Goal: Task Accomplishment & Management: Use online tool/utility

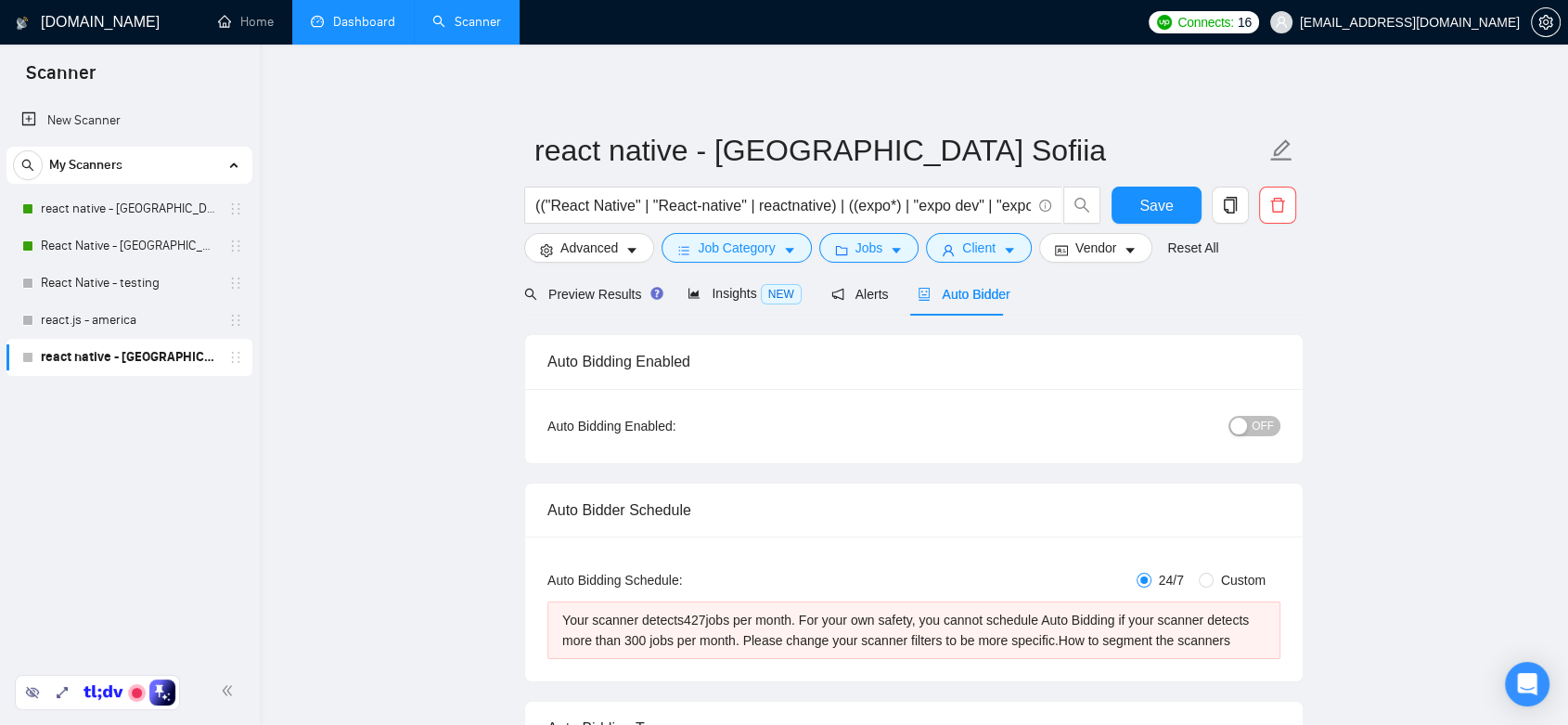
click at [356, 15] on link "Dashboard" at bounding box center [353, 22] width 85 height 16
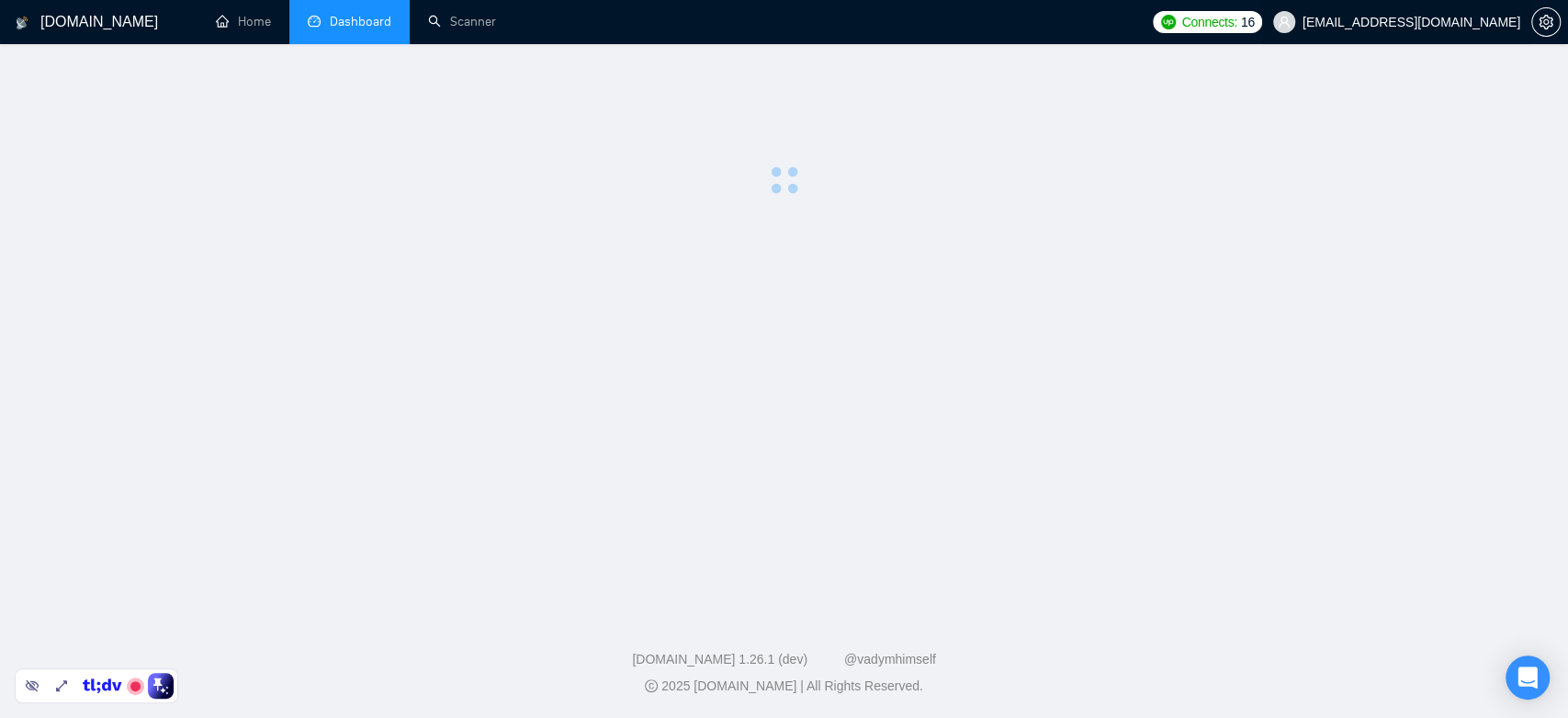
click at [1441, 22] on span "joelmsanto@gmail.com" at bounding box center [1411, 22] width 218 height 0
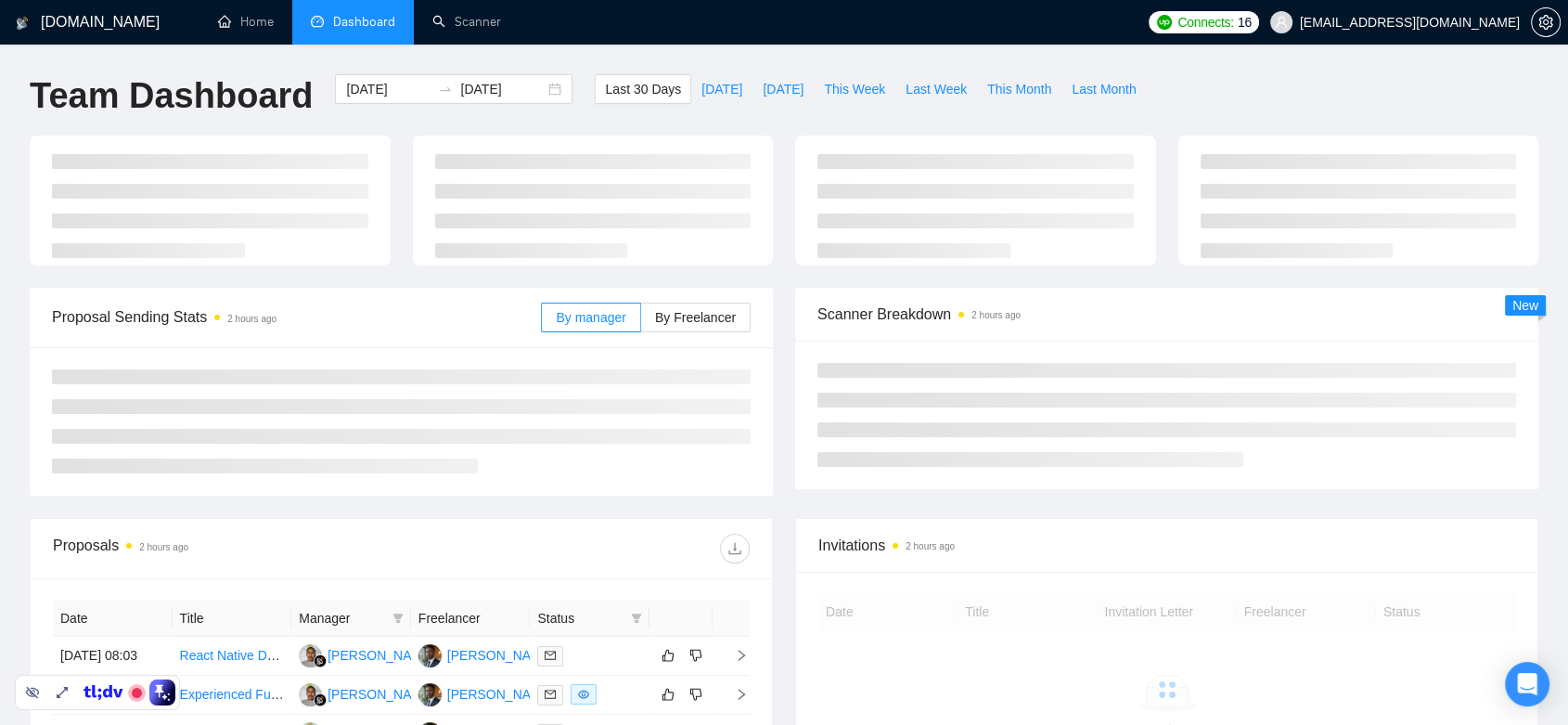
click at [1430, 23] on span "joelmsanto@gmail.com" at bounding box center [1409, 23] width 220 height 0
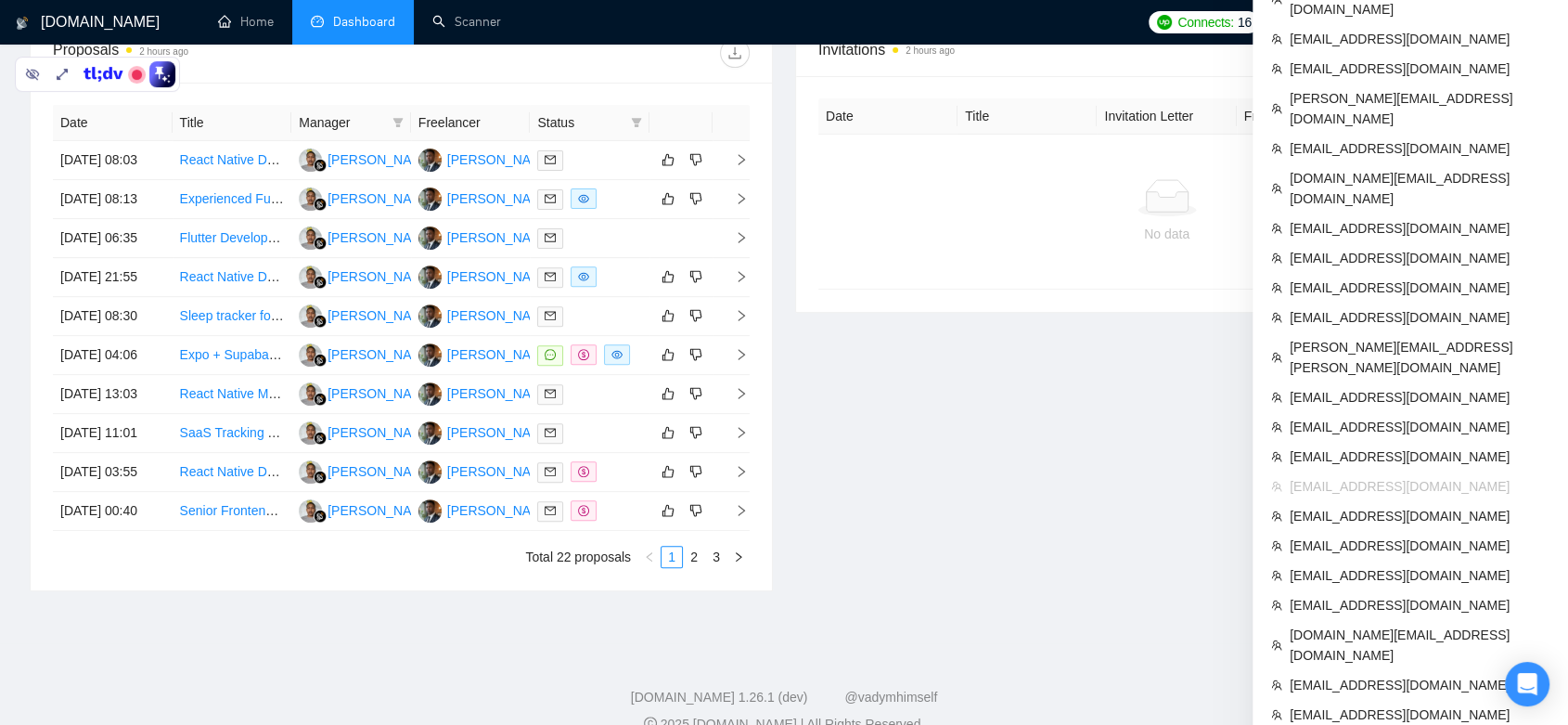
scroll to position [824, 0]
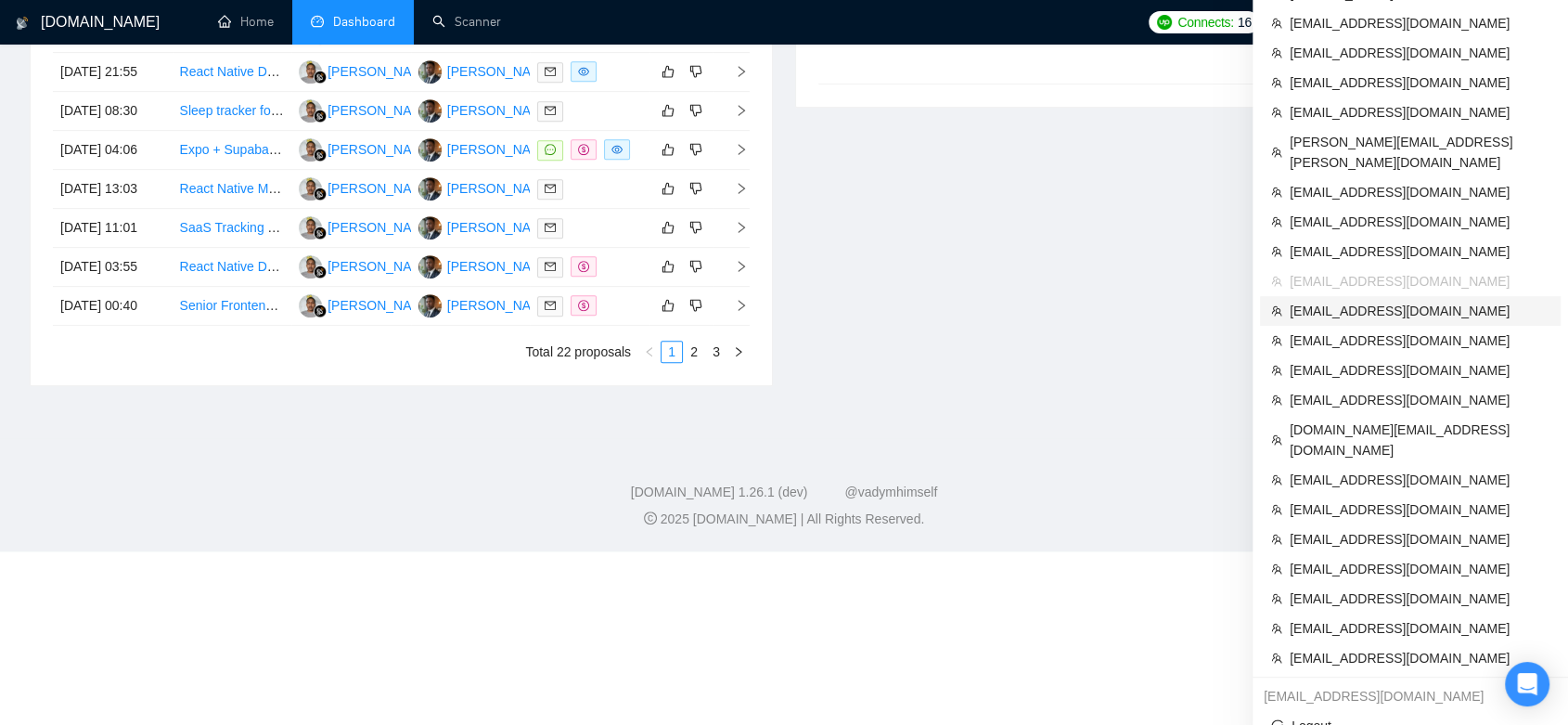
click at [1381, 301] on span "ahsanraja96@gmail.com" at bounding box center [1419, 311] width 259 height 21
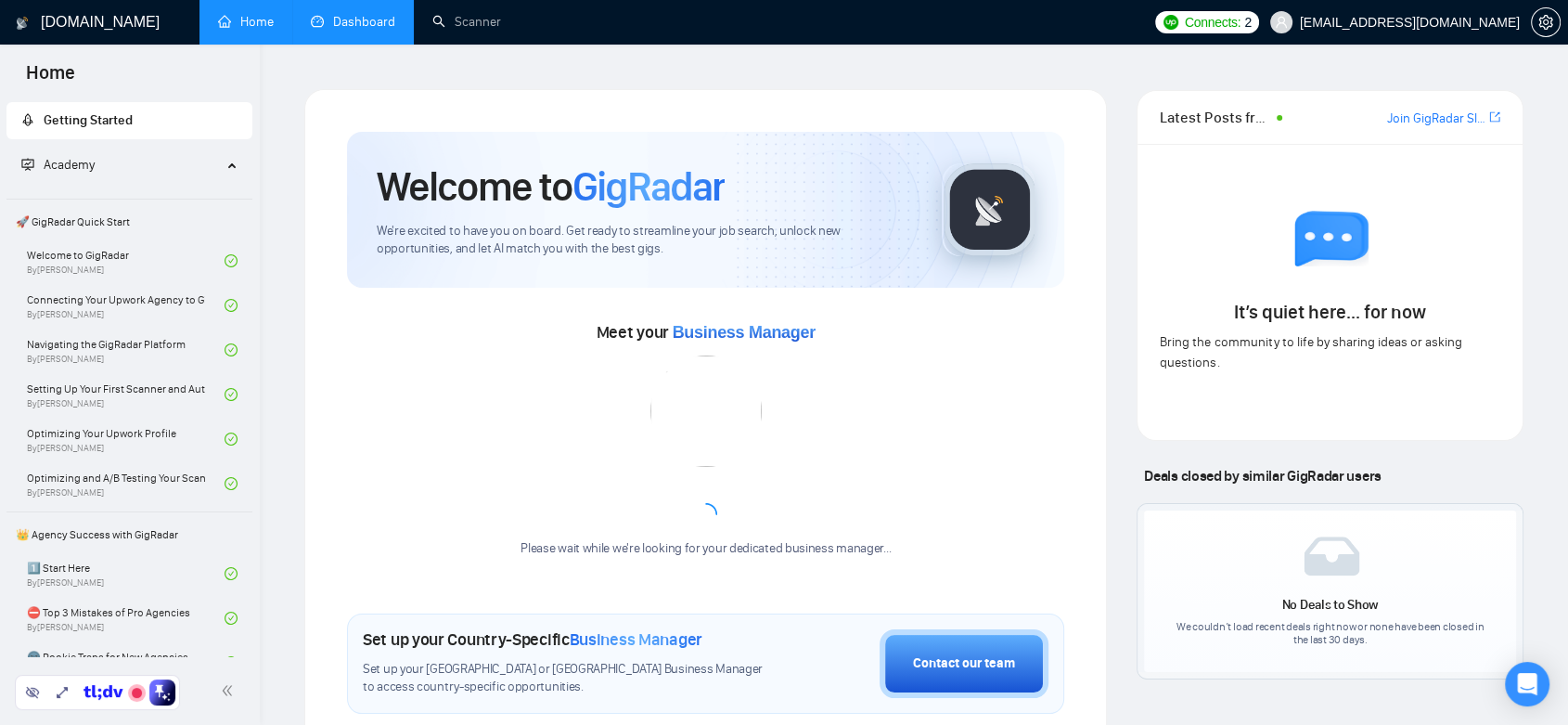
click at [333, 28] on link "Dashboard" at bounding box center [353, 22] width 85 height 16
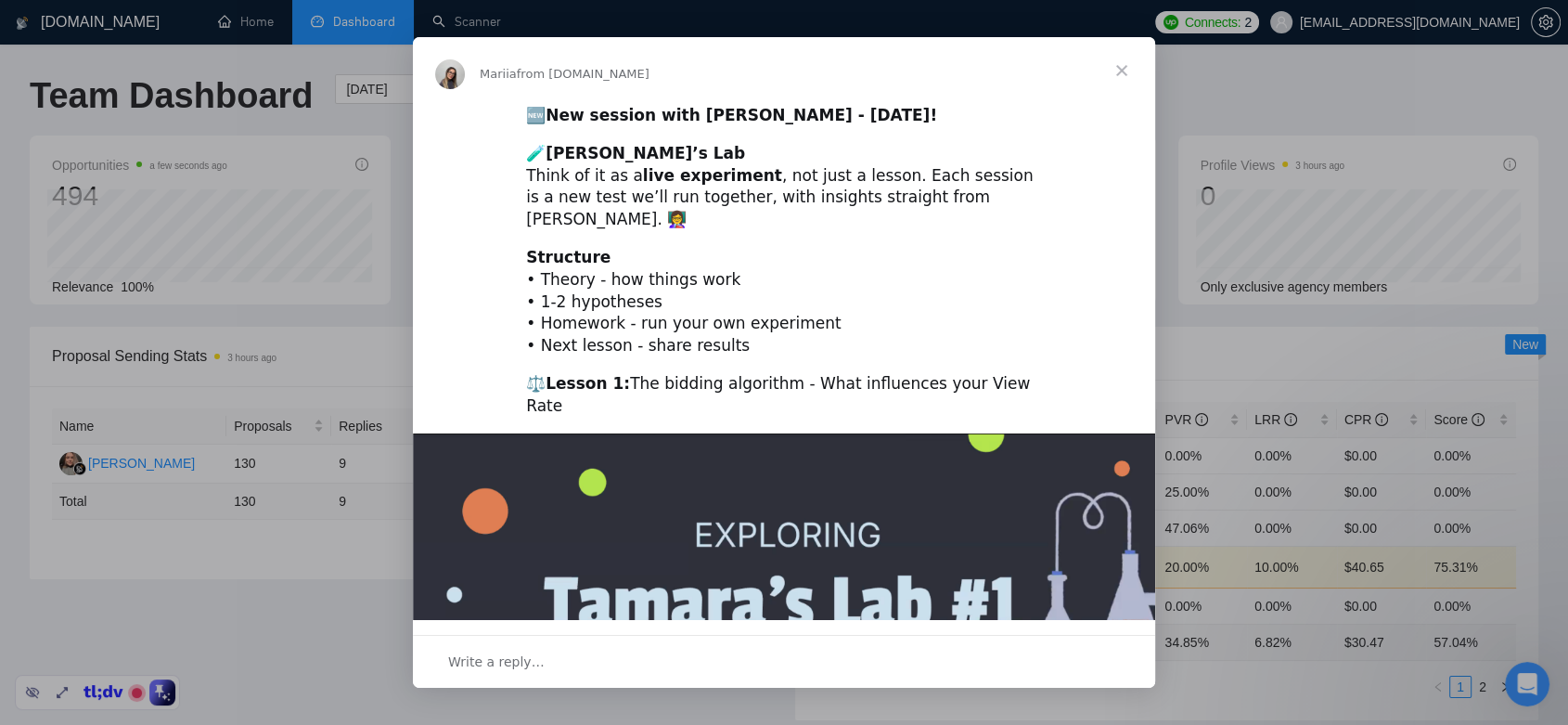
click at [1129, 65] on span "Close" at bounding box center [1122, 71] width 67 height 67
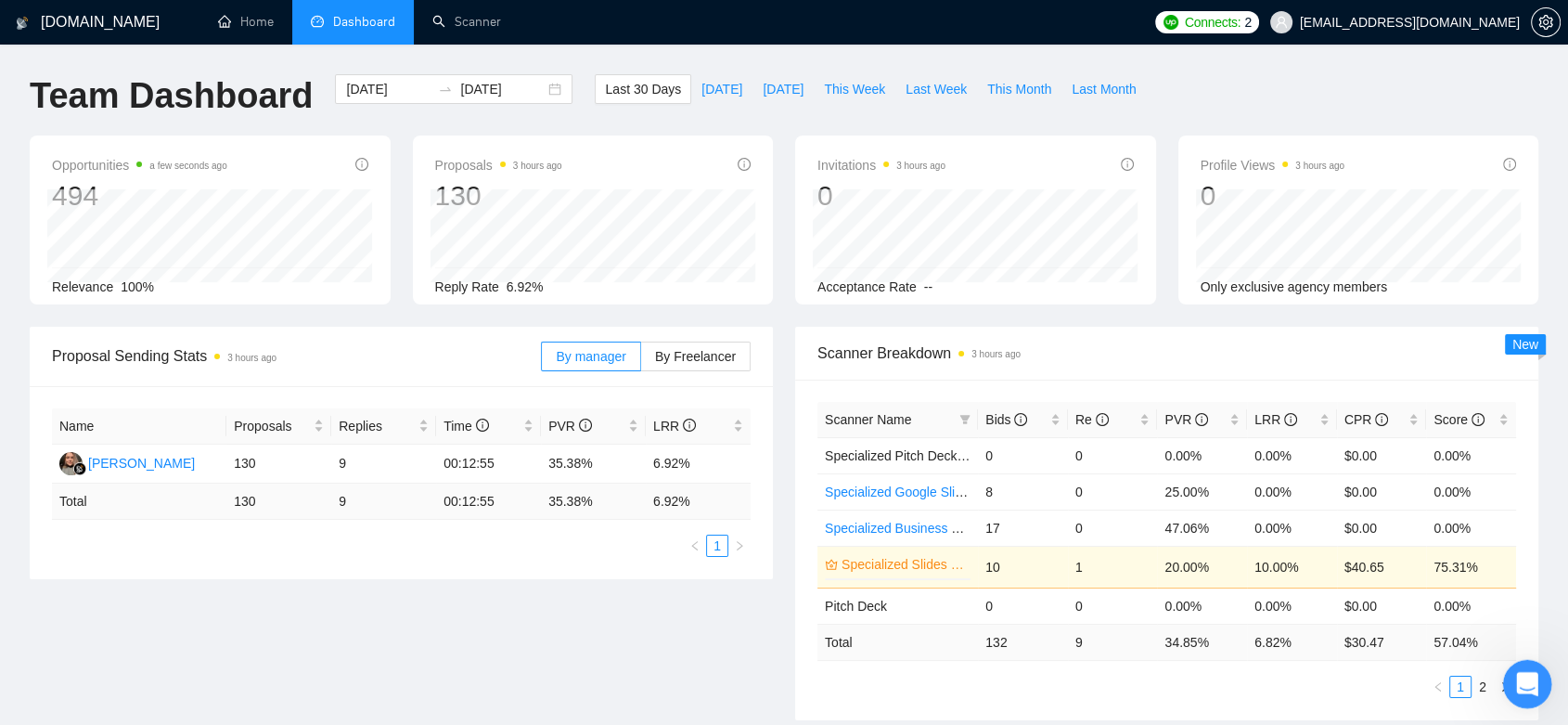
click at [1521, 681] on icon "Open Intercom Messenger" at bounding box center [1525, 682] width 31 height 31
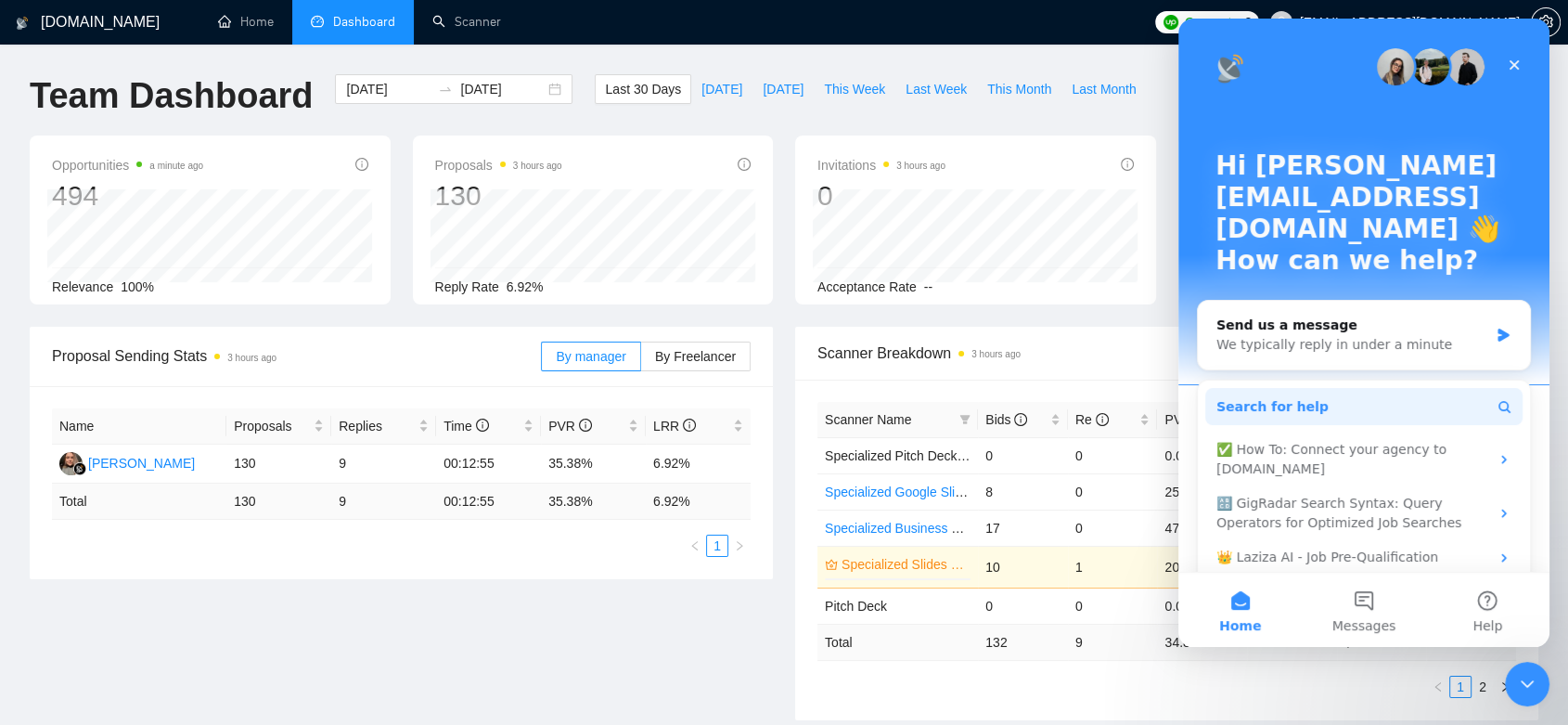
click at [1286, 398] on span "Search for help" at bounding box center [1273, 407] width 112 height 20
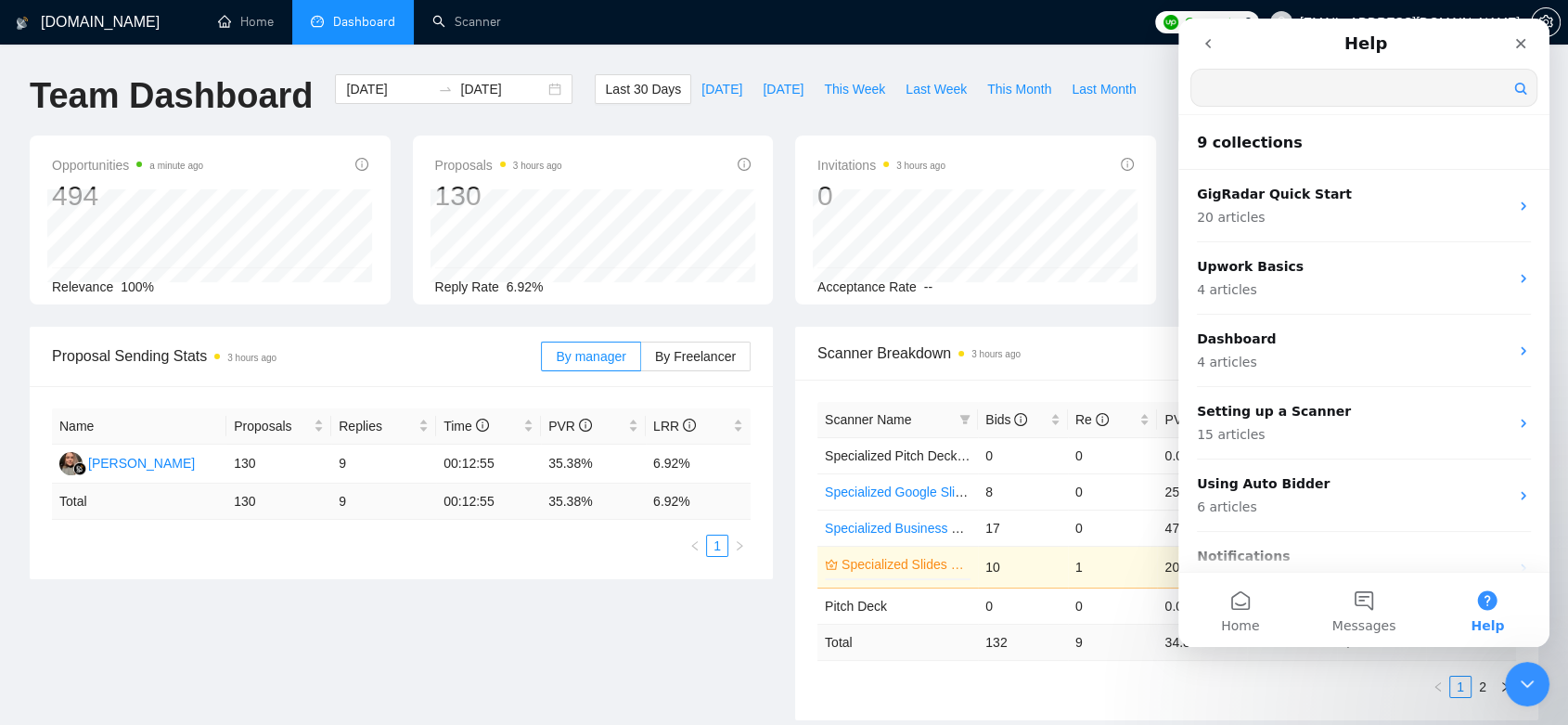
click at [1333, 100] on input "Search for help" at bounding box center [1364, 88] width 345 height 36
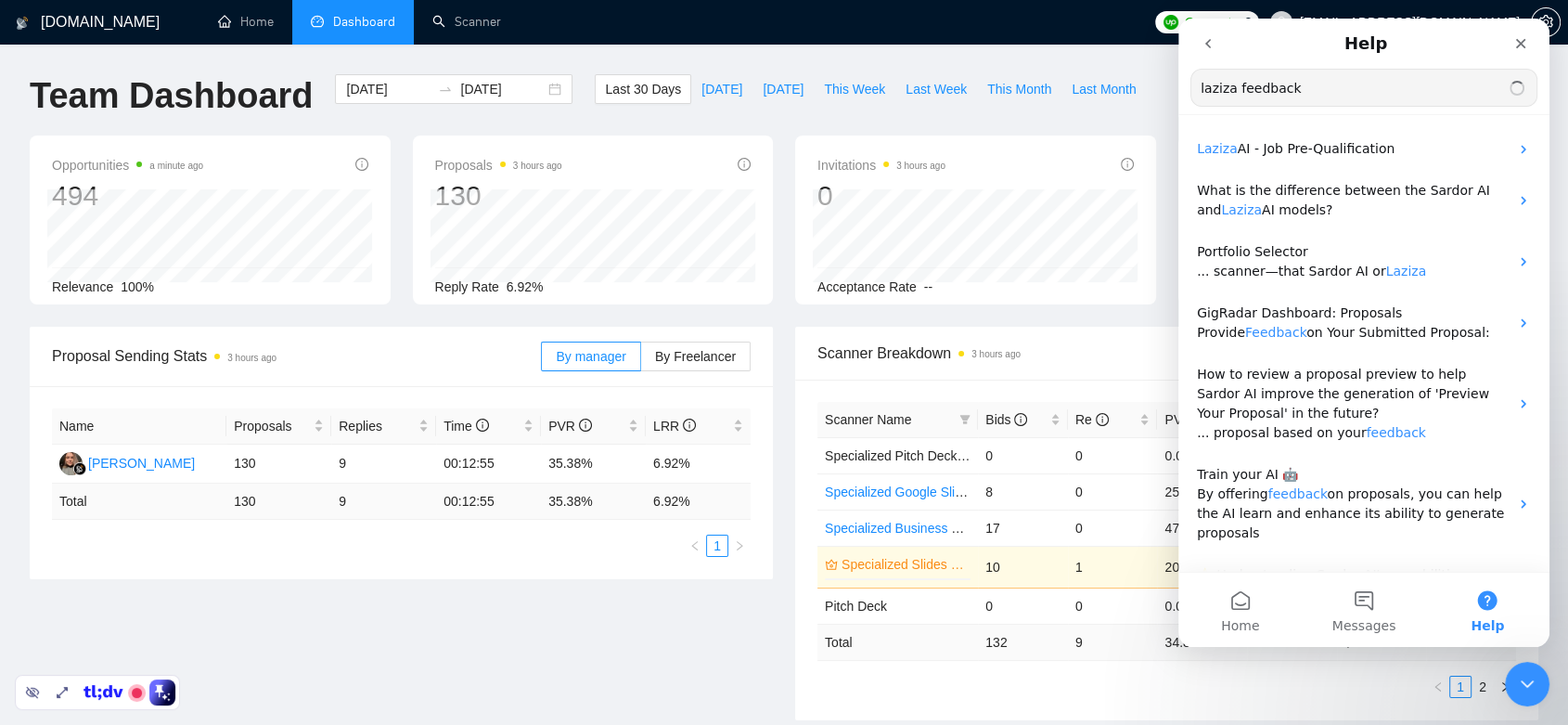
type input "laziza feedback"
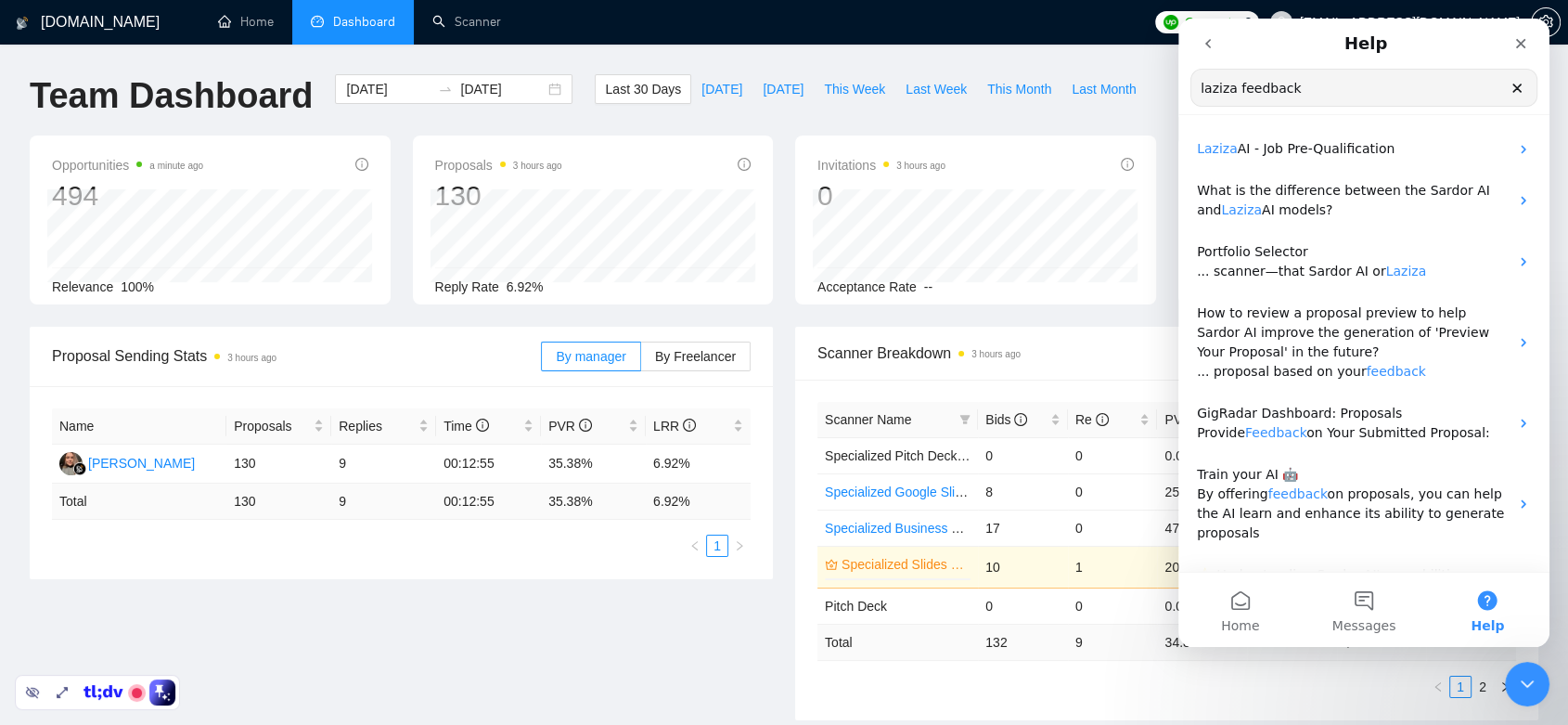
click at [1200, 85] on input "laziza feedback" at bounding box center [1364, 88] width 345 height 36
click at [1318, 161] on div "Laziza AI - Job Pre-Qualification" at bounding box center [1364, 149] width 371 height 41
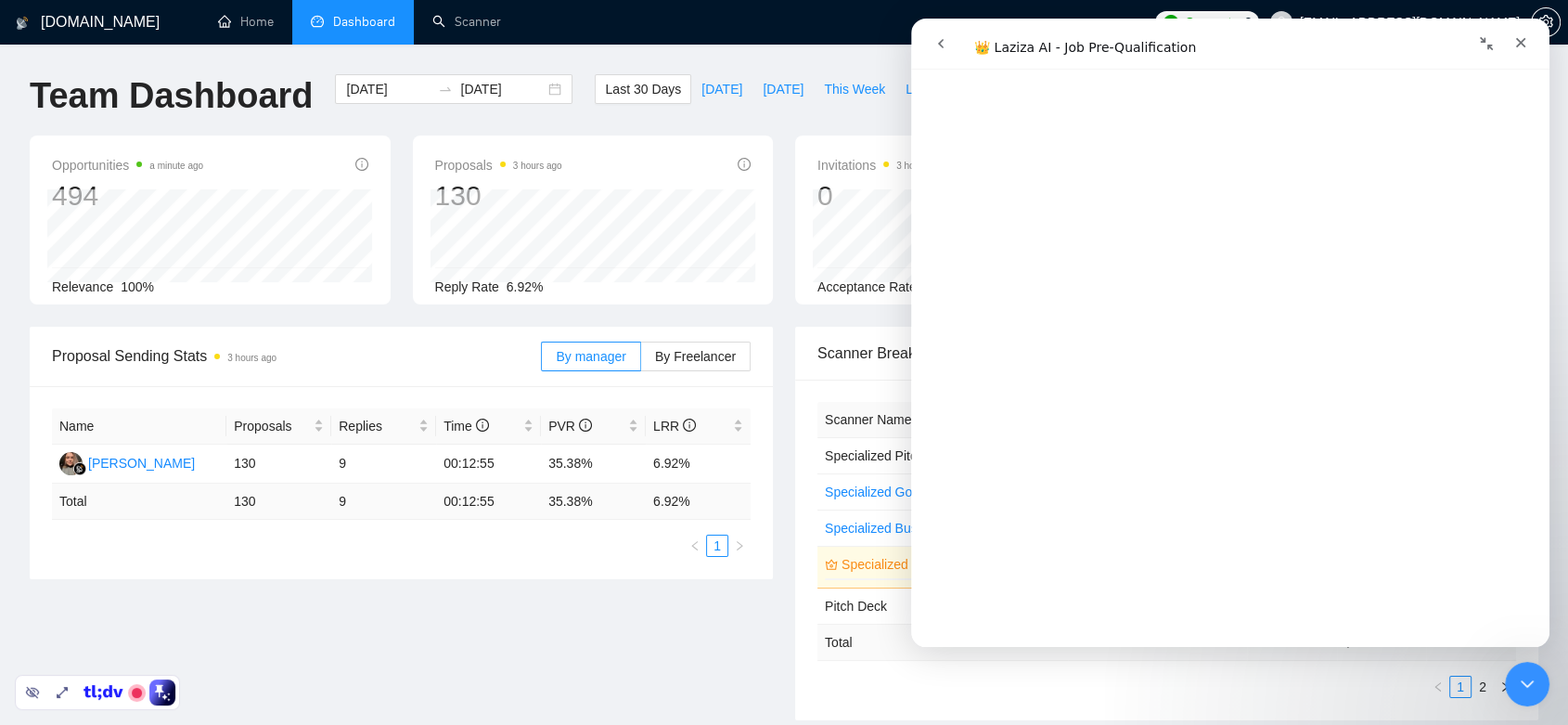
scroll to position [618, 0]
click at [1494, 53] on button "Collapse window" at bounding box center [1487, 43] width 36 height 36
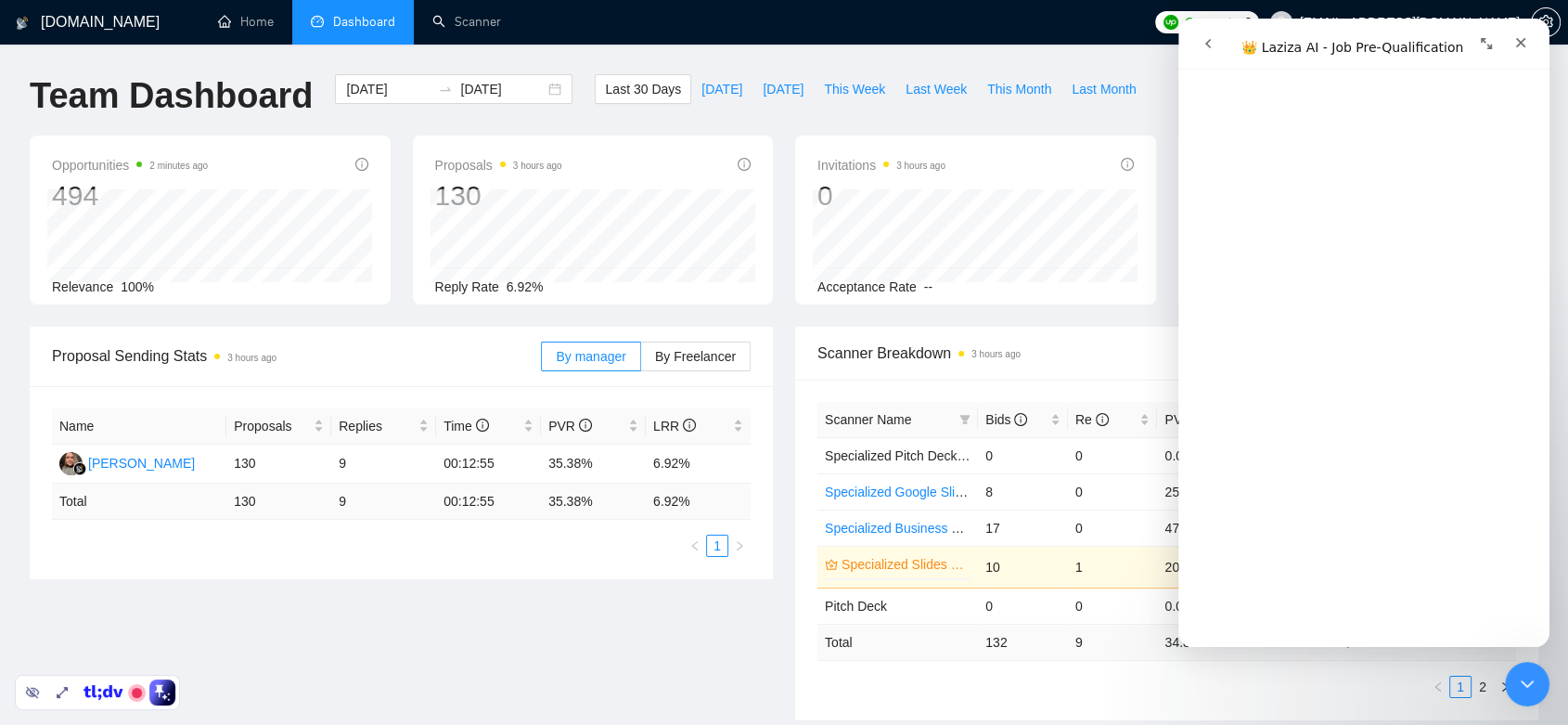
scroll to position [642, 0]
click at [1198, 49] on button "go back" at bounding box center [1208, 43] width 36 height 36
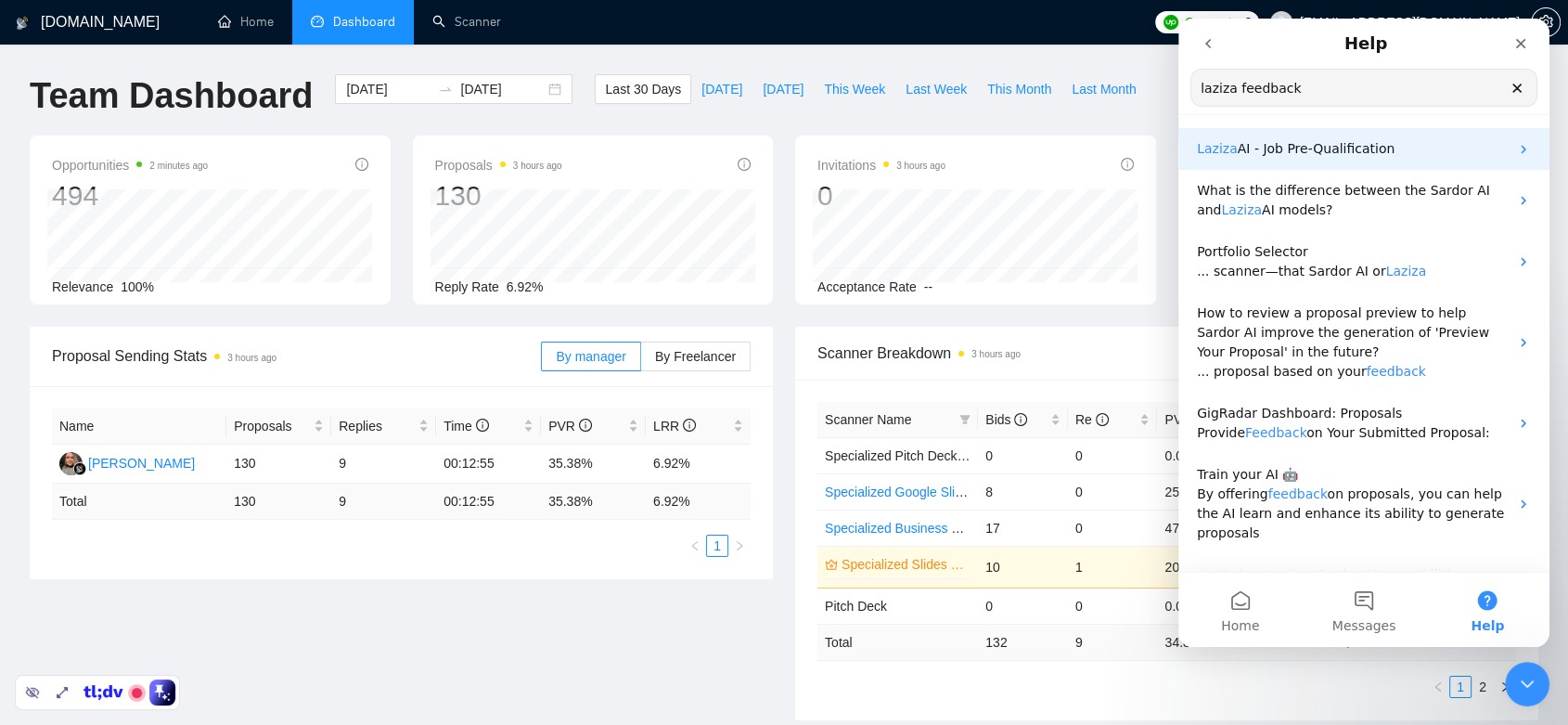
click at [1365, 166] on div "Laziza AI - Job Pre-Qualification" at bounding box center [1364, 149] width 371 height 41
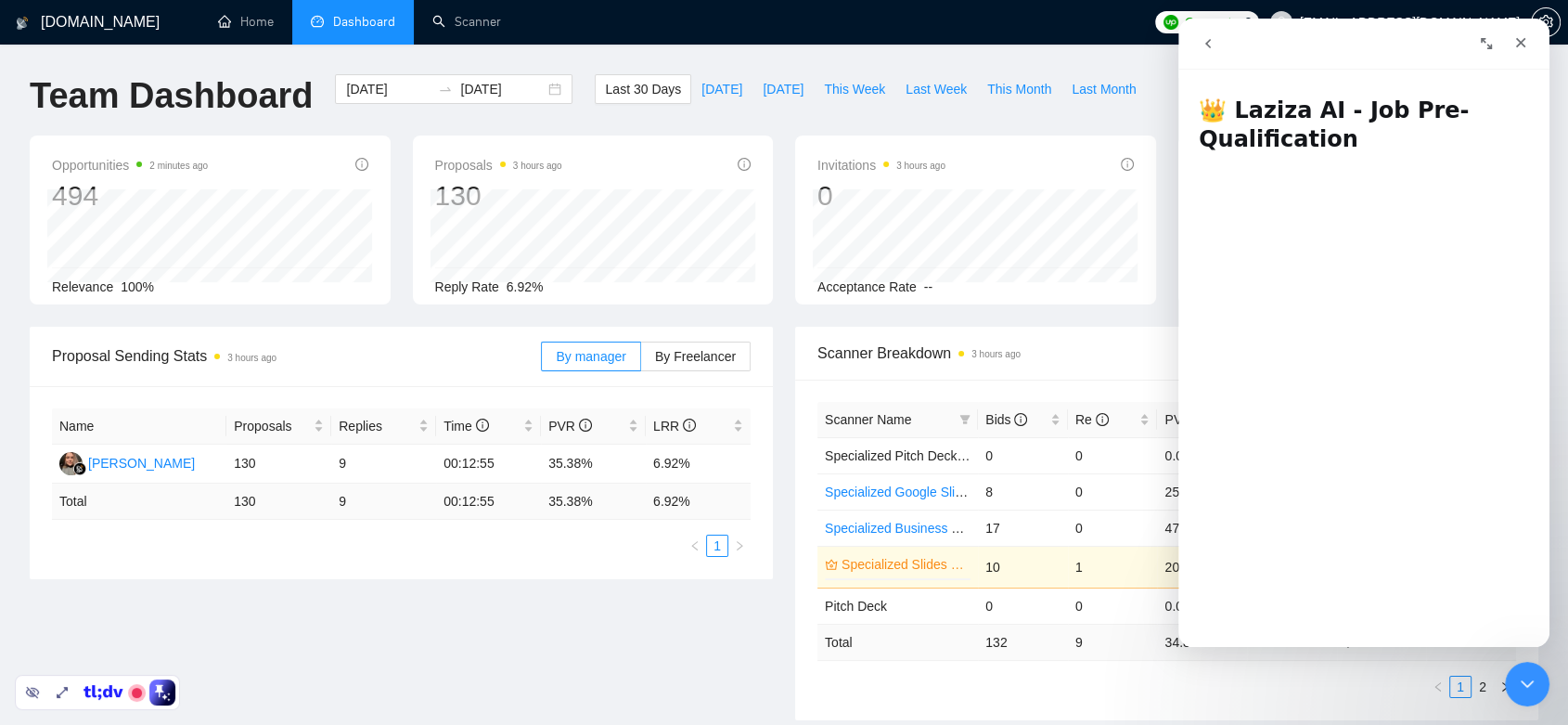
click at [1490, 49] on icon "Expand window" at bounding box center [1486, 43] width 15 height 15
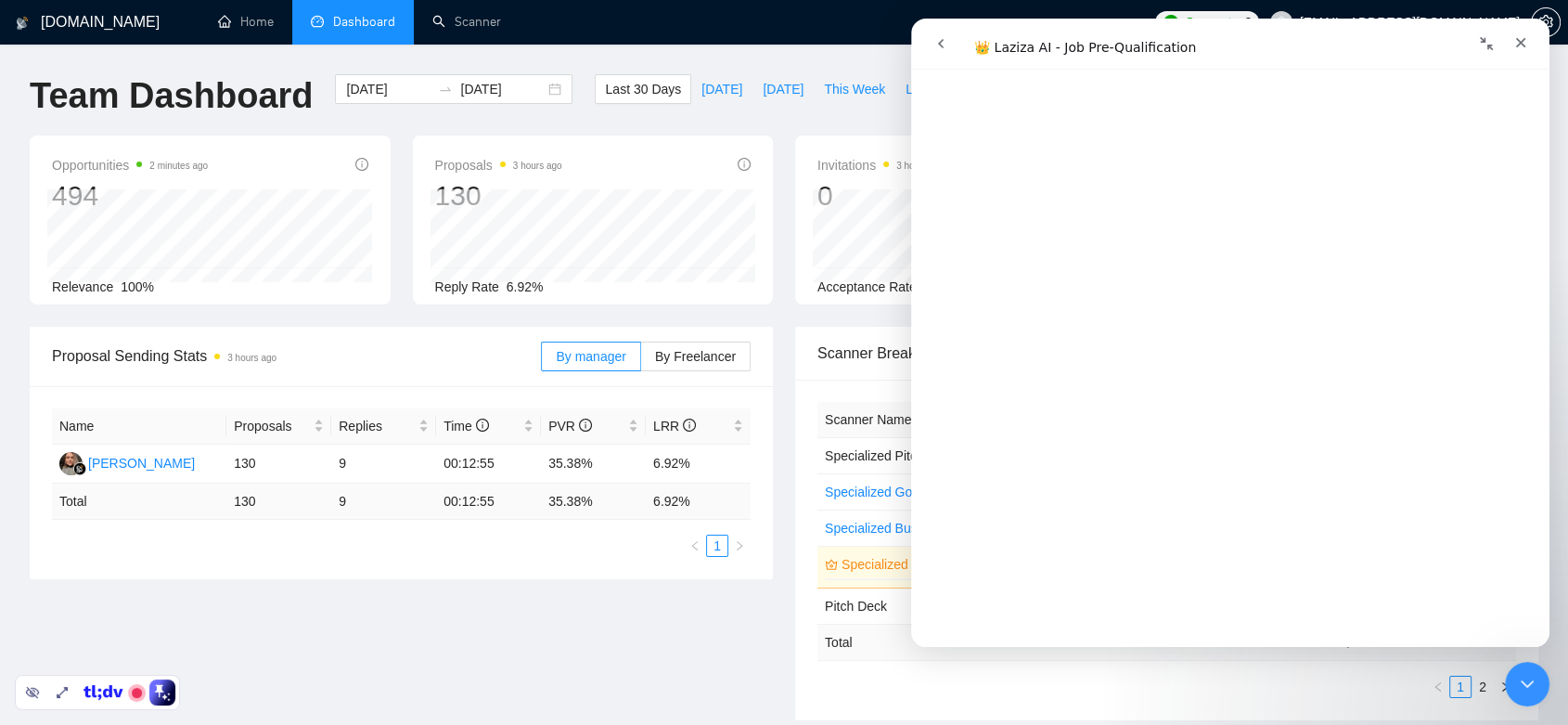
scroll to position [3669, 0]
click at [1225, 614] on link "Open in help center" at bounding box center [1231, 620] width 149 height 15
click at [564, 632] on div "Proposal Sending Stats 3 hours ago By manager By Freelancer Name Proposals Repl…" at bounding box center [784, 535] width 1532 height 416
click at [1520, 43] on icon "Close" at bounding box center [1521, 42] width 15 height 15
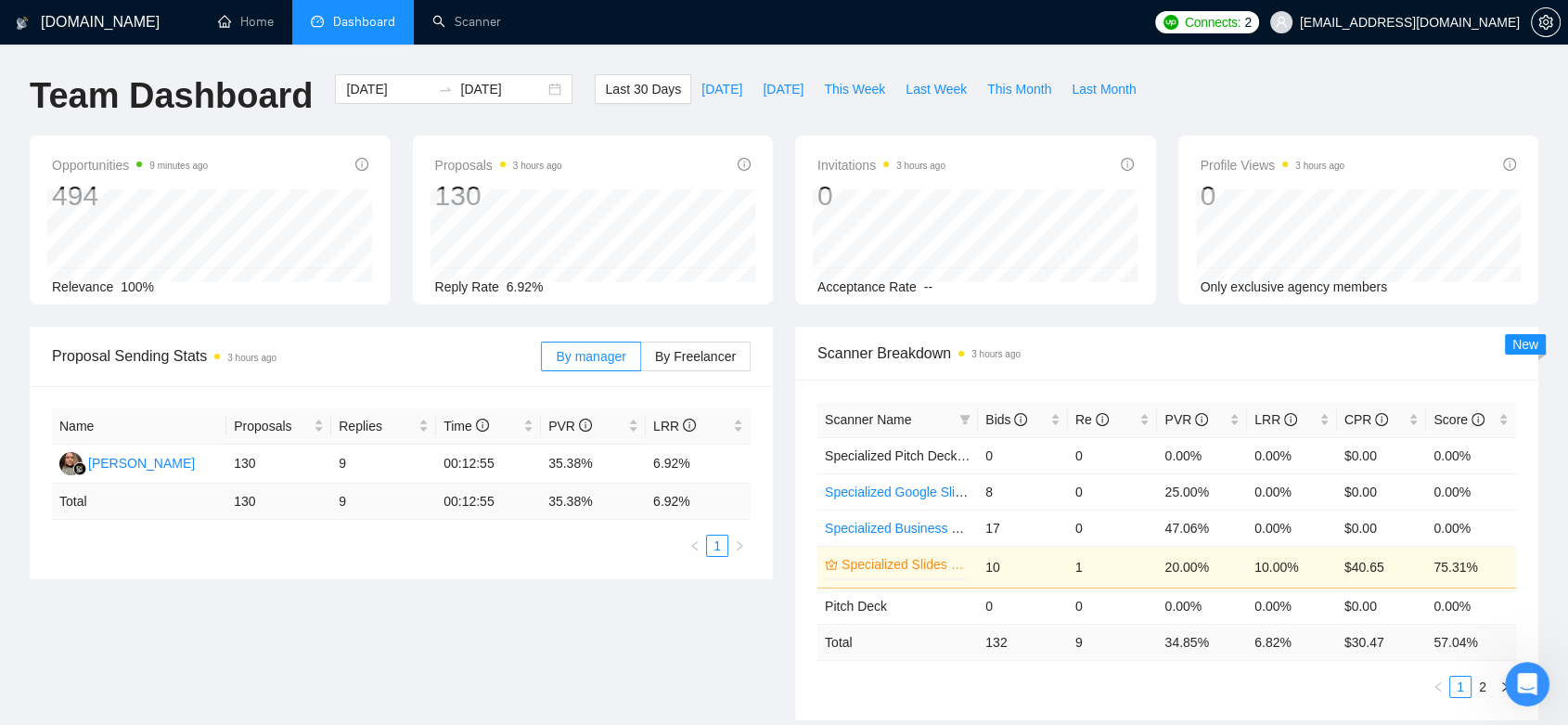
scroll to position [0, 0]
click at [481, 23] on link "Scanner" at bounding box center [467, 22] width 69 height 16
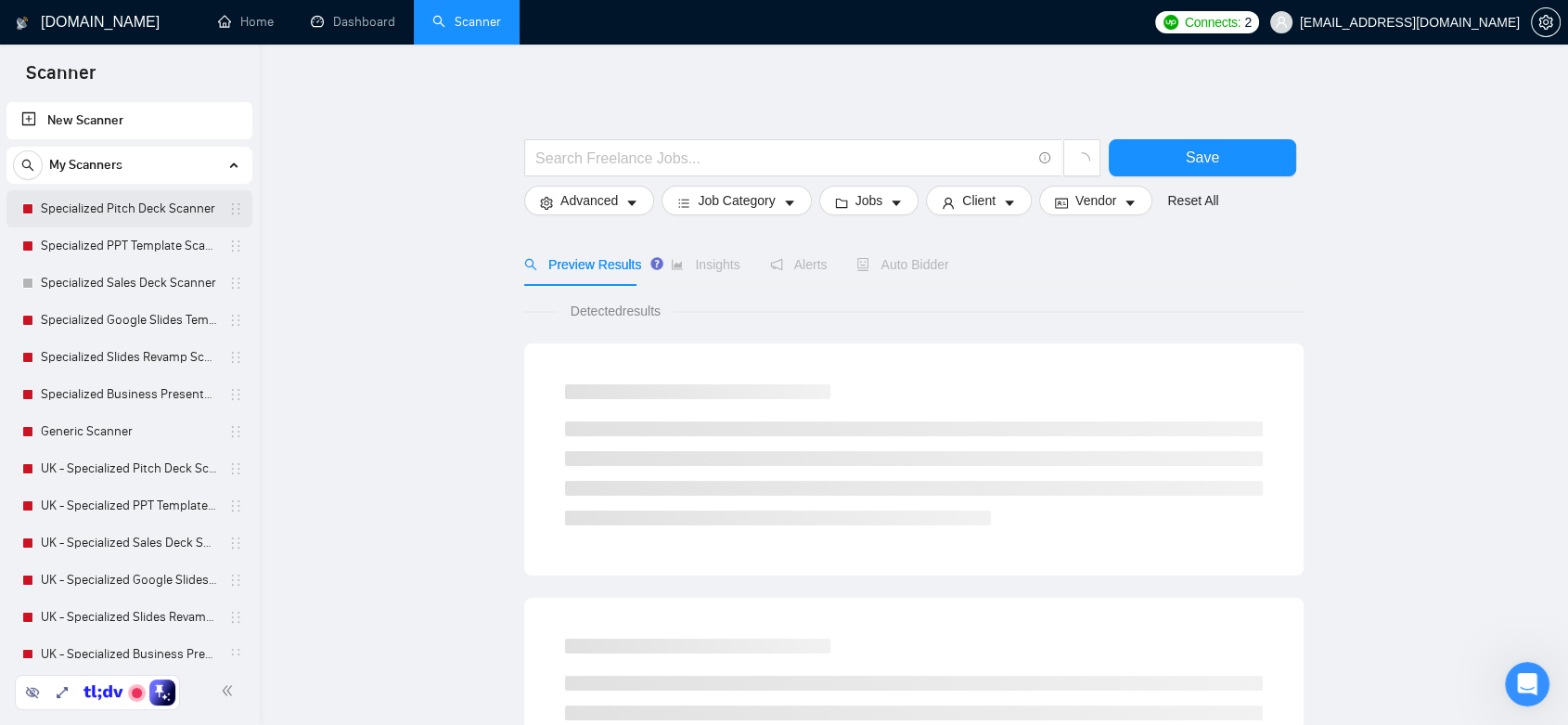
click at [144, 211] on link "Specialized Pitch Deck Scanner" at bounding box center [128, 209] width 177 height 37
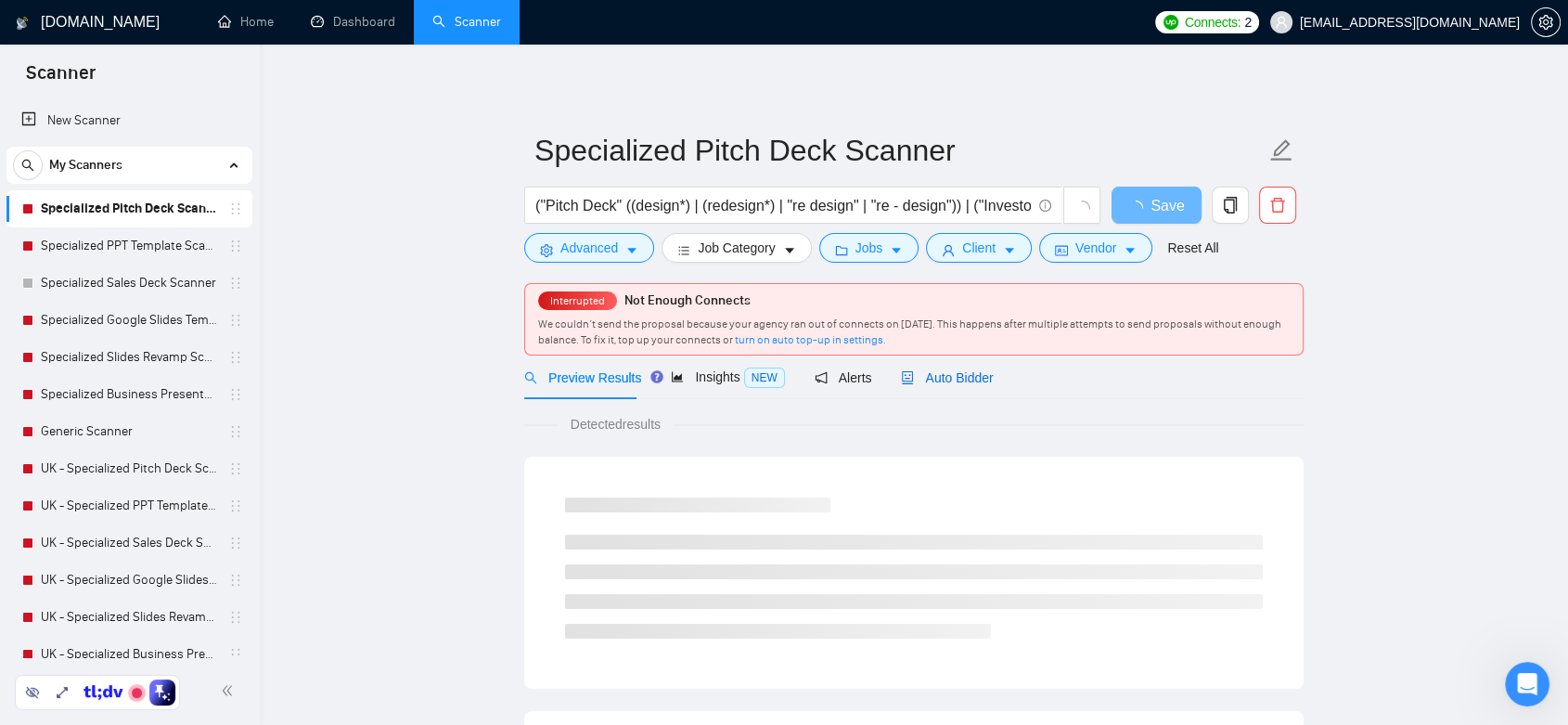
click at [947, 377] on span "Auto Bidder" at bounding box center [947, 377] width 92 height 15
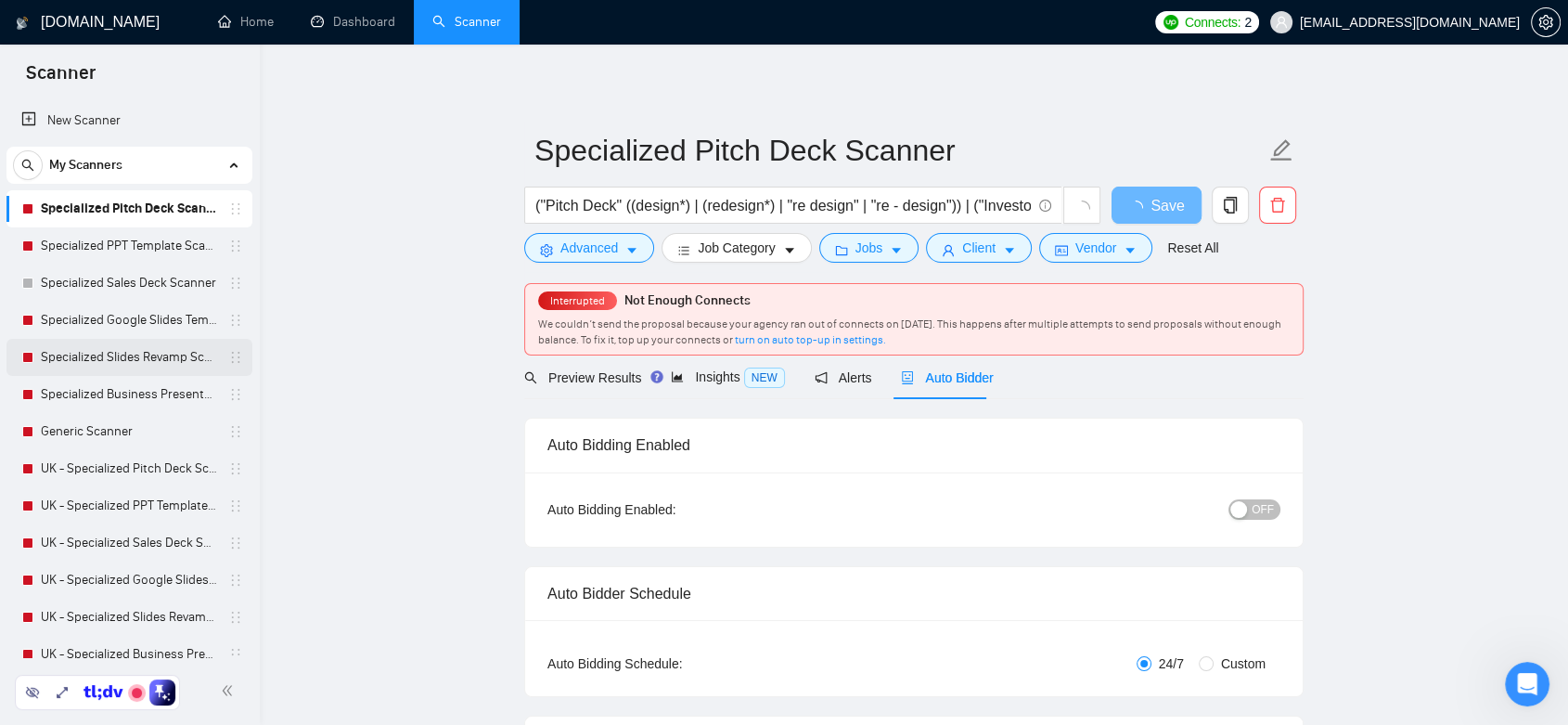
checkbox input "true"
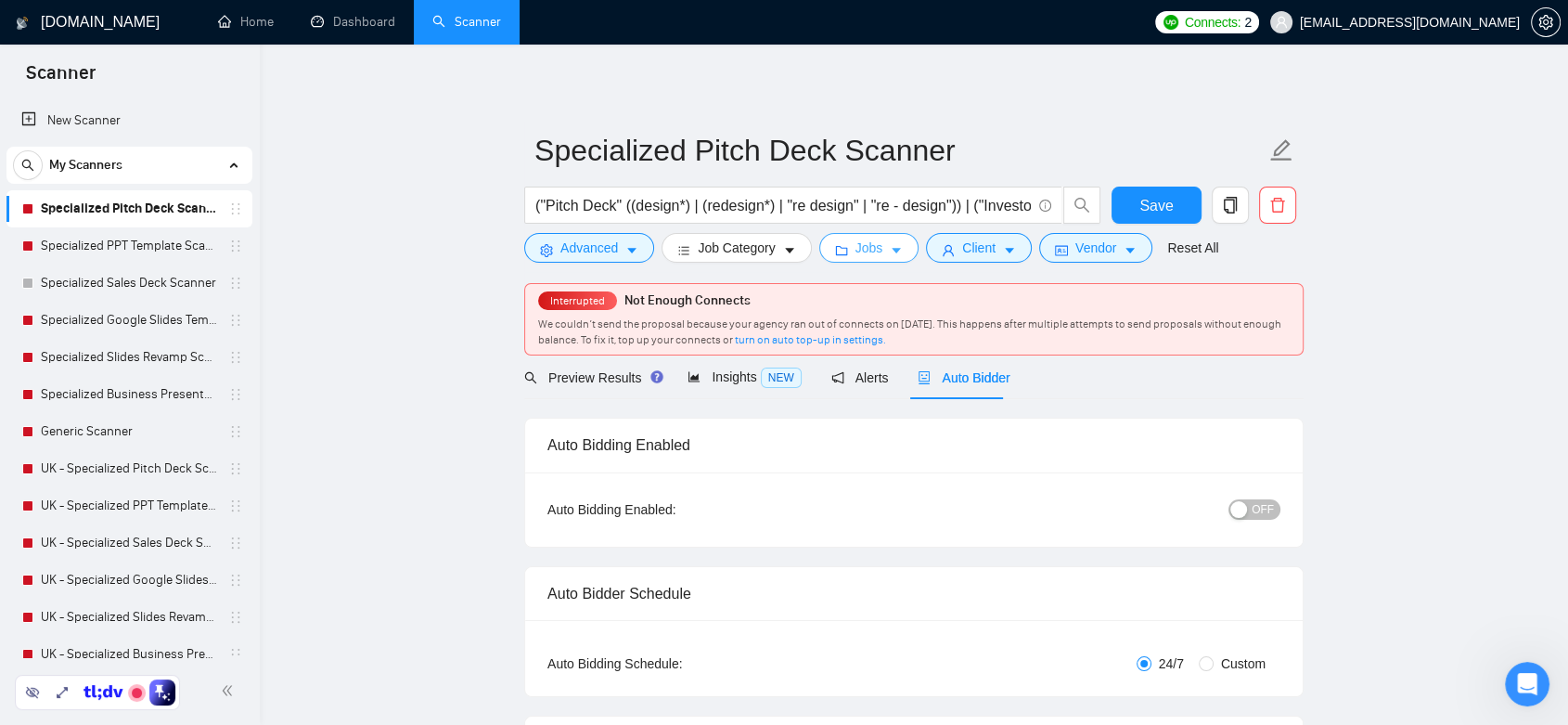
click at [894, 251] on icon "caret-down" at bounding box center [895, 250] width 13 height 13
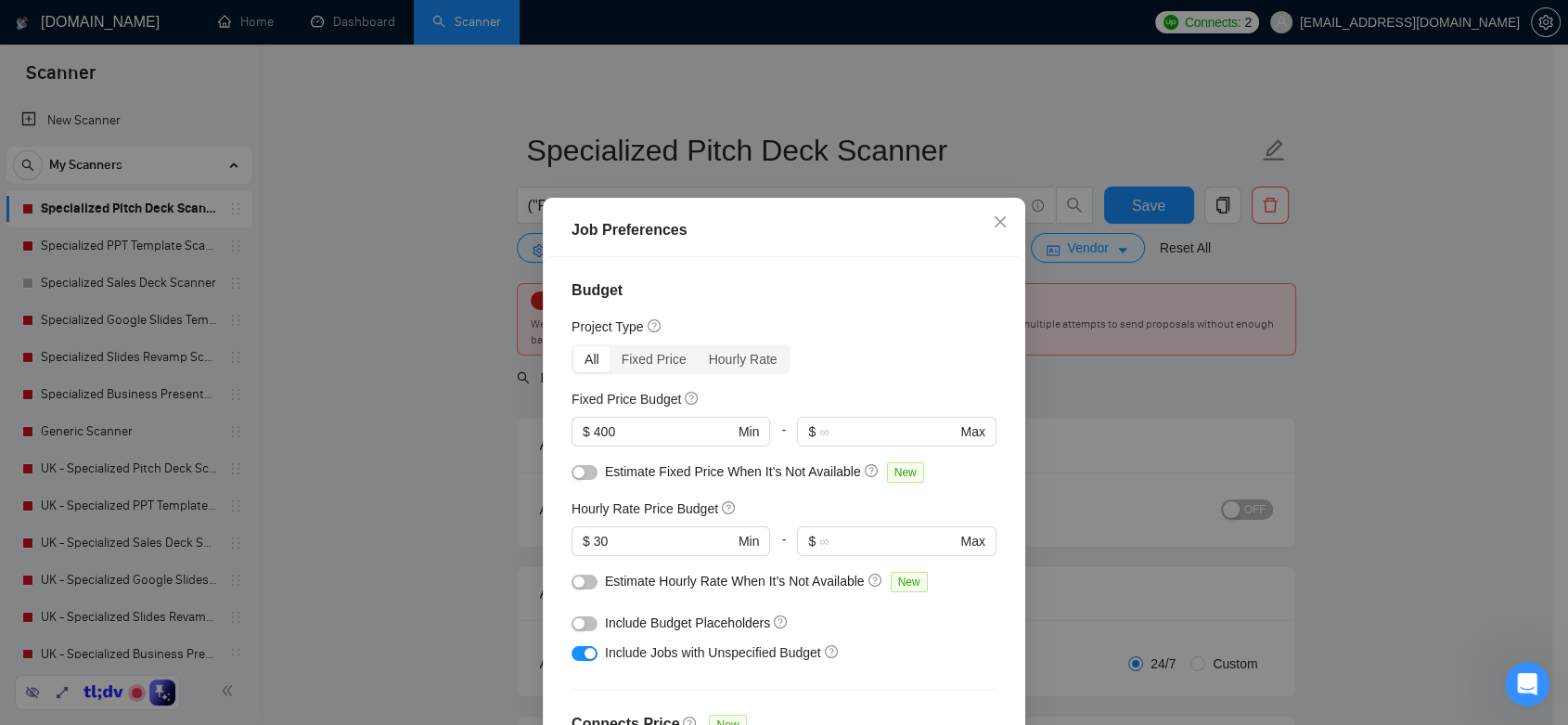
scroll to position [103, 0]
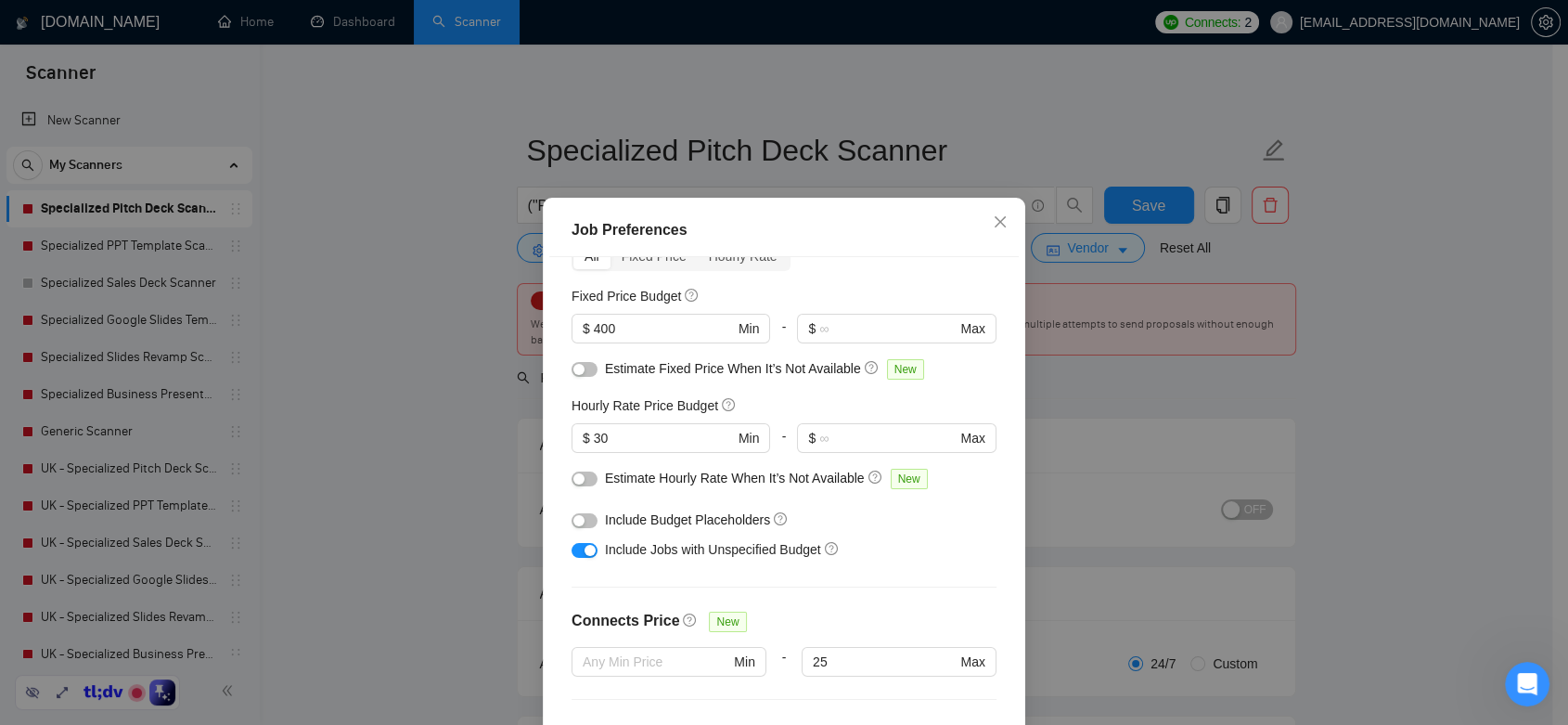
click at [1424, 467] on div "Job Preferences Budget Project Type All Fixed Price Hourly Rate Fixed Price Bud…" at bounding box center [784, 362] width 1568 height 725
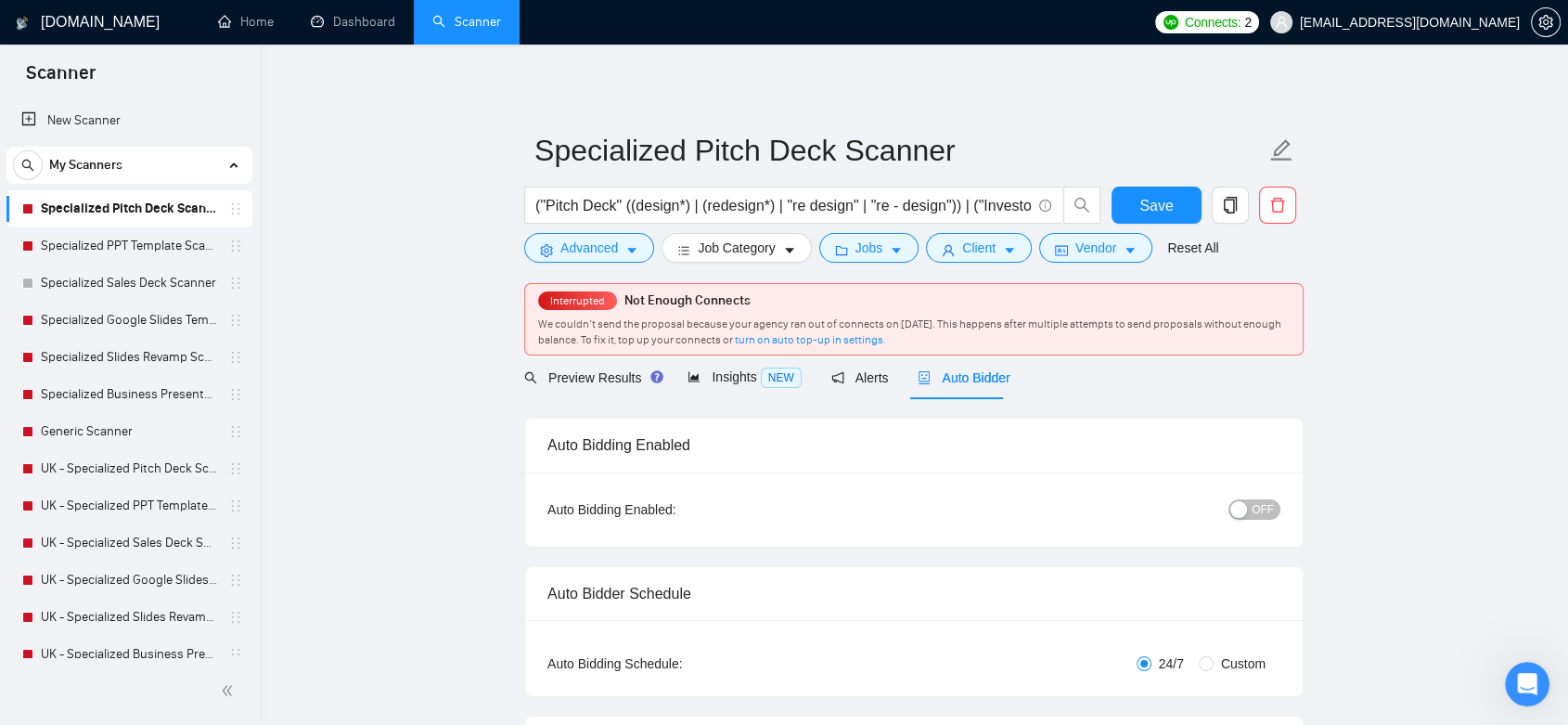
click at [1463, 23] on span "ahsanraja96@gmail.com" at bounding box center [1409, 23] width 220 height 0
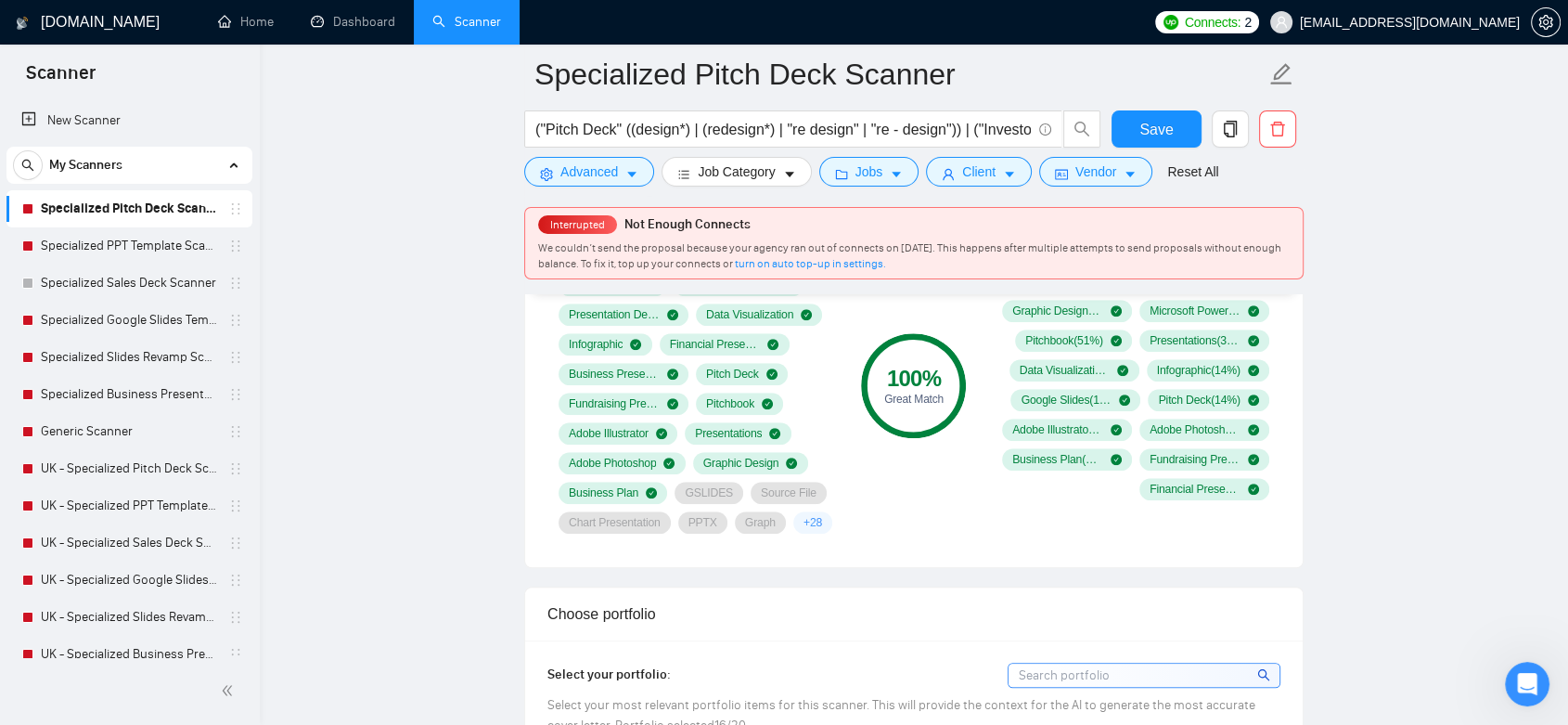
scroll to position [928, 0]
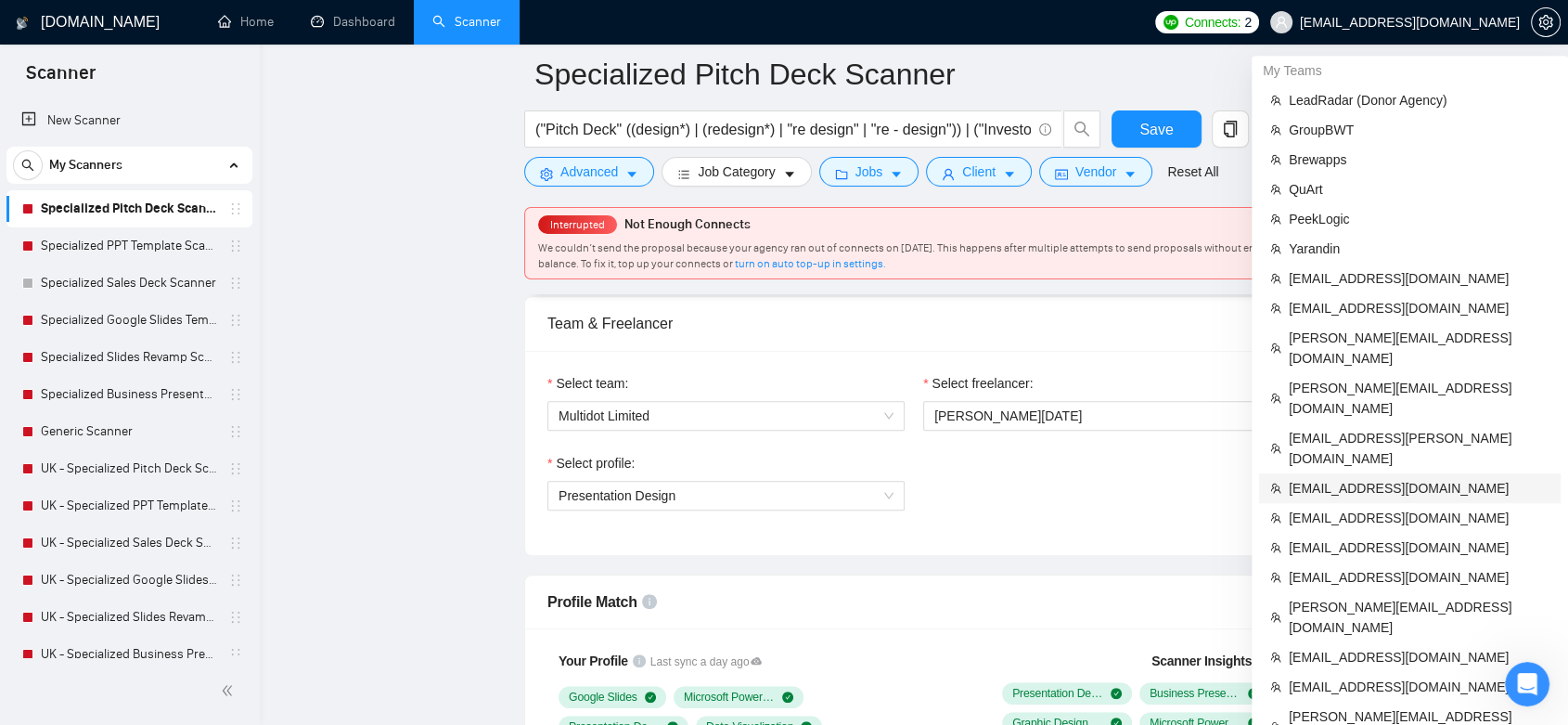
click at [1377, 473] on li "info@worksofweb.co.uk" at bounding box center [1410, 488] width 302 height 30
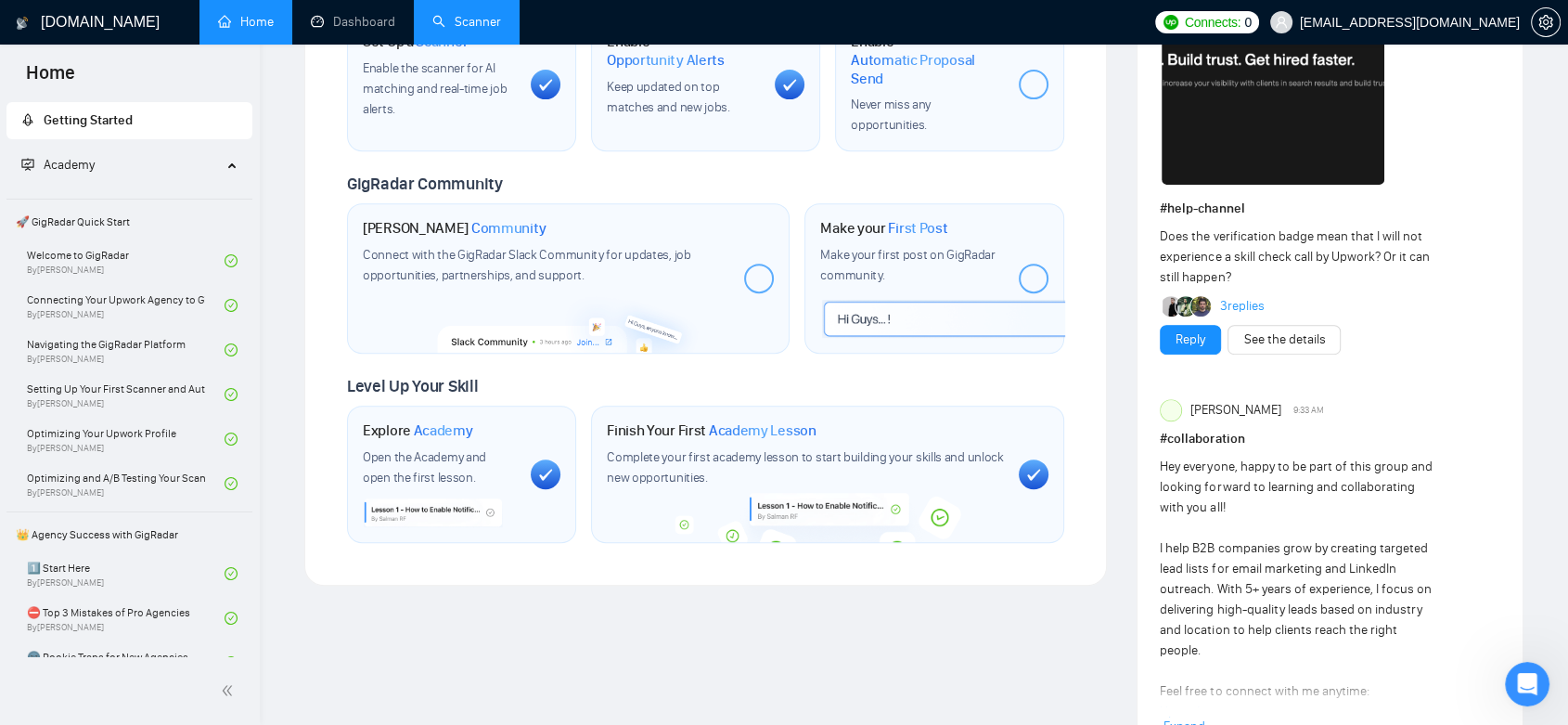
scroll to position [928, 0]
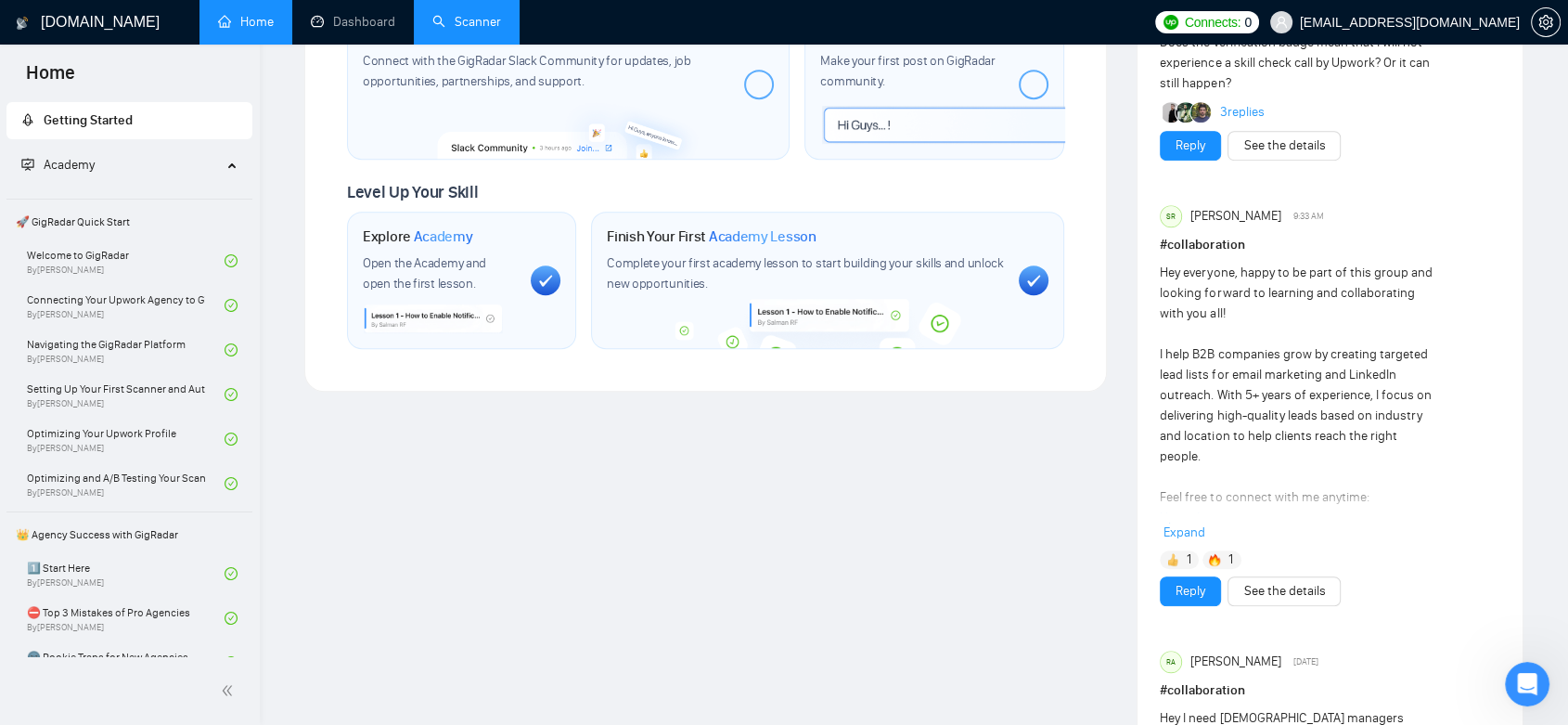
click at [137, 166] on span "Academy" at bounding box center [121, 166] width 200 height 37
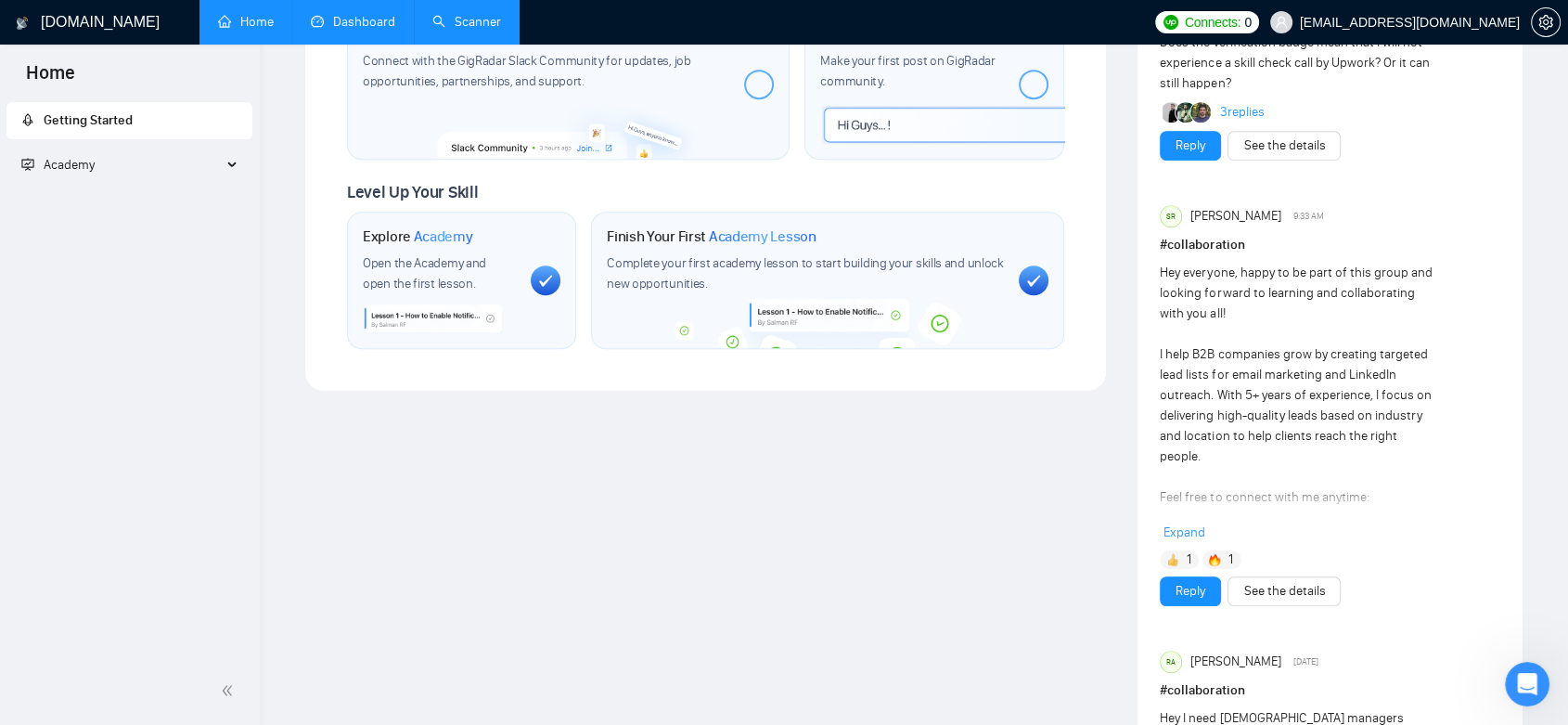
click at [356, 30] on link "Dashboard" at bounding box center [353, 22] width 85 height 16
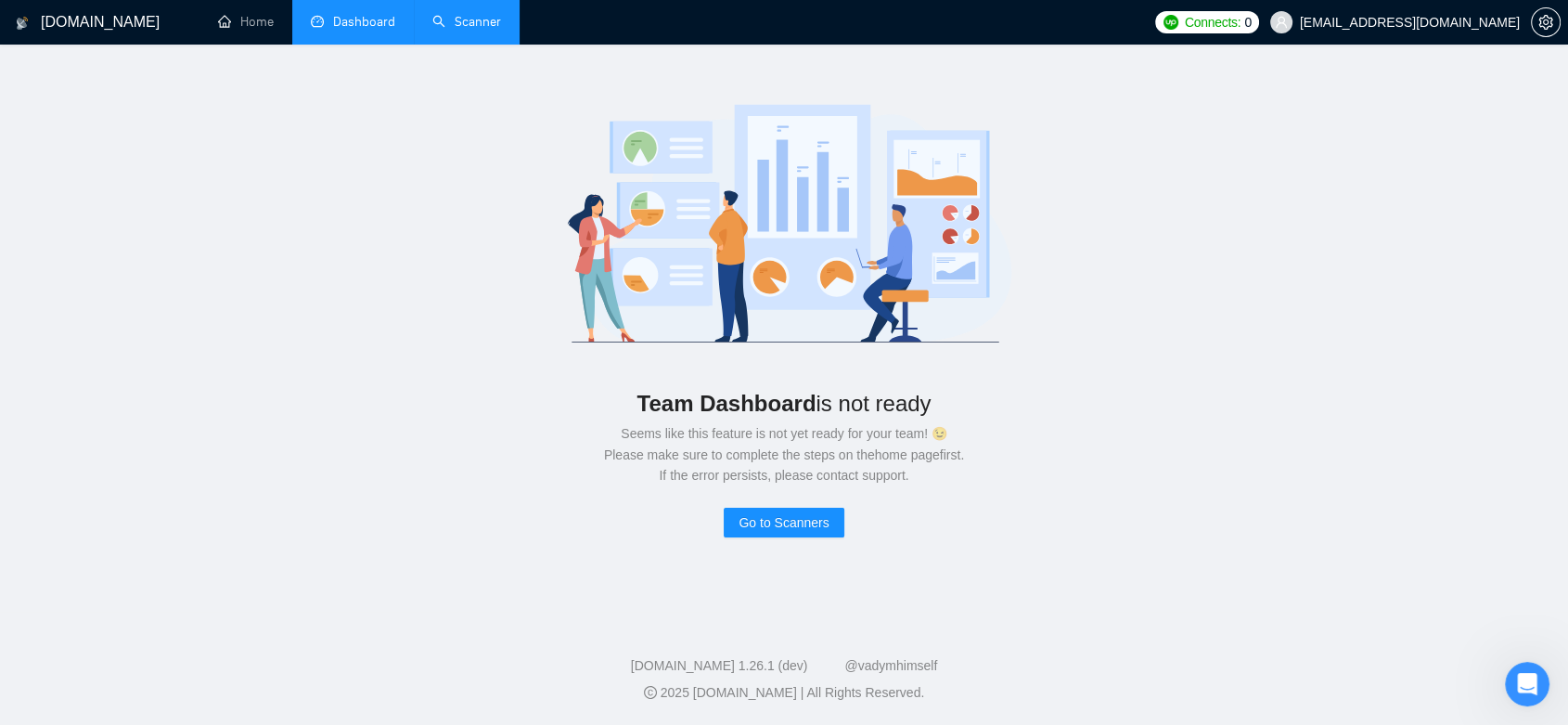
scroll to position [36, 0]
click at [496, 23] on link "Scanner" at bounding box center [467, 22] width 69 height 16
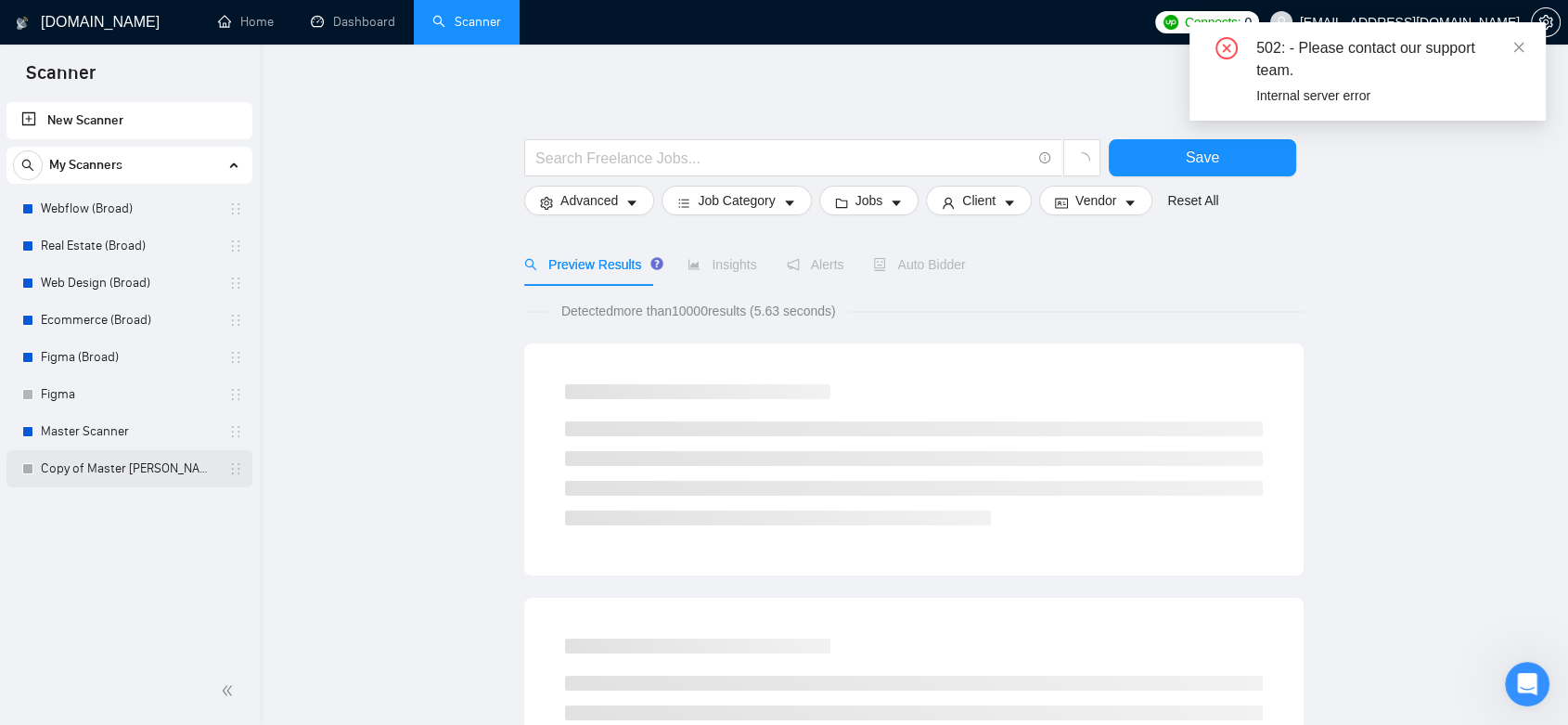
click at [150, 471] on link "Copy of Master Scanner" at bounding box center [128, 469] width 177 height 37
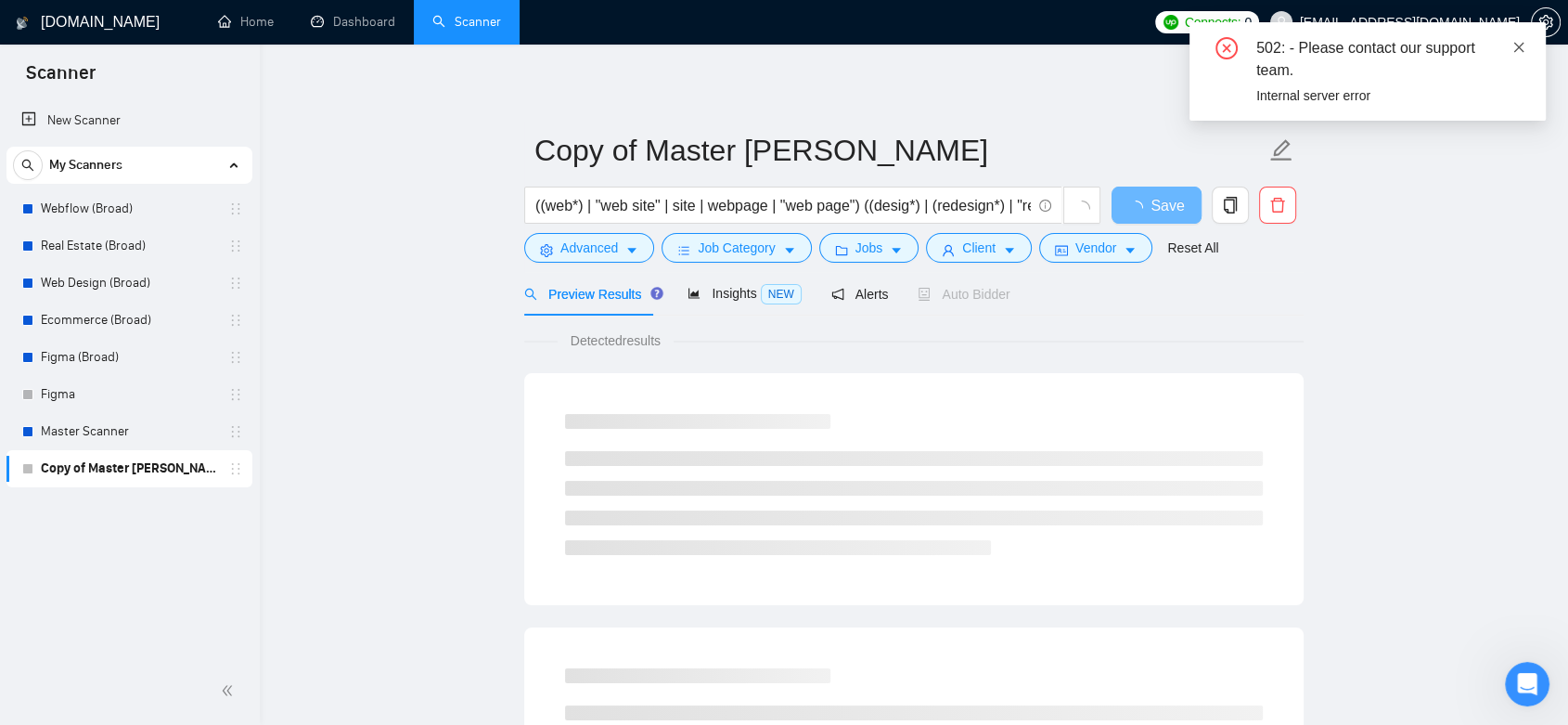
click at [1519, 44] on icon "close" at bounding box center [1519, 46] width 13 height 13
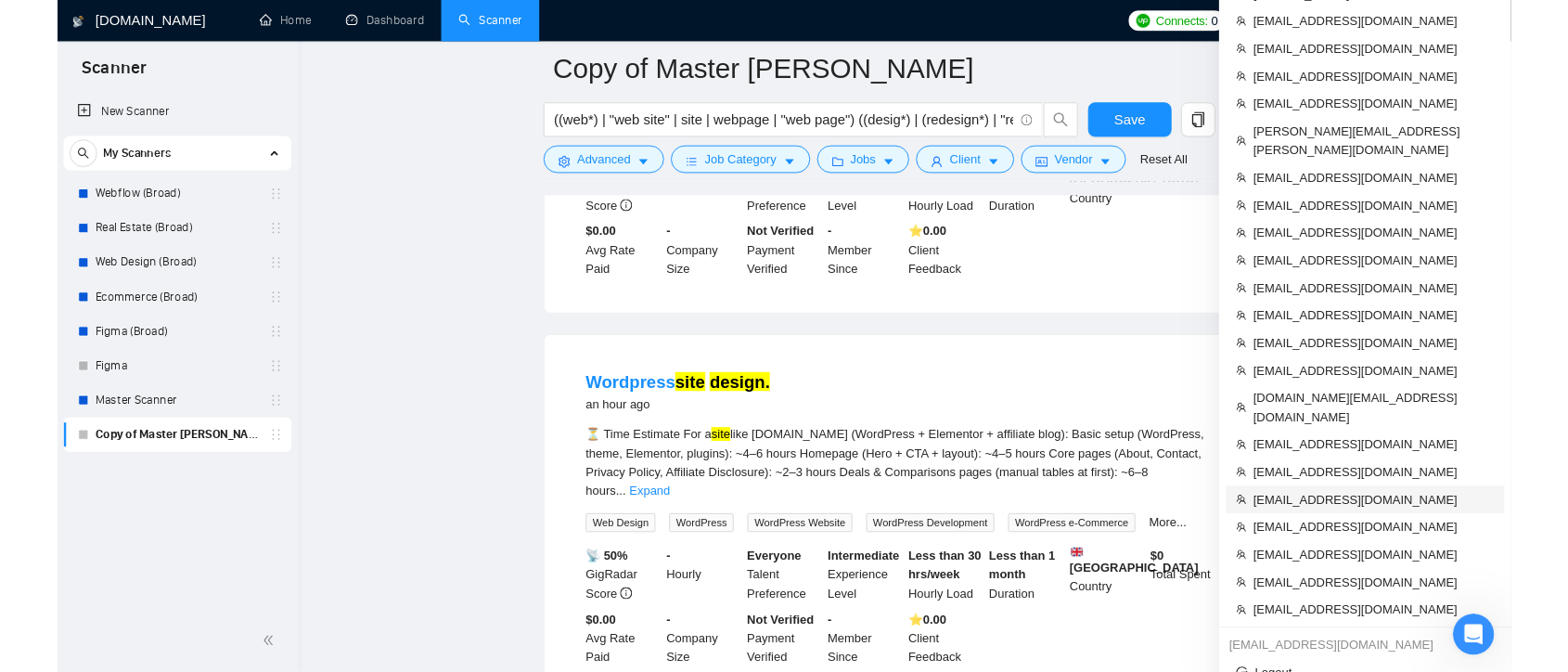
scroll to position [721, 0]
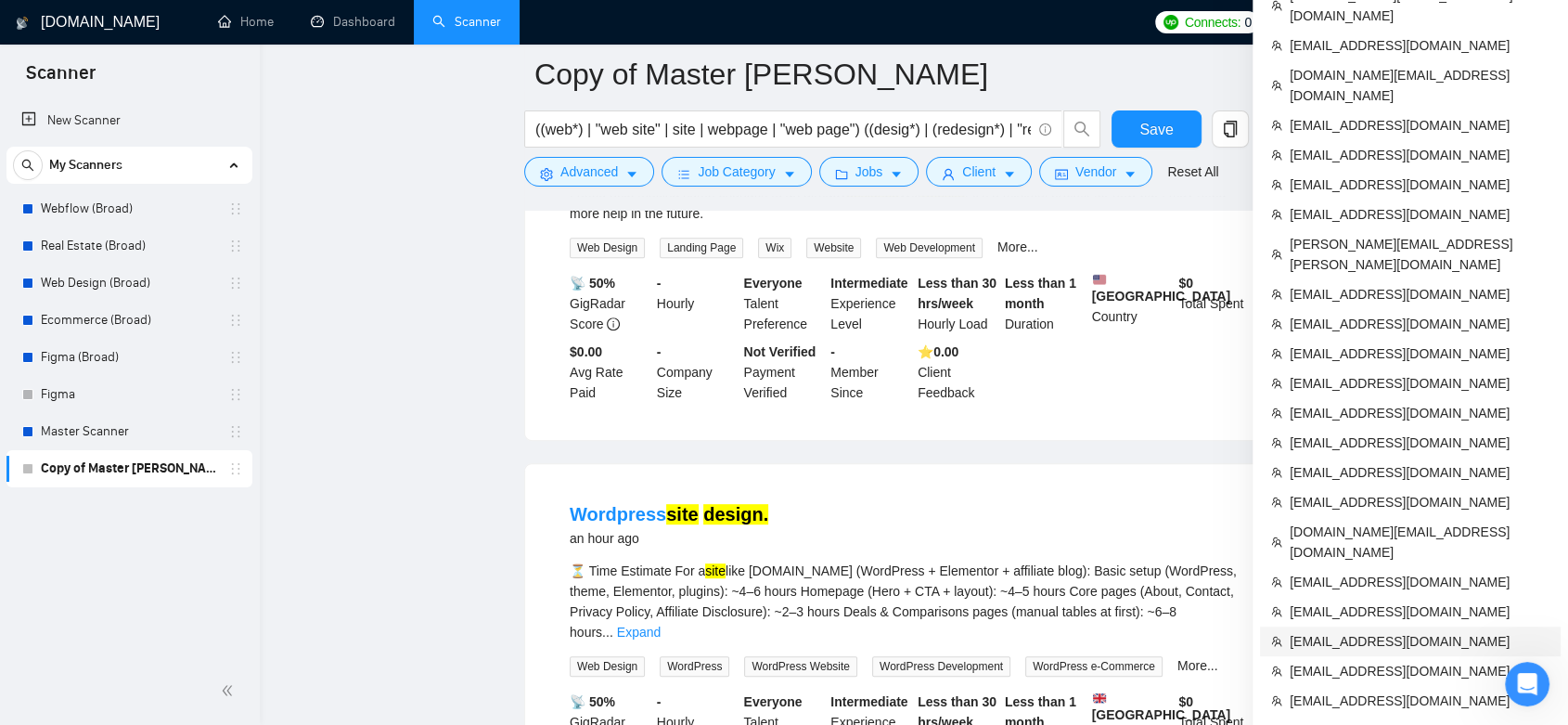
click at [1390, 631] on span "[EMAIL_ADDRESS][DOMAIN_NAME]" at bounding box center [1419, 641] width 259 height 21
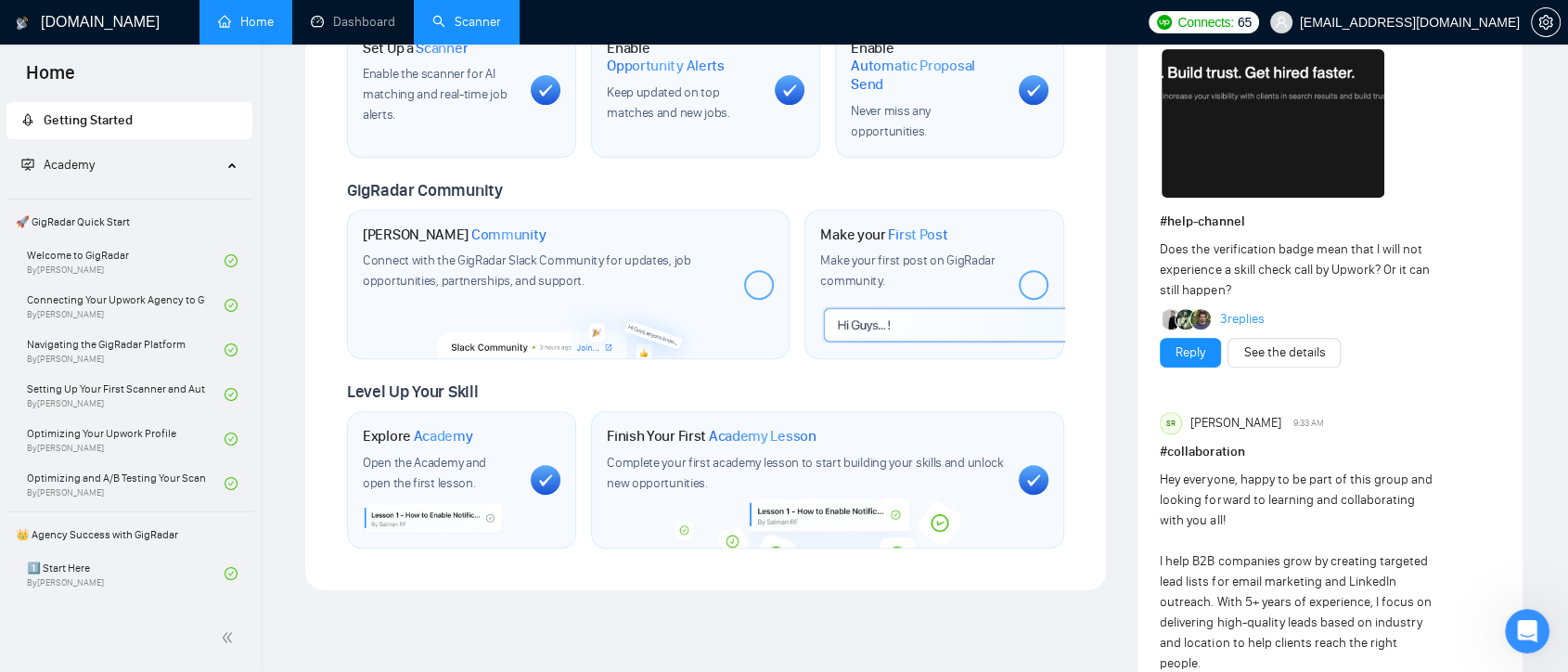
click at [464, 14] on link "Scanner" at bounding box center [467, 22] width 69 height 16
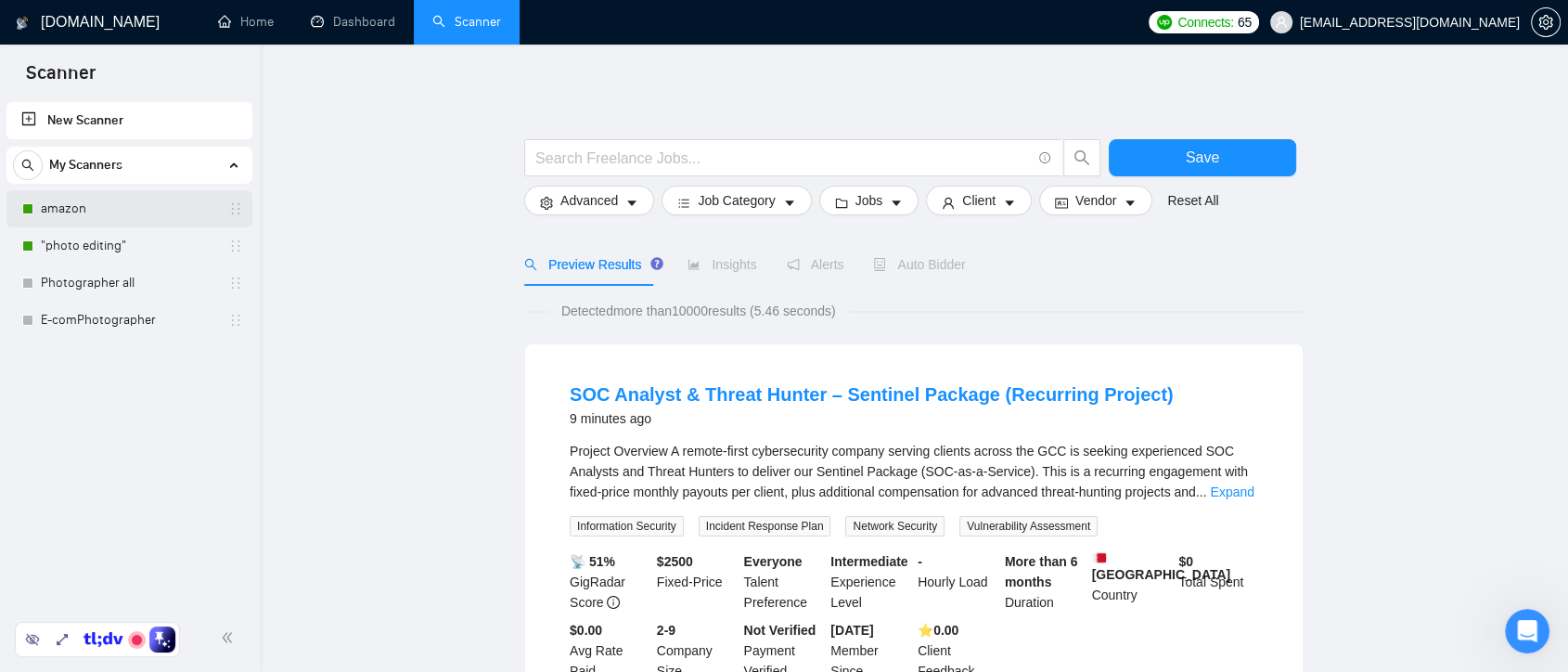
click at [155, 196] on link "amazon" at bounding box center [128, 209] width 177 height 37
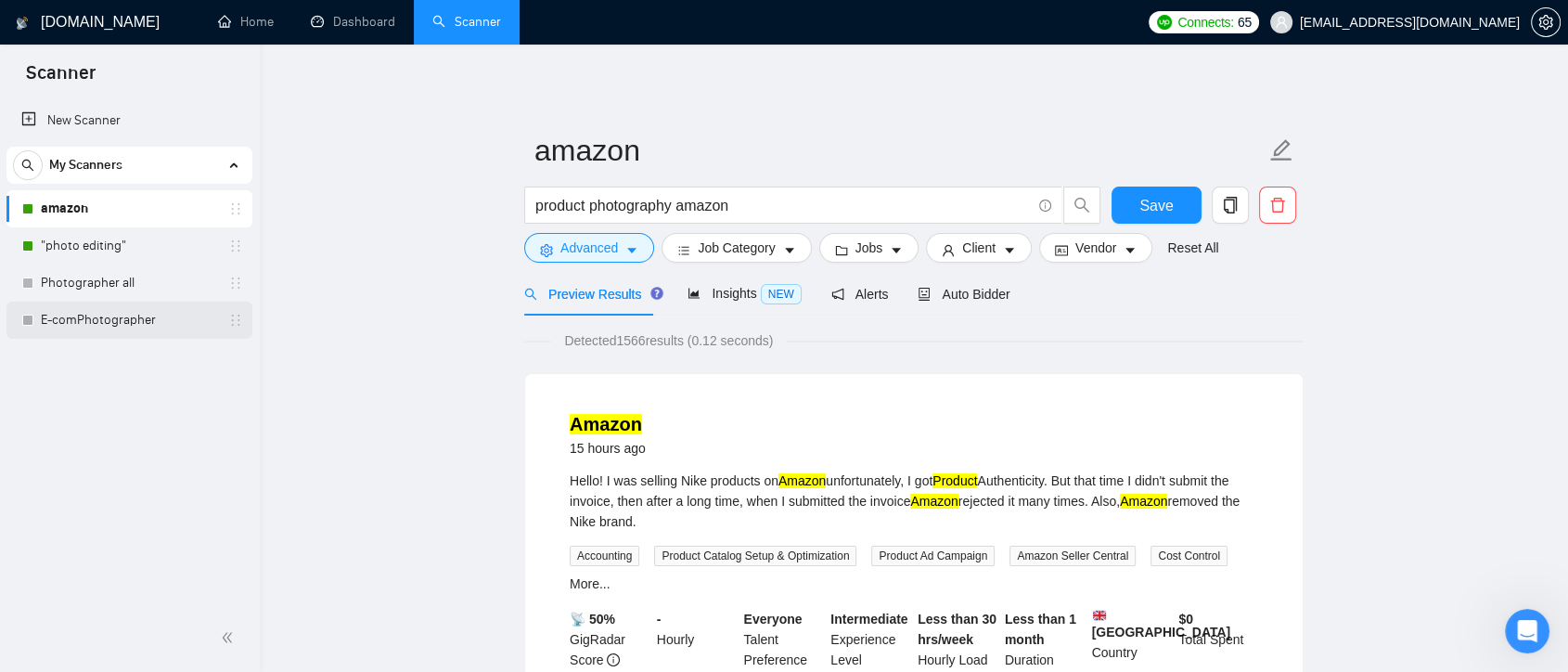
click at [132, 318] on link "E-comPhotographer" at bounding box center [128, 321] width 177 height 37
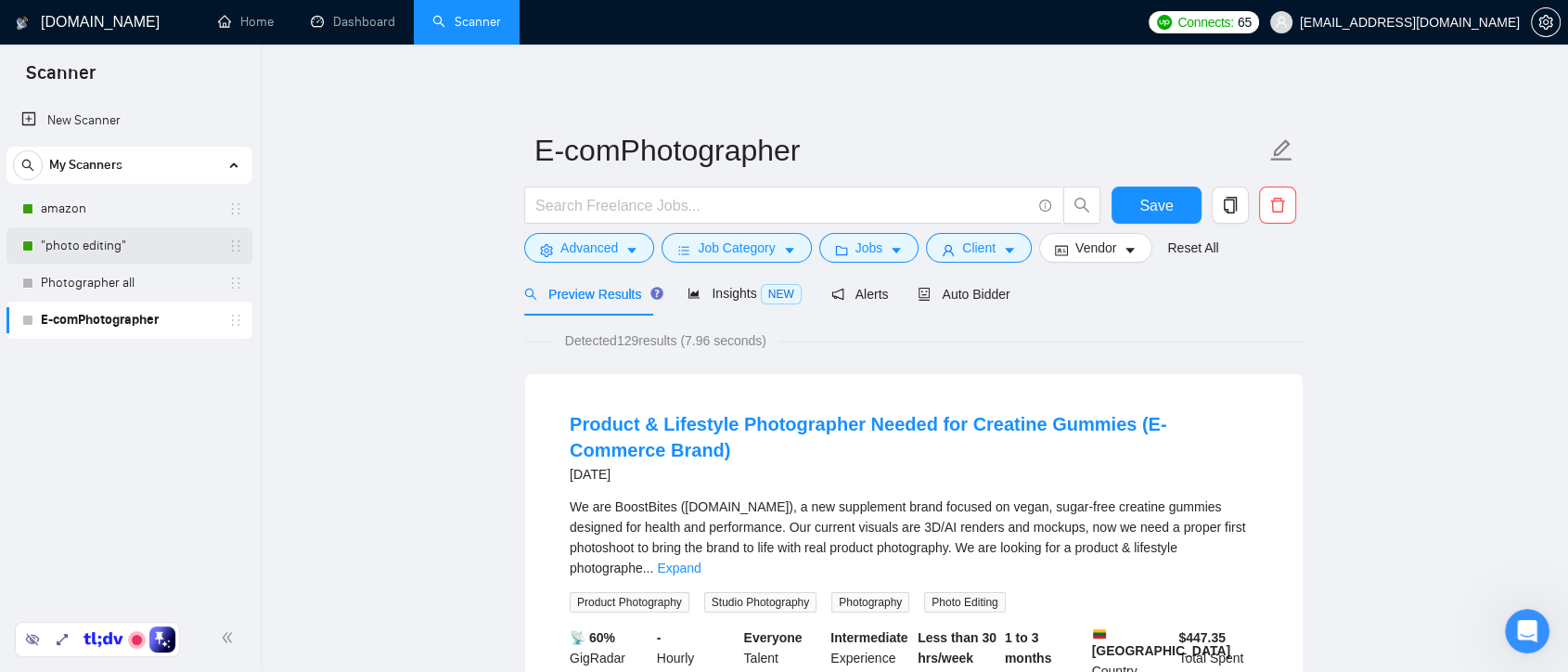
click at [138, 237] on link ""photo editing"" at bounding box center [128, 247] width 177 height 37
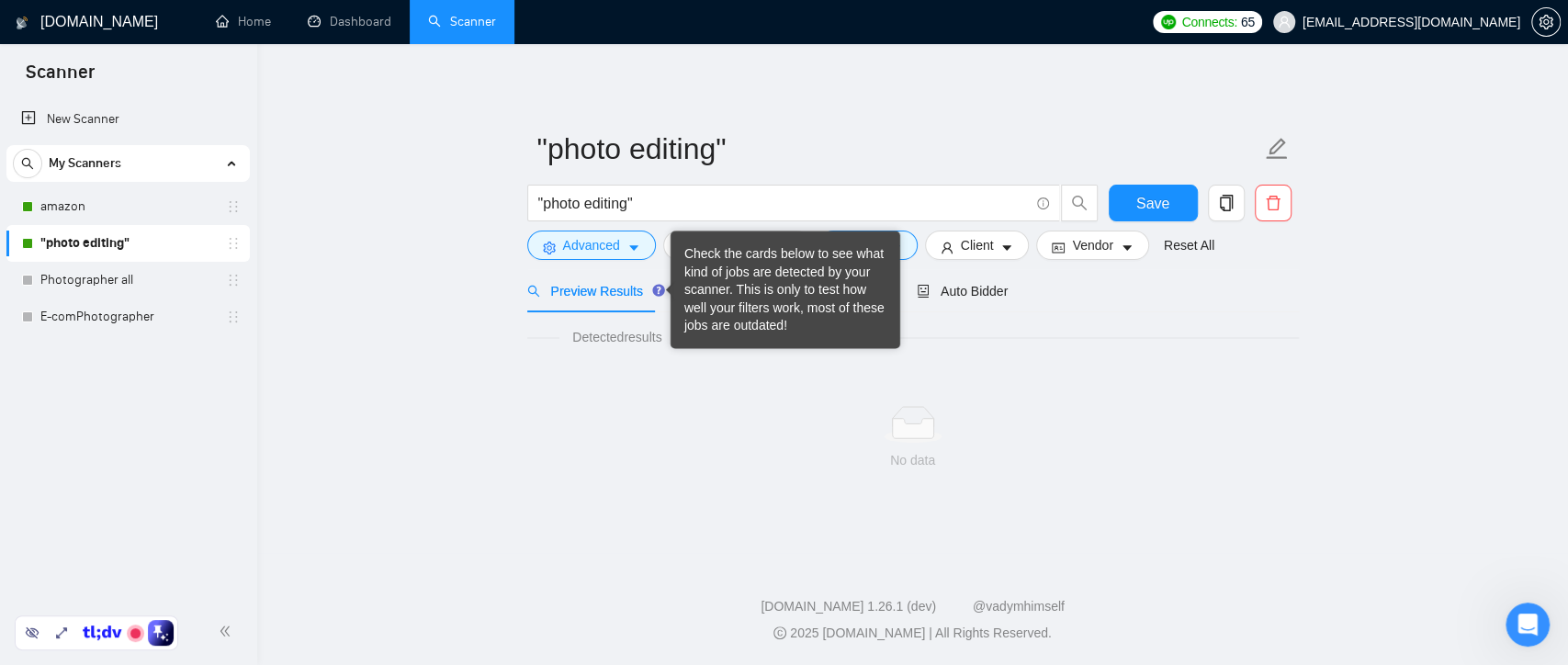
click at [765, 296] on div "Check the cards below to see what kind of jobs are detected by your scanner. Th…" at bounding box center [785, 290] width 202 height 90
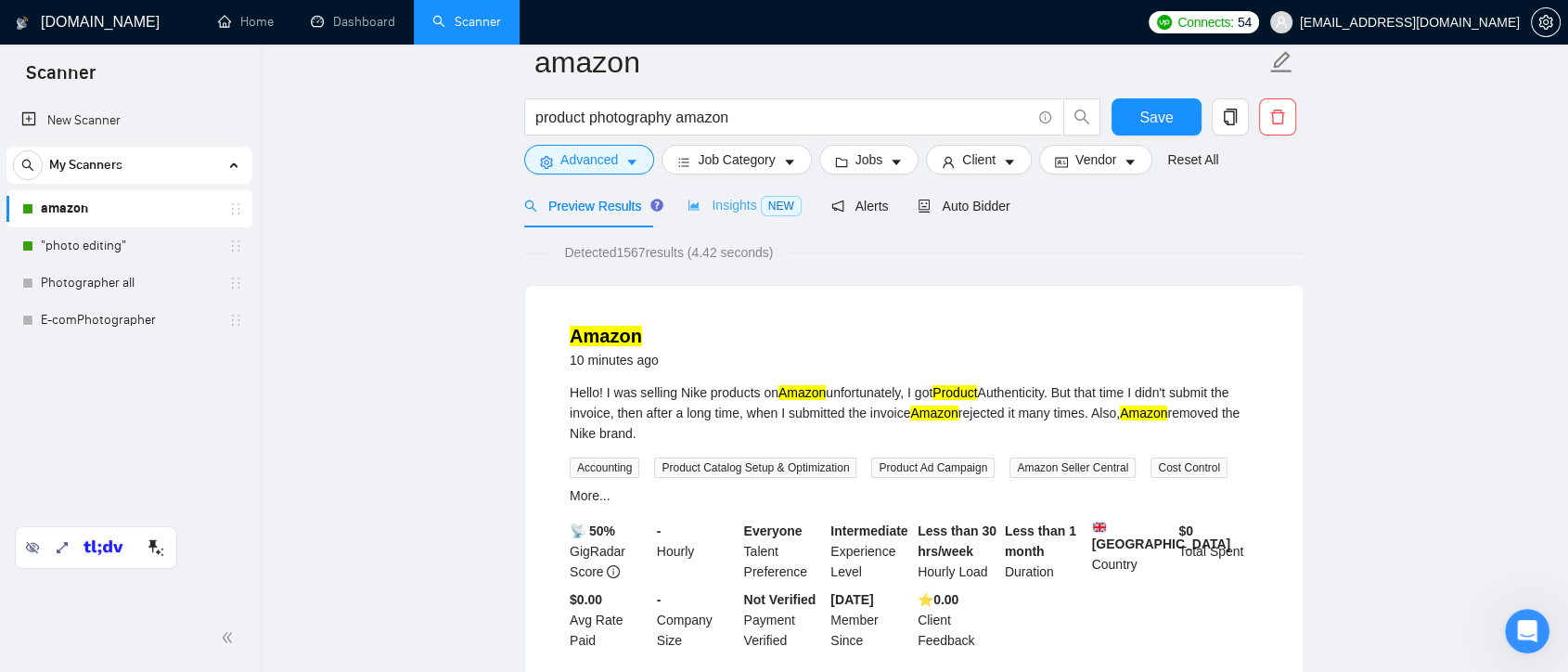
scroll to position [15, 0]
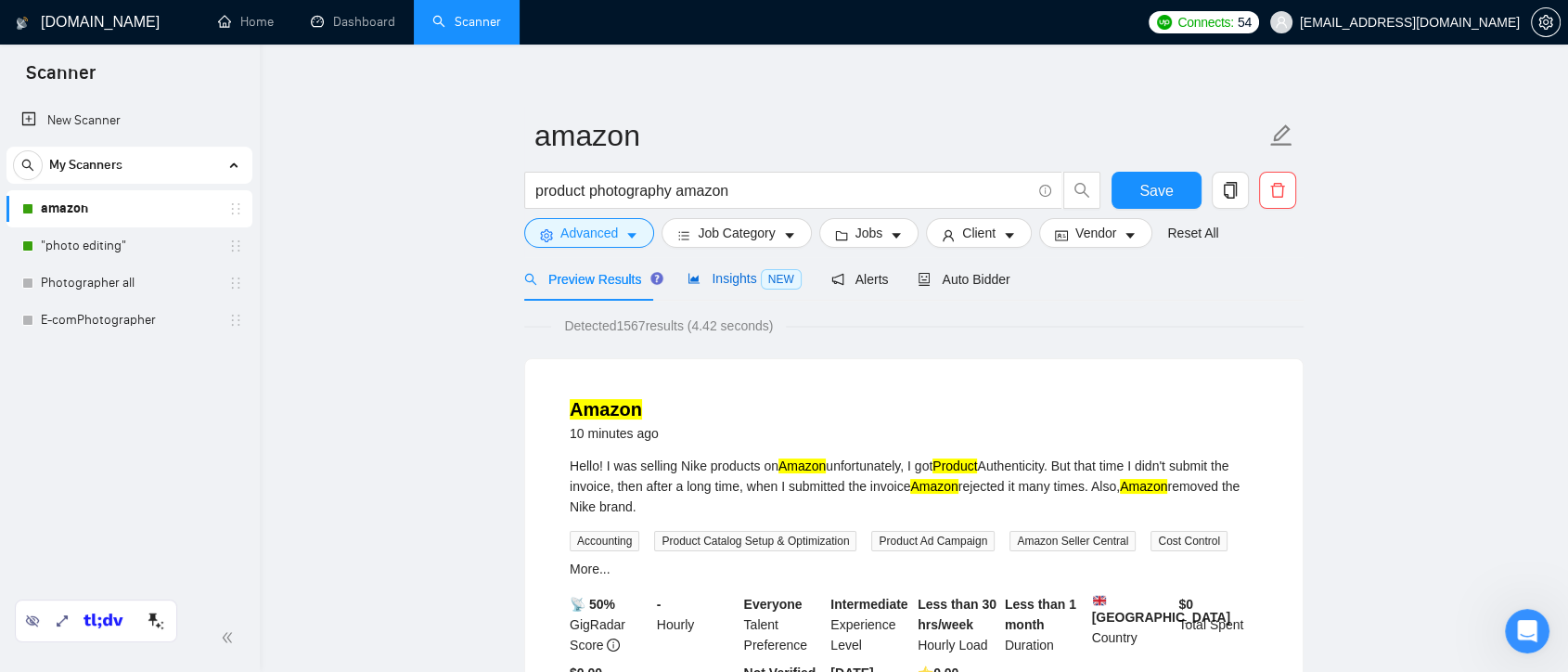
click at [735, 281] on span "Insights NEW" at bounding box center [744, 278] width 113 height 15
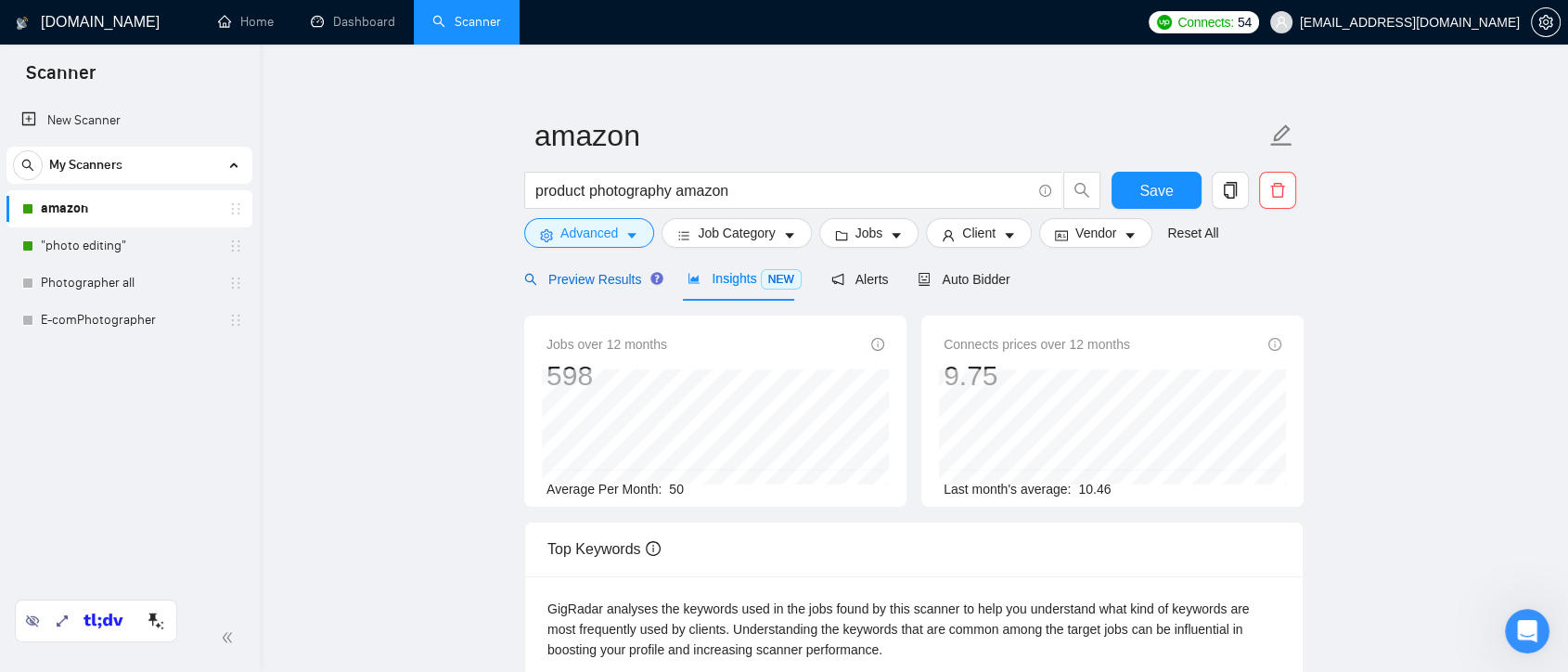
click at [603, 275] on span "Preview Results" at bounding box center [592, 279] width 134 height 15
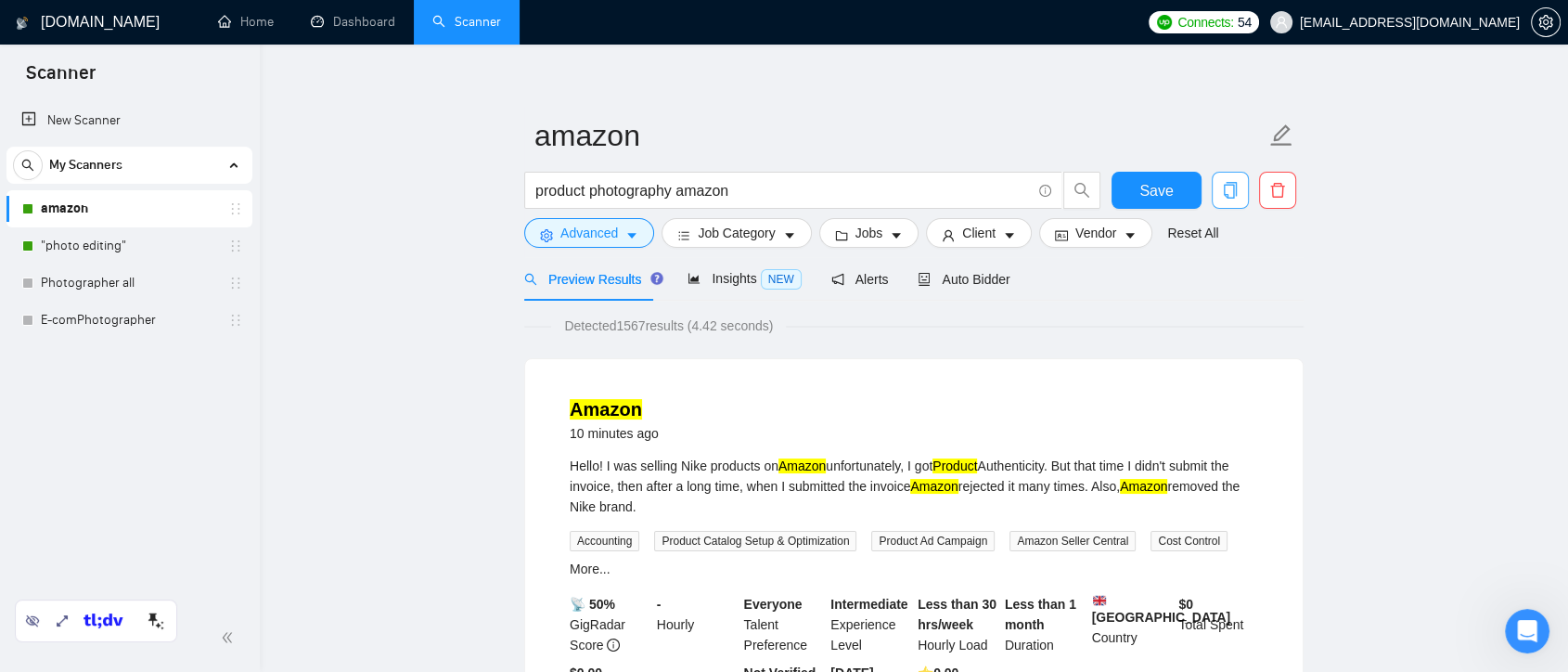
click at [1223, 200] on button "button" at bounding box center [1231, 190] width 37 height 37
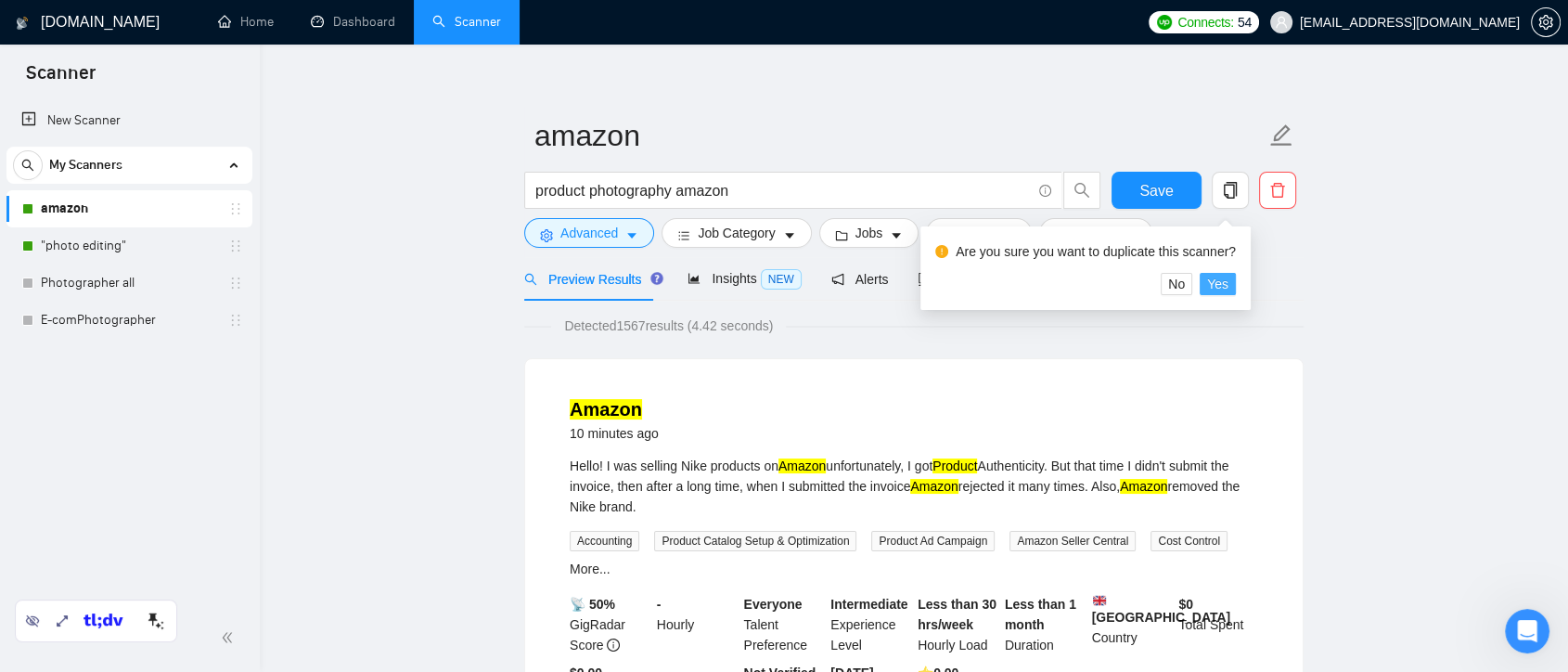
click at [1225, 284] on span "Yes" at bounding box center [1218, 284] width 22 height 21
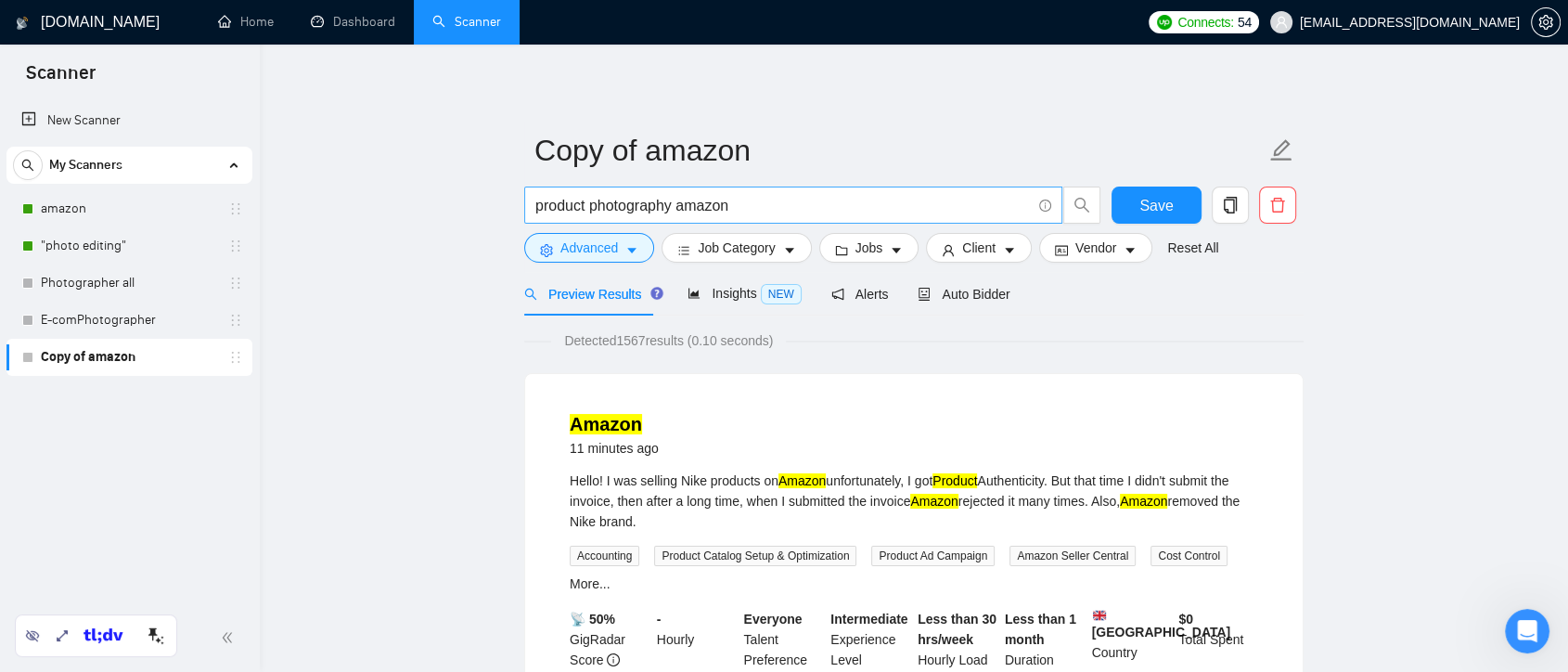
click at [593, 206] on input "product photography amazon" at bounding box center [783, 206] width 496 height 24
click at [678, 203] on input "product (photography amazon" at bounding box center [783, 206] width 496 height 24
paste input "|"
click at [592, 203] on input "product (photo*) | (photograph*)) amazon" at bounding box center [783, 206] width 496 height 24
type input "product ((photo*) | (photograph*)) amazon"
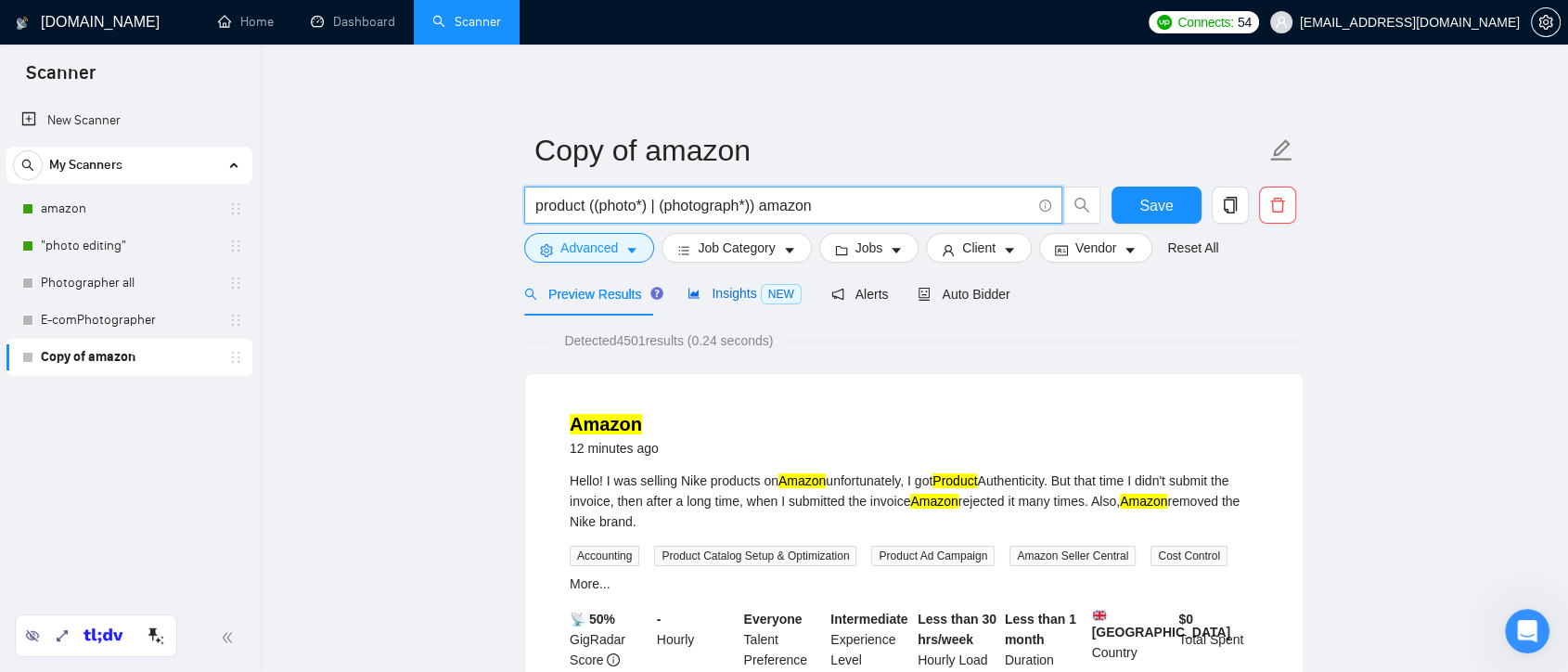
click at [723, 287] on span "Insights NEW" at bounding box center [744, 293] width 113 height 15
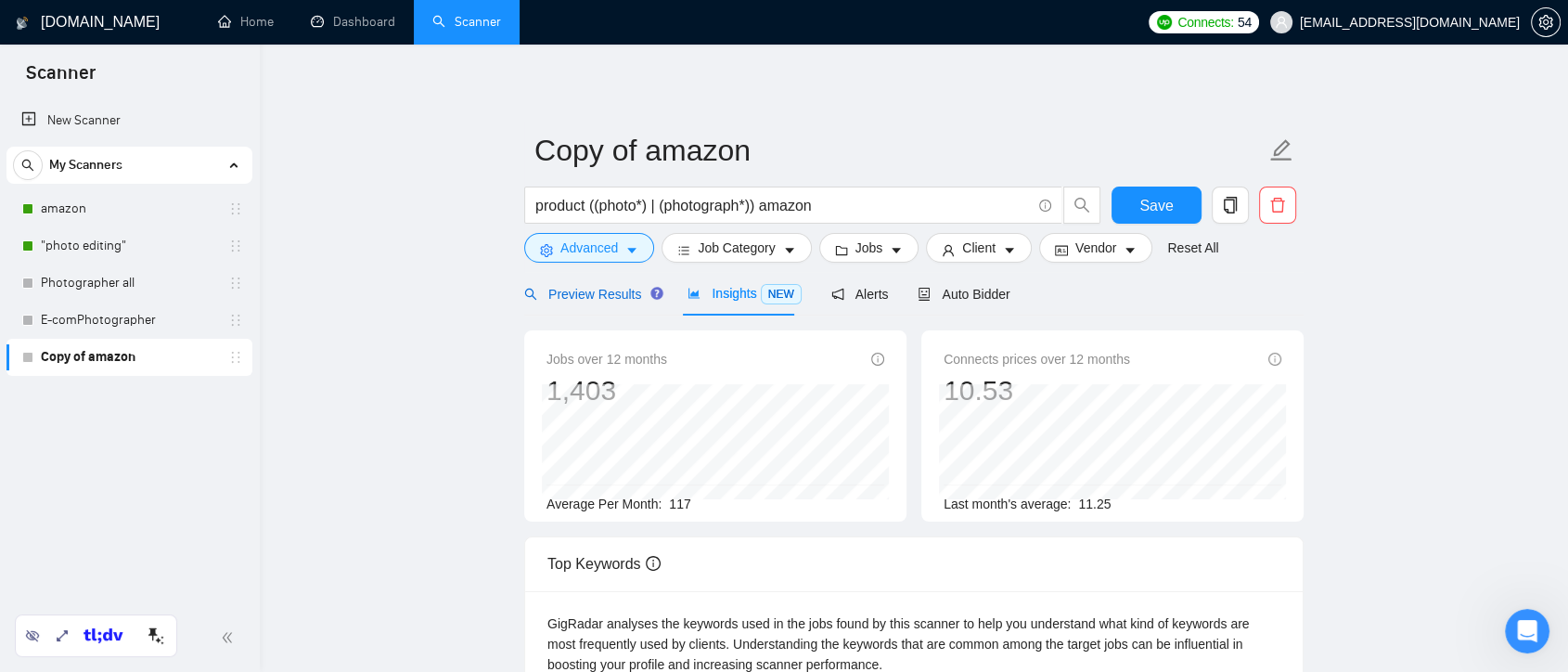
click at [594, 289] on span "Preview Results" at bounding box center [592, 294] width 134 height 15
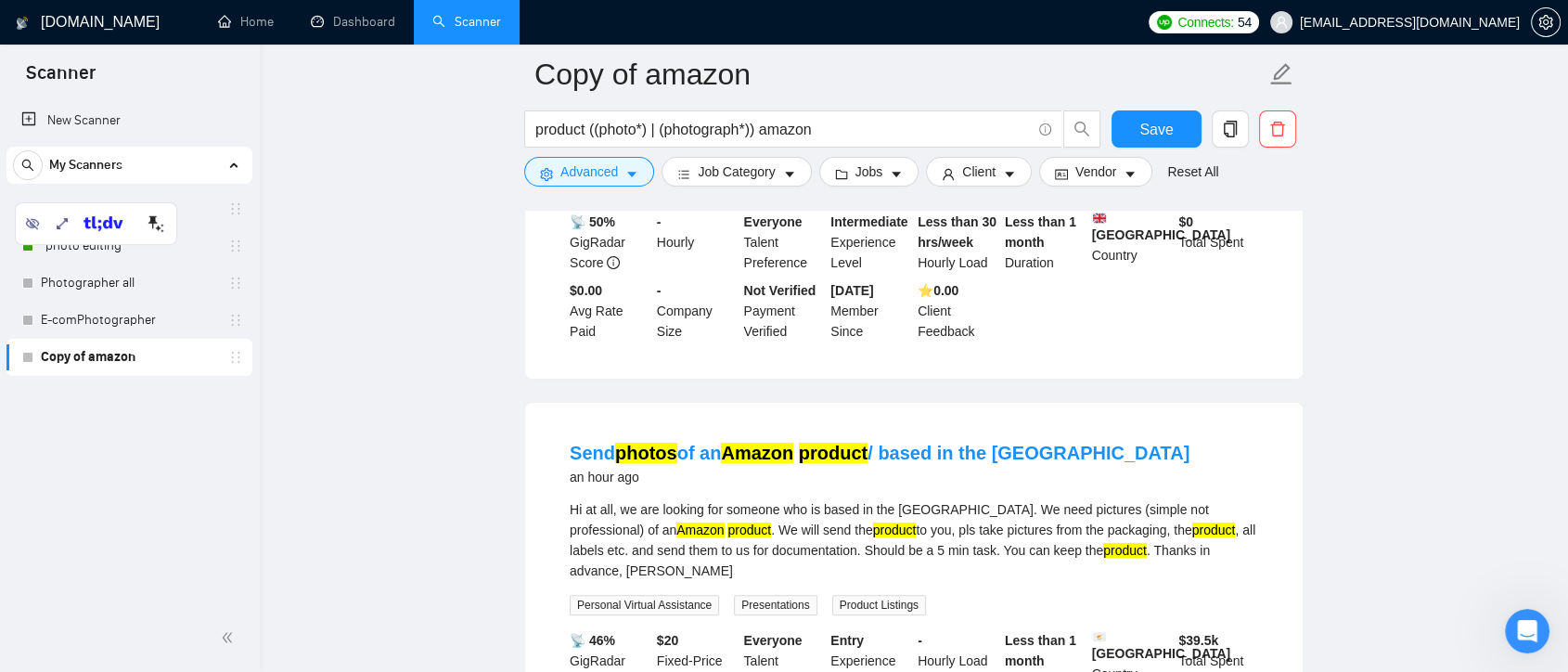
scroll to position [619, 0]
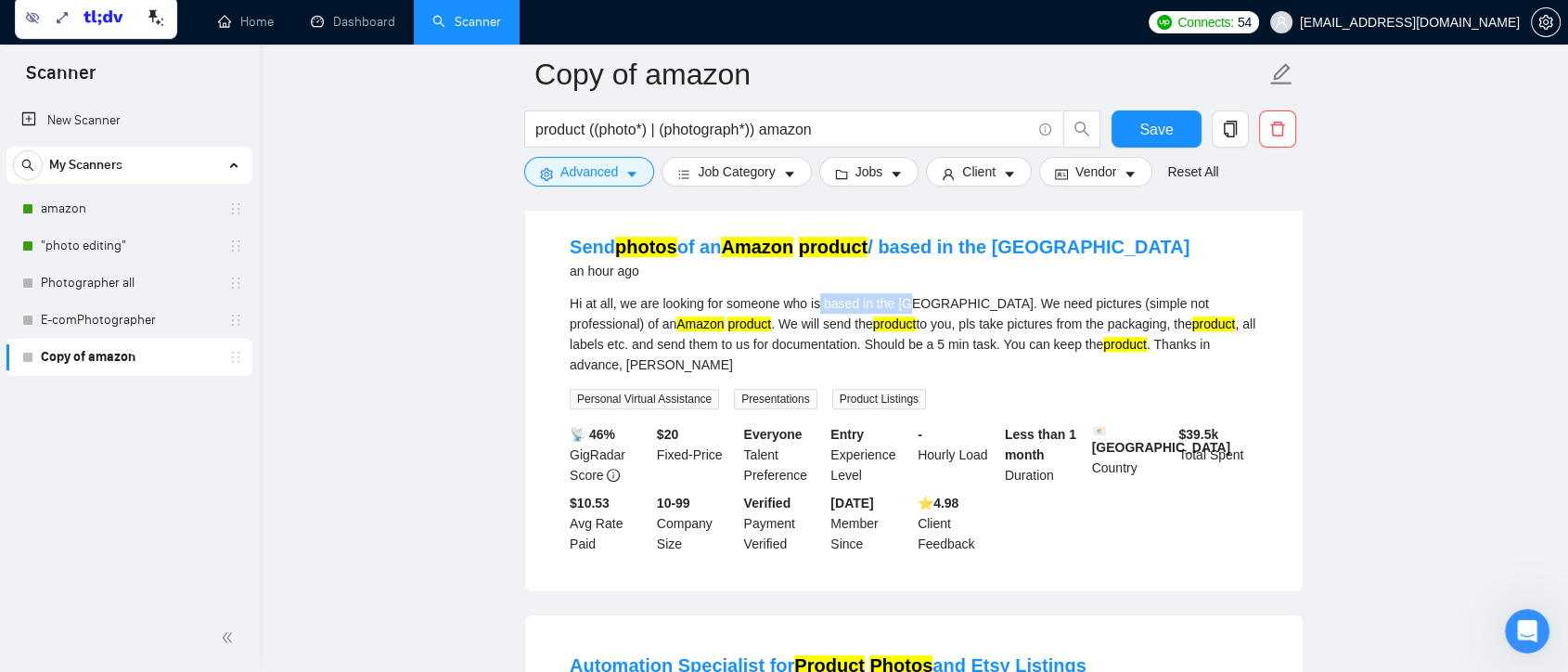
drag, startPoint x: 821, startPoint y: 310, endPoint x: 910, endPoint y: 321, distance: 89.7
click at [910, 321] on div "Hi at all, we are looking for someone who is based in the [GEOGRAPHIC_DATA]. We…" at bounding box center [914, 334] width 688 height 82
copy div "based in the [GEOGRAPHIC_DATA]"
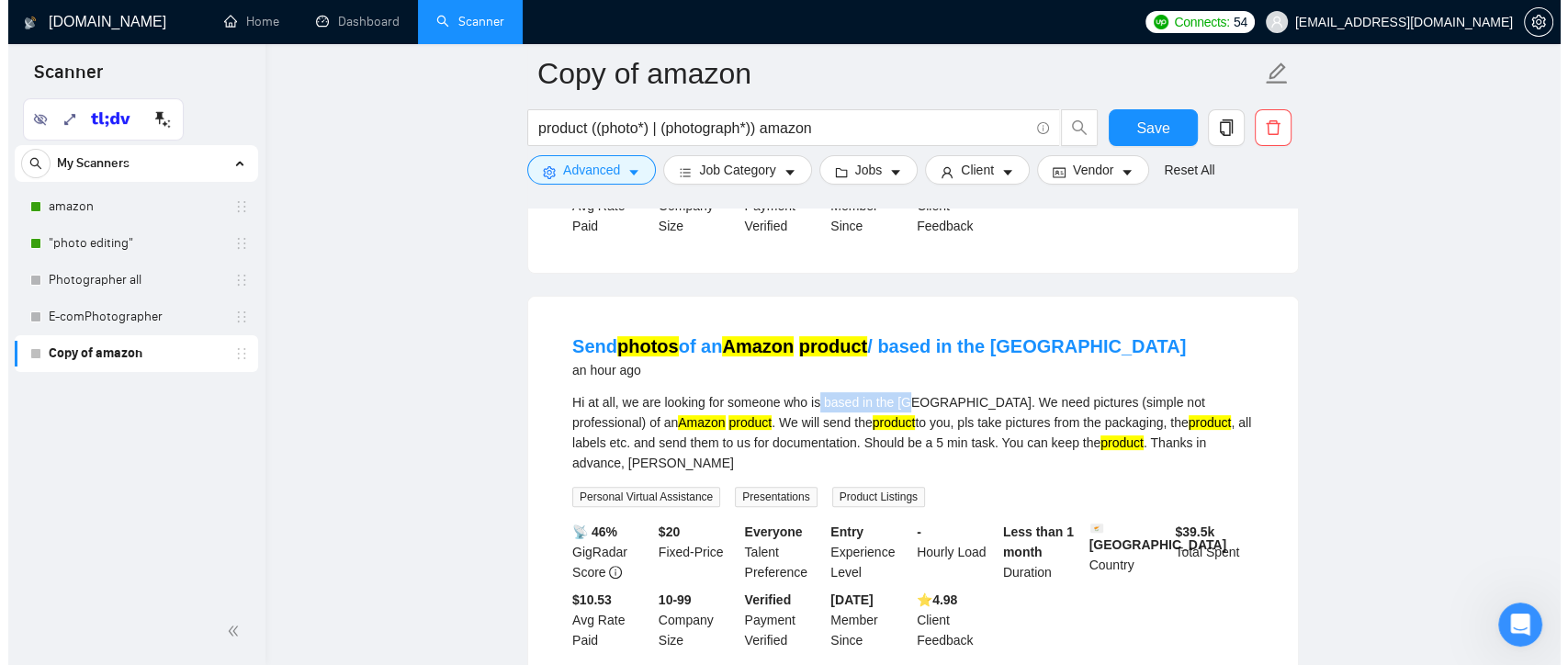
scroll to position [204, 0]
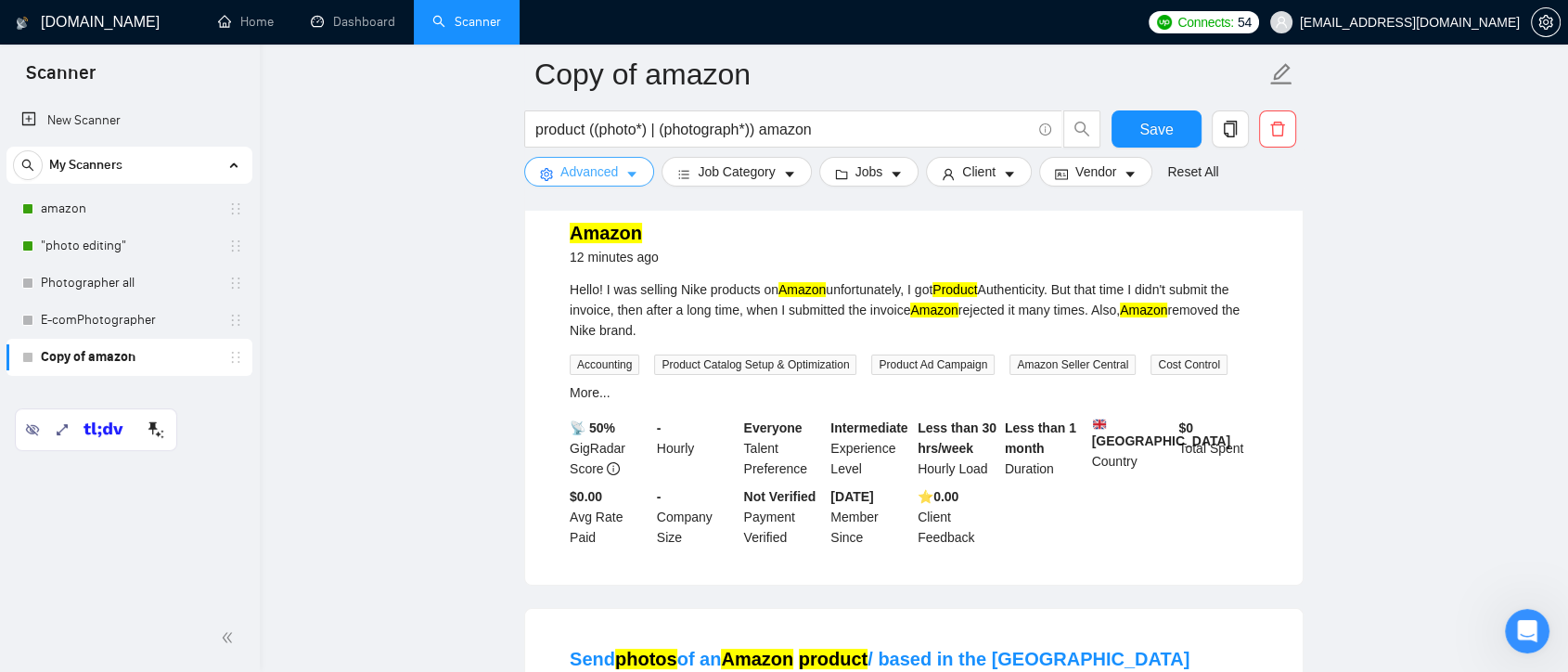
click at [627, 178] on icon "caret-down" at bounding box center [631, 174] width 13 height 13
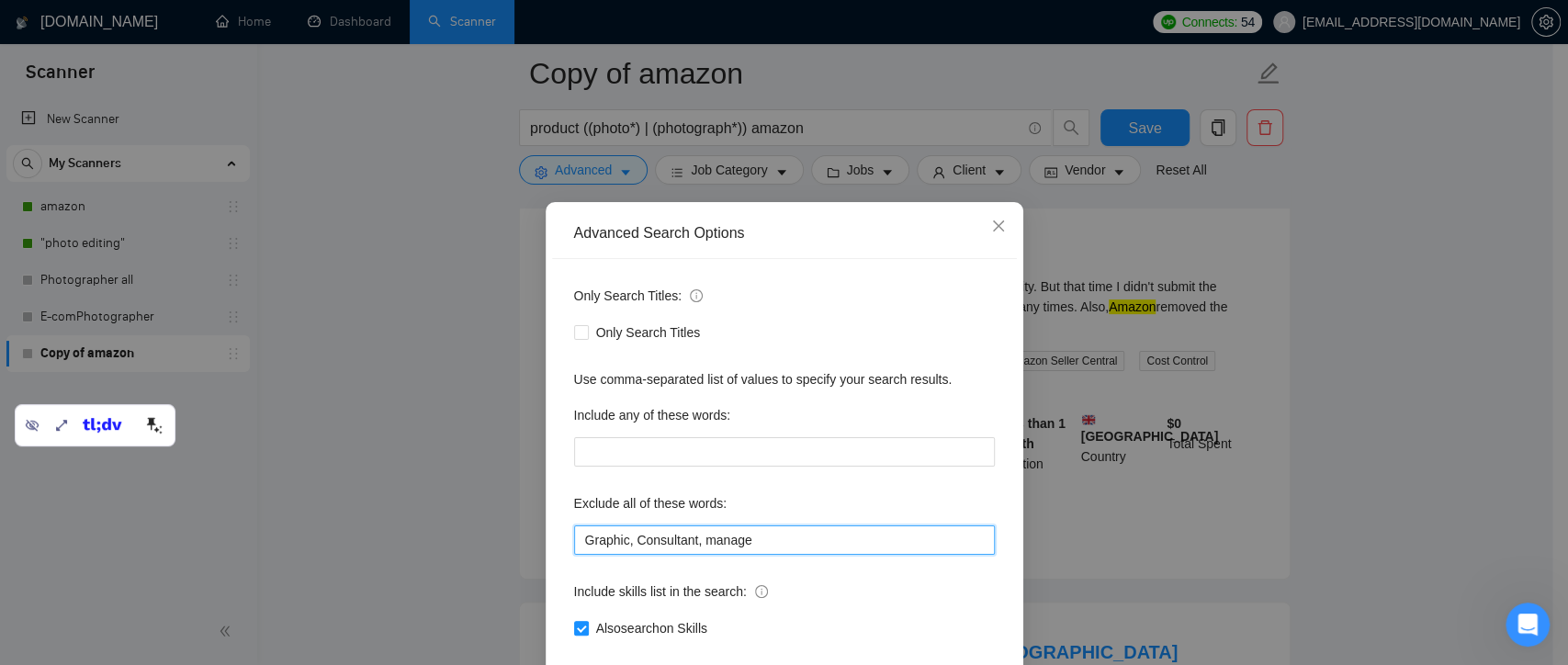
click at [750, 540] on input "Graphic, Consultant, manage" at bounding box center [784, 540] width 421 height 29
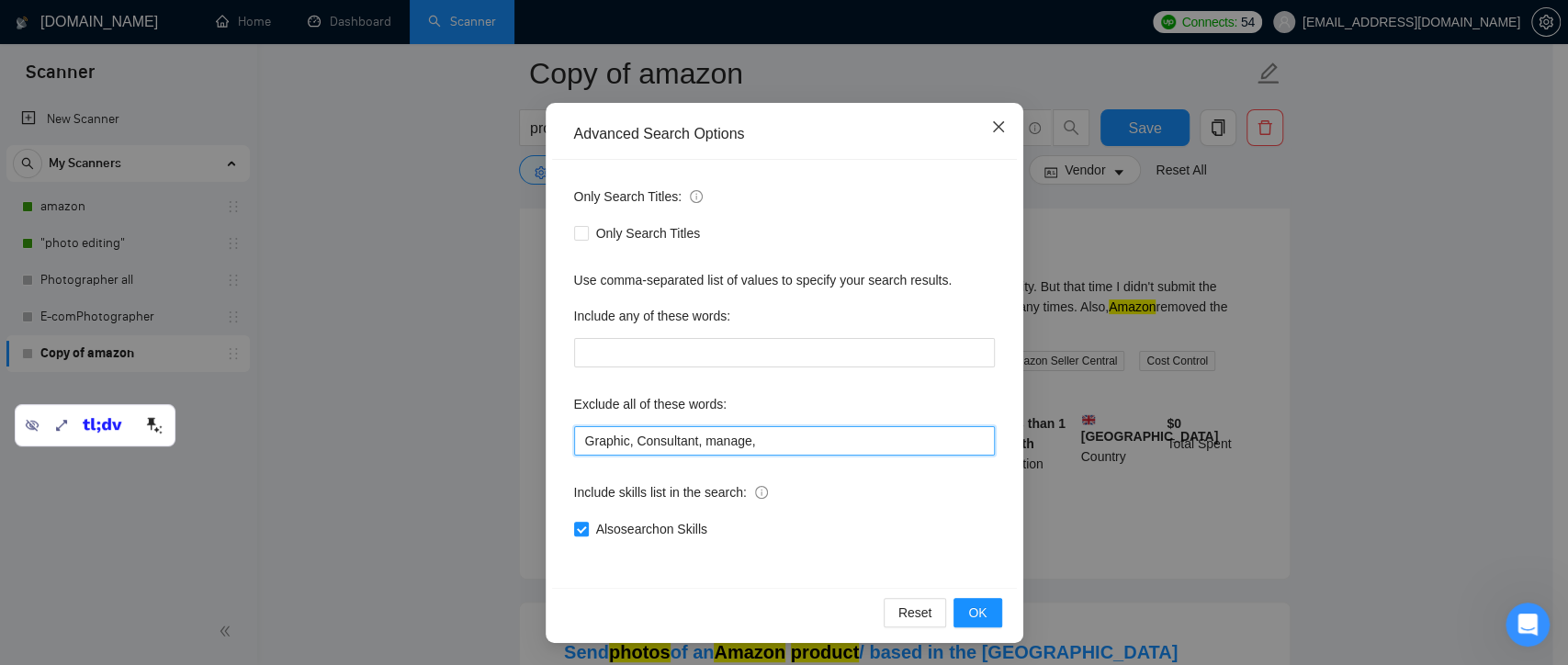
type input "Graphic, Consultant, manage,"
click at [991, 124] on icon "close" at bounding box center [998, 126] width 15 height 15
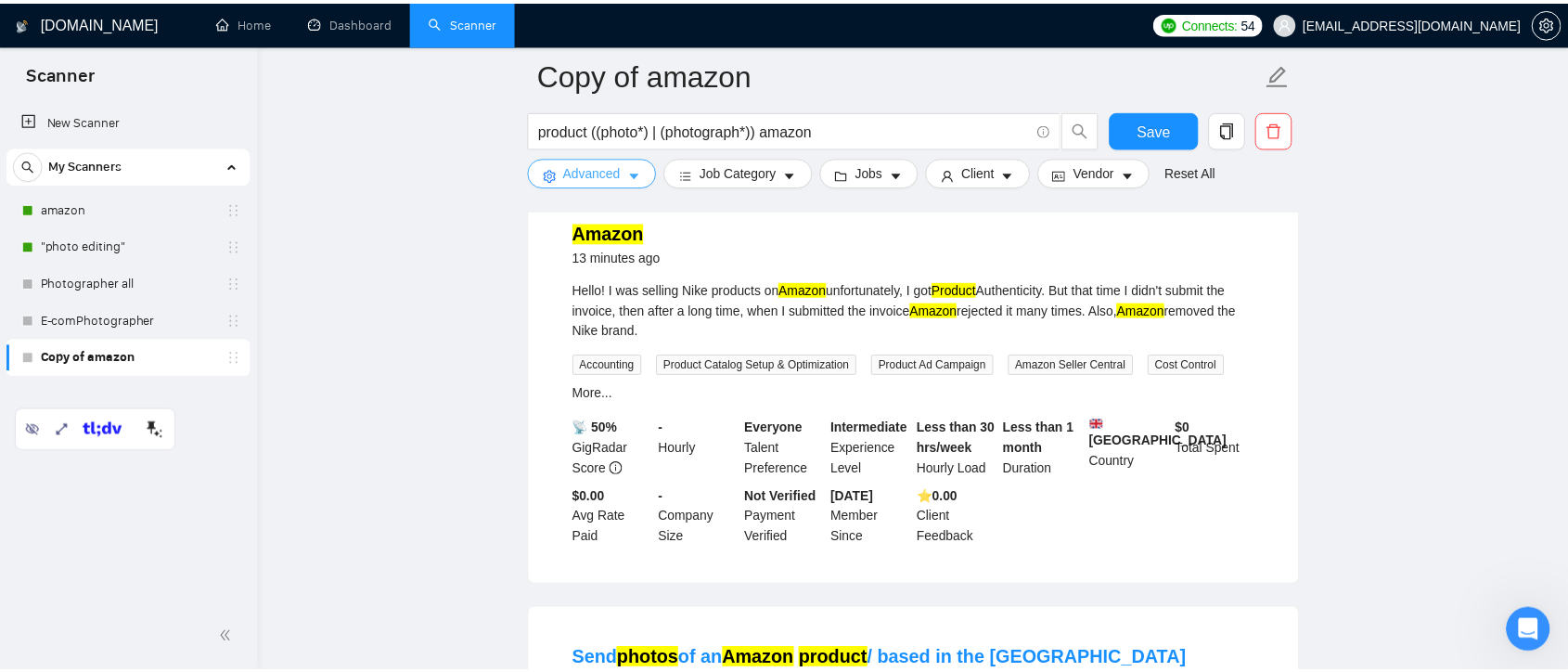
scroll to position [0, 0]
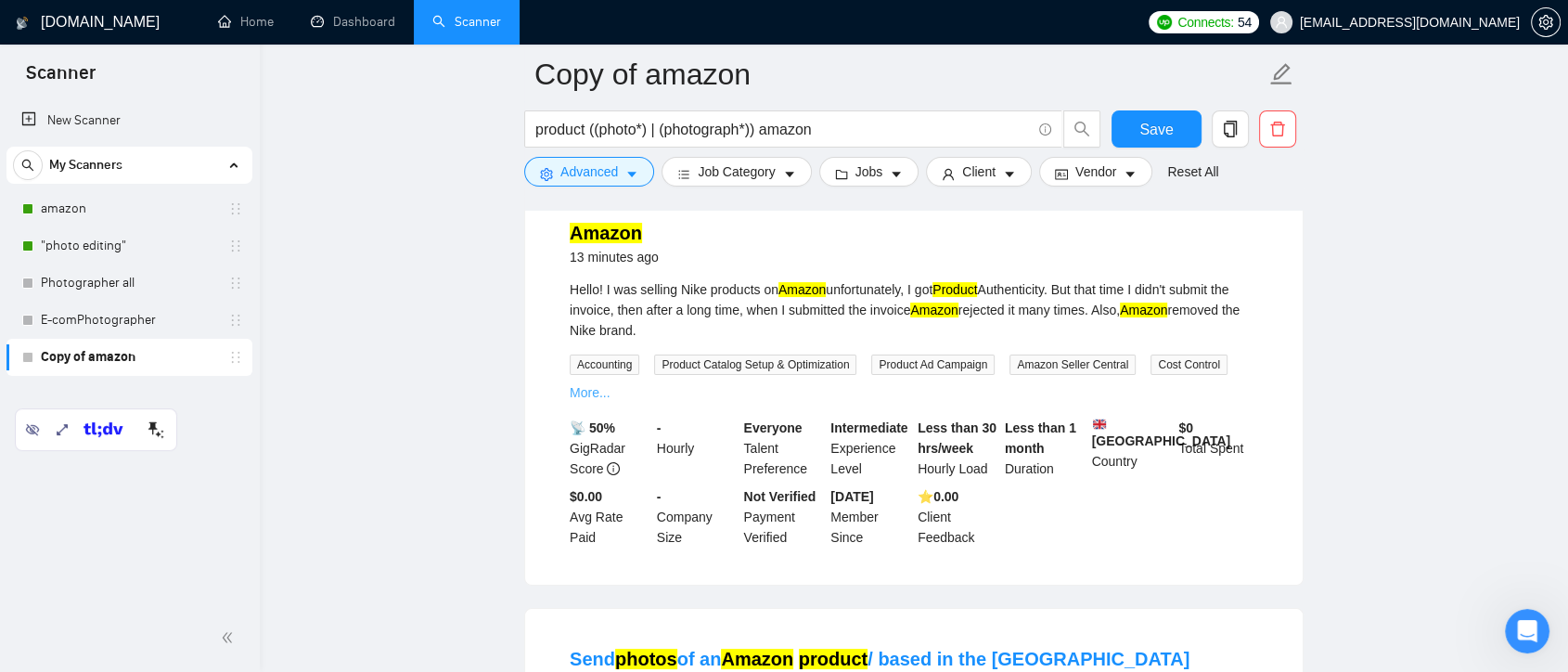
click at [589, 386] on link "More..." at bounding box center [590, 393] width 40 height 15
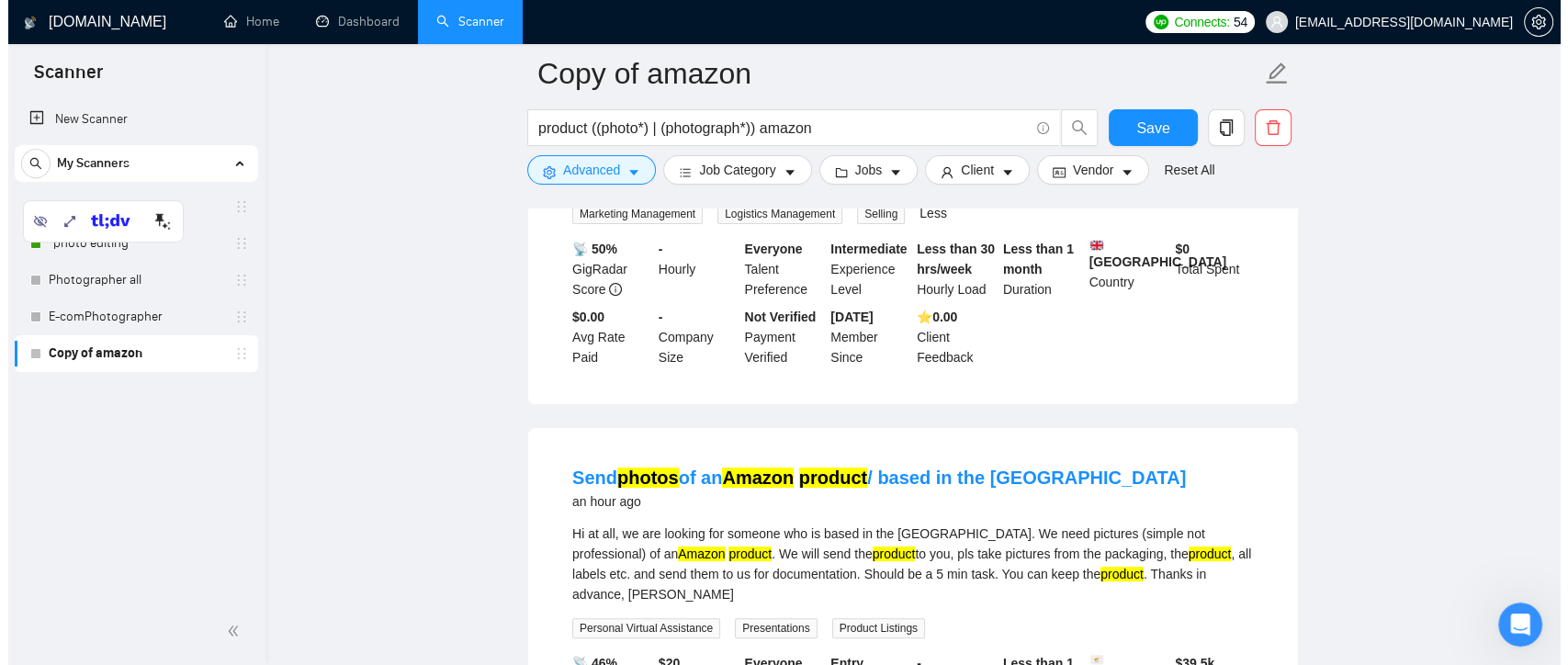
scroll to position [612, 0]
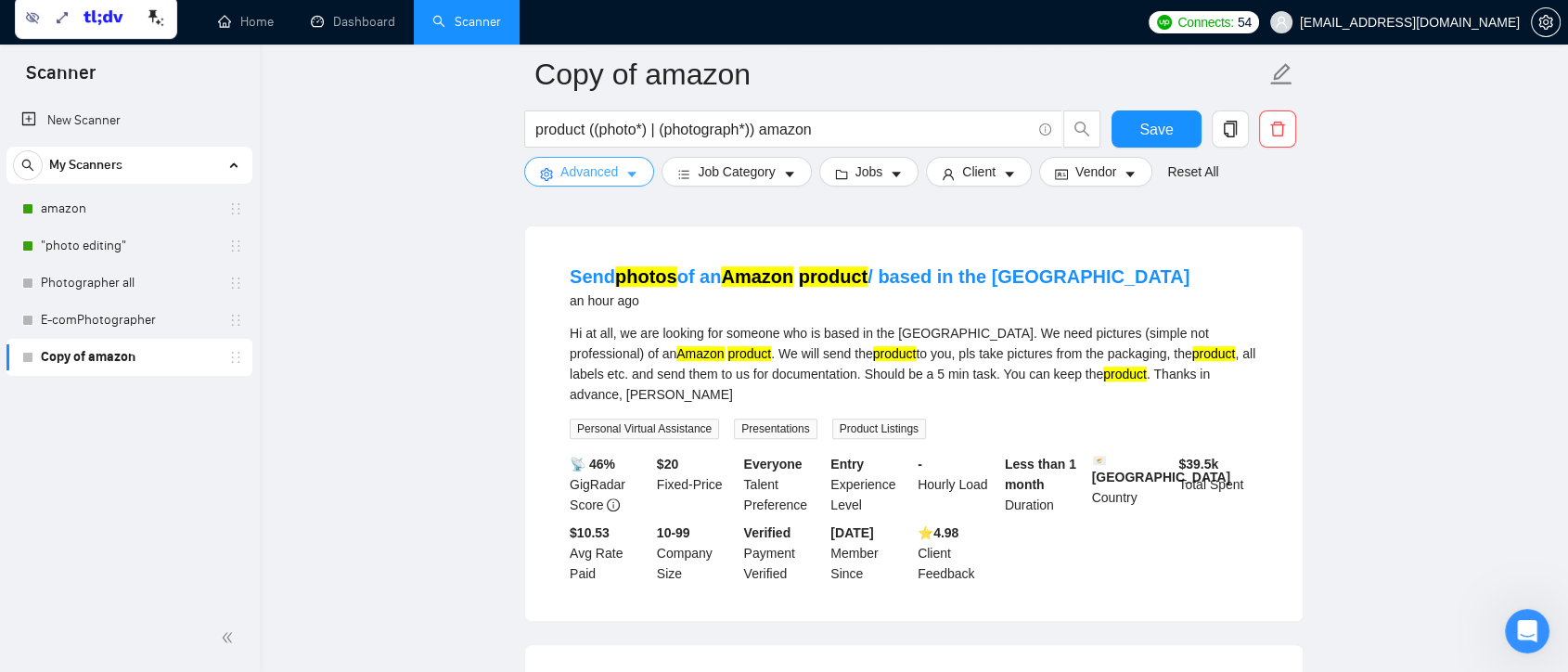
click at [633, 179] on icon "caret-down" at bounding box center [631, 174] width 13 height 13
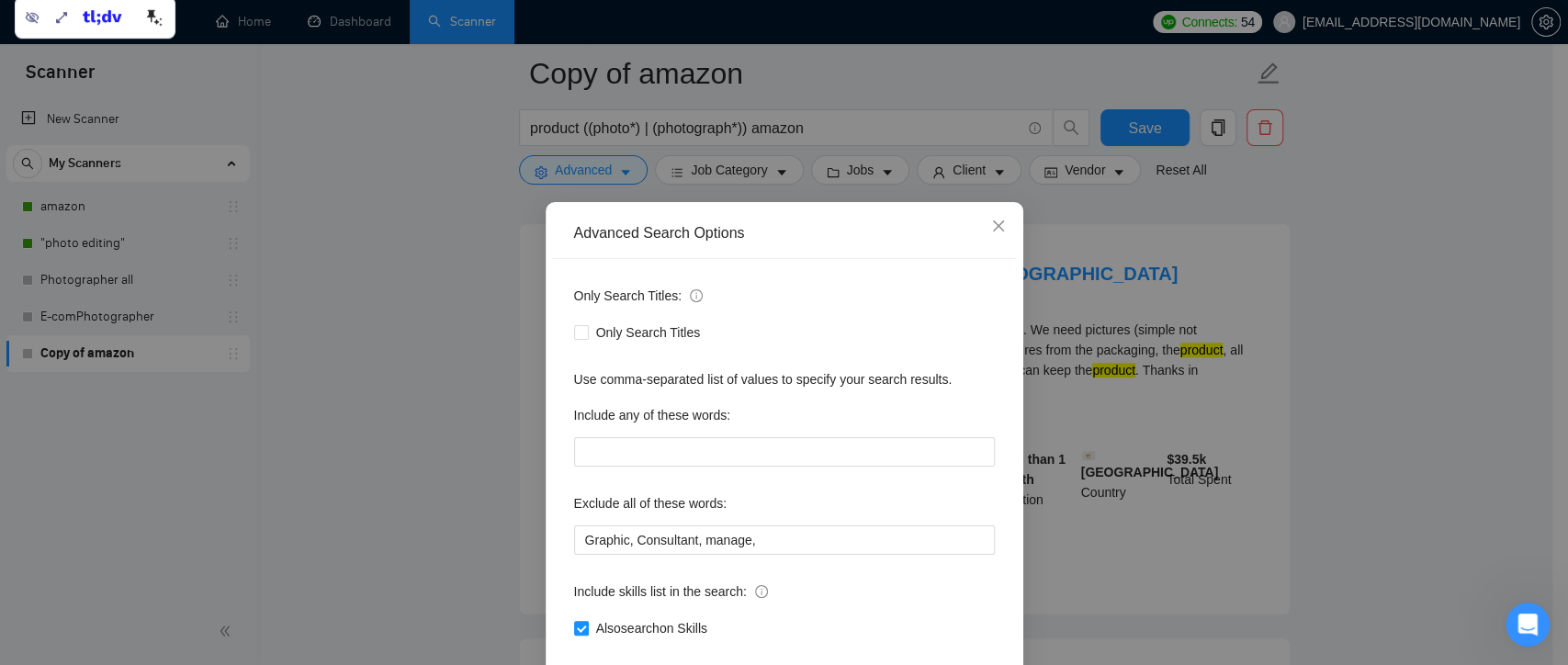
scroll to position [100, 0]
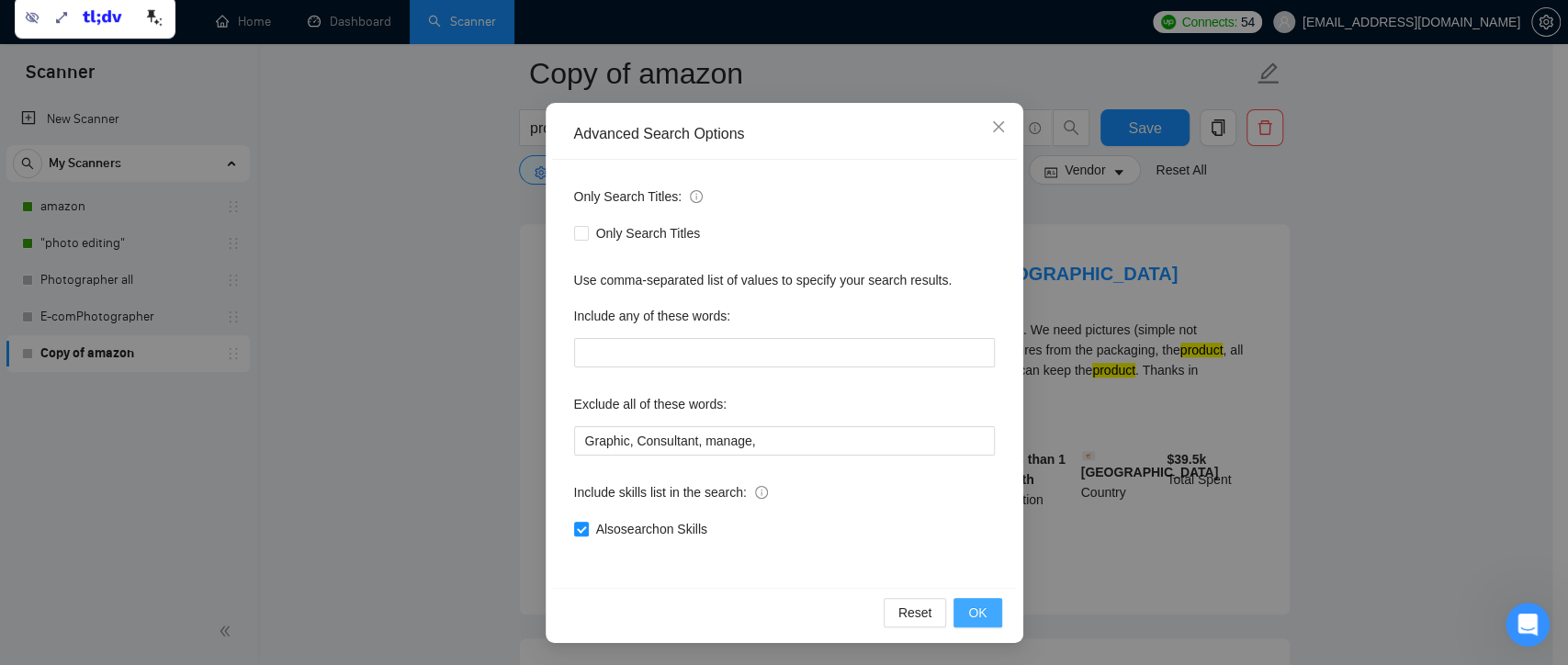
click at [976, 604] on span "OK" at bounding box center [977, 612] width 19 height 21
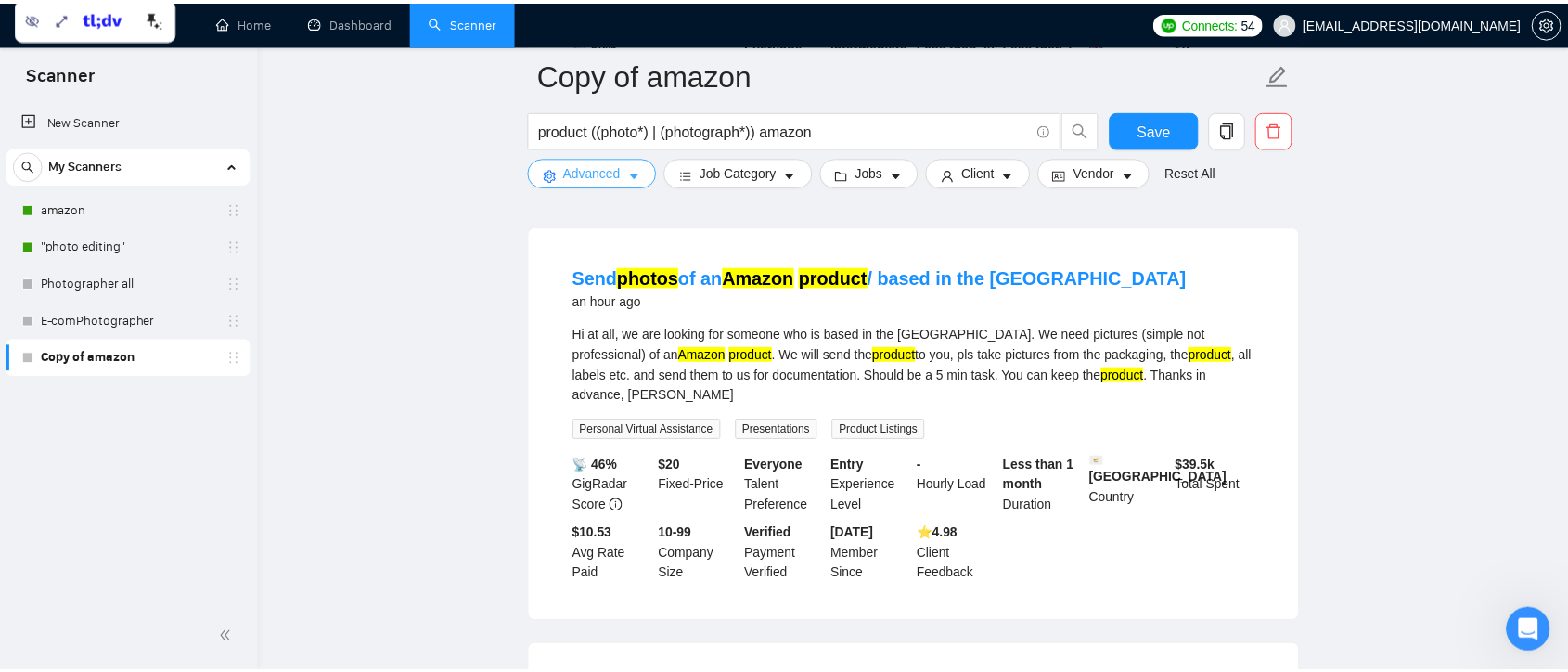
scroll to position [0, 0]
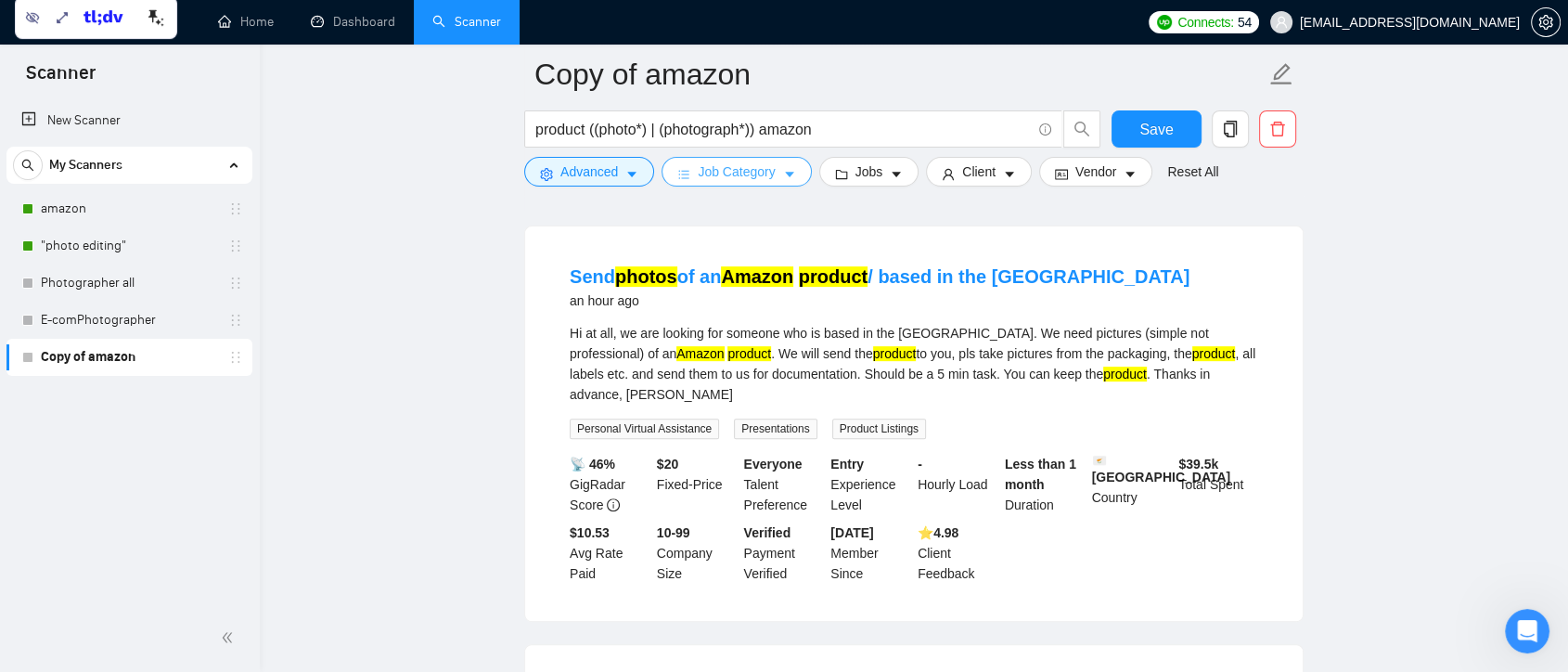
click at [767, 173] on span "Job Category" at bounding box center [737, 172] width 77 height 21
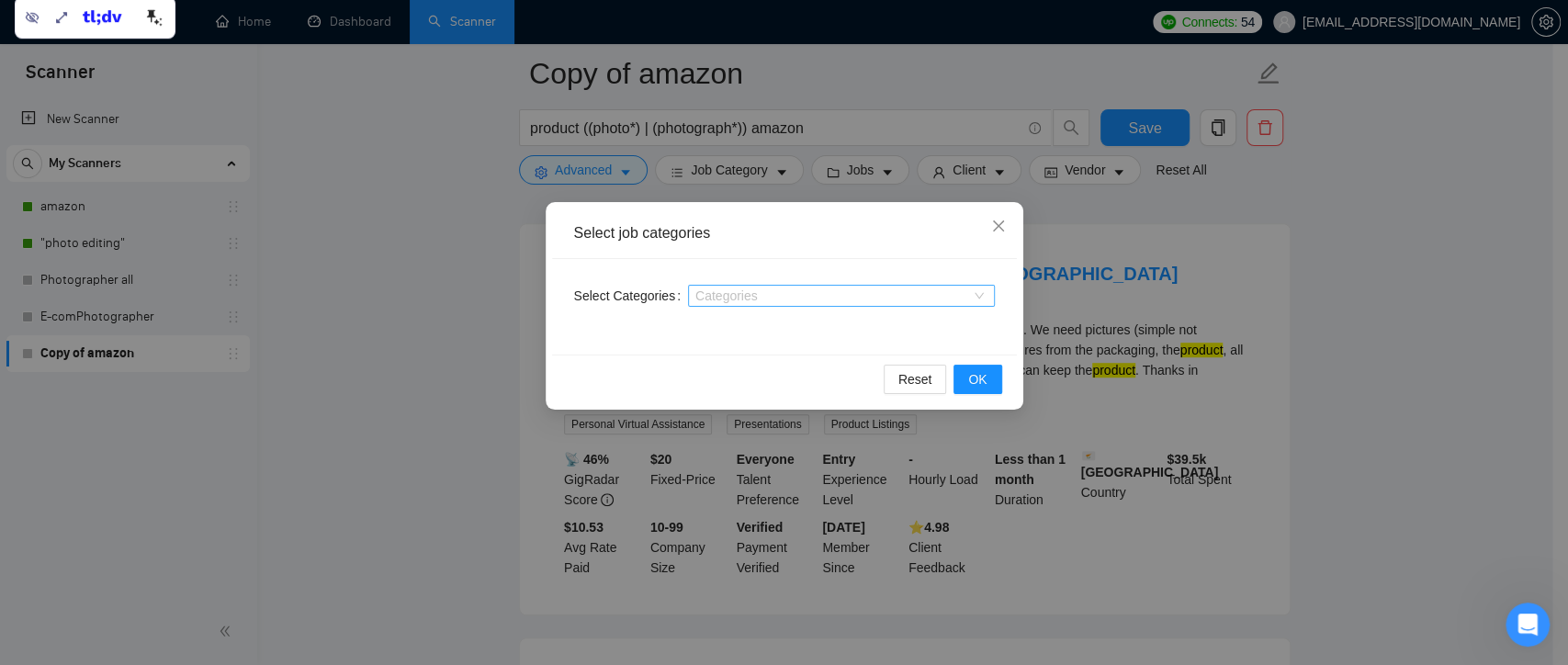
click at [974, 301] on div "Categories" at bounding box center [842, 296] width 307 height 22
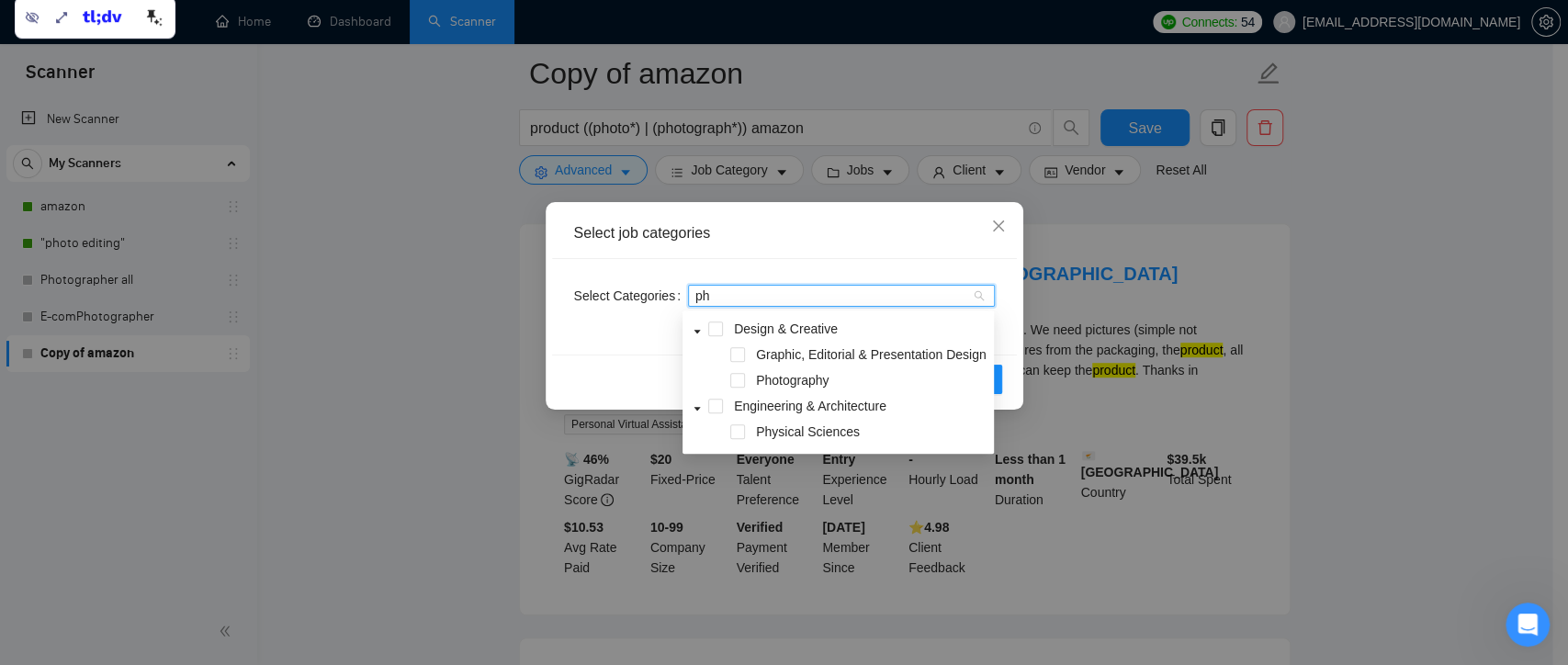
type input "pho"
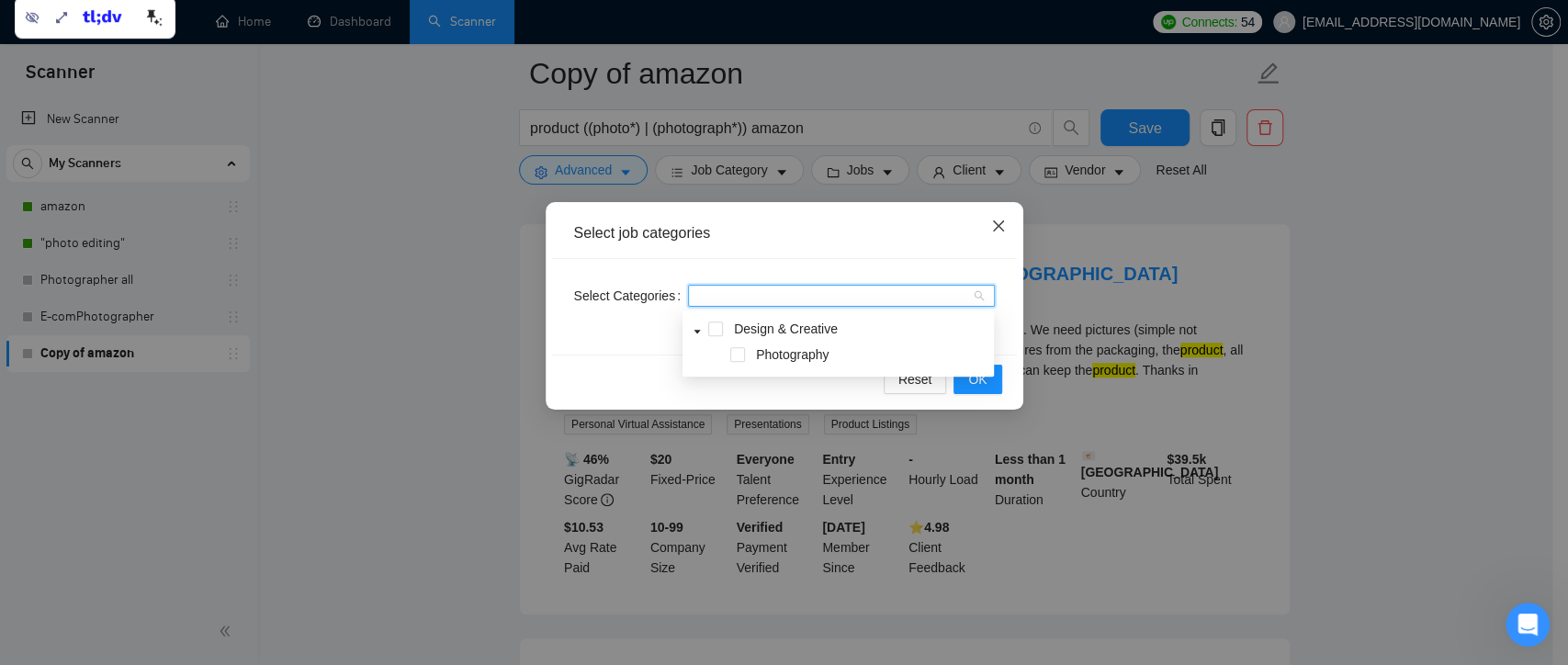
click at [1007, 233] on span "Close" at bounding box center [998, 227] width 50 height 50
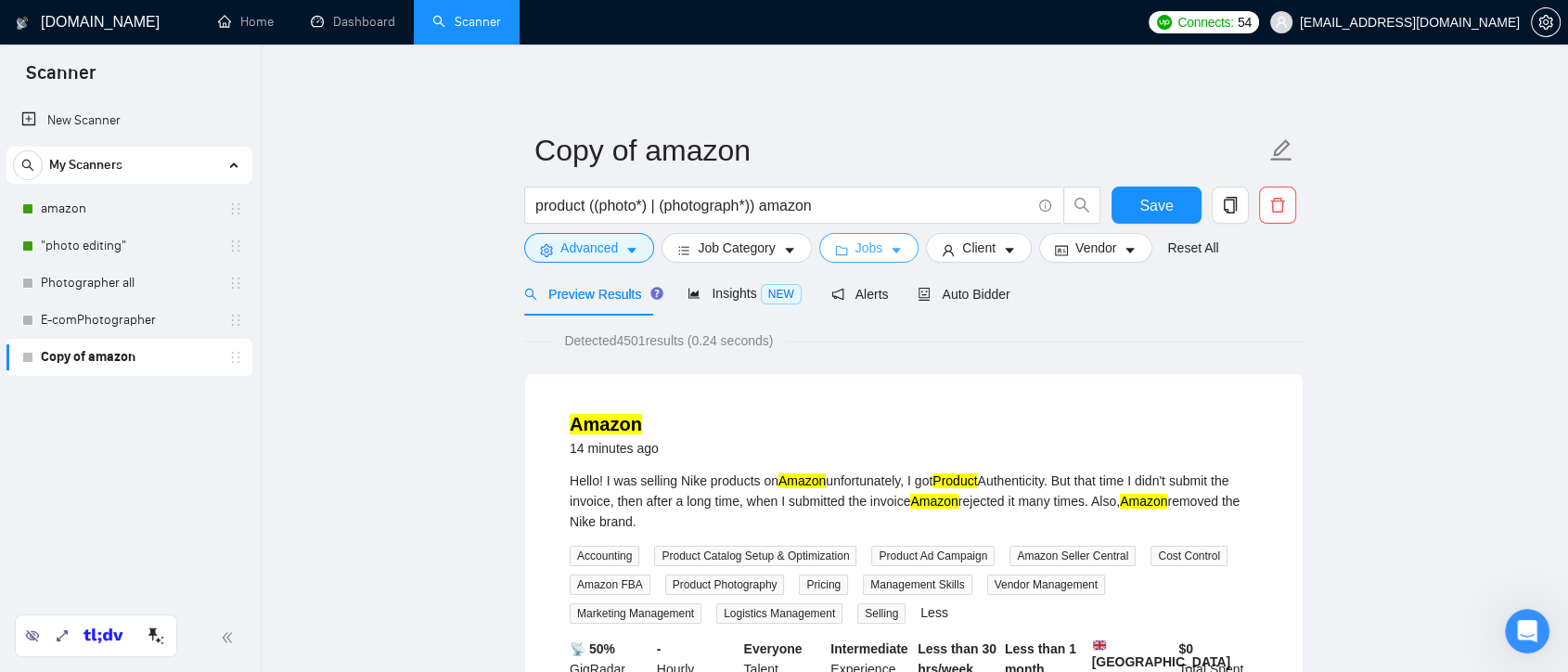
click at [881, 245] on button "Jobs" at bounding box center [870, 248] width 101 height 30
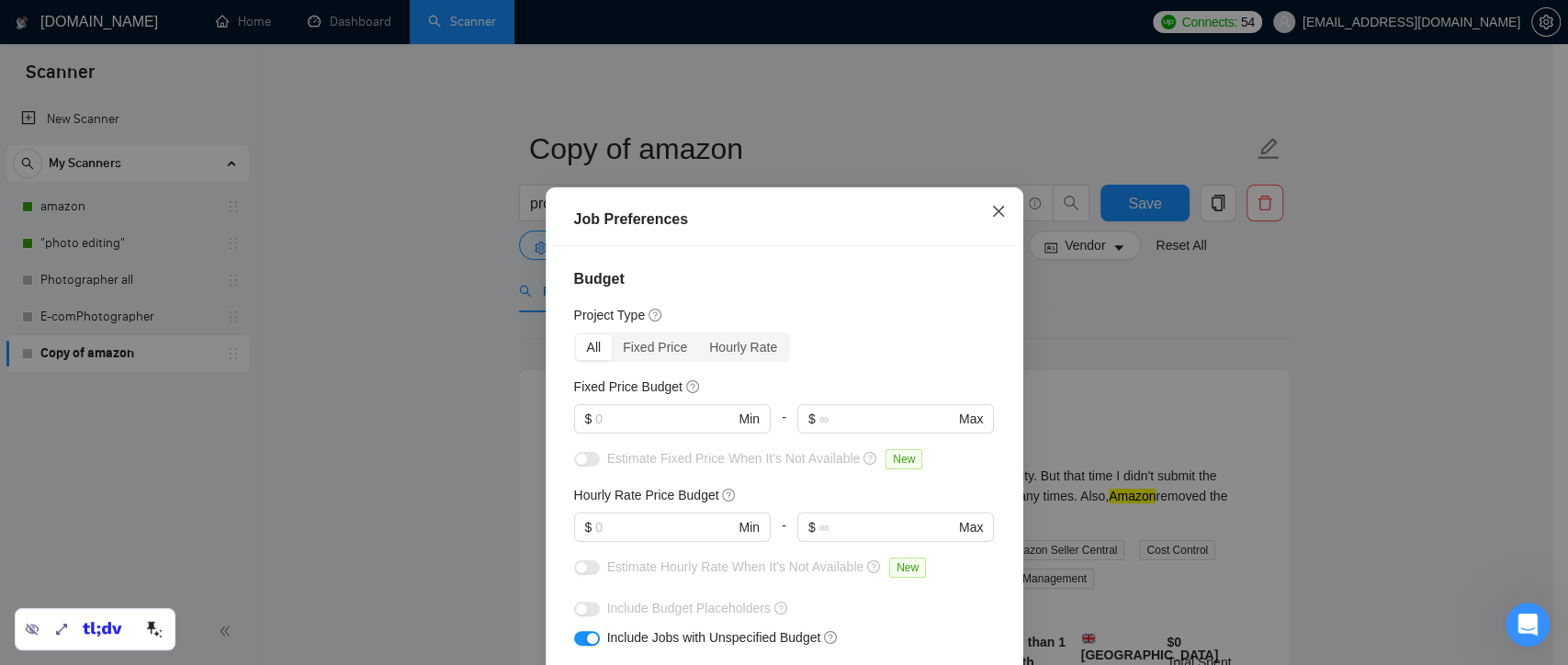
click at [992, 211] on icon "close" at bounding box center [997, 211] width 11 height 11
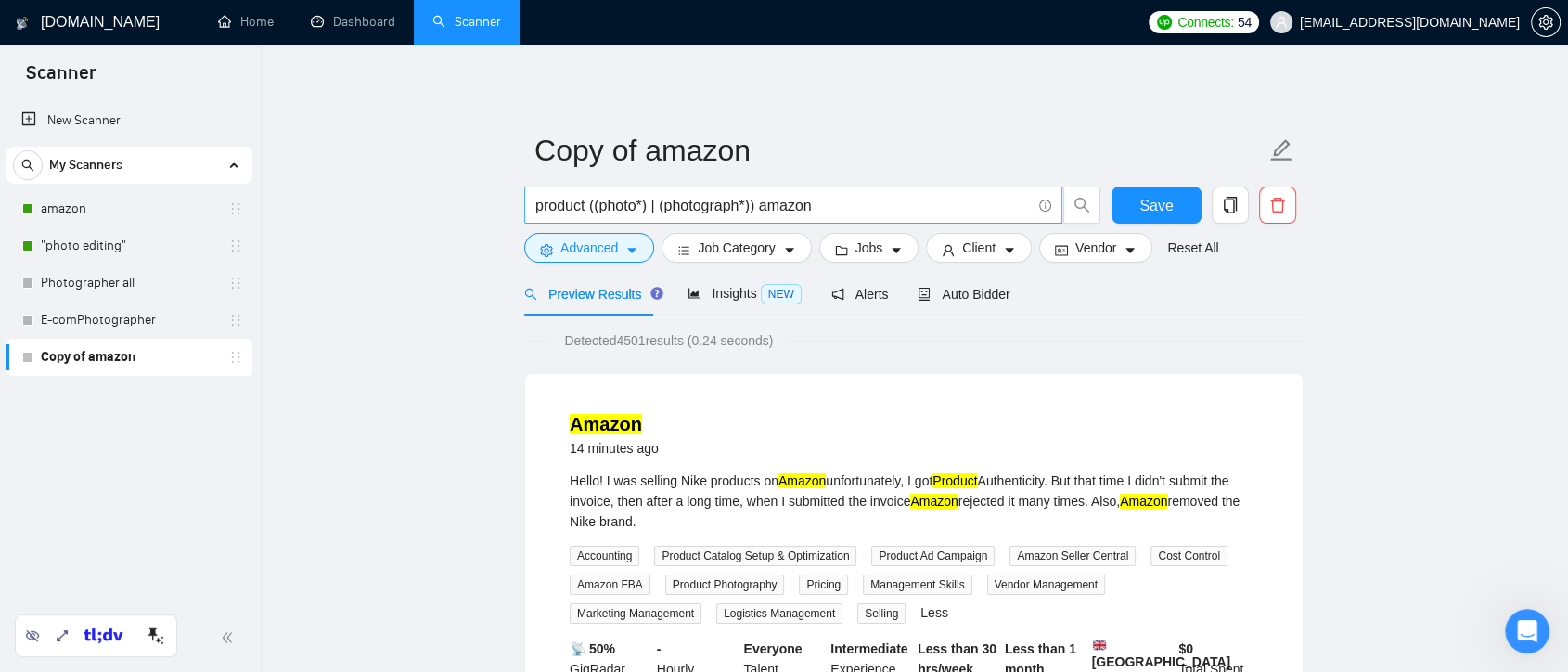
click at [586, 204] on input "product ((photo*) | (photograph*)) amazon" at bounding box center [783, 206] width 496 height 24
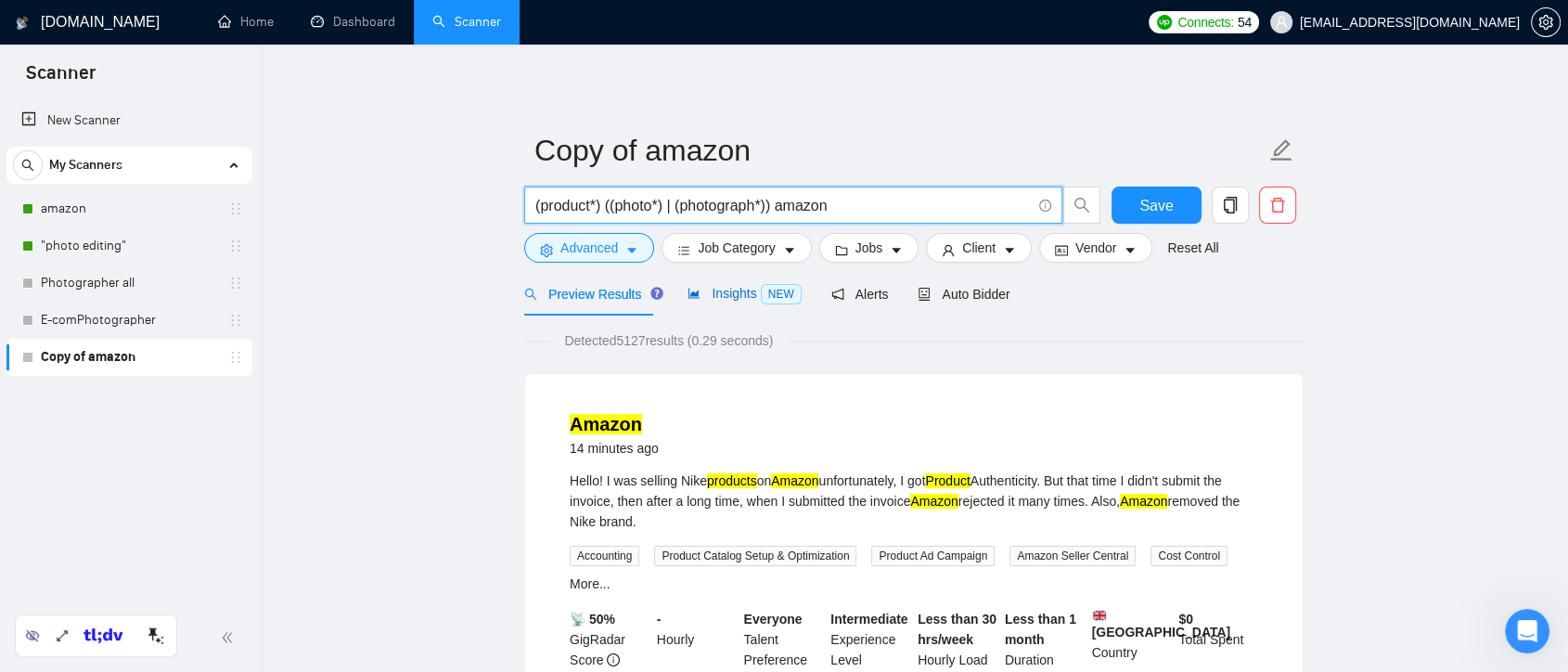
click at [718, 295] on span "Insights NEW" at bounding box center [744, 293] width 113 height 15
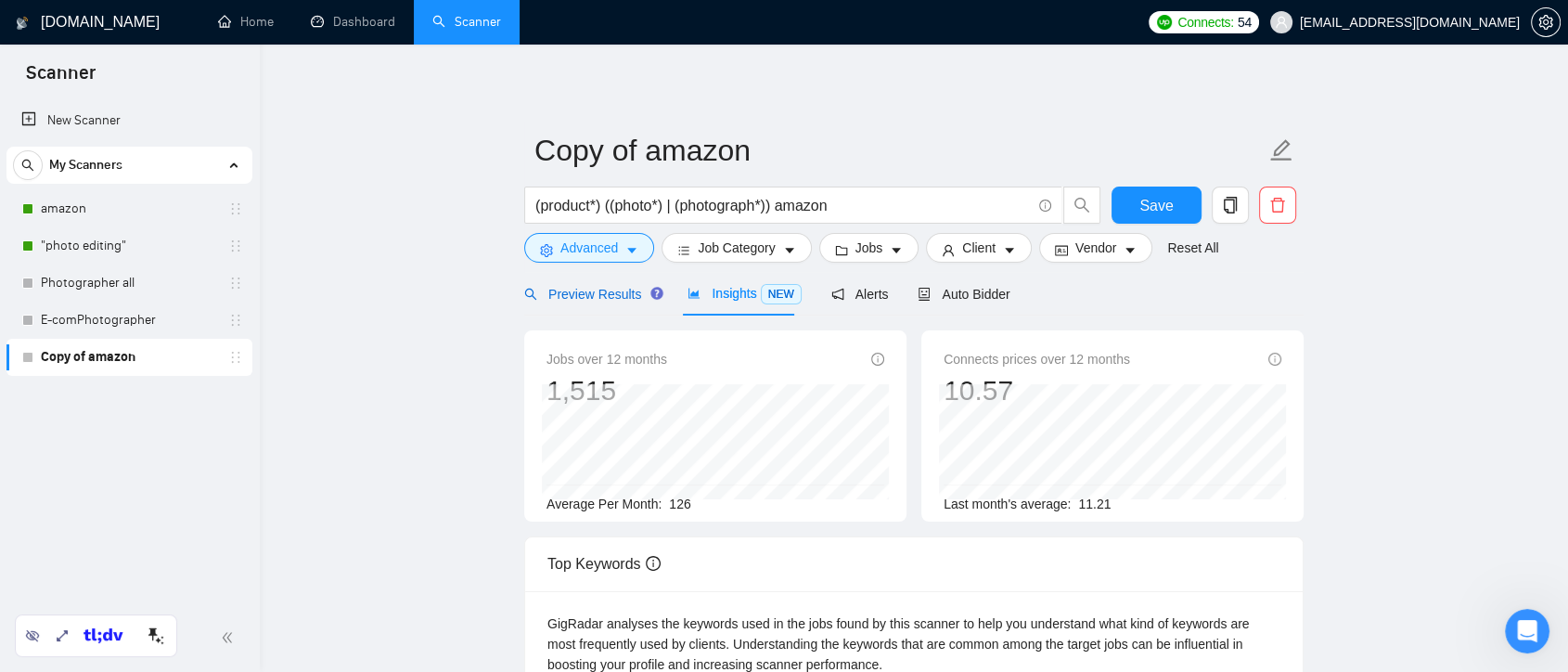
click at [584, 294] on span "Preview Results" at bounding box center [592, 294] width 134 height 15
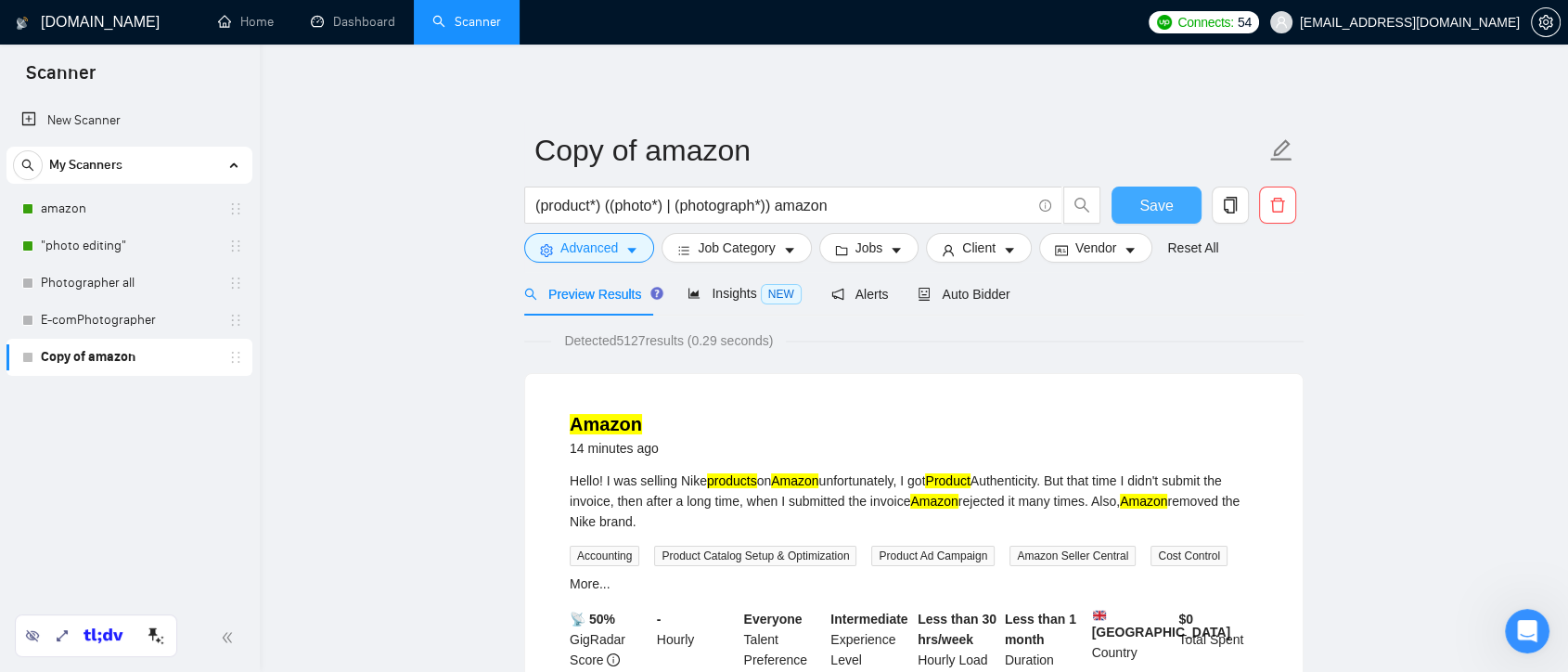
click at [1151, 200] on span "Save" at bounding box center [1157, 206] width 34 height 24
click at [834, 203] on input "(product*) ((photo*) | (photograph*)) amazon" at bounding box center [783, 206] width 496 height 24
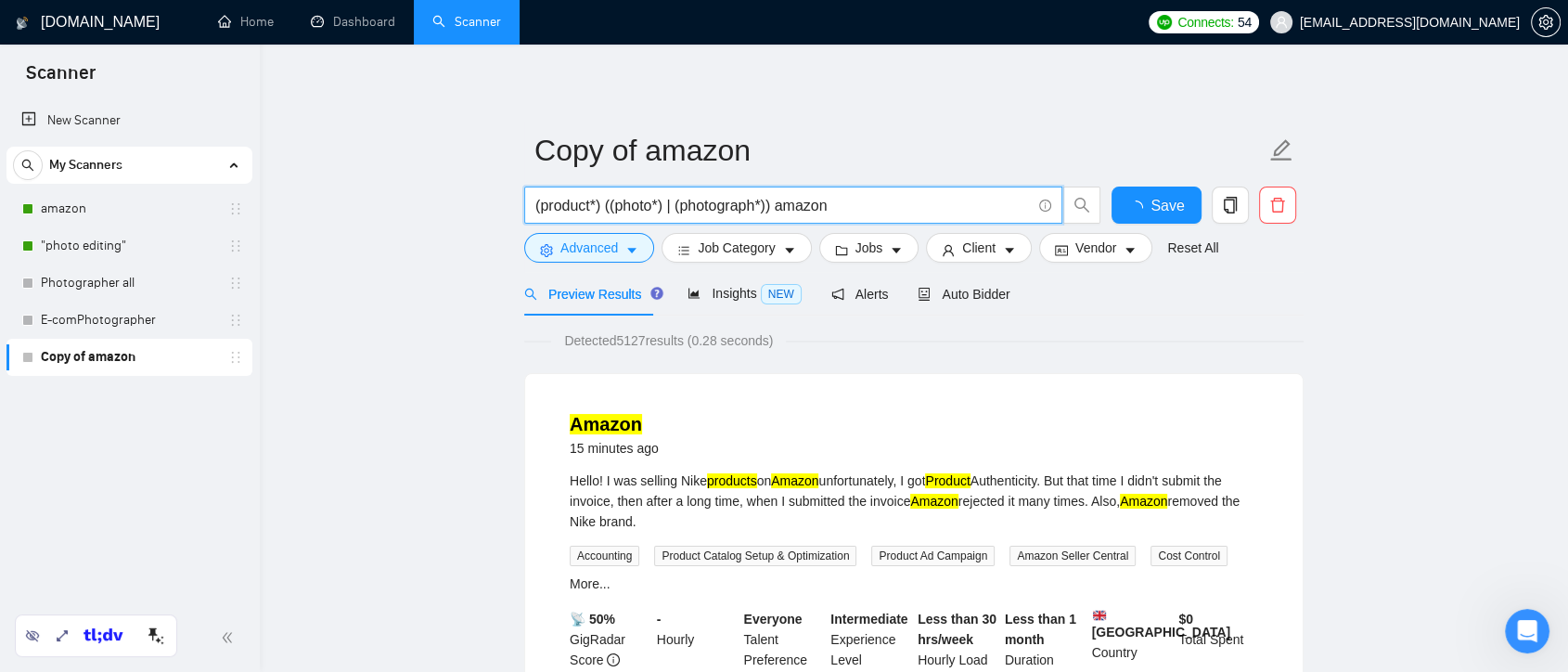
click at [779, 205] on input "(product*) ((photo*) | (photograph*)) amazon" at bounding box center [783, 206] width 496 height 24
click at [843, 201] on input "(product*) ((photo*) | (photograph*)) (amazon" at bounding box center [783, 206] width 496 height 24
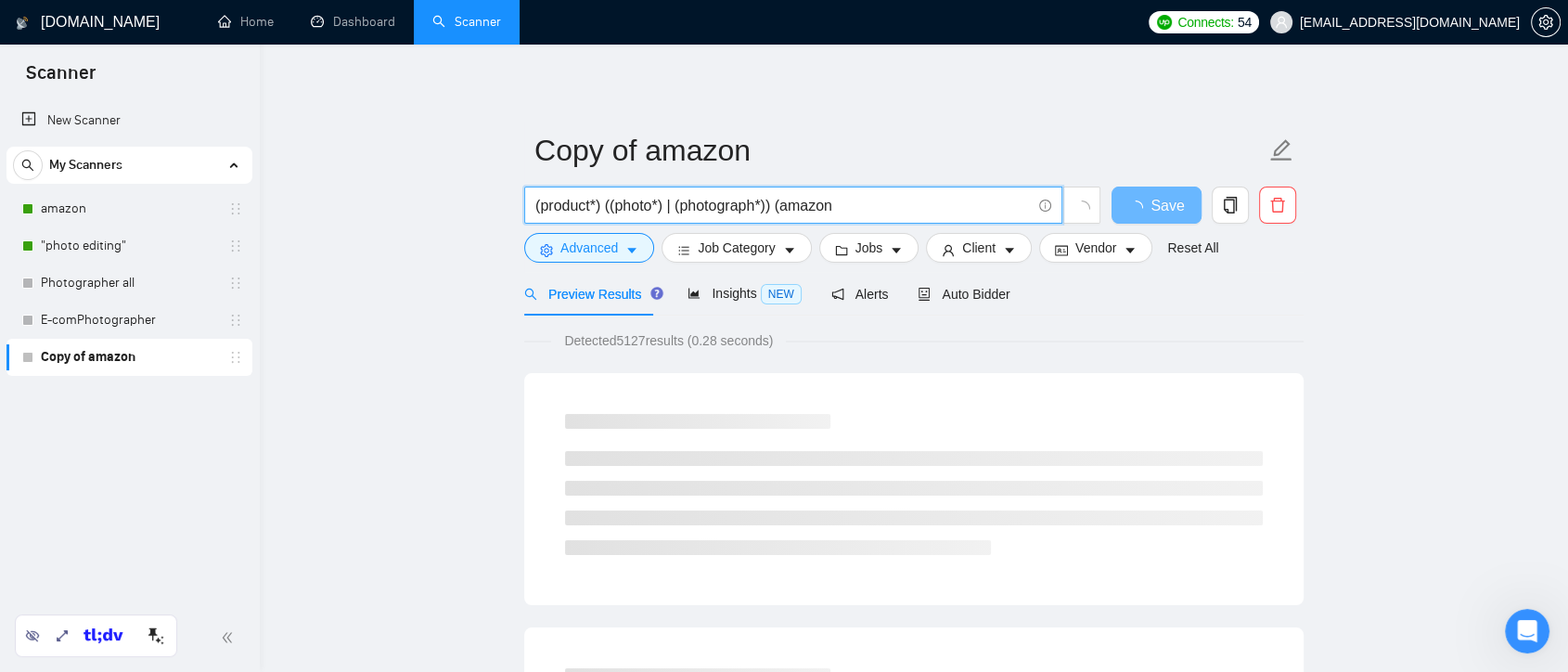
paste input "based in the [GEOGRAPHIC_DATA]"
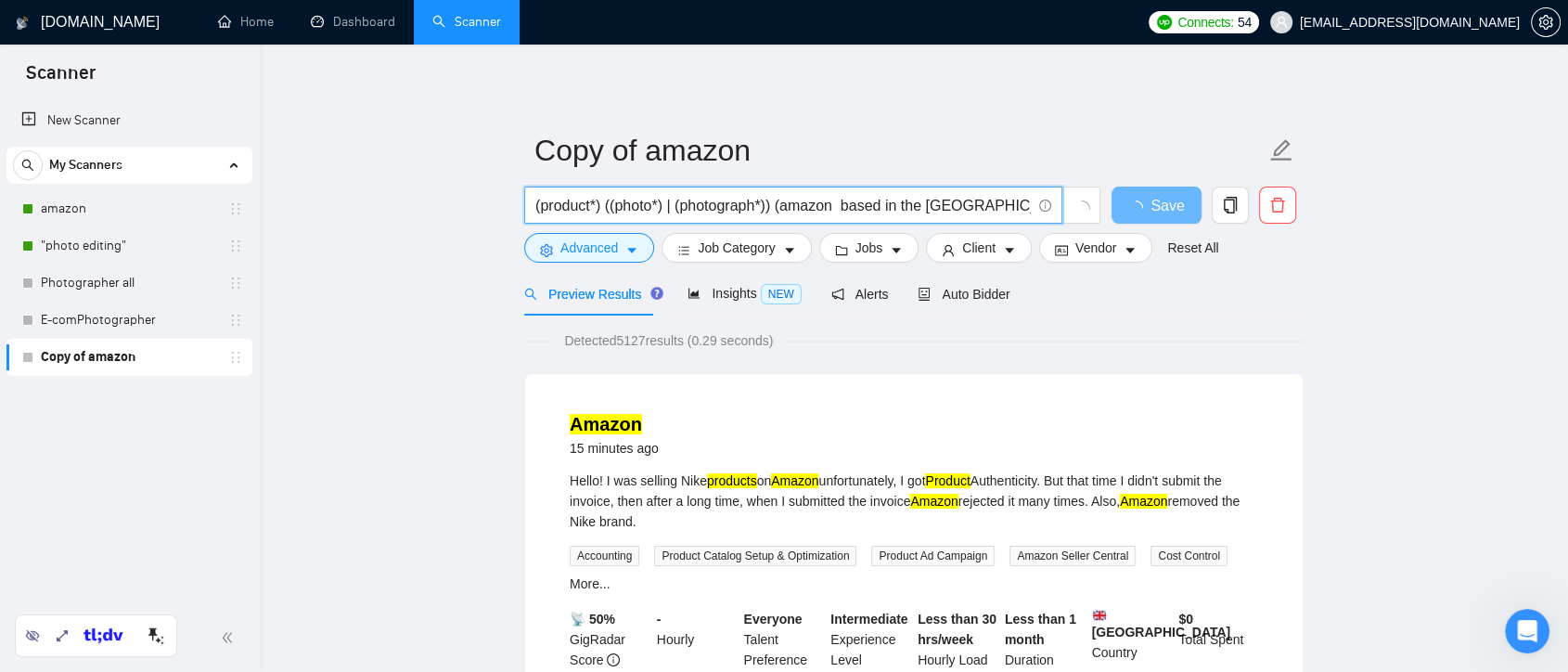
drag, startPoint x: 848, startPoint y: 203, endPoint x: 963, endPoint y: 212, distance: 115.4
click at [963, 212] on input "(product*) ((photo*) | (photograph*)) (amazon based in the [GEOGRAPHIC_DATA]" at bounding box center [783, 206] width 496 height 24
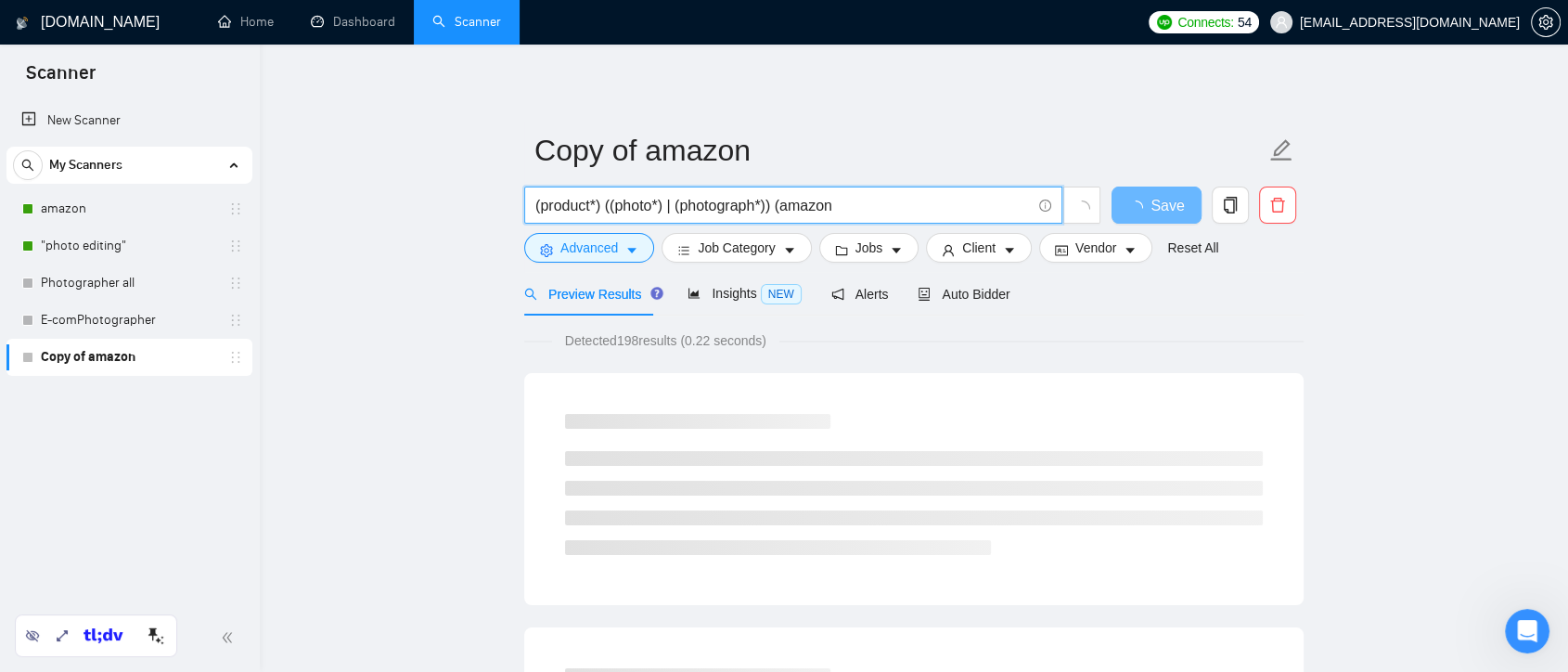
click at [669, 205] on input "(product*) ((photo*) | (photograph*)) (amazon" at bounding box center [783, 206] width 496 height 24
click at [859, 206] on input "(product*) ((photo*) | (photograph*)) (amazon" at bounding box center [783, 206] width 496 height 24
paste input "|"
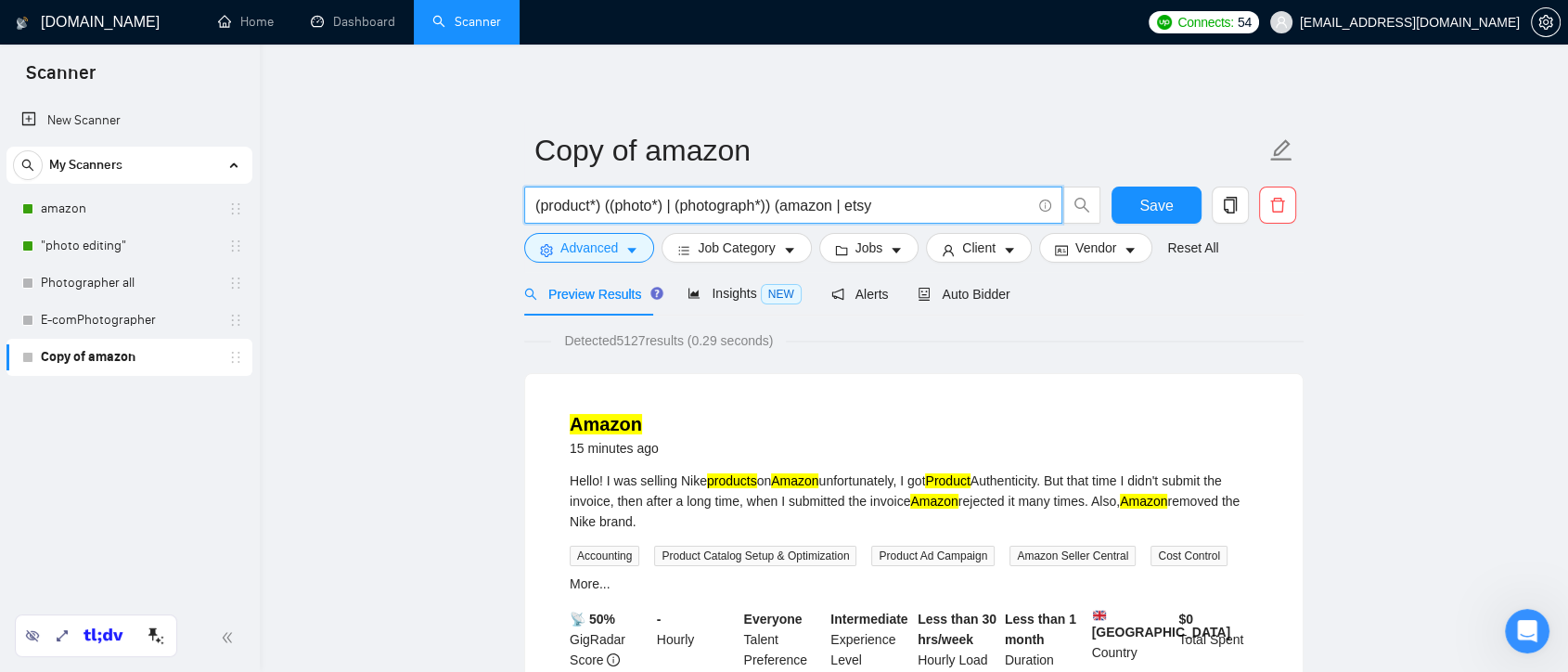
paste input "|"
paste input "((Shopify*) | "(Shopify)" | "(Shopify" | "/Shopify")"
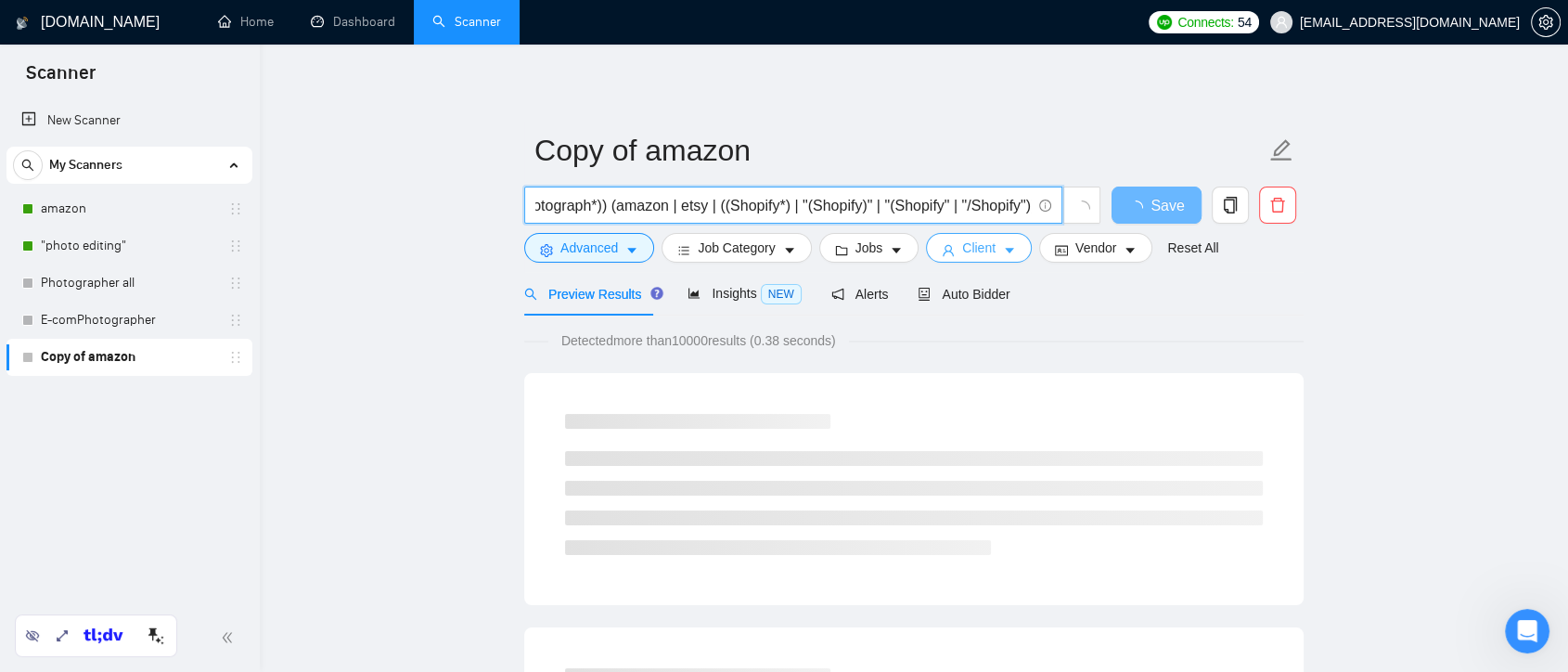
scroll to position [0, 168]
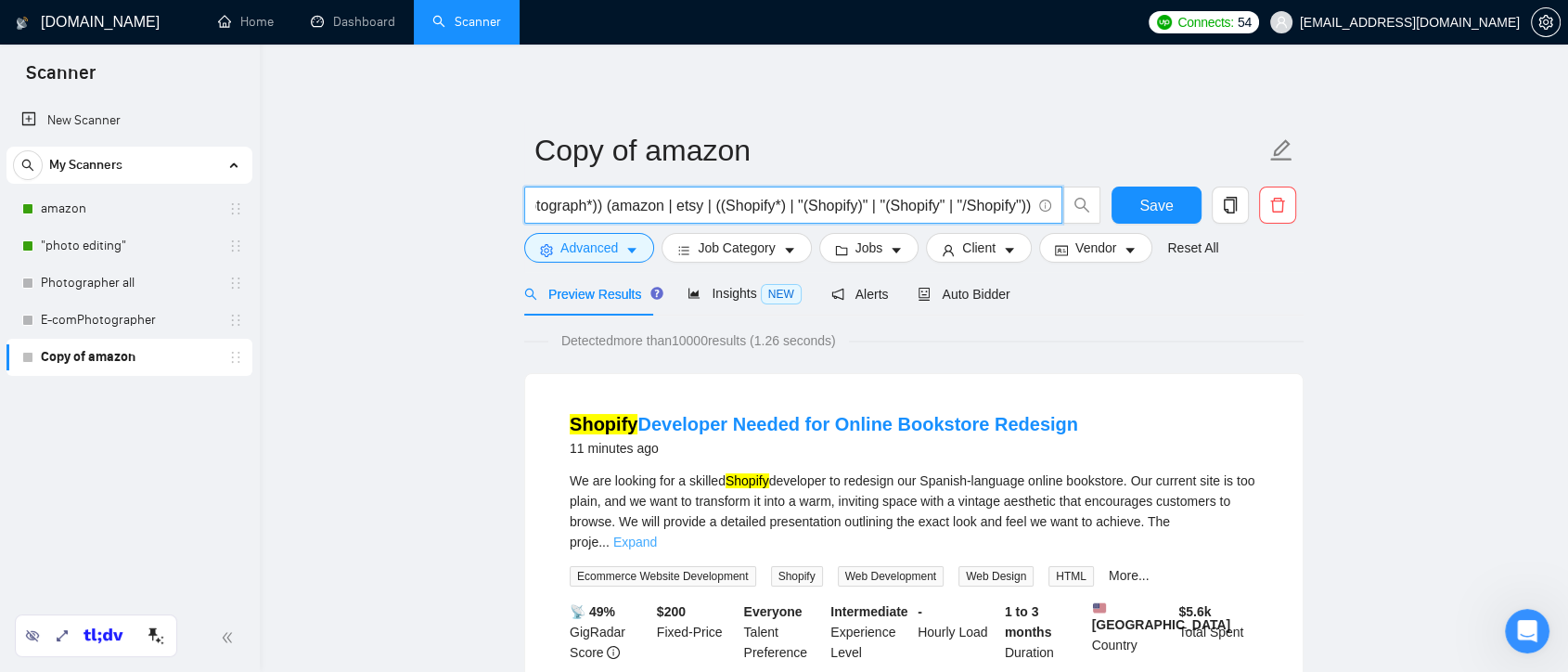
type input "(product*) ((photo*) | (photograph*)) (amazon | etsy | ((Shopify*) | "(Shopify)…"
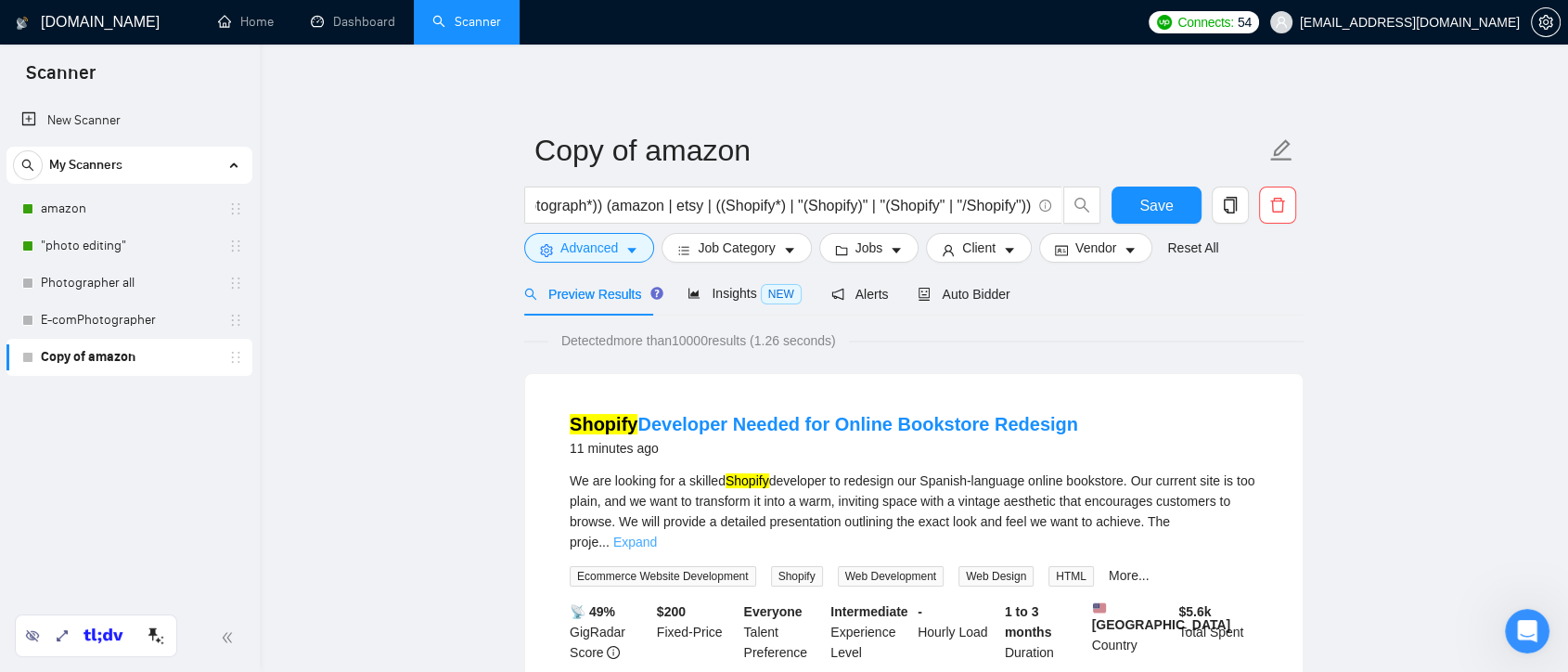
click at [657, 535] on link "Expand" at bounding box center [635, 542] width 43 height 15
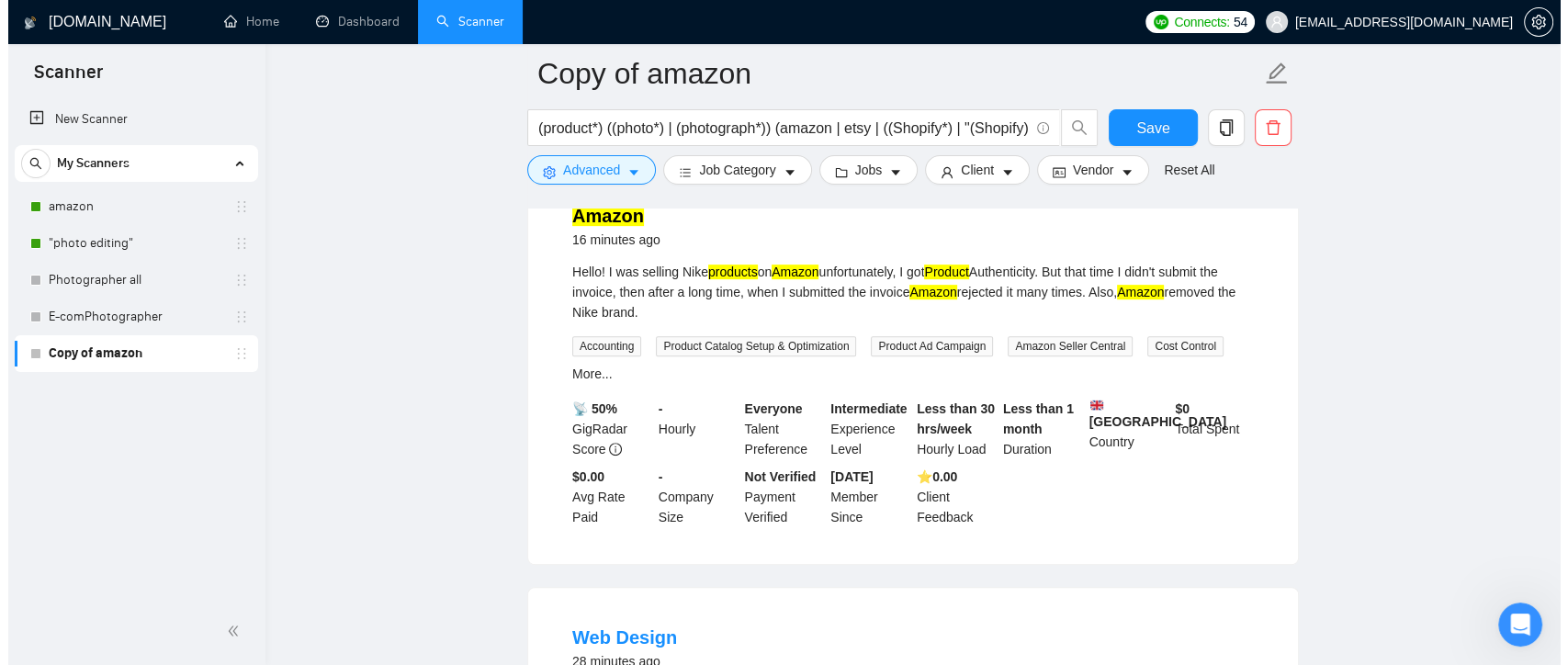
scroll to position [102, 0]
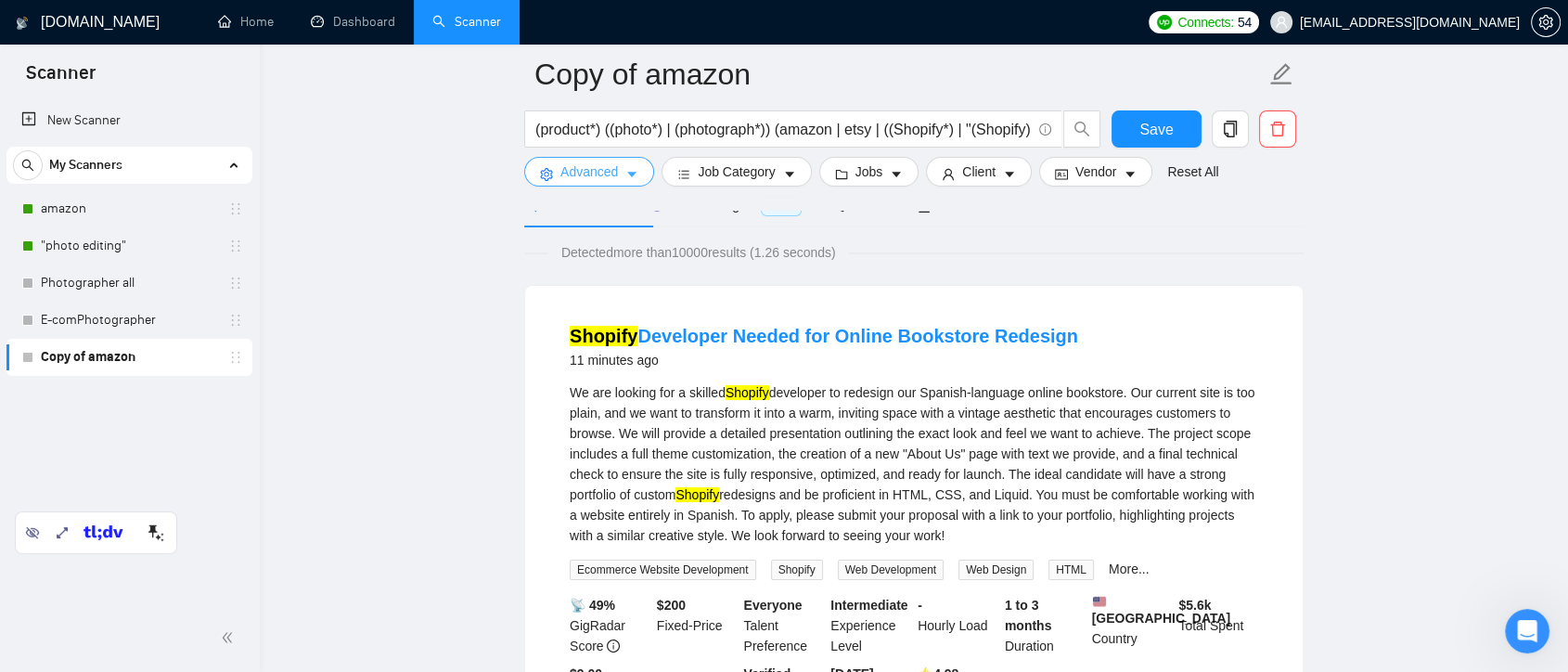
click at [620, 180] on button "Advanced" at bounding box center [590, 172] width 130 height 30
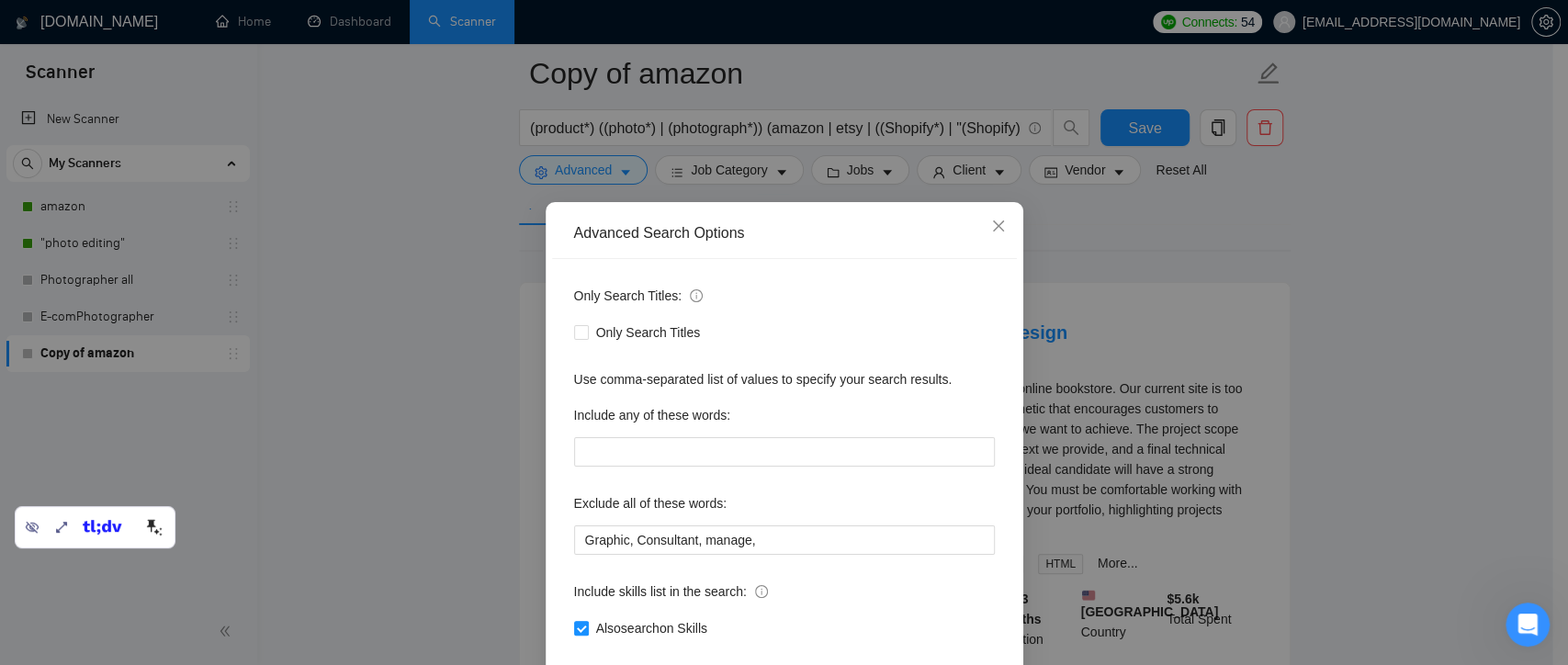
scroll to position [100, 0]
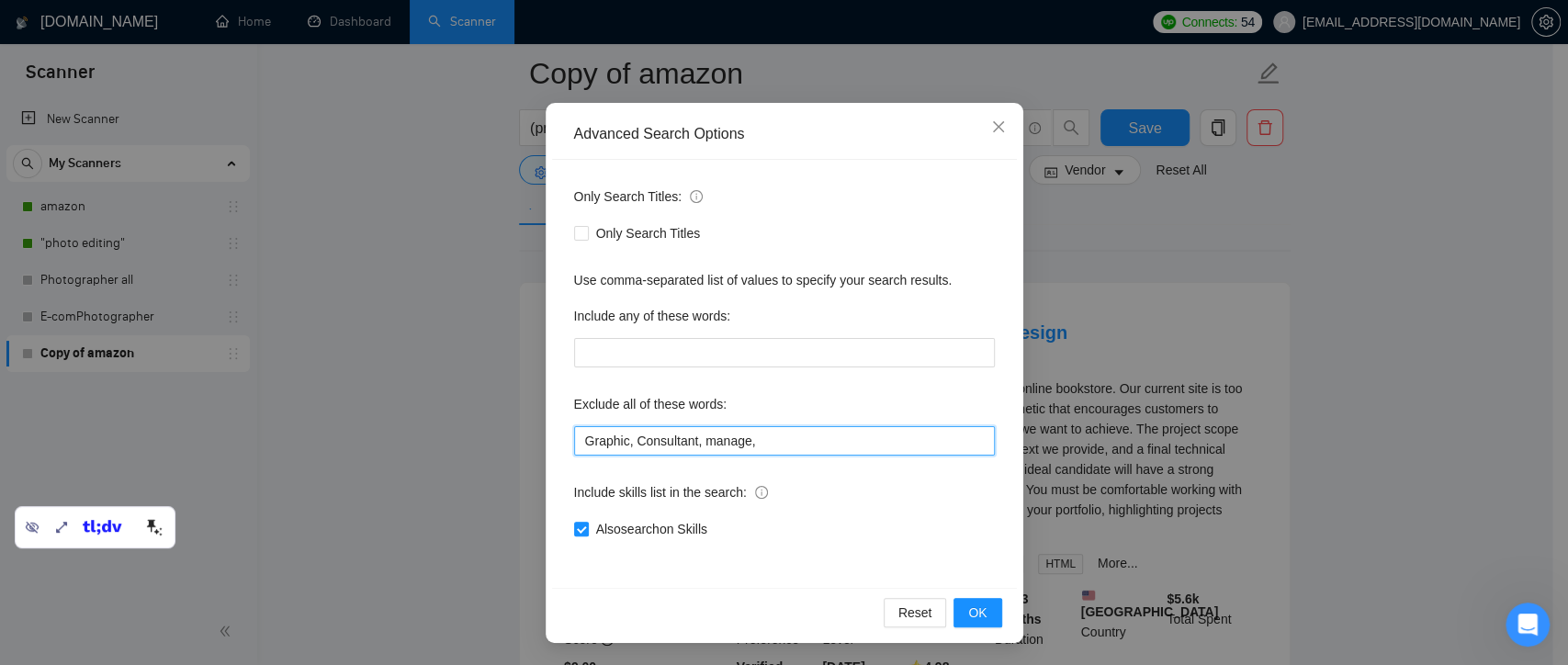
click at [764, 435] on input "Graphic, Consultant, manage," at bounding box center [784, 441] width 421 height 29
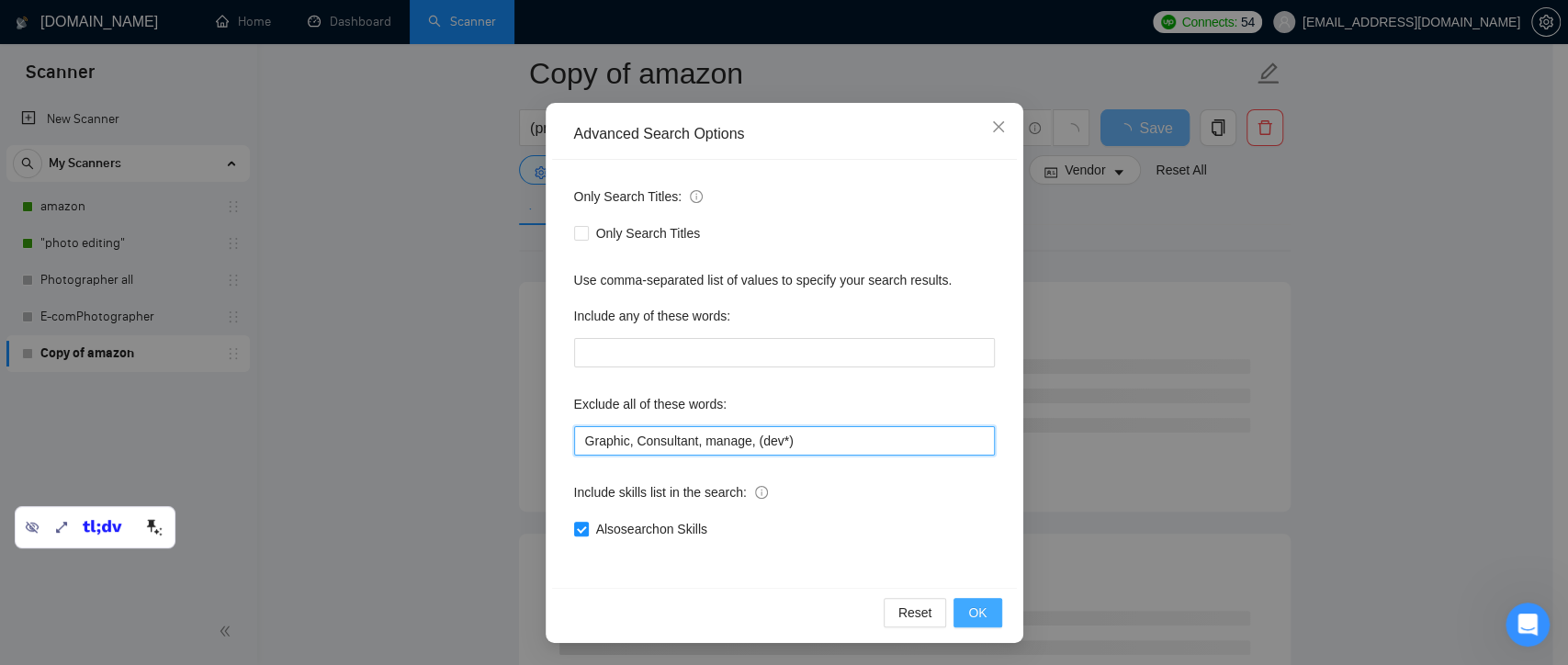
type input "Graphic, Consultant, manage, (dev*)"
click at [983, 609] on button "OK" at bounding box center [977, 613] width 48 height 29
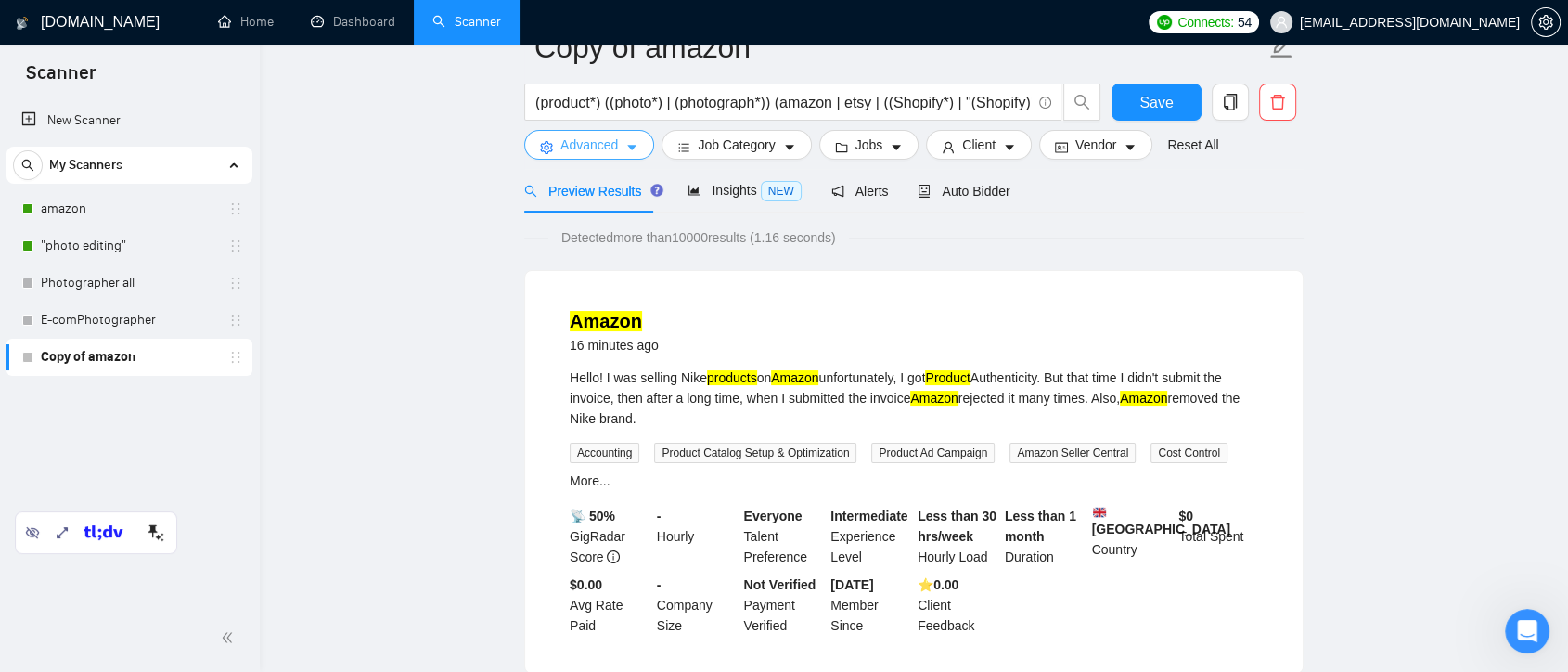
scroll to position [0, 0]
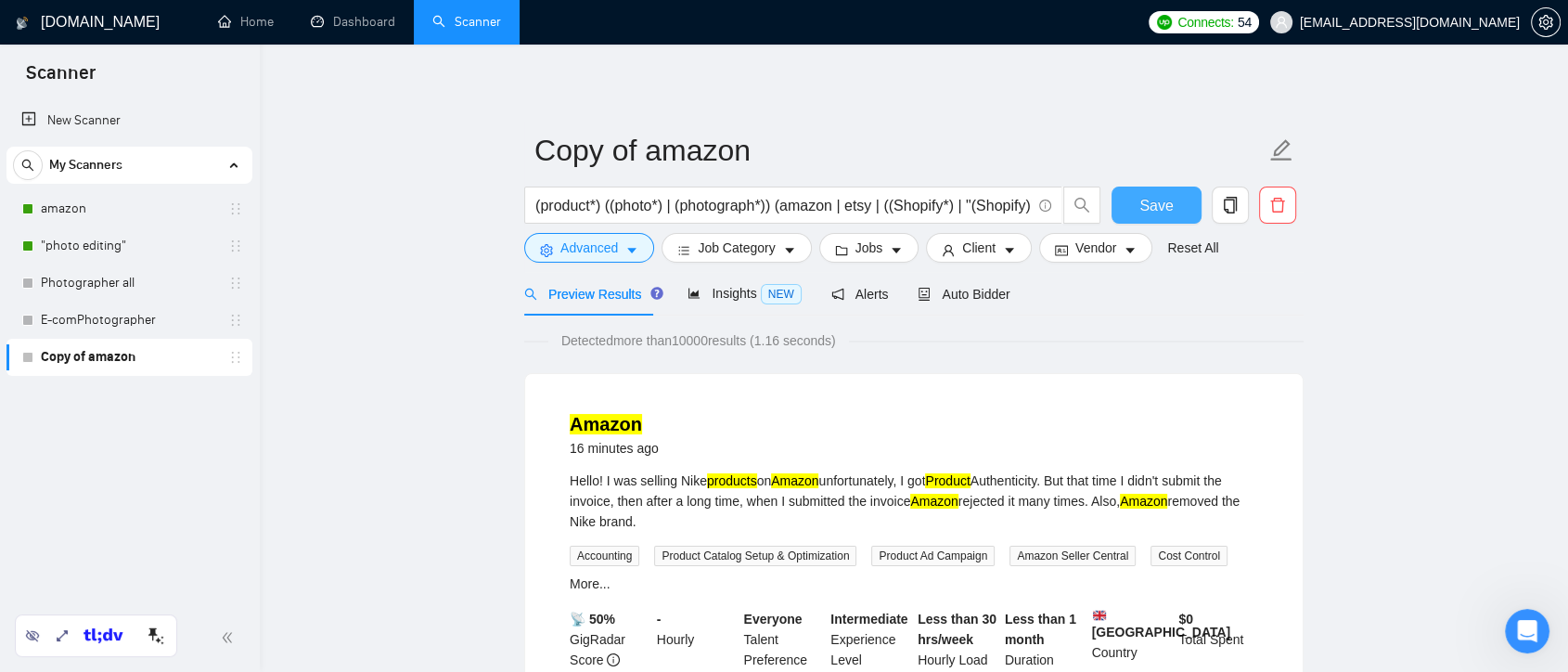
click at [1170, 209] on span "Save" at bounding box center [1157, 206] width 34 height 24
click at [641, 251] on button "Advanced" at bounding box center [590, 248] width 130 height 30
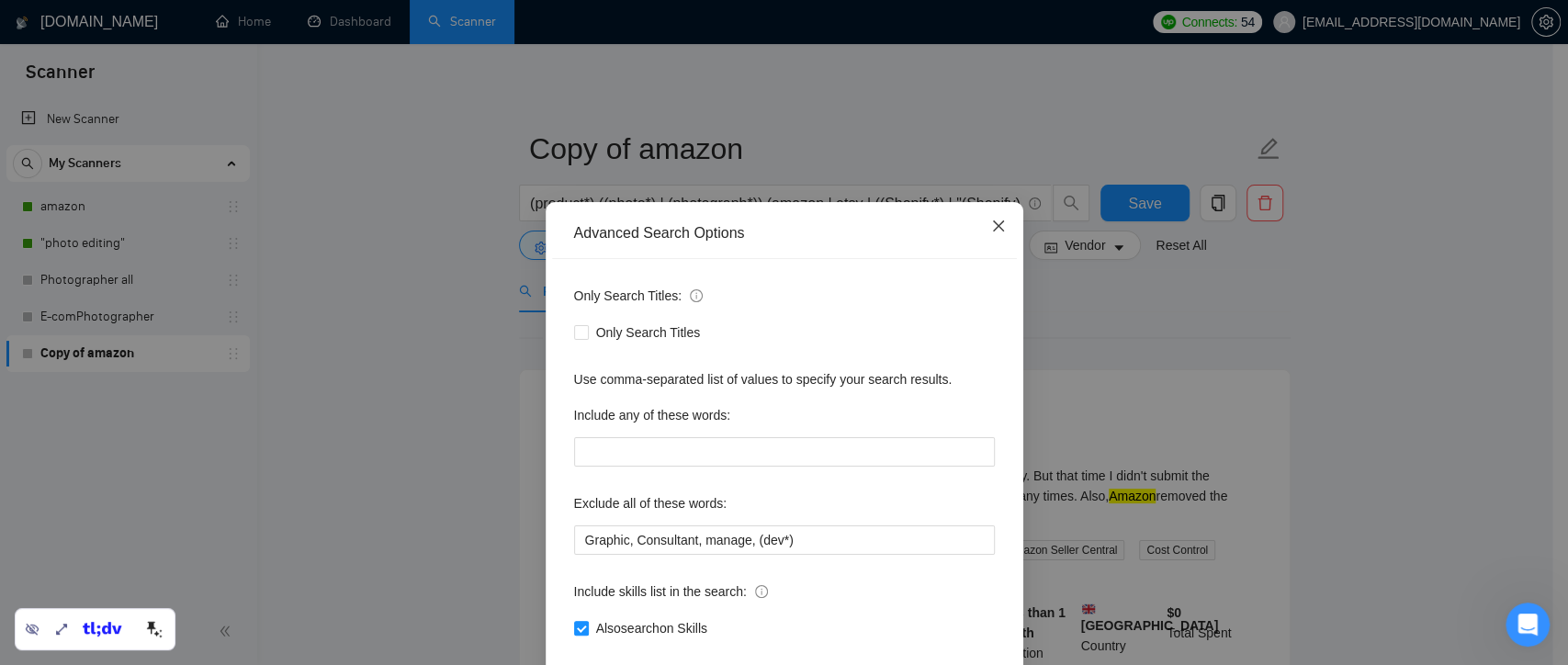
click at [991, 230] on icon "close" at bounding box center [998, 226] width 15 height 15
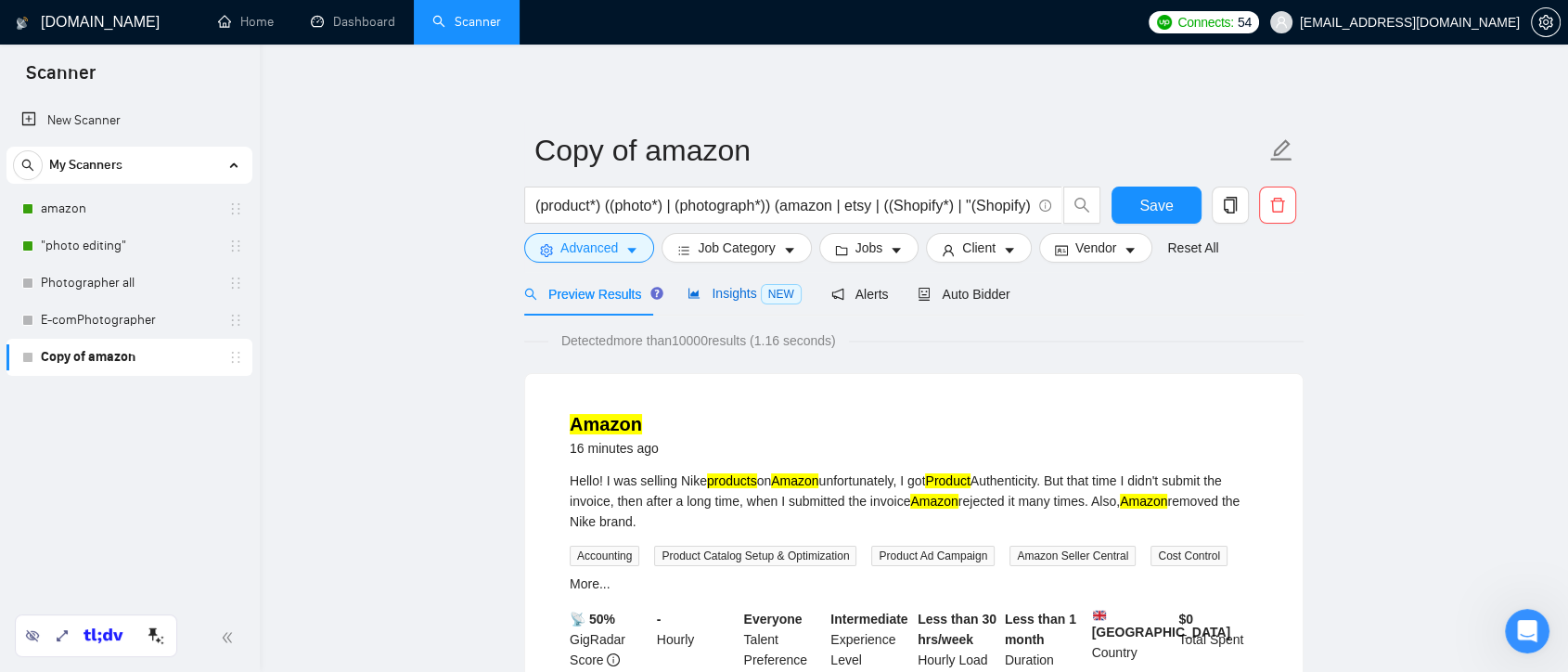
click at [745, 290] on span "Insights NEW" at bounding box center [744, 293] width 113 height 15
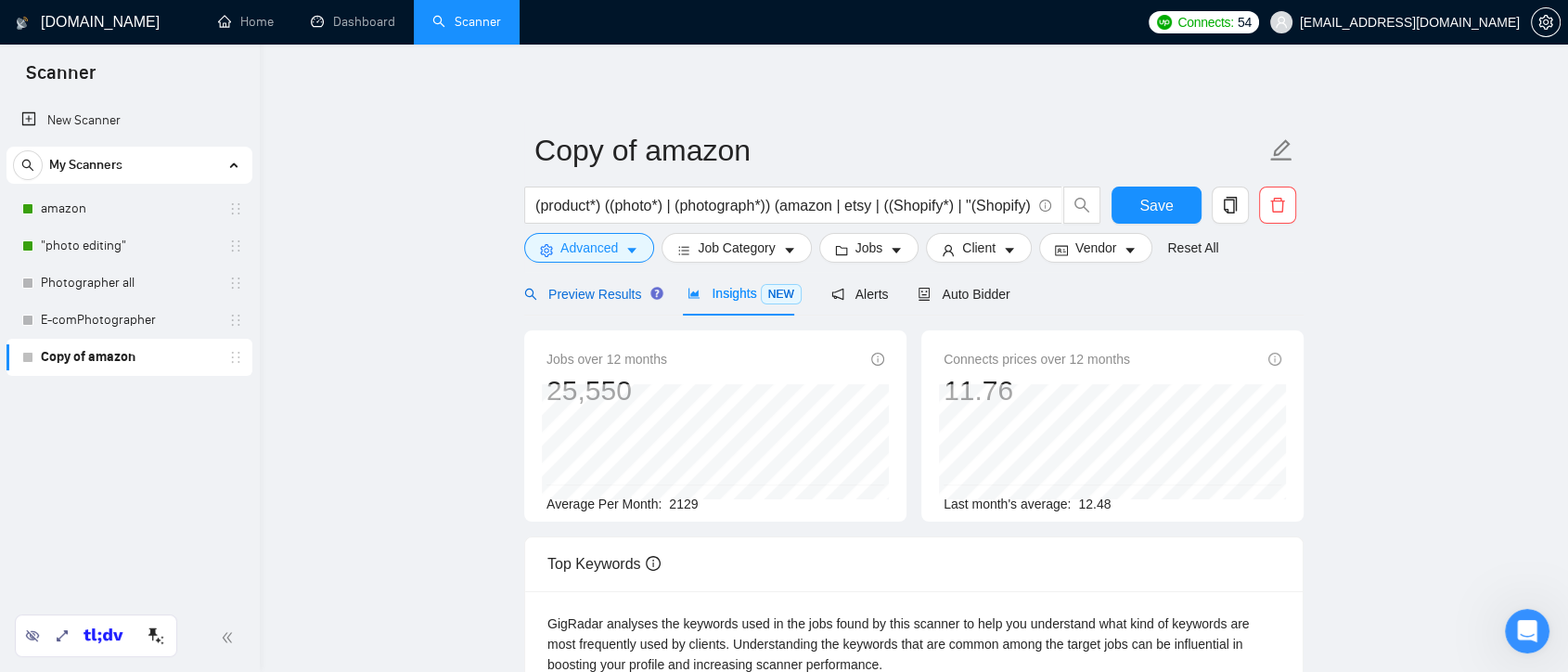
click at [597, 298] on span "Preview Results" at bounding box center [592, 294] width 134 height 15
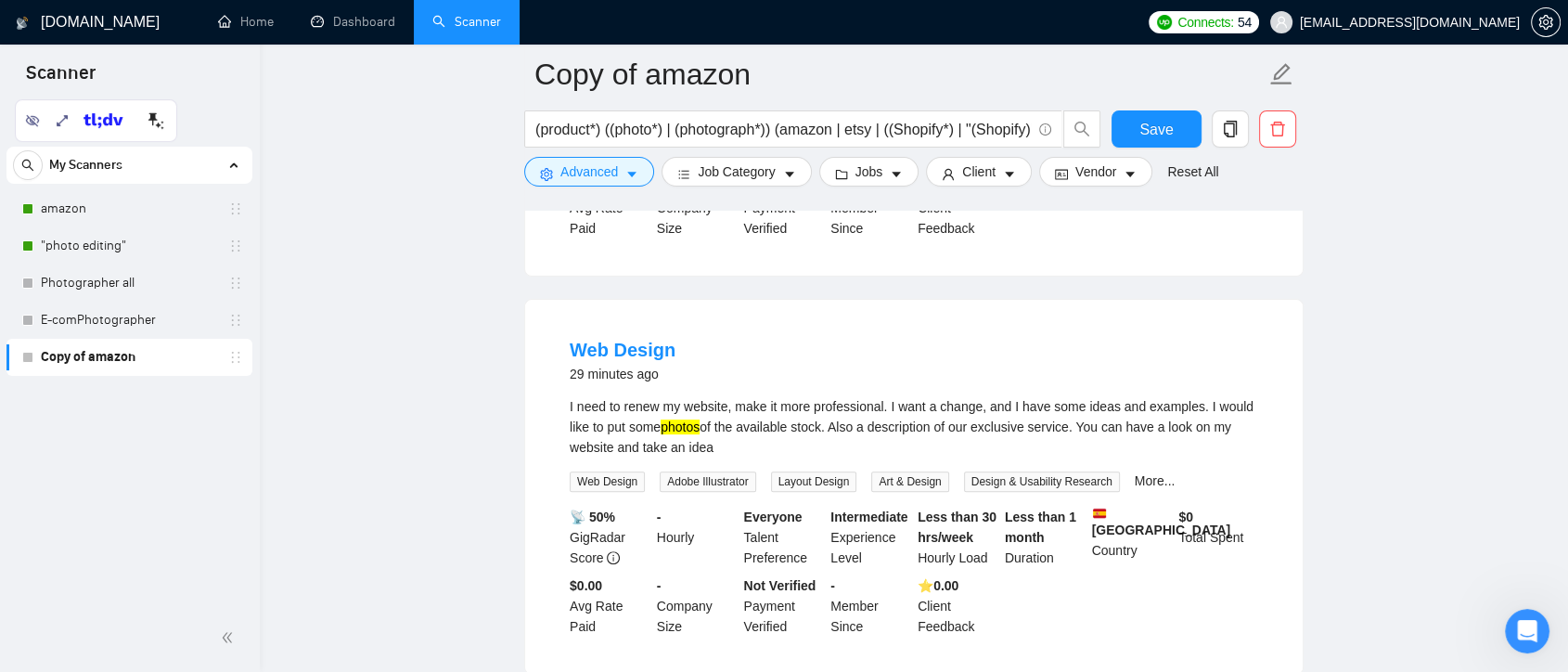
scroll to position [929, 0]
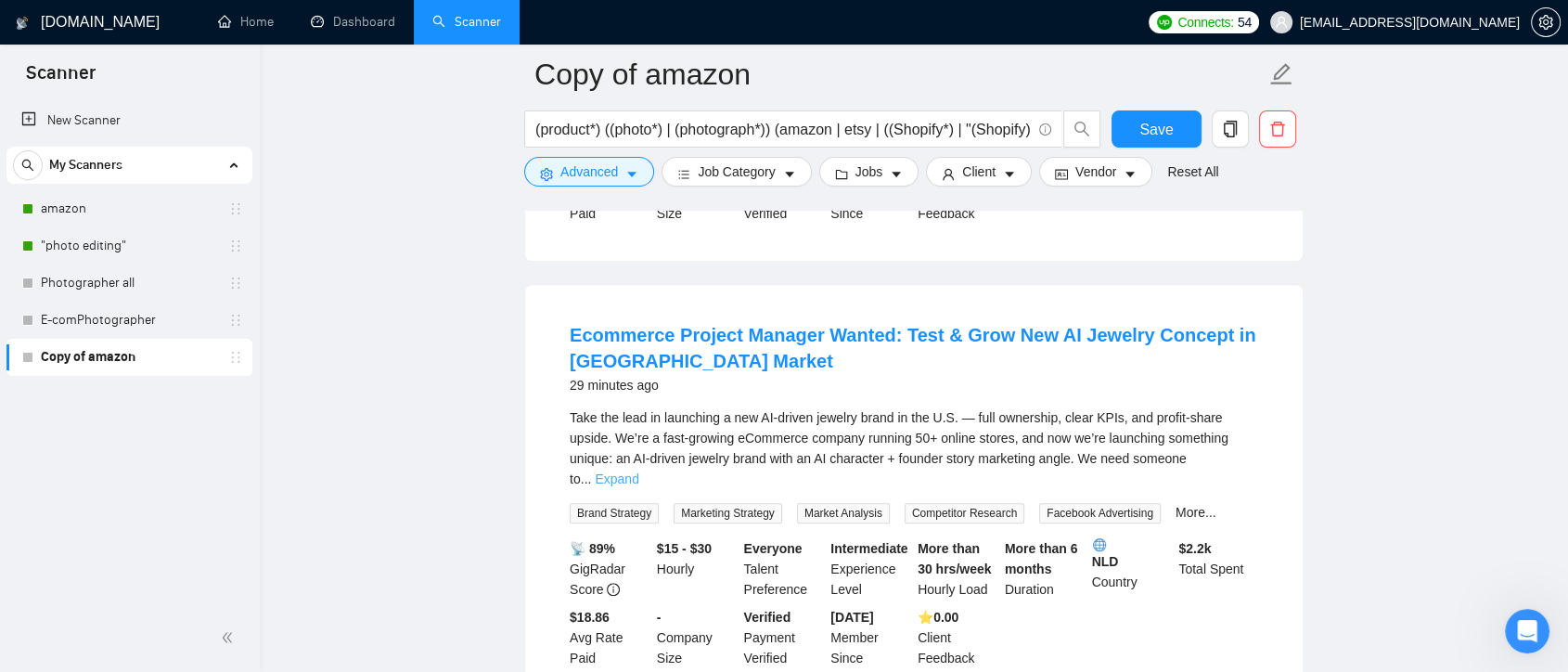
click at [638, 472] on link "Expand" at bounding box center [616, 479] width 43 height 15
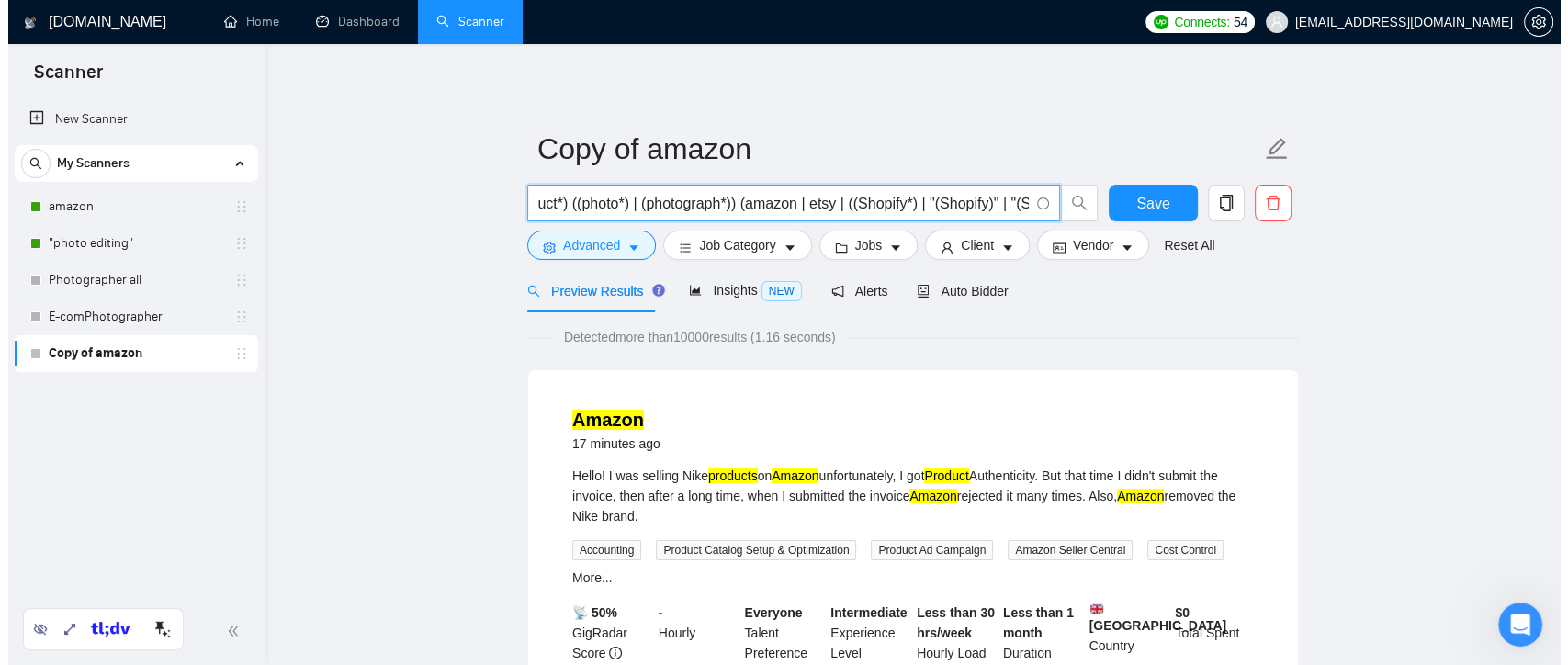
scroll to position [0, 0]
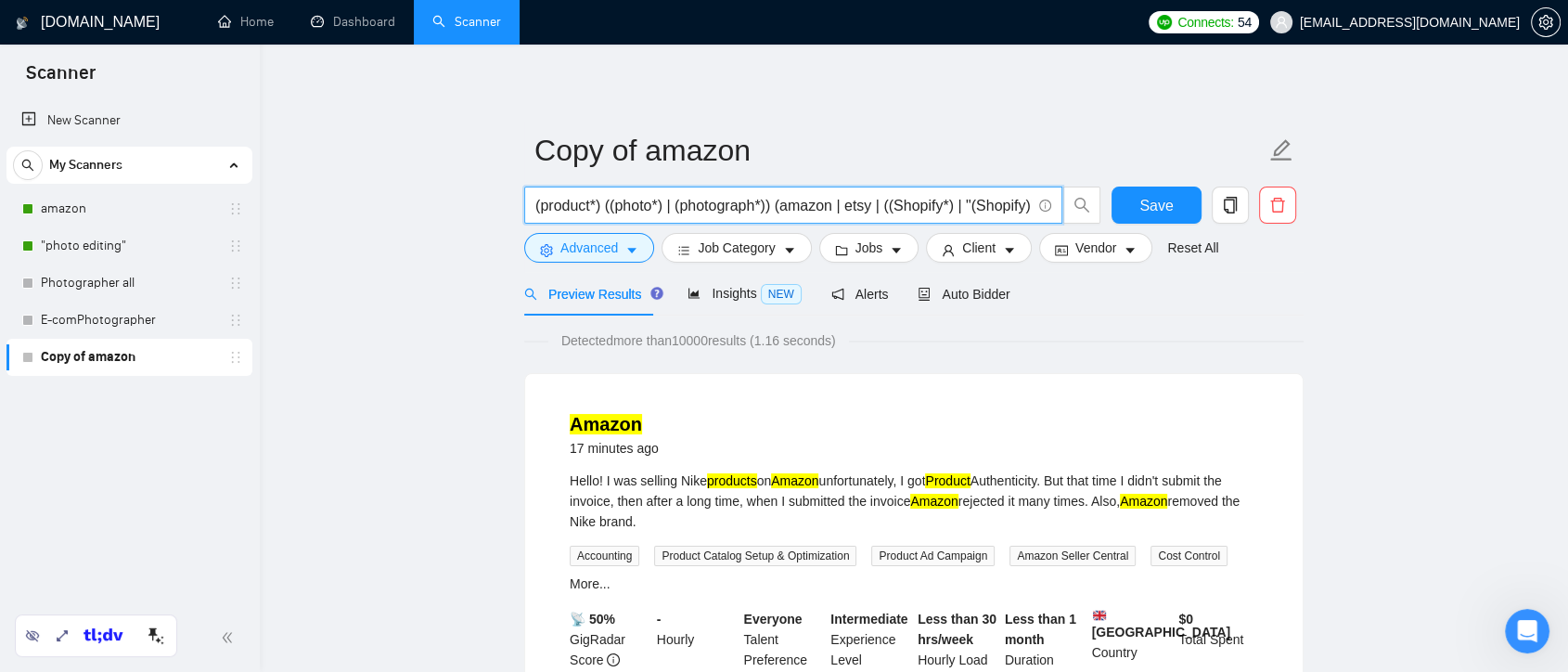
drag, startPoint x: 797, startPoint y: 208, endPoint x: 844, endPoint y: 221, distance: 48.8
click at [844, 221] on span "(product*) ((photo*) | (photograph*)) (amazon | etsy | ((Shopify*) | "(Shopify)…" at bounding box center [794, 205] width 538 height 37
click at [642, 244] on button "Advanced" at bounding box center [590, 248] width 130 height 30
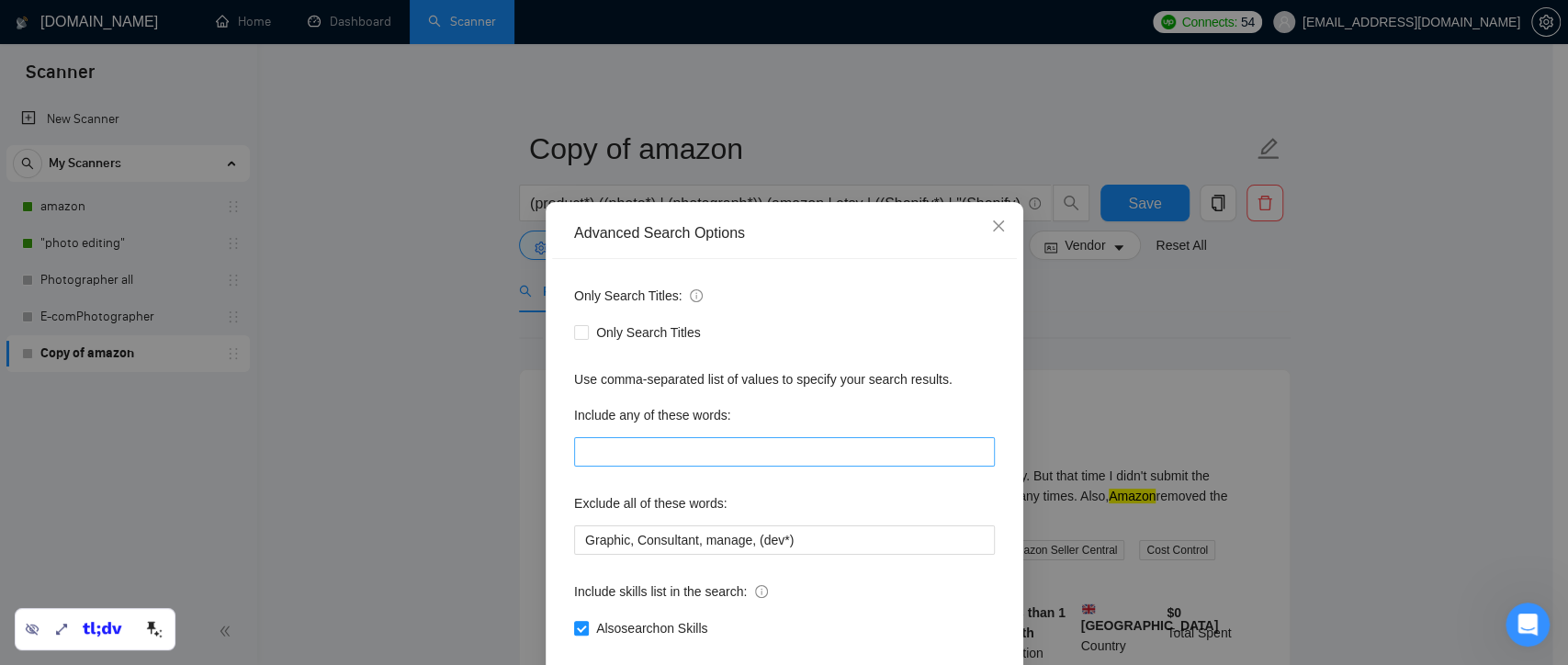
scroll to position [100, 0]
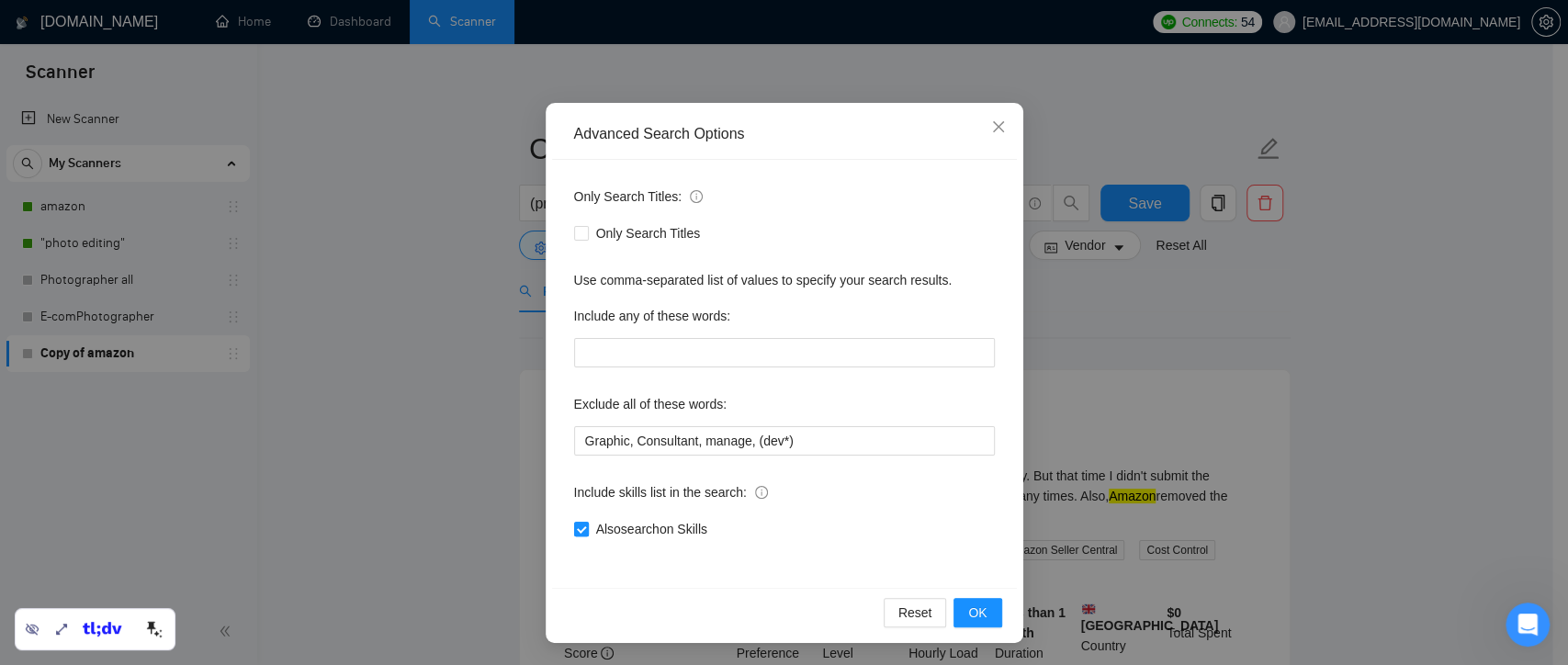
click at [576, 522] on input "Also search on Skills" at bounding box center [580, 528] width 13 height 13
drag, startPoint x: 970, startPoint y: 605, endPoint x: 1260, endPoint y: 417, distance: 345.6
click at [970, 605] on span "OK" at bounding box center [977, 612] width 19 height 21
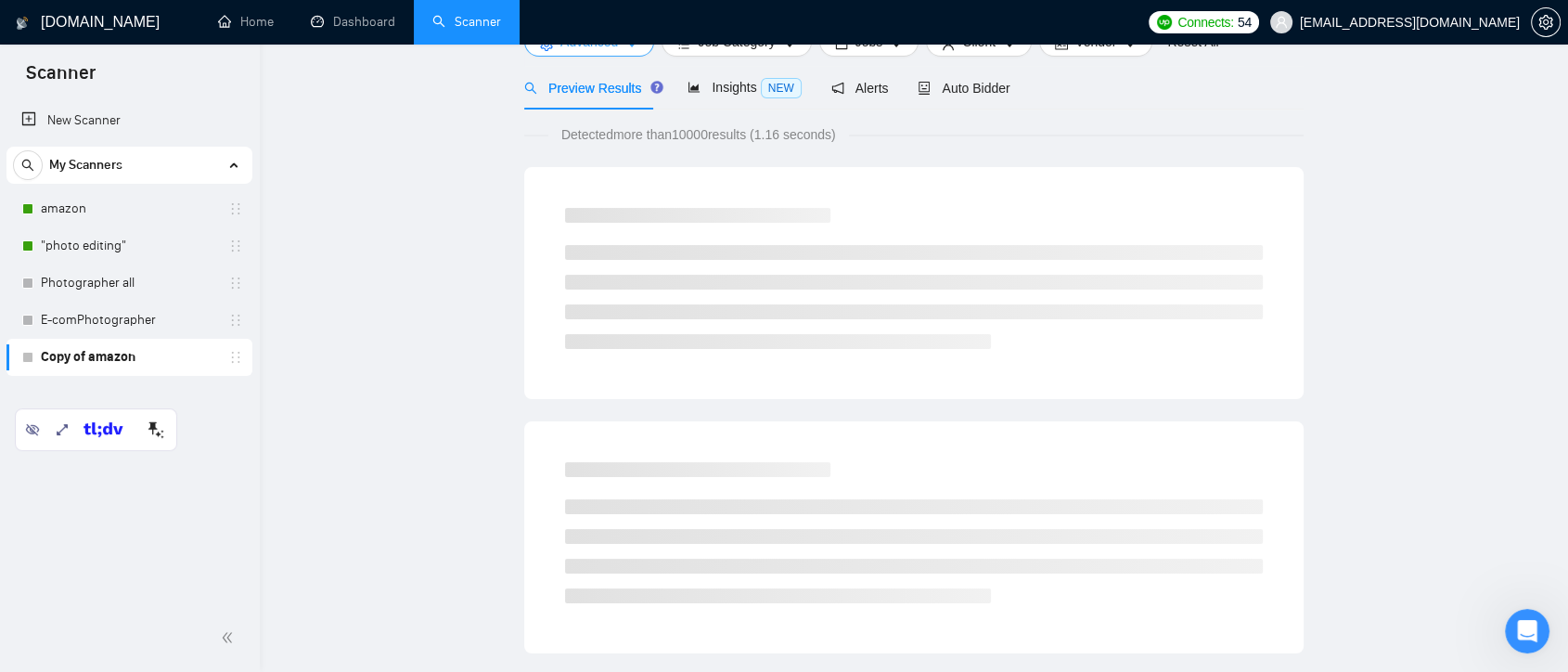
scroll to position [0, 0]
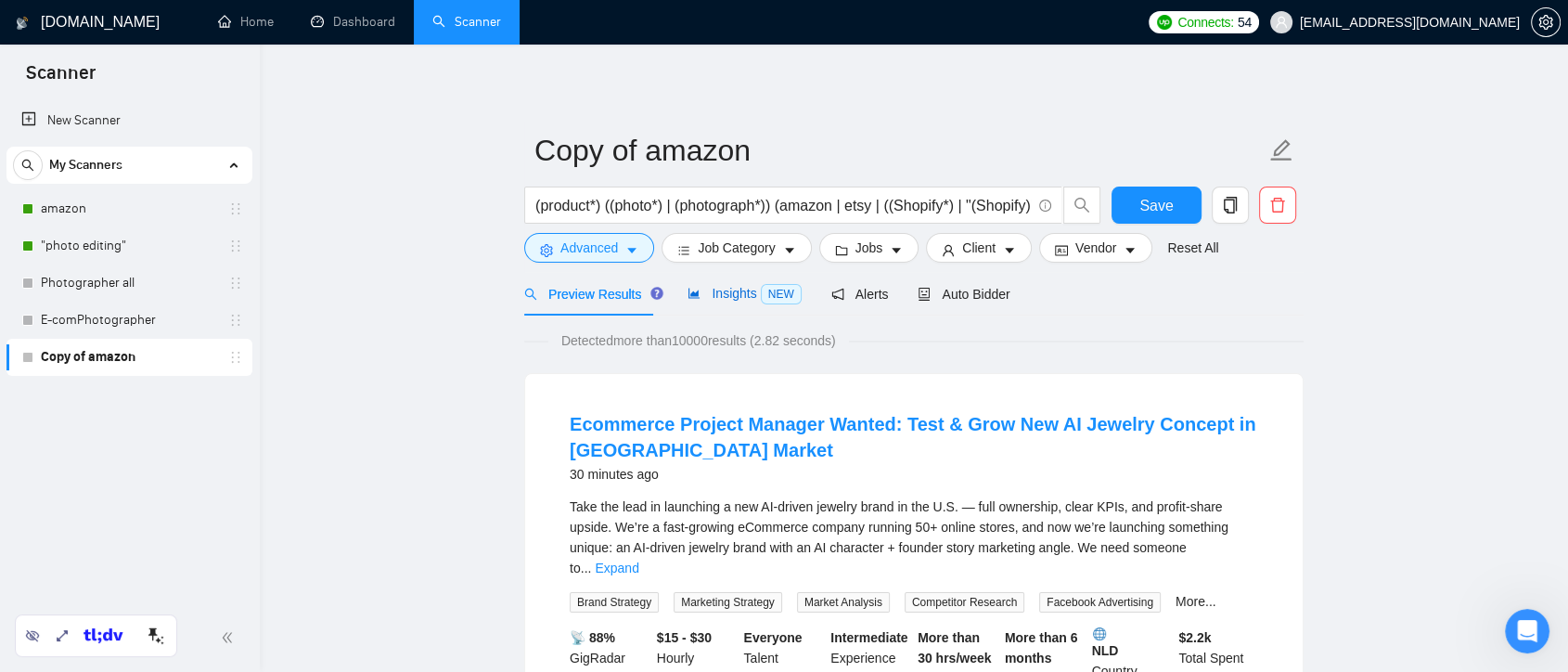
click at [721, 288] on span "Insights NEW" at bounding box center [744, 293] width 113 height 15
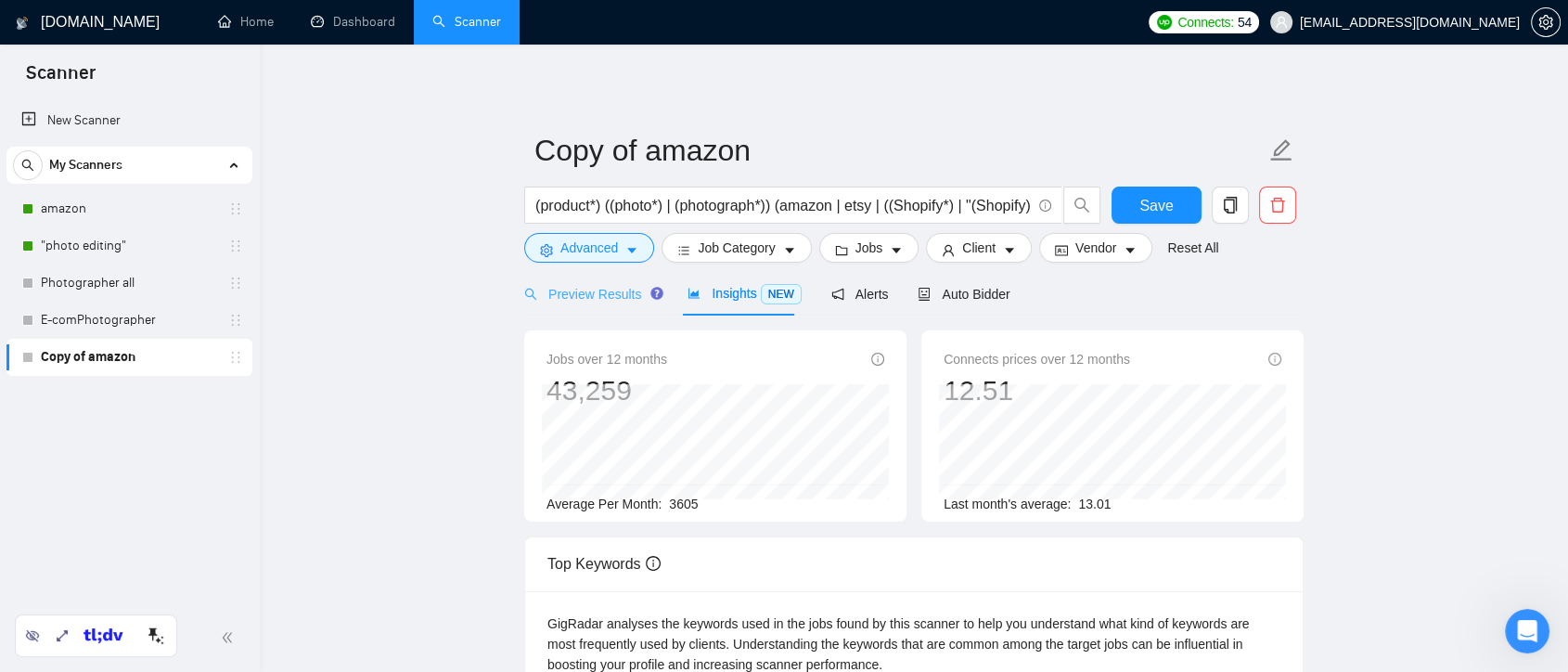
click at [576, 309] on div "Preview Results" at bounding box center [592, 294] width 134 height 43
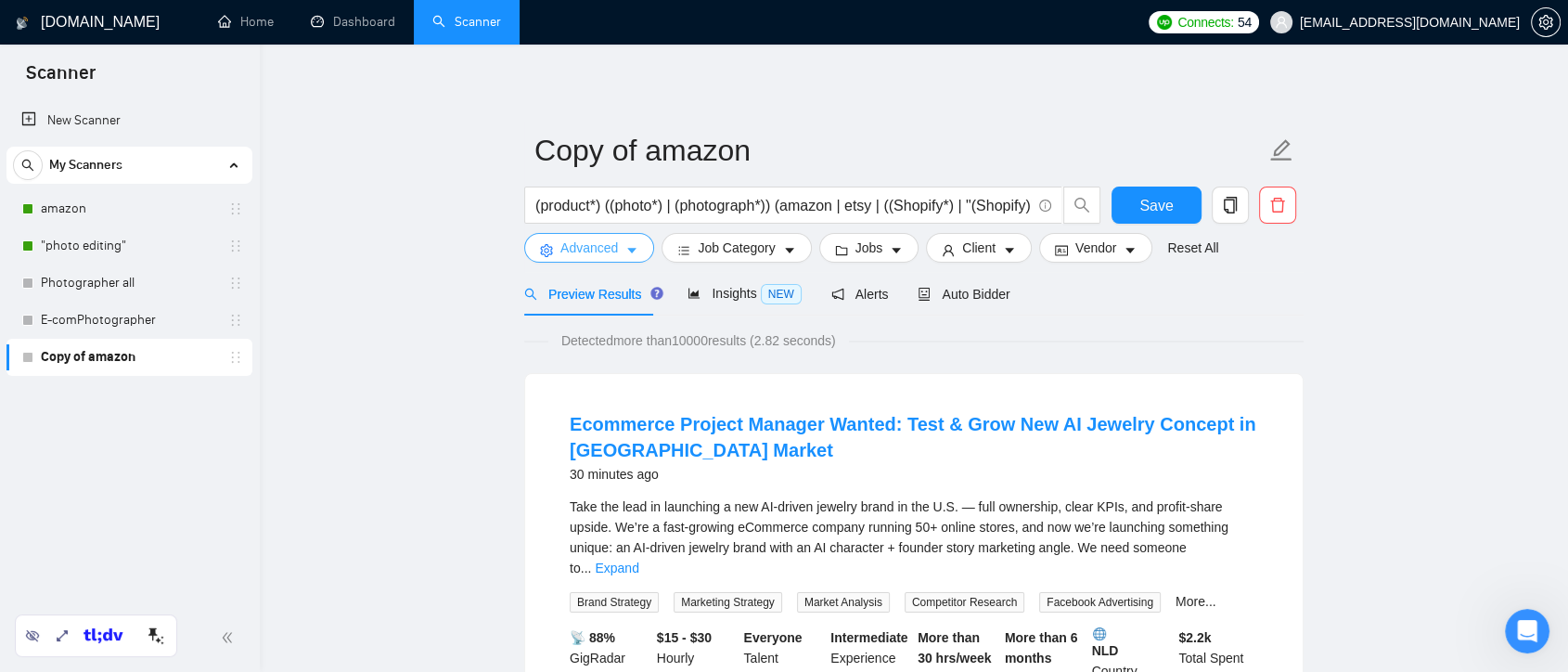
click at [625, 247] on icon "caret-down" at bounding box center [631, 250] width 13 height 13
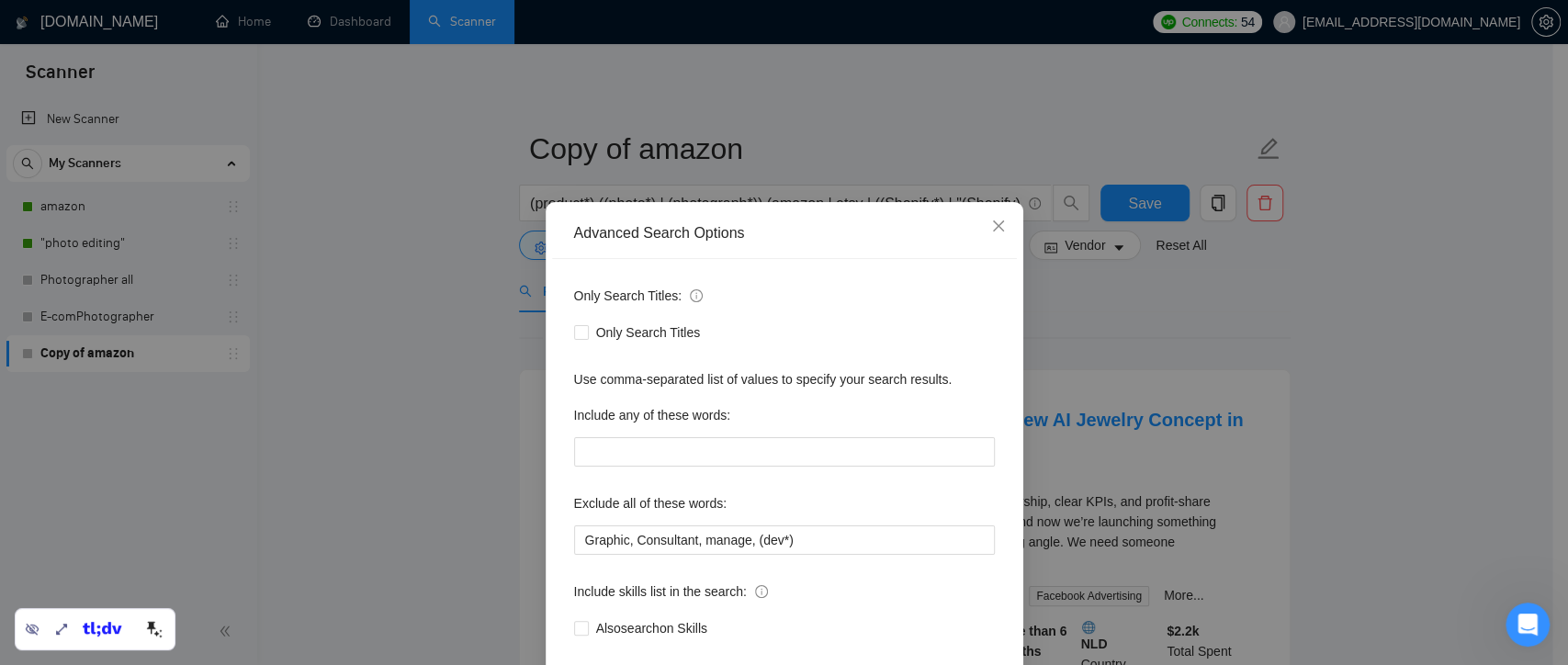
scroll to position [100, 0]
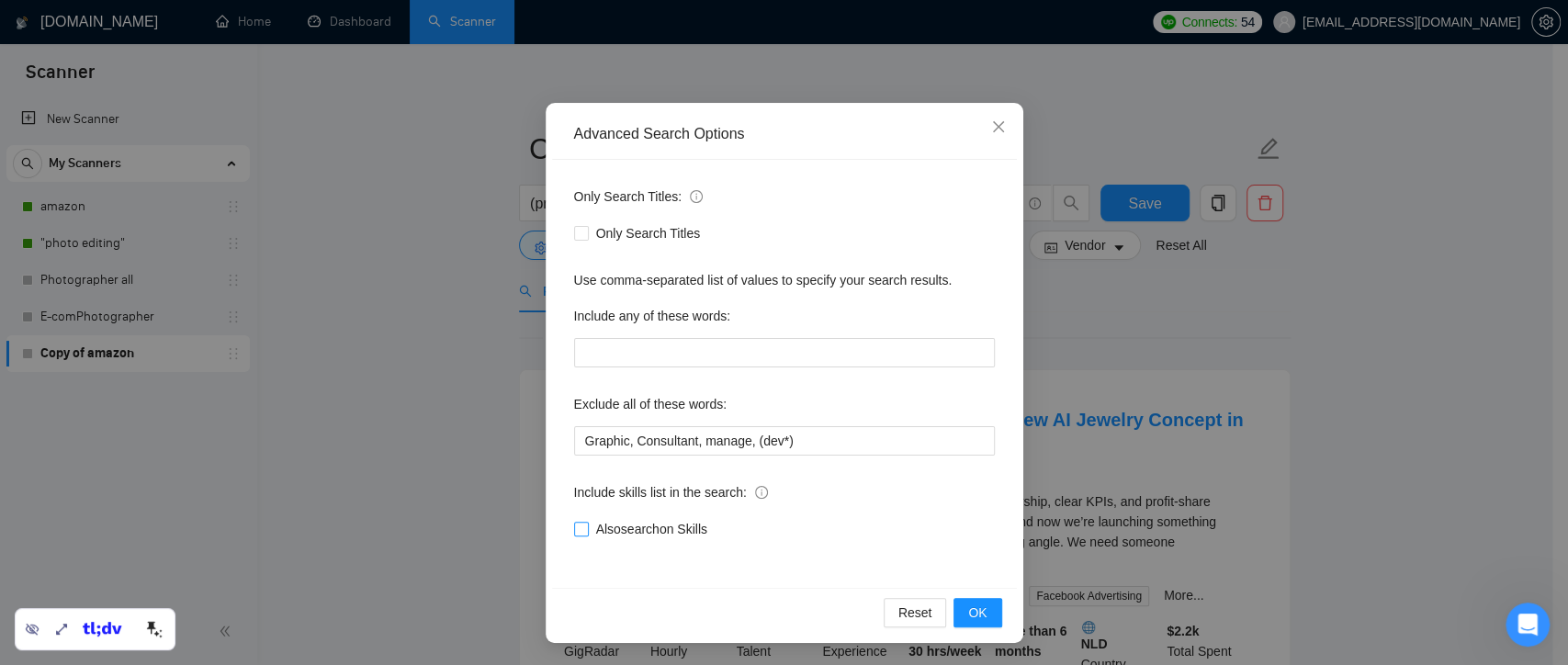
click at [578, 523] on input "Also search on Skills" at bounding box center [580, 528] width 13 height 13
checkbox input "true"
click at [969, 608] on span "OK" at bounding box center [977, 612] width 19 height 21
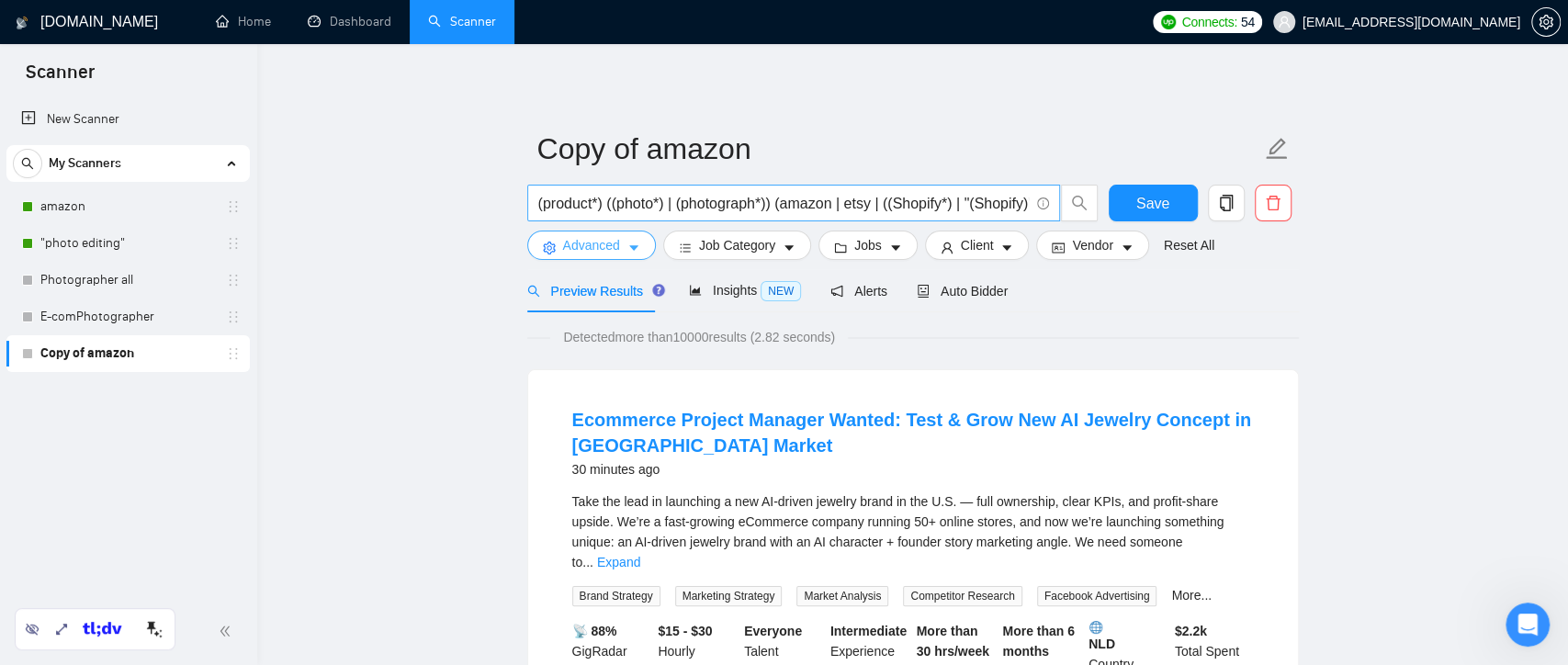
scroll to position [0, 0]
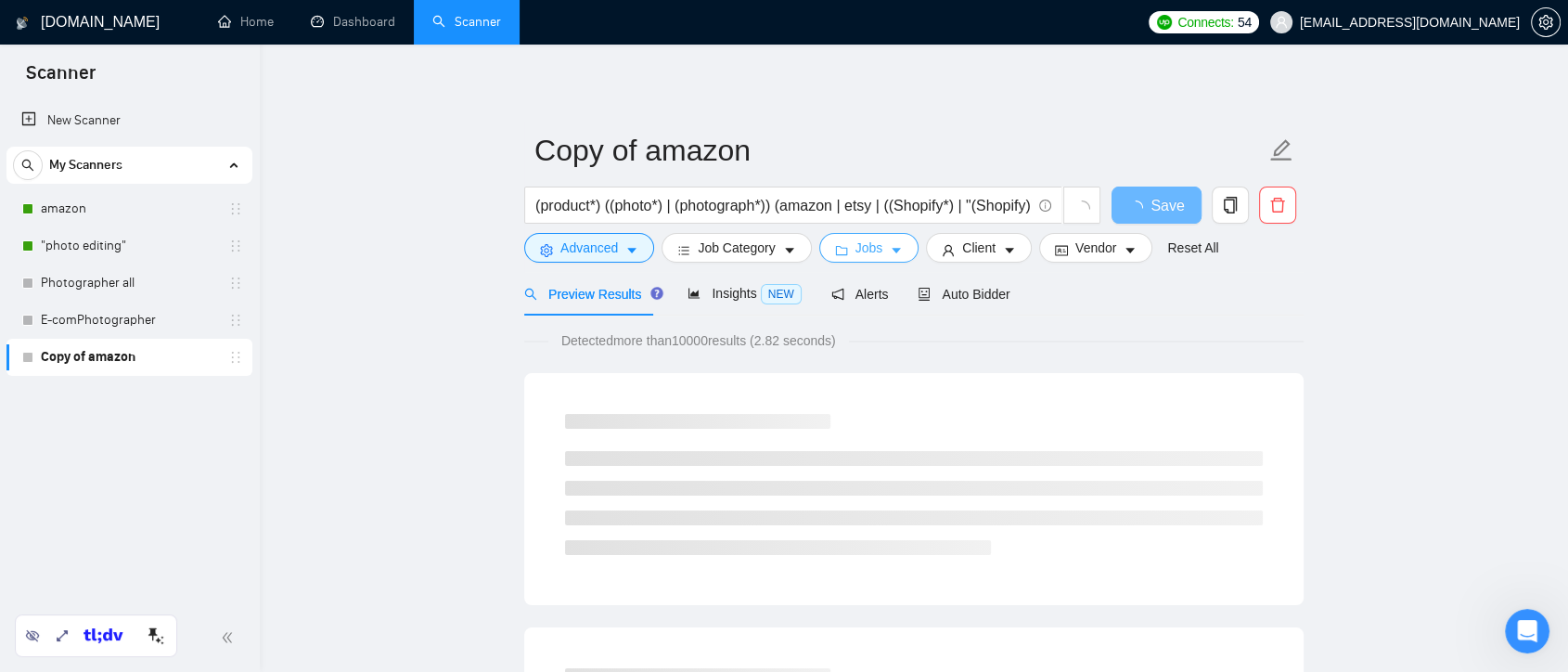
click at [893, 251] on icon "caret-down" at bounding box center [895, 250] width 13 height 13
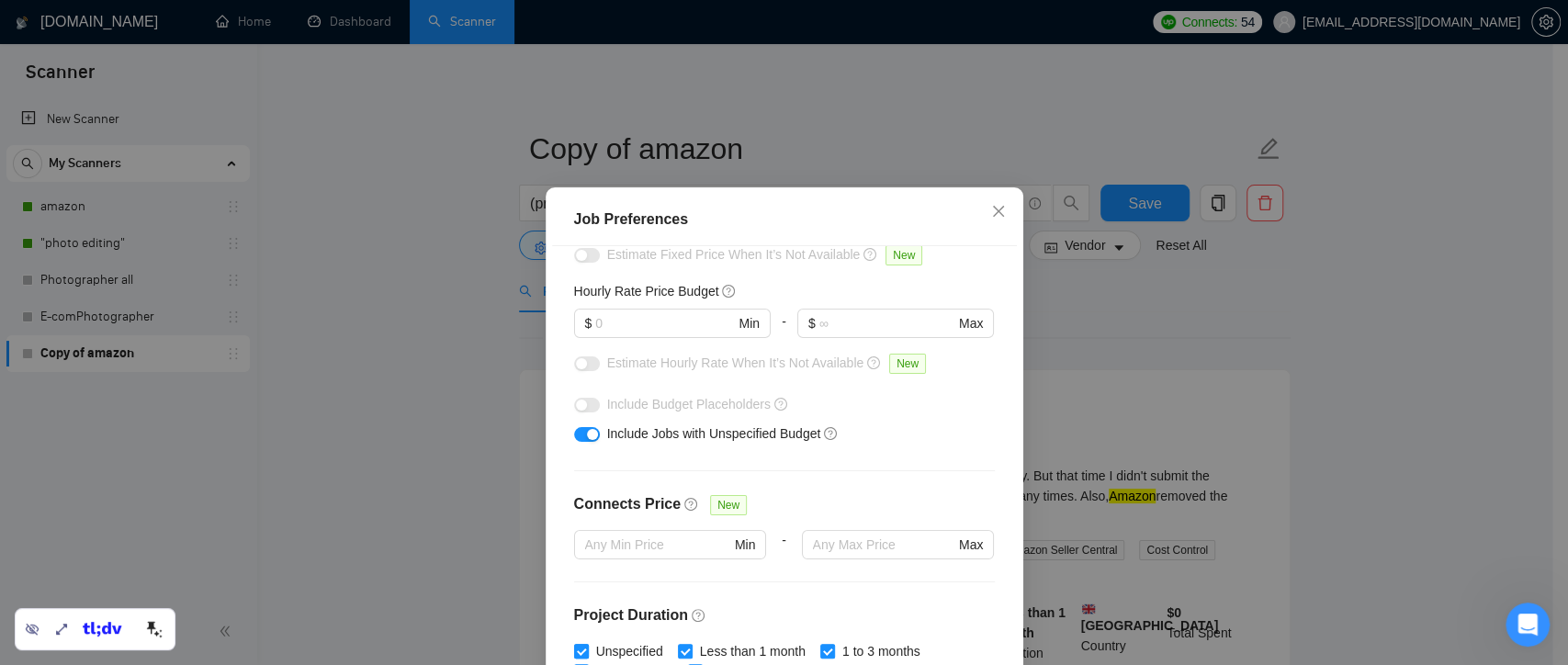
scroll to position [510, 0]
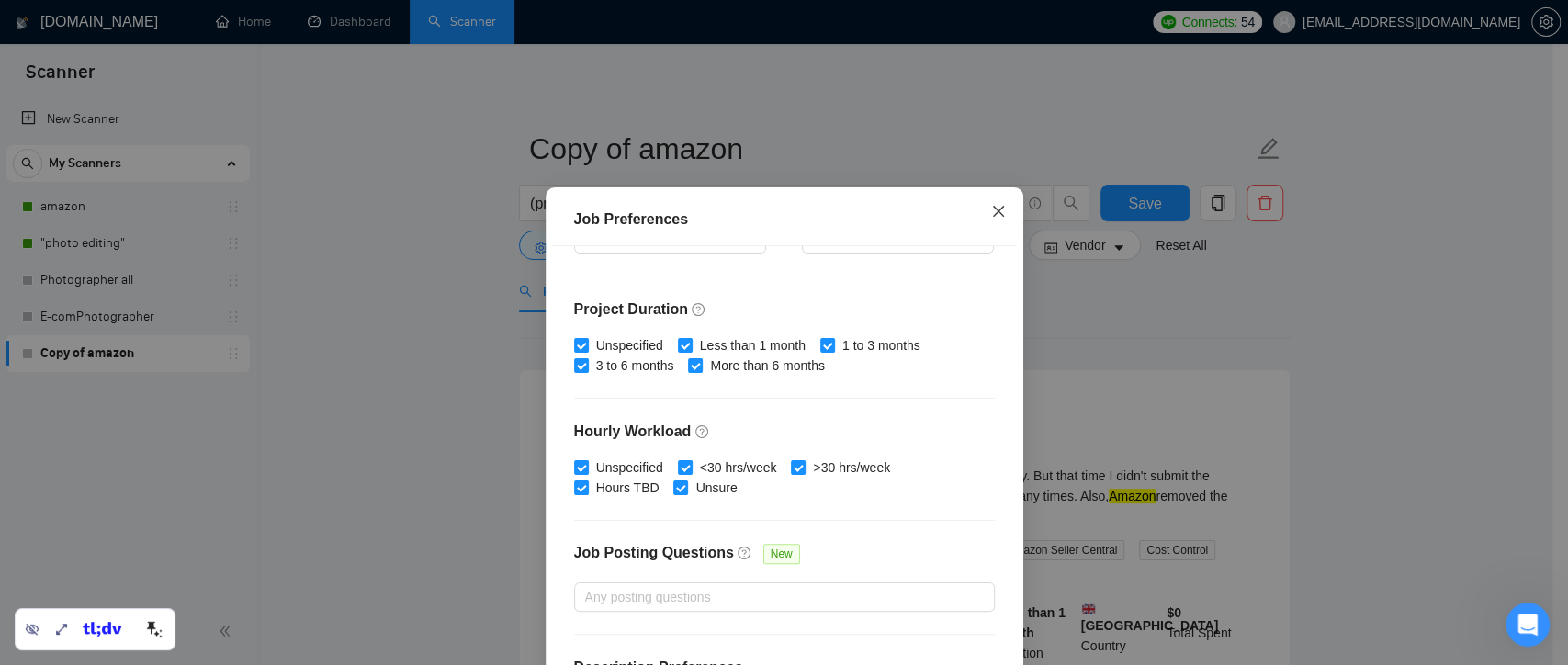
click at [980, 213] on span "Close" at bounding box center [998, 212] width 50 height 50
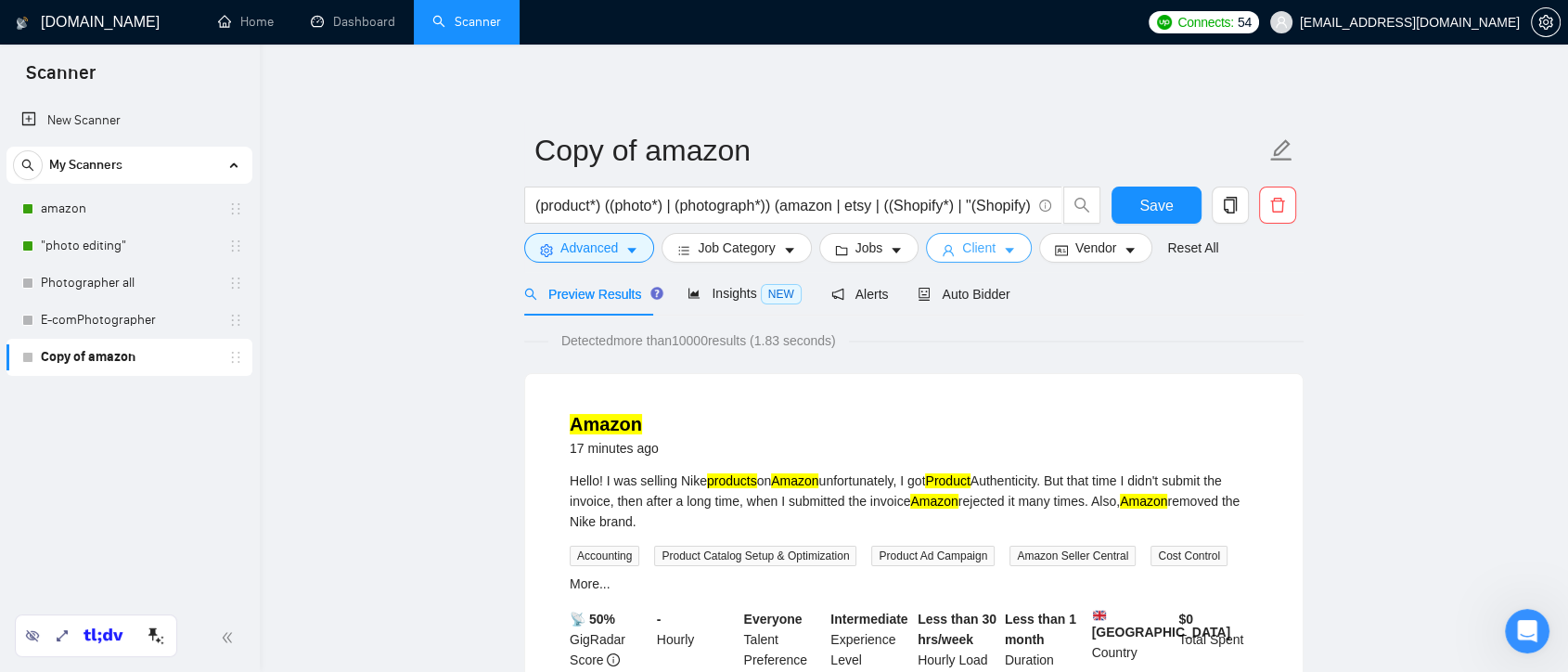
click at [1008, 251] on icon "caret-down" at bounding box center [1009, 250] width 13 height 13
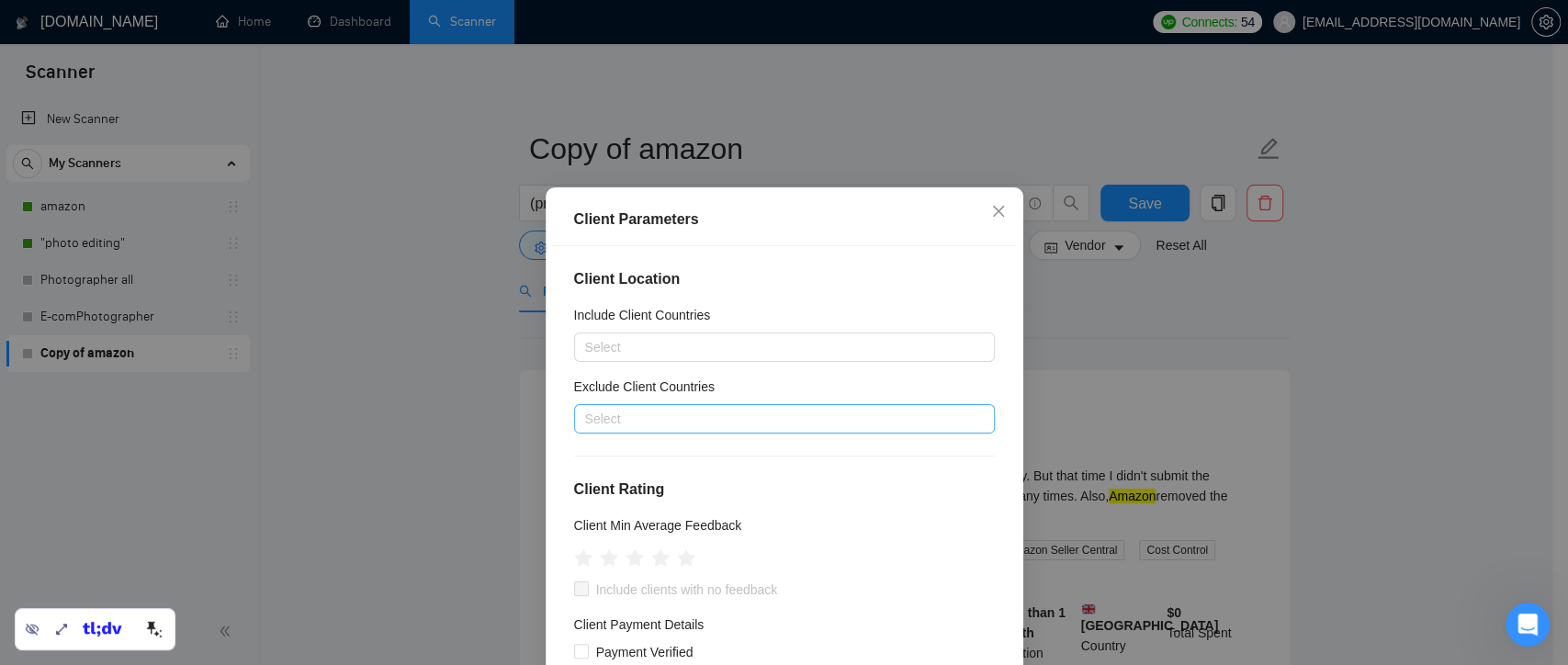
scroll to position [102, 0]
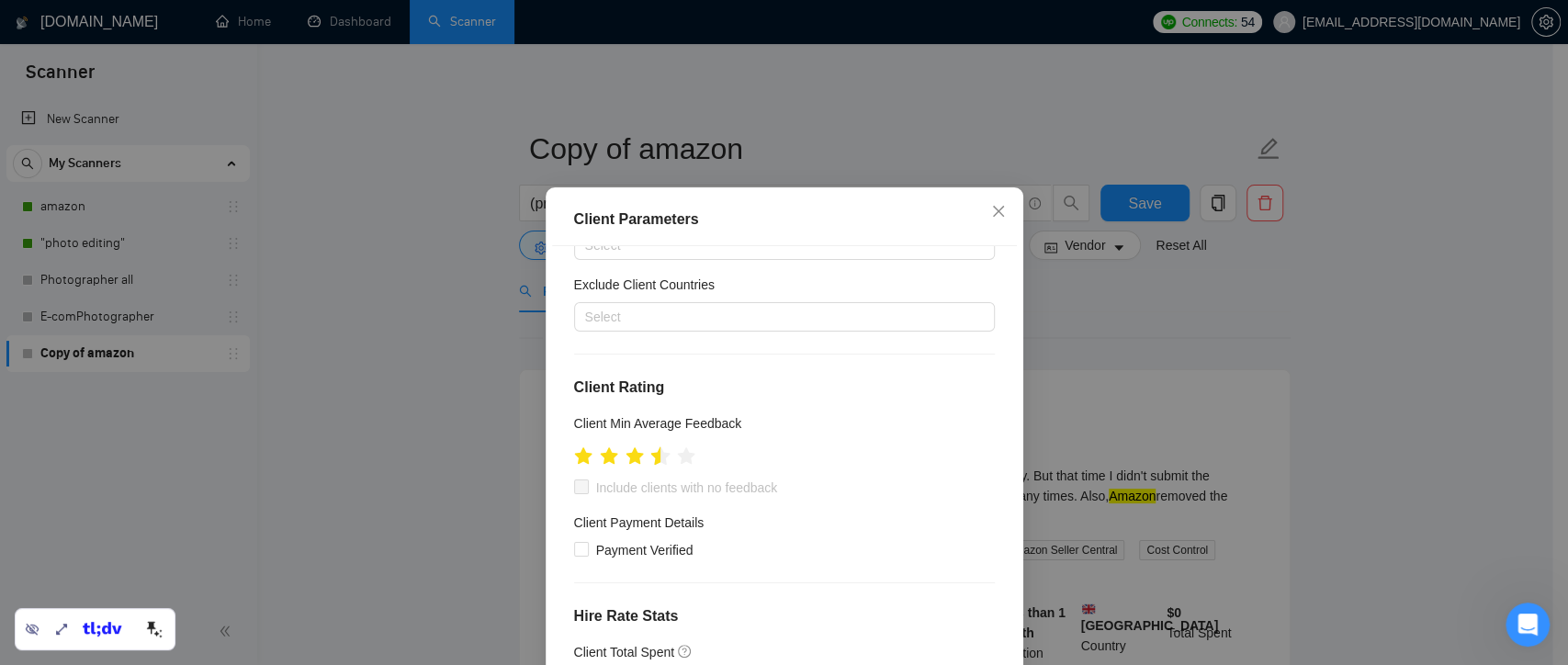
click at [650, 460] on icon "star" at bounding box center [660, 455] width 20 height 19
click at [574, 486] on input "Include clients with no feedback" at bounding box center [580, 485] width 13 height 13
checkbox input "true"
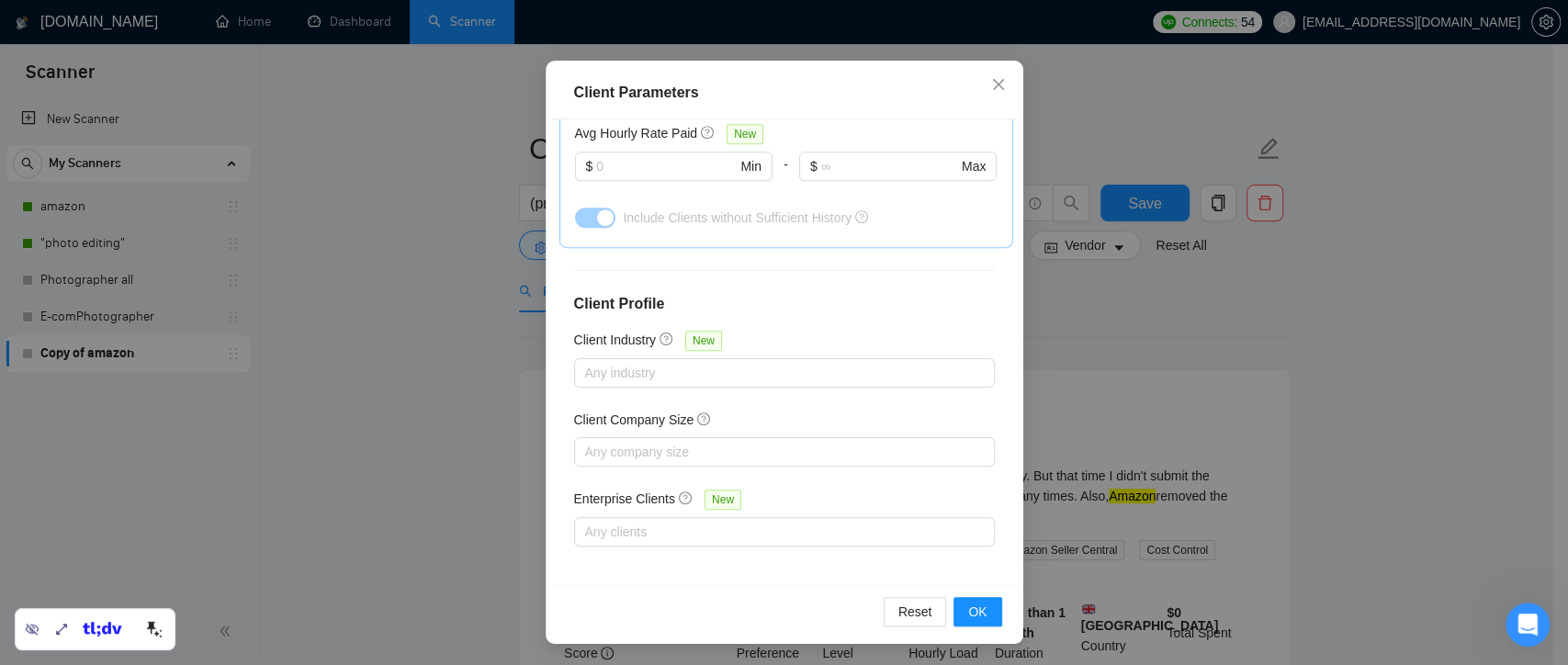
scroll to position [64, 0]
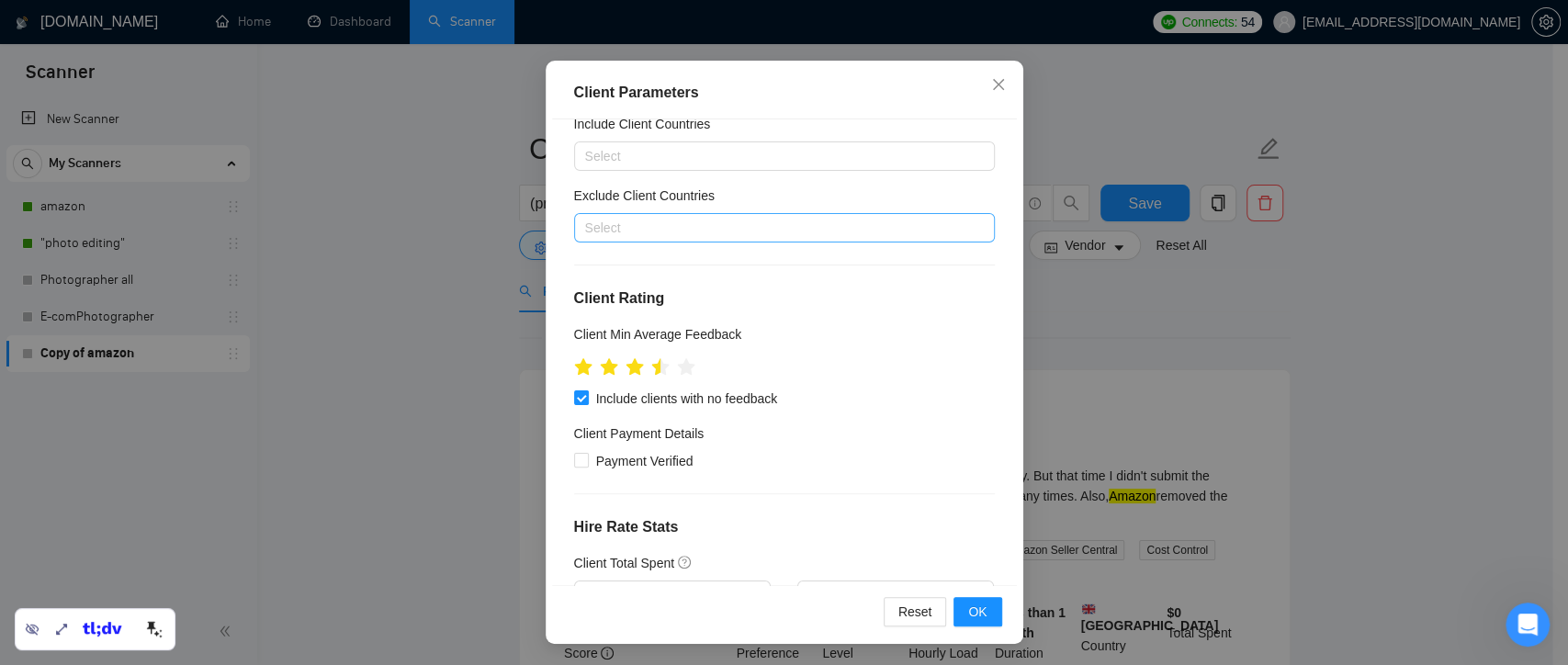
click at [693, 226] on div at bounding box center [775, 228] width 393 height 22
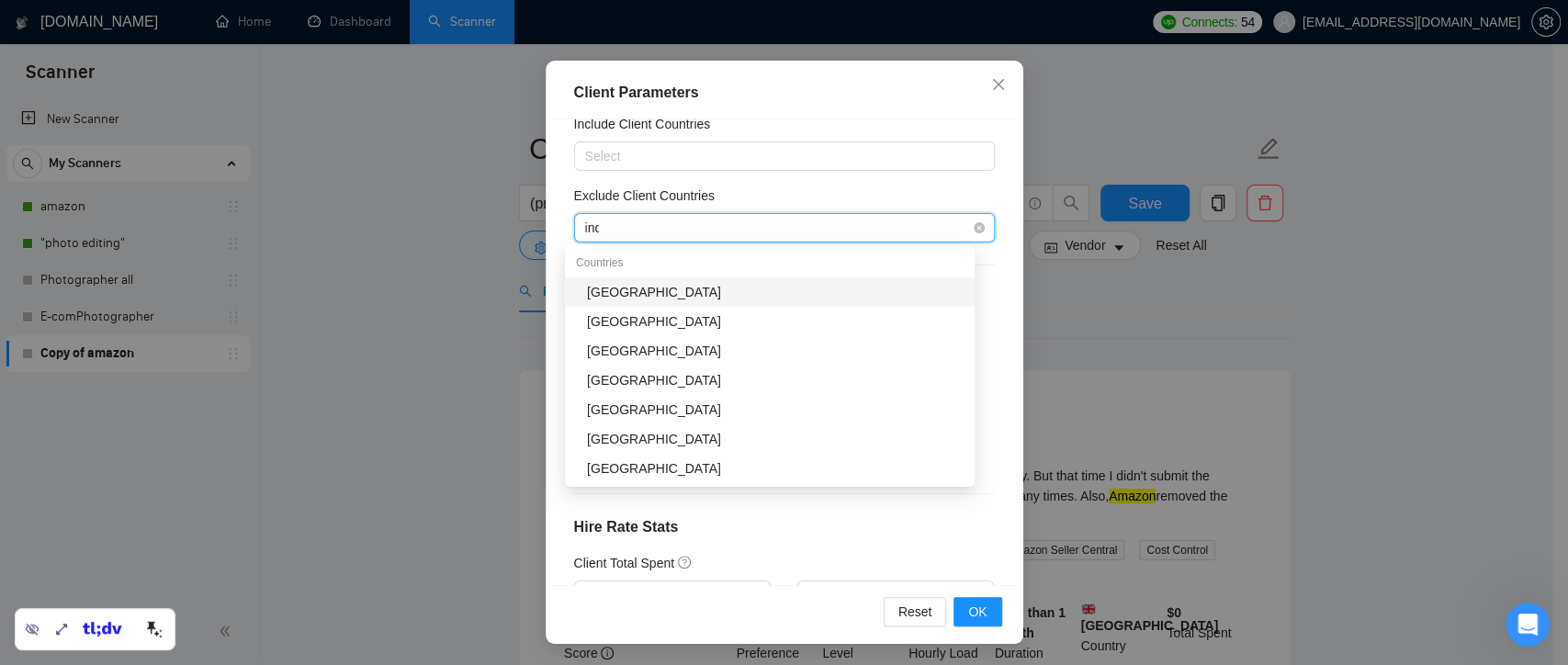
type input "india"
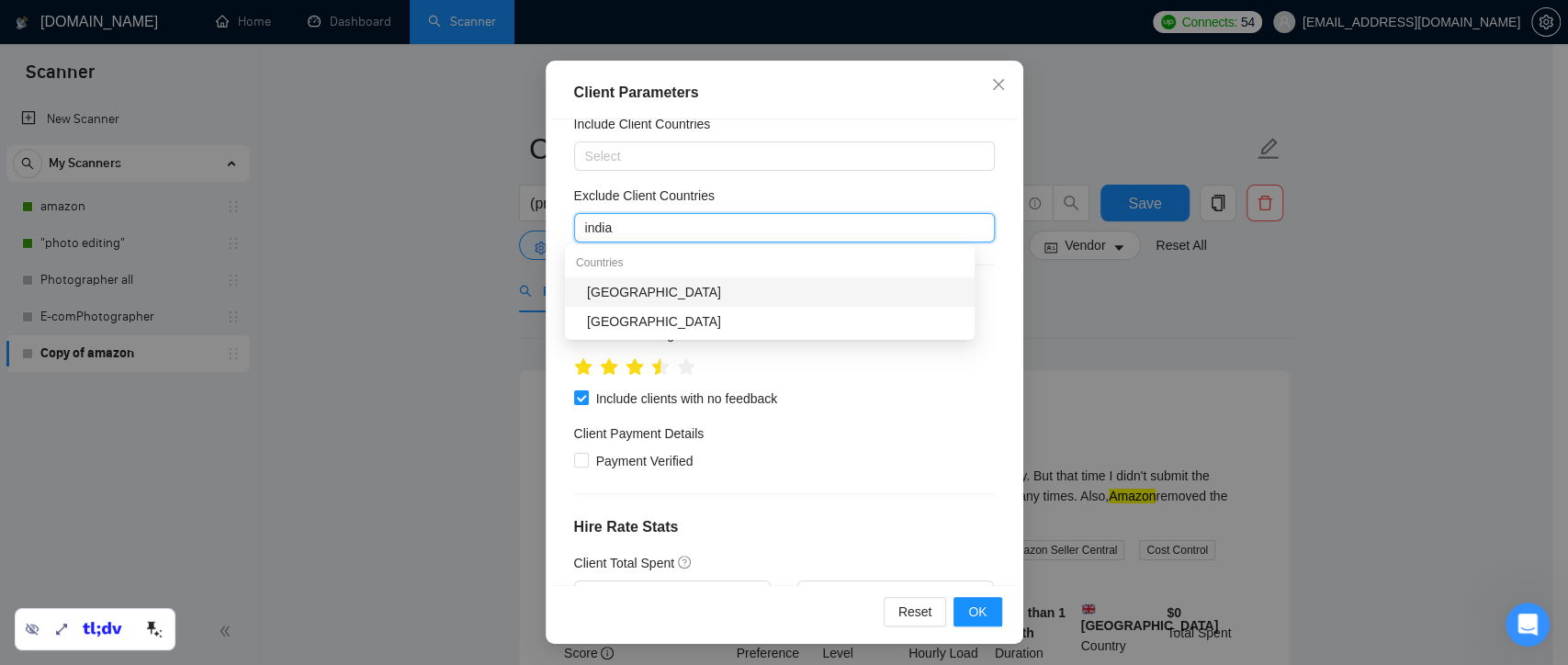
click at [688, 289] on div "[GEOGRAPHIC_DATA]" at bounding box center [775, 292] width 377 height 21
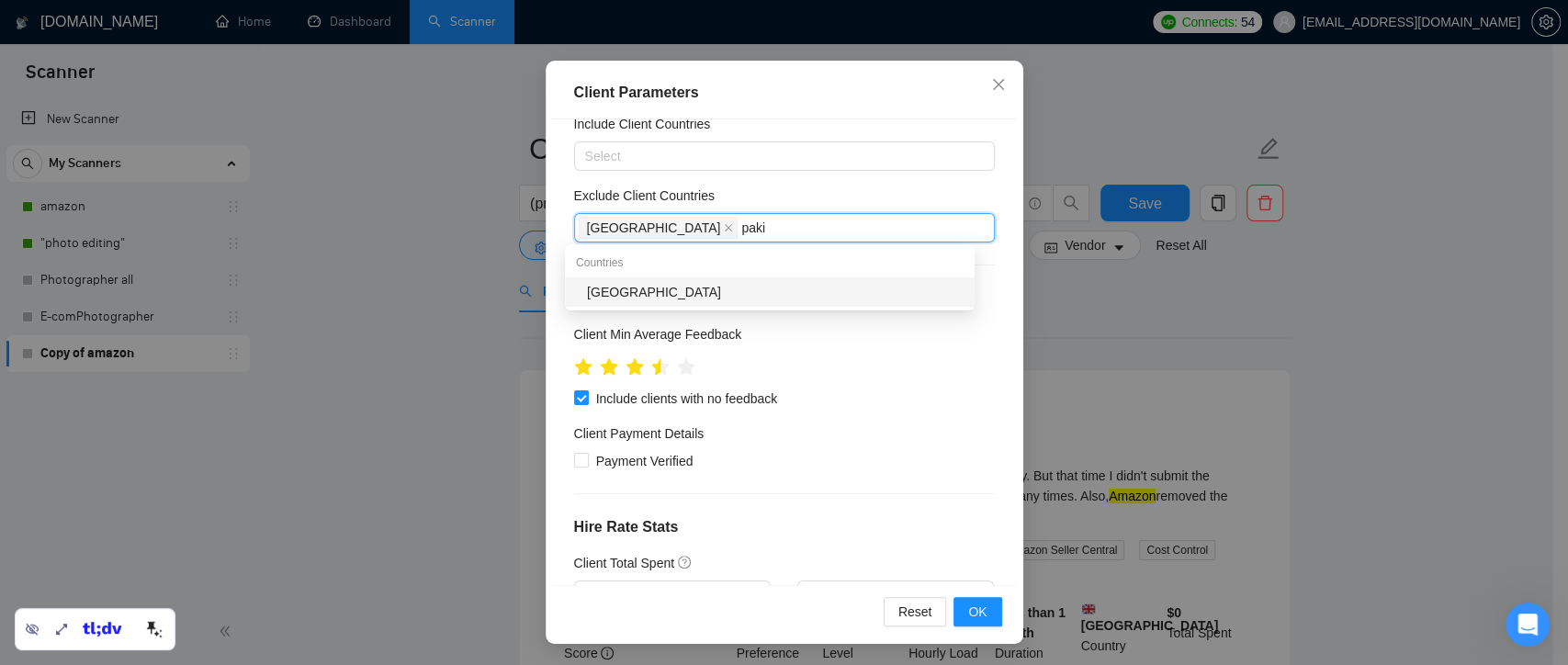
type input "pakis"
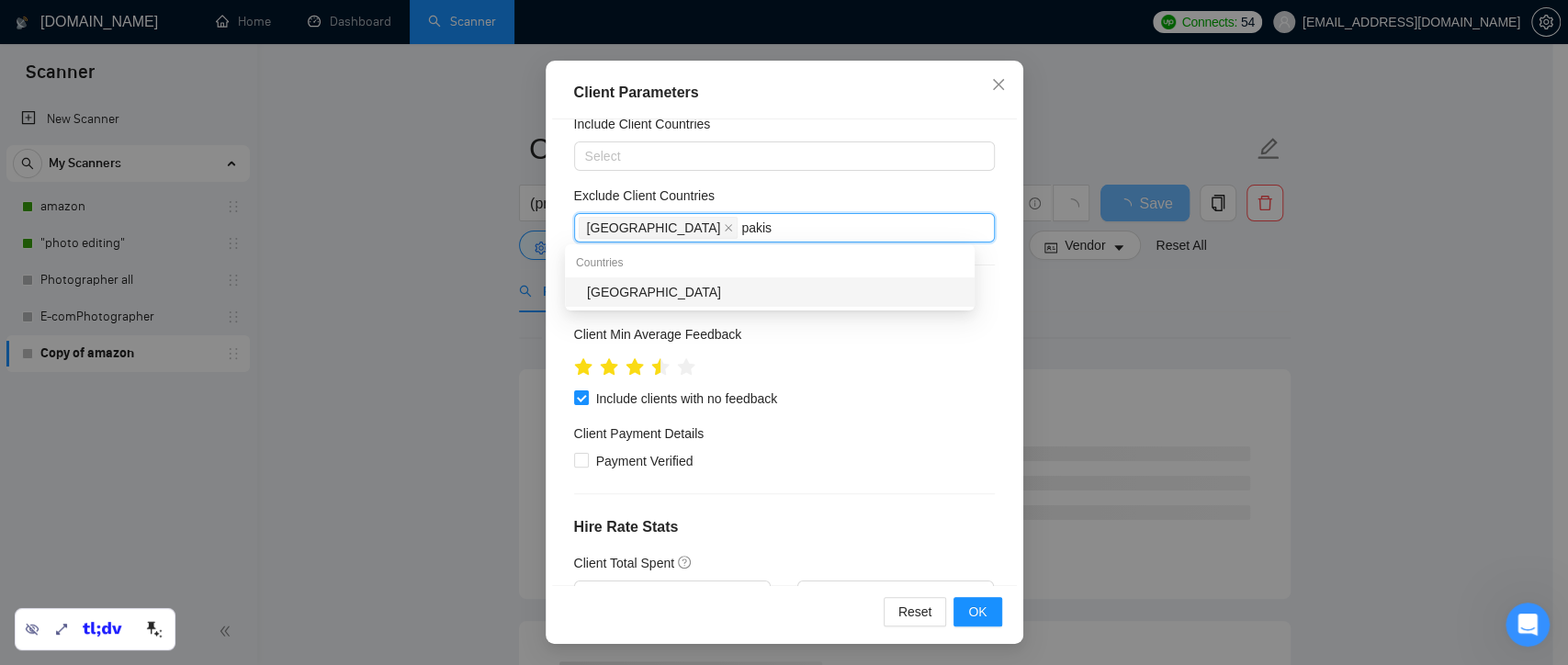
click at [688, 289] on div "[GEOGRAPHIC_DATA]" at bounding box center [775, 292] width 377 height 21
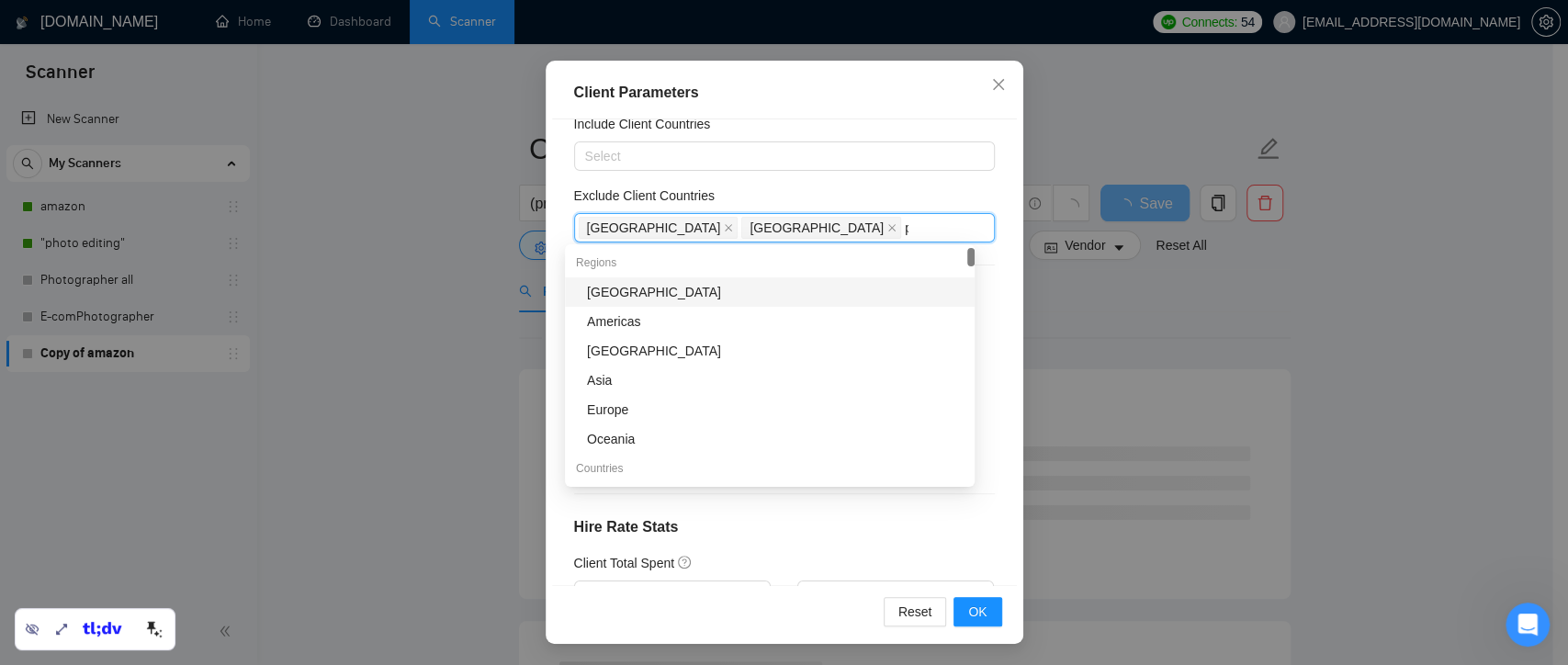
type input "pale"
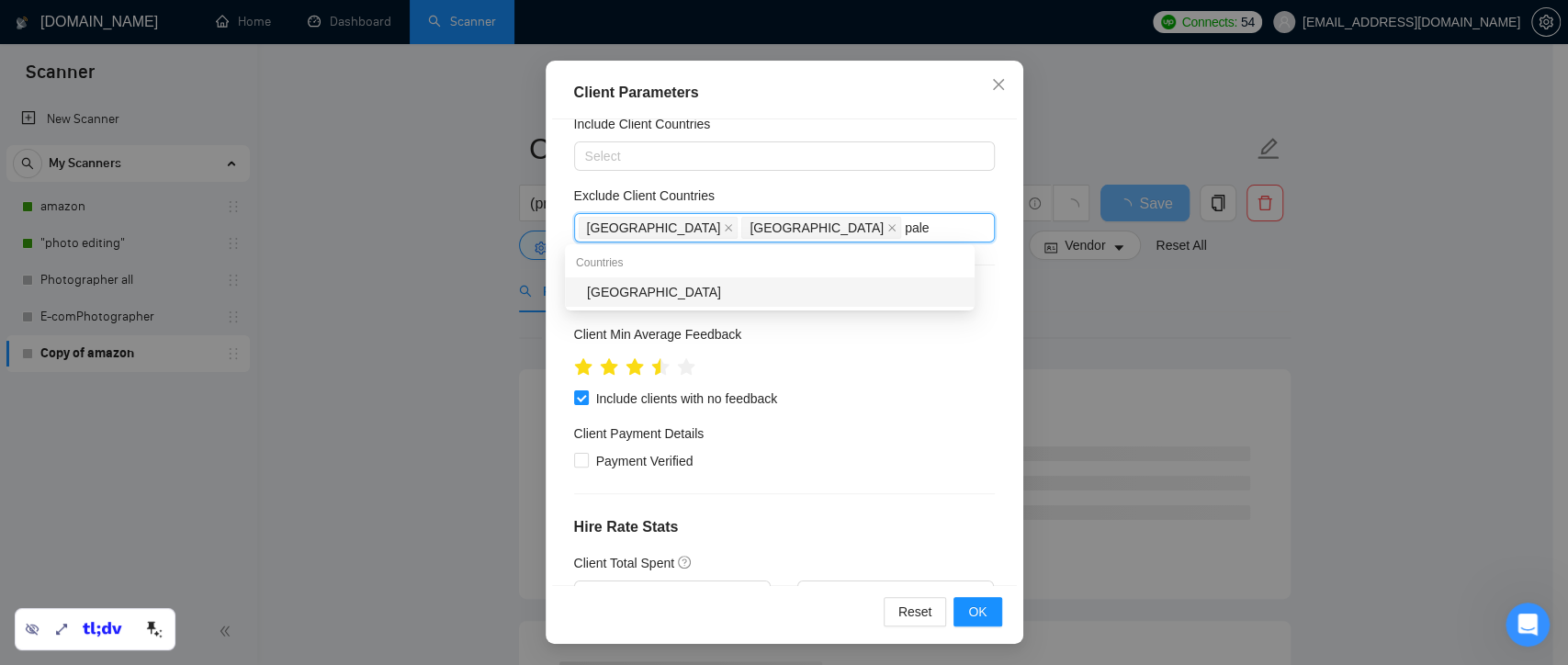
click at [728, 285] on div "[GEOGRAPHIC_DATA]" at bounding box center [775, 292] width 377 height 21
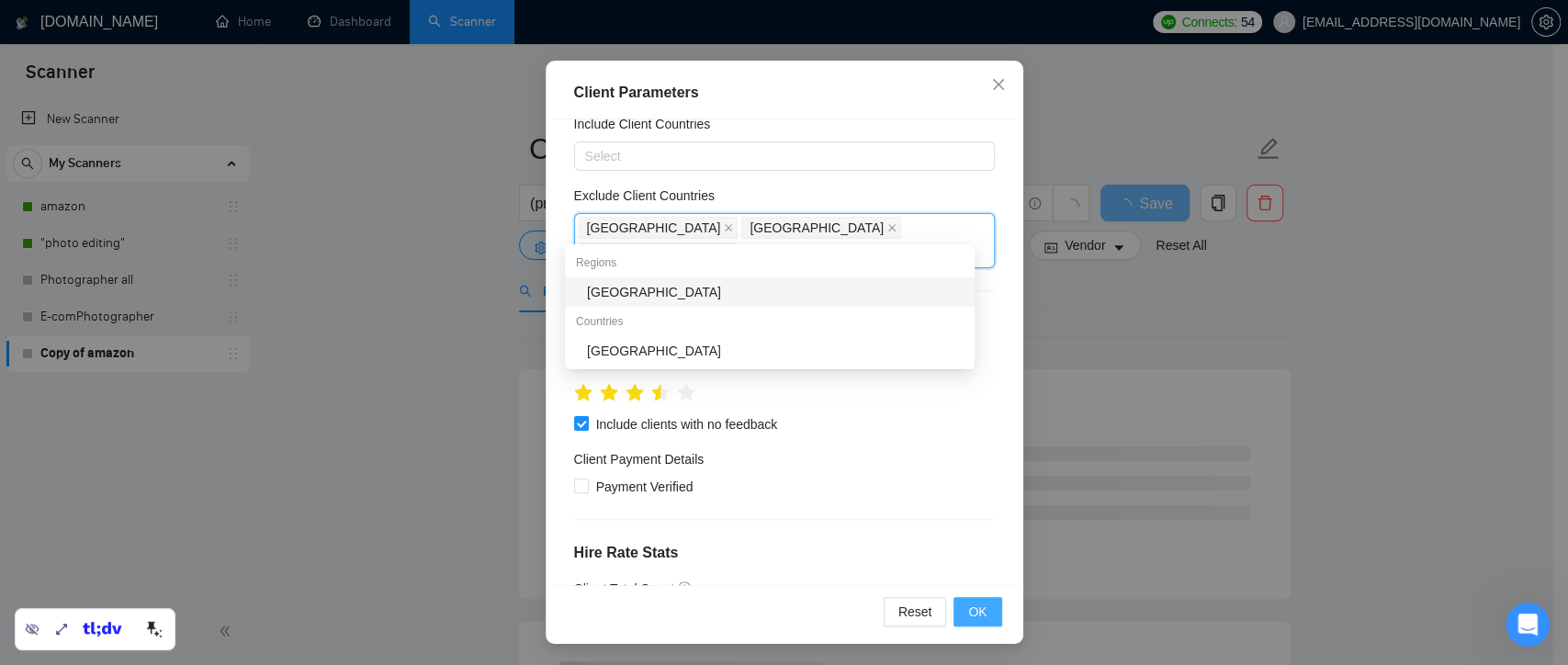
type input "a"
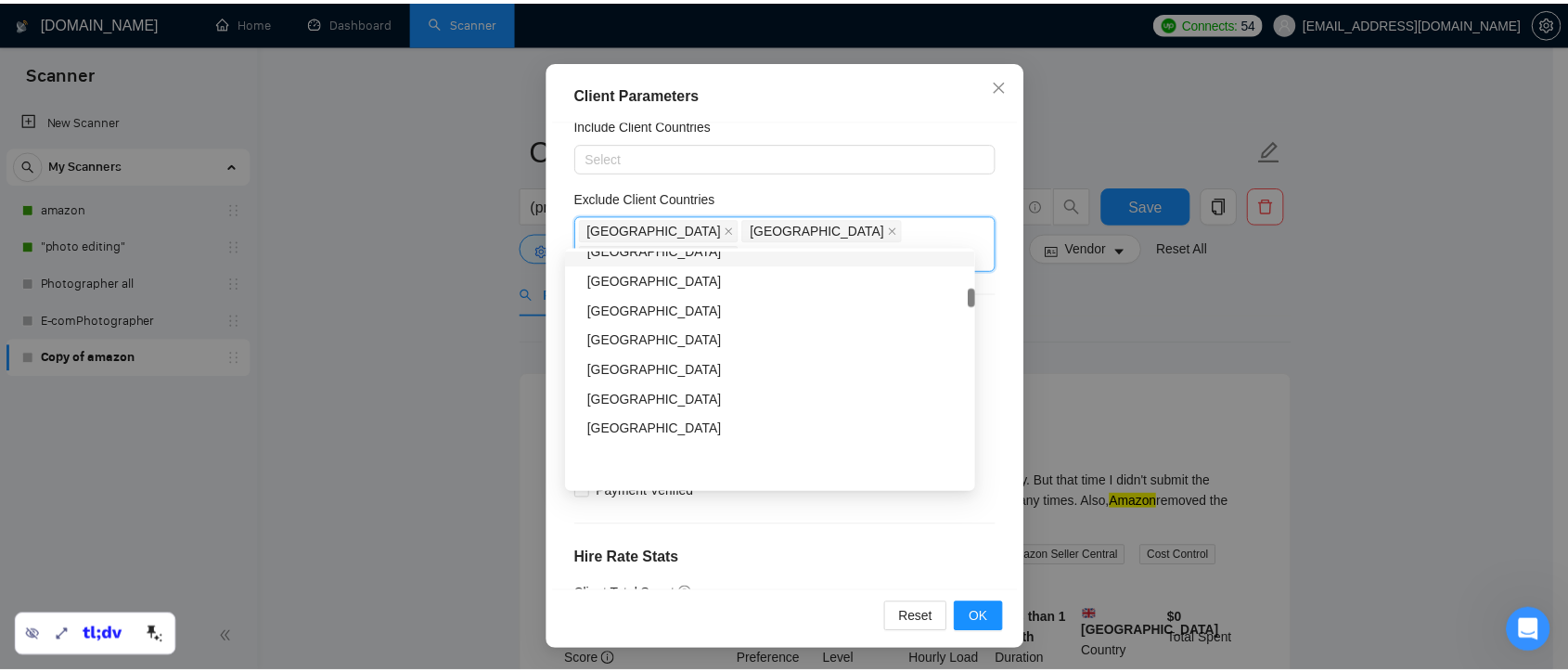
scroll to position [825, 0]
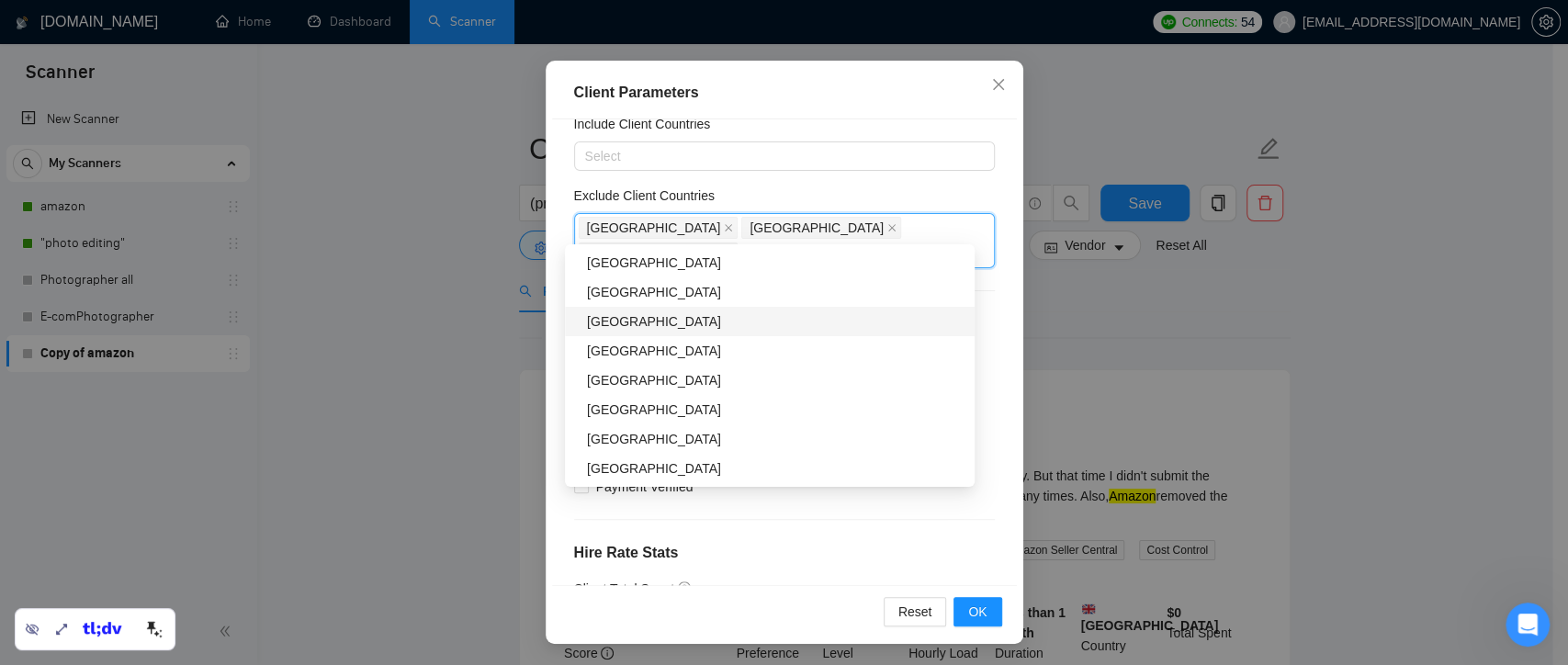
drag, startPoint x: 654, startPoint y: 329, endPoint x: 1010, endPoint y: 500, distance: 394.9
click at [654, 329] on div "[GEOGRAPHIC_DATA]" at bounding box center [775, 321] width 377 height 21
click at [973, 615] on span "OK" at bounding box center [977, 611] width 19 height 21
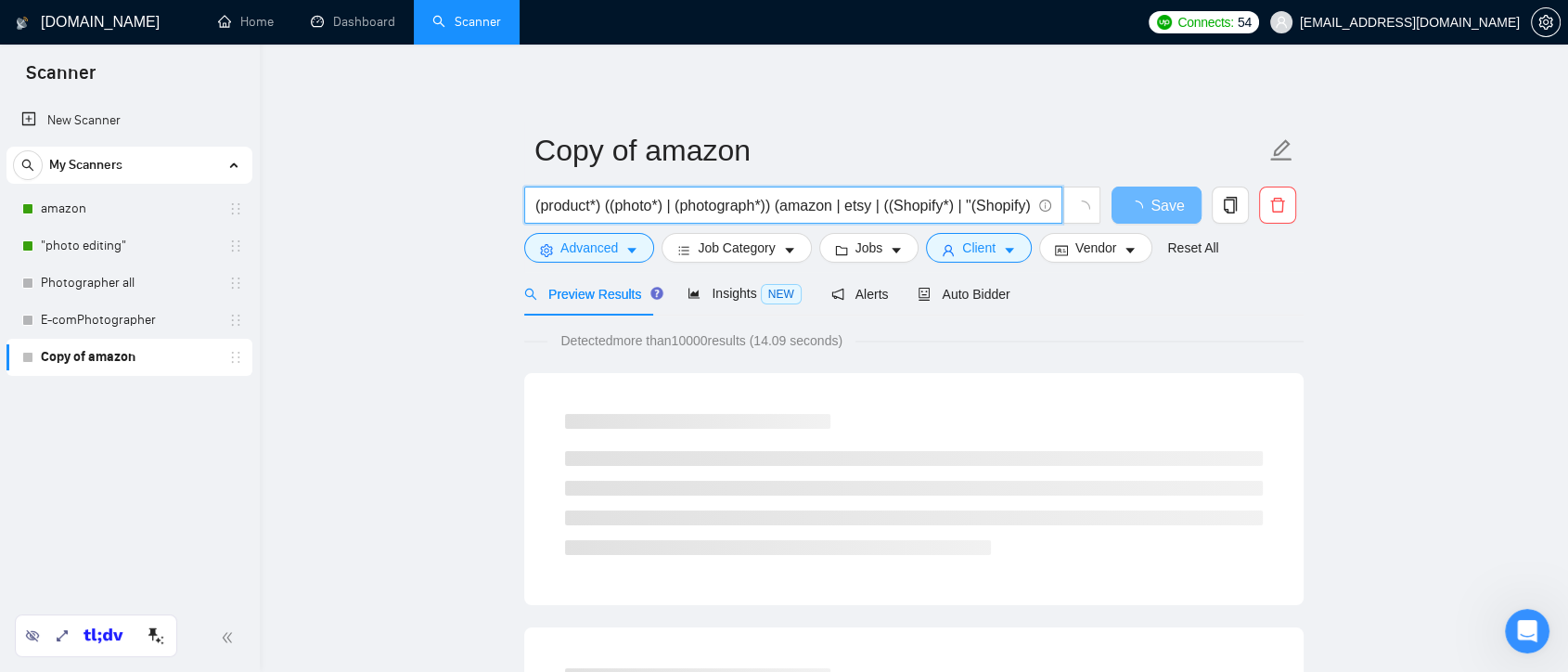
scroll to position [0, 168]
drag, startPoint x: 884, startPoint y: 206, endPoint x: 1027, endPoint y: 217, distance: 143.4
click at [1027, 217] on span "(product*) ((photo*) | (photograph*)) (amazon | etsy | ((Shopify*) | "(Shopify)…" at bounding box center [794, 205] width 538 height 37
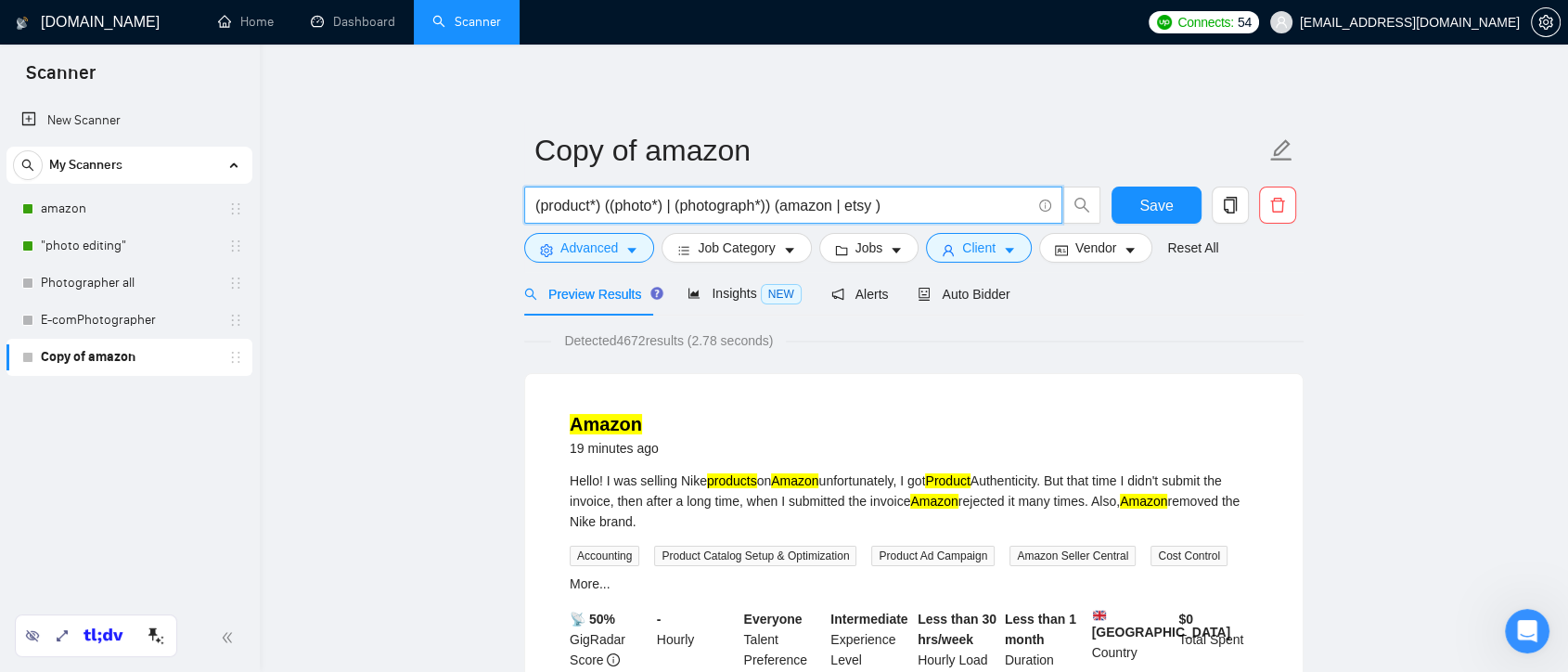
click at [781, 201] on input "(product*) ((photo*) | (photograph*)) (amazon | etsy )" at bounding box center [783, 206] width 496 height 24
type input "(product*) ((photo*) | (photograph*)) (amazon | etsy )"
click at [1143, 208] on span "Save" at bounding box center [1157, 206] width 34 height 24
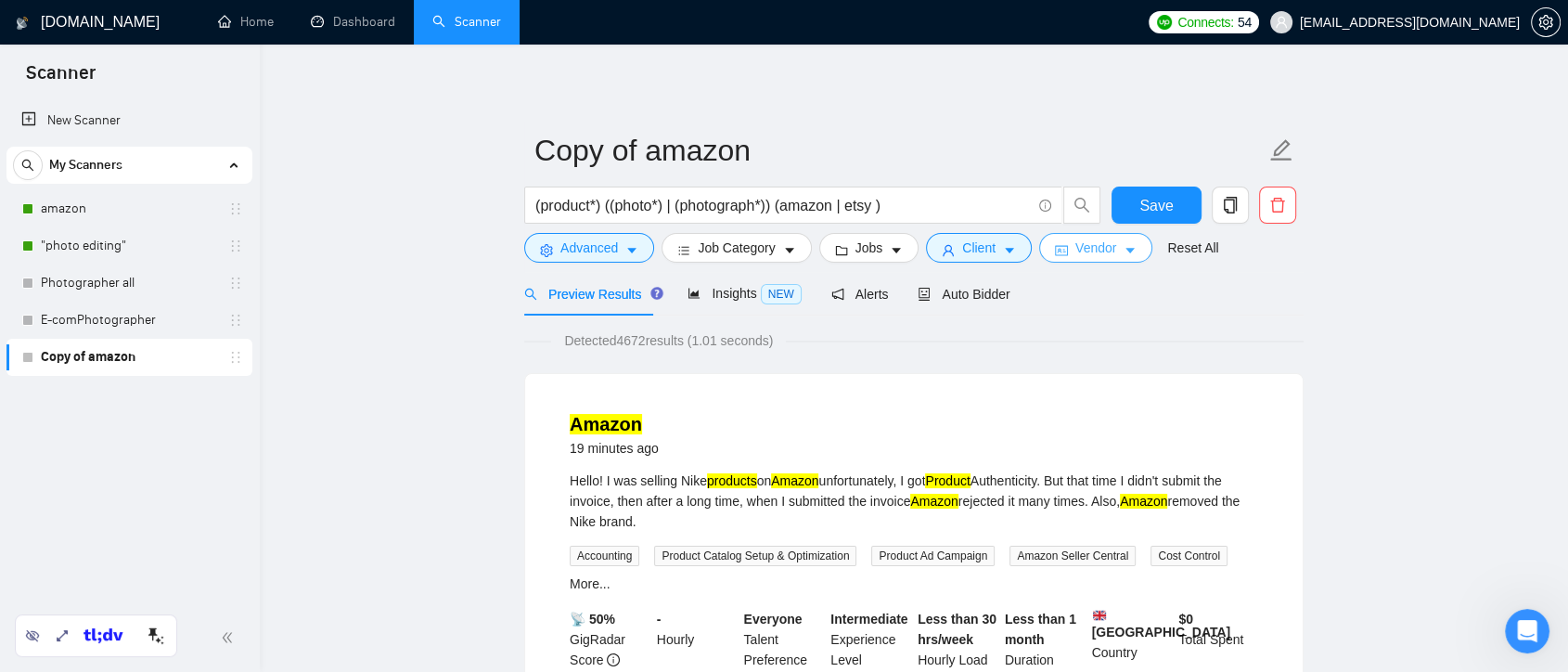
click at [1107, 249] on span "Vendor" at bounding box center [1096, 248] width 40 height 21
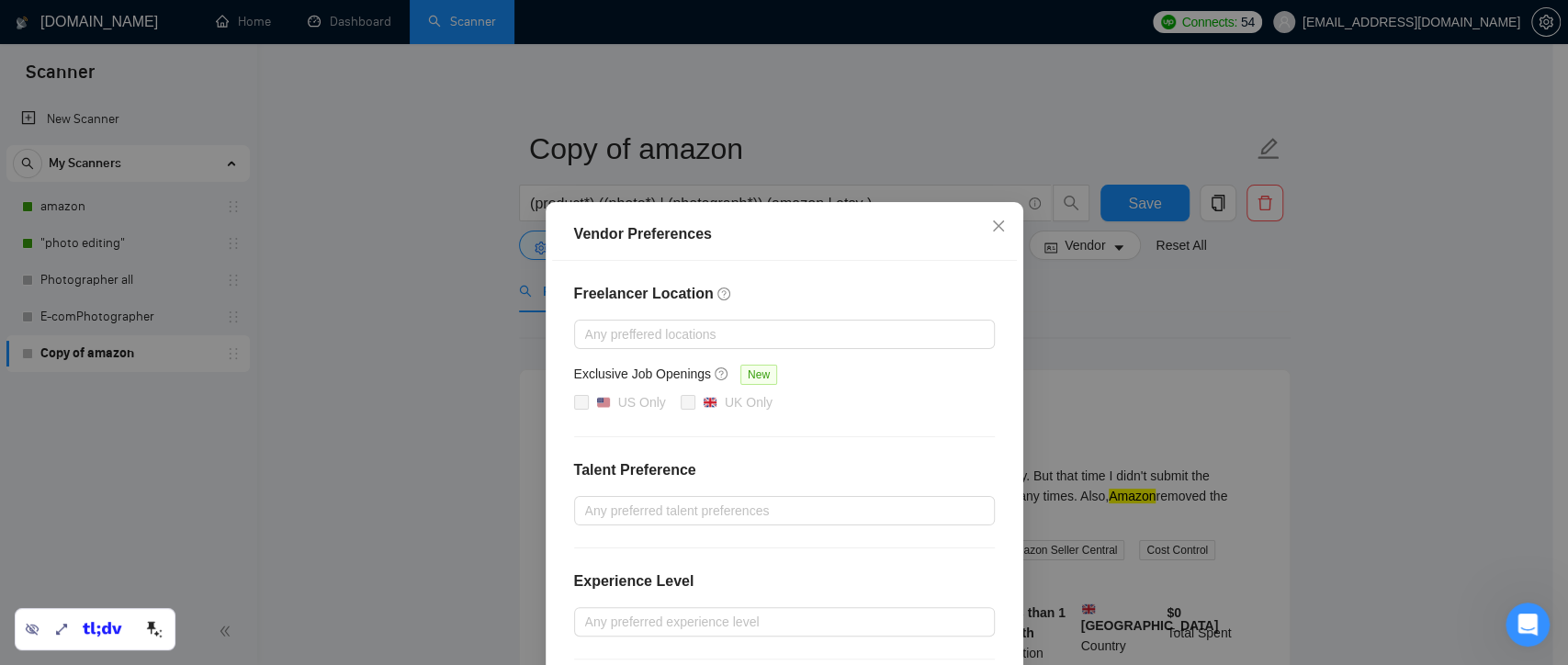
click at [1109, 344] on div "Vendor Preferences Freelancer Location Any preffered locations Exclusive Job Op…" at bounding box center [784, 332] width 1568 height 665
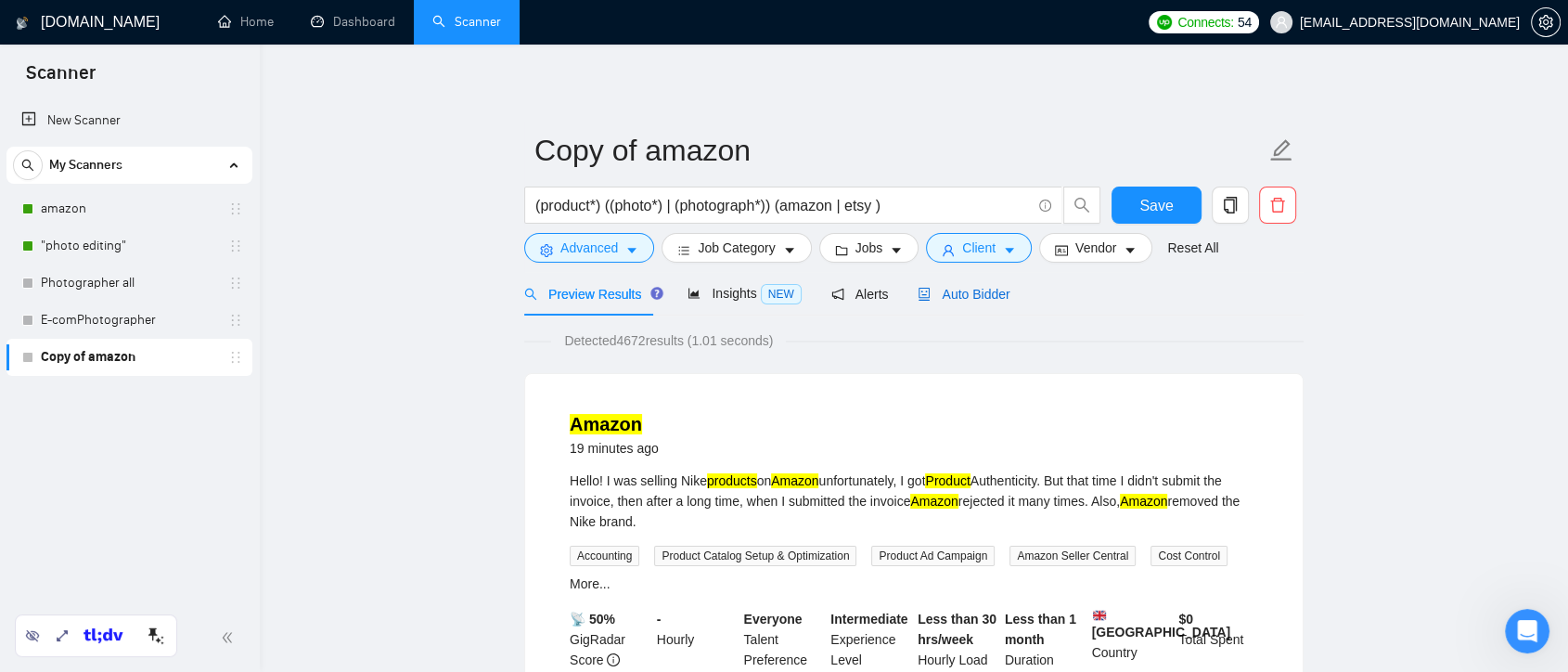
click at [963, 299] on span "Auto Bidder" at bounding box center [963, 294] width 92 height 15
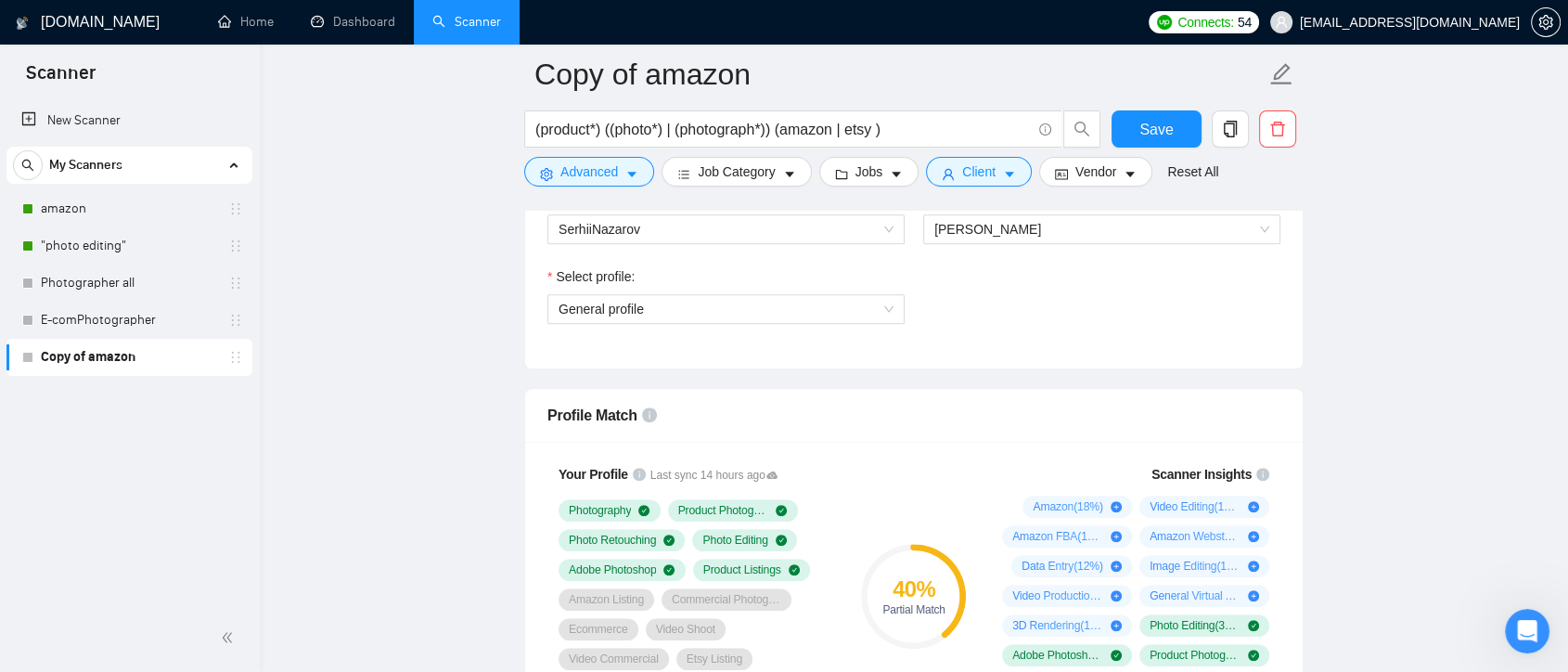
scroll to position [929, 0]
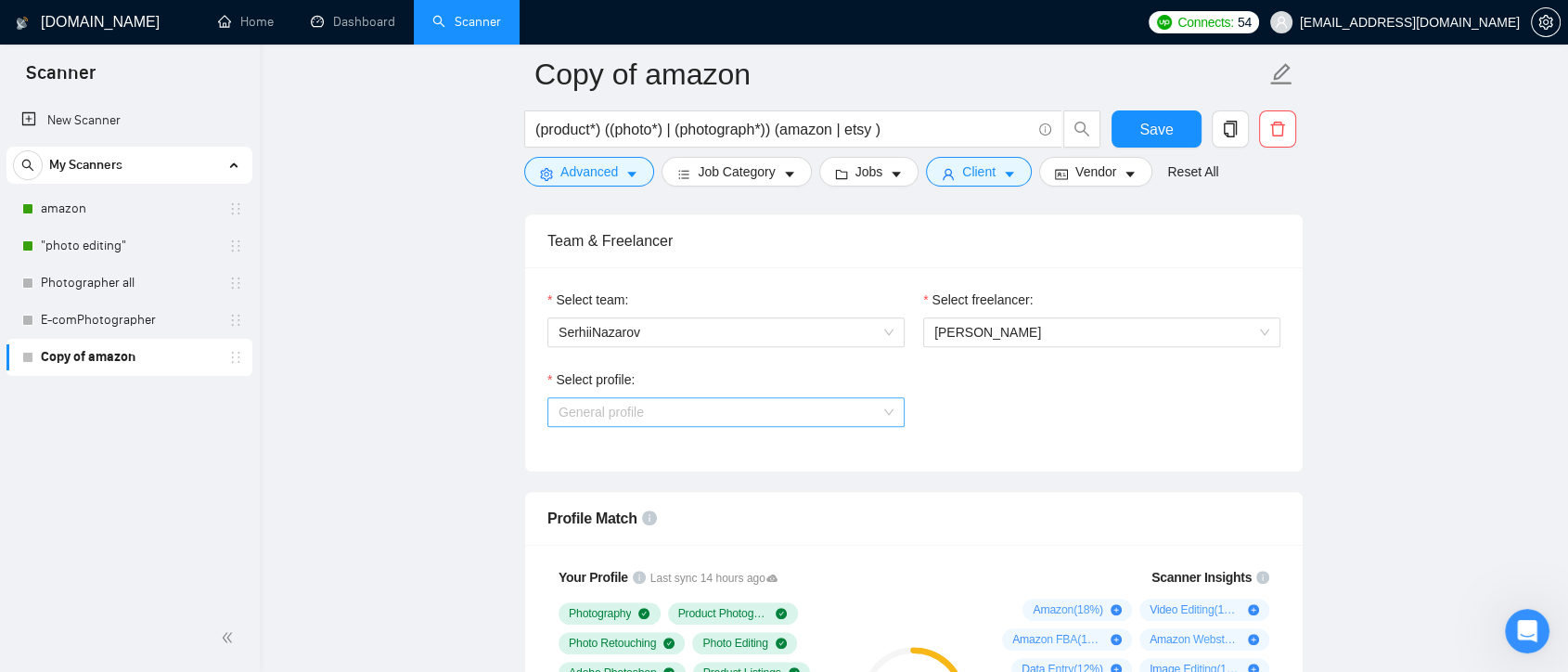
click at [847, 414] on span "General profile" at bounding box center [727, 412] width 335 height 28
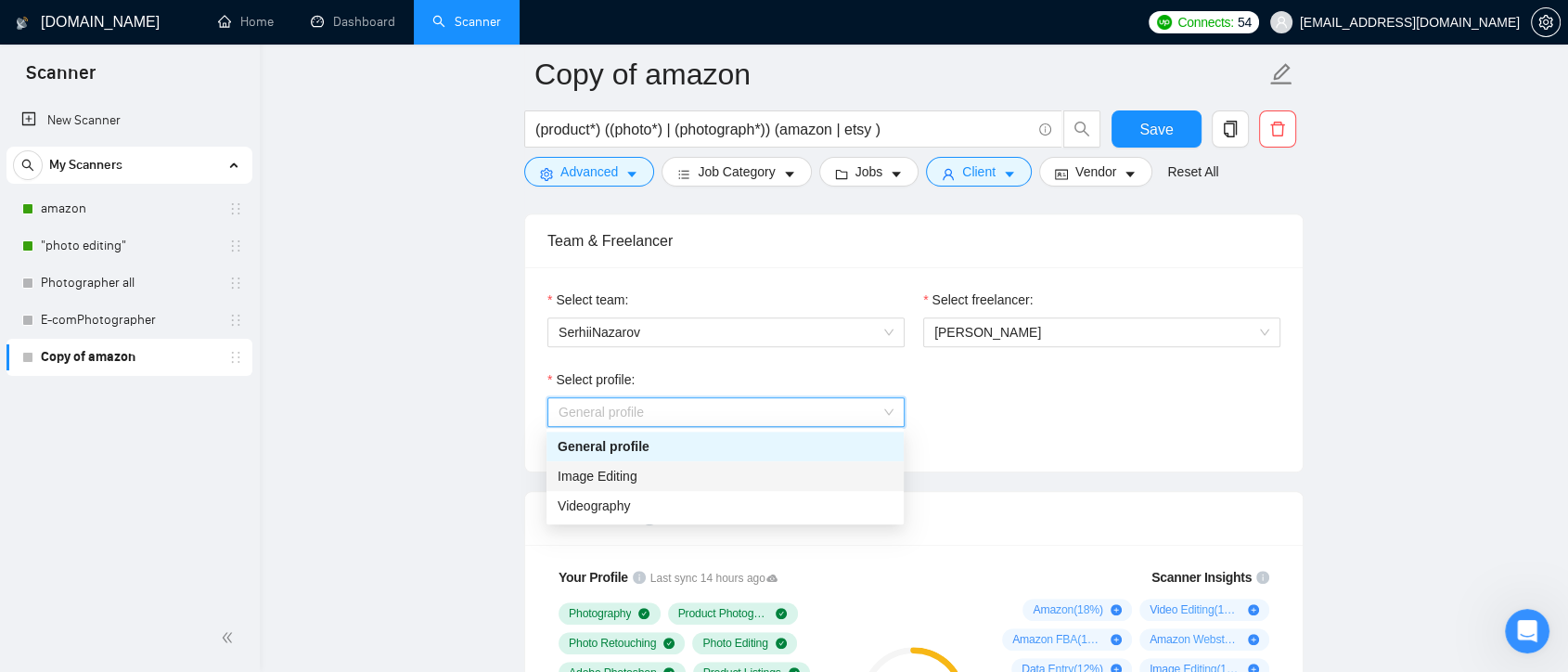
click at [803, 477] on div "Image Editing" at bounding box center [726, 476] width 335 height 21
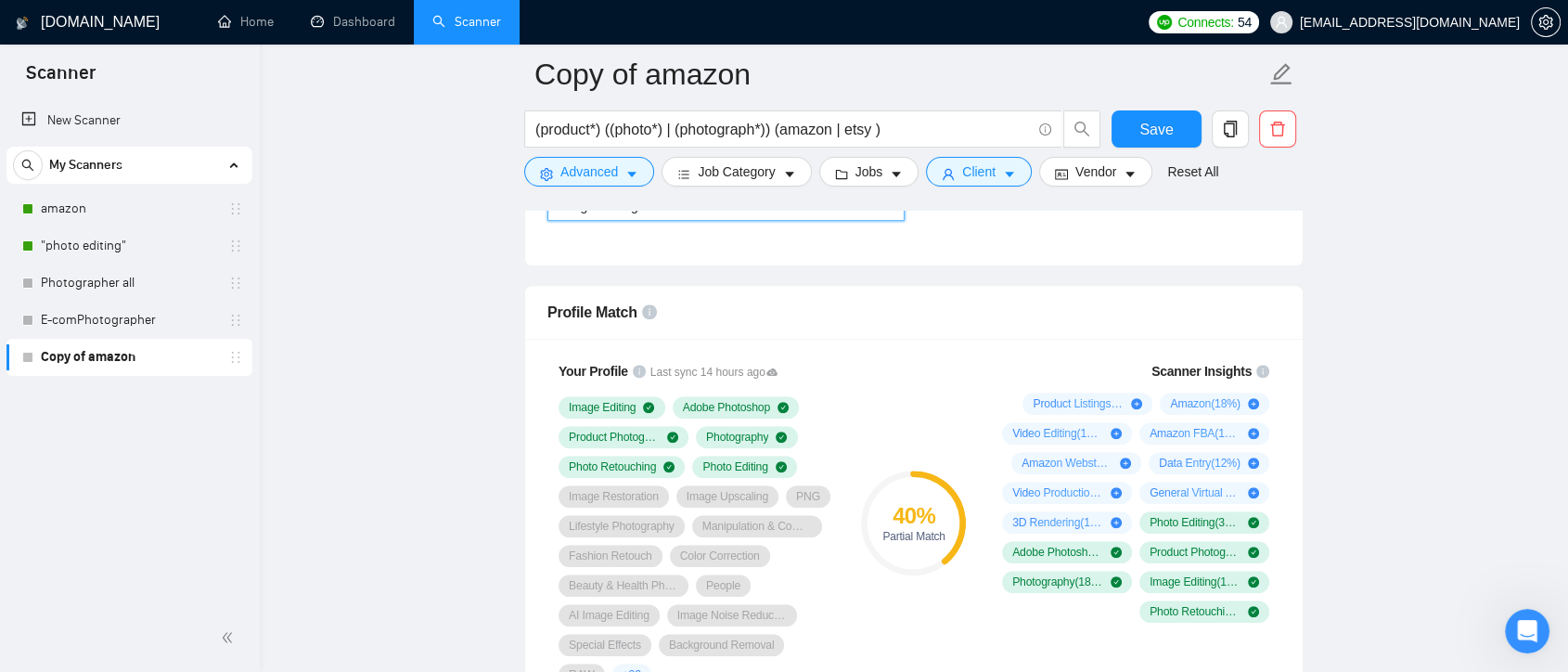
scroll to position [1031, 0]
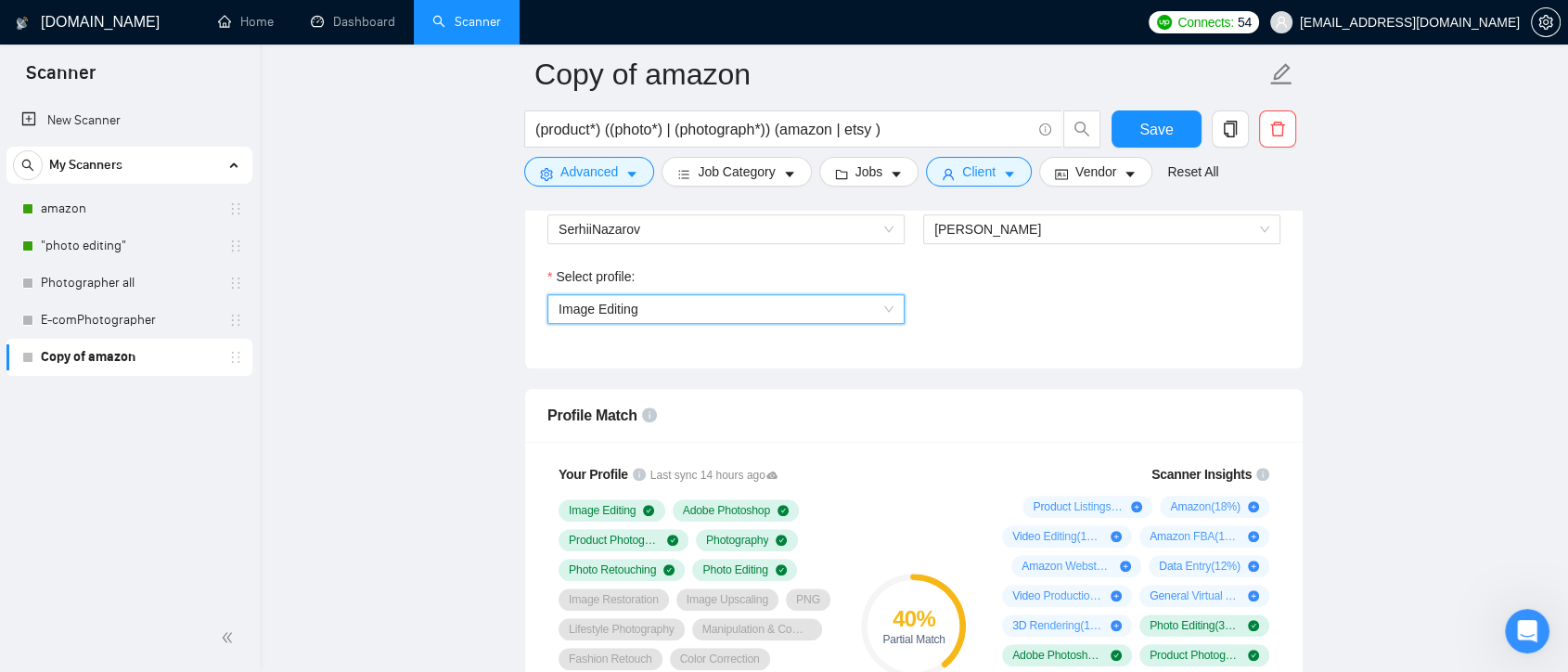
click at [890, 313] on span "Image Editing" at bounding box center [727, 309] width 335 height 28
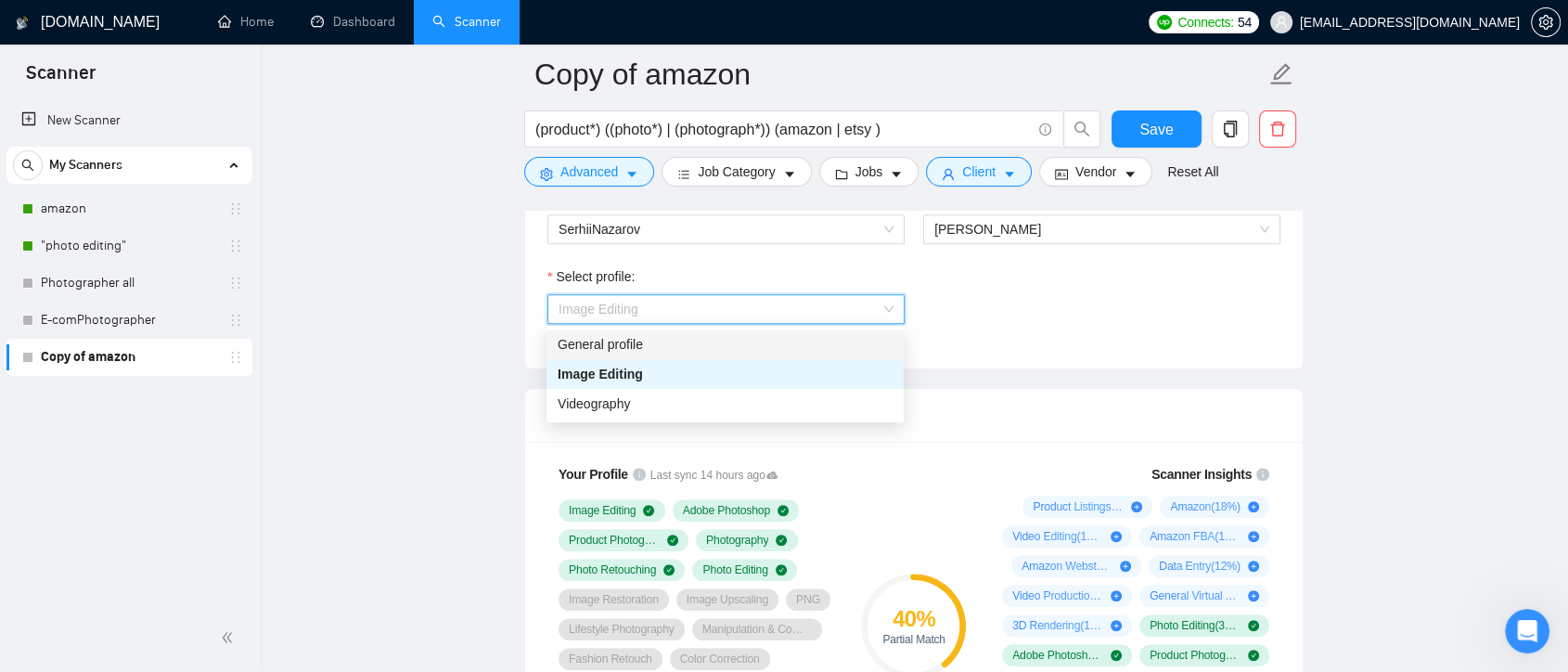
scroll to position [1135, 0]
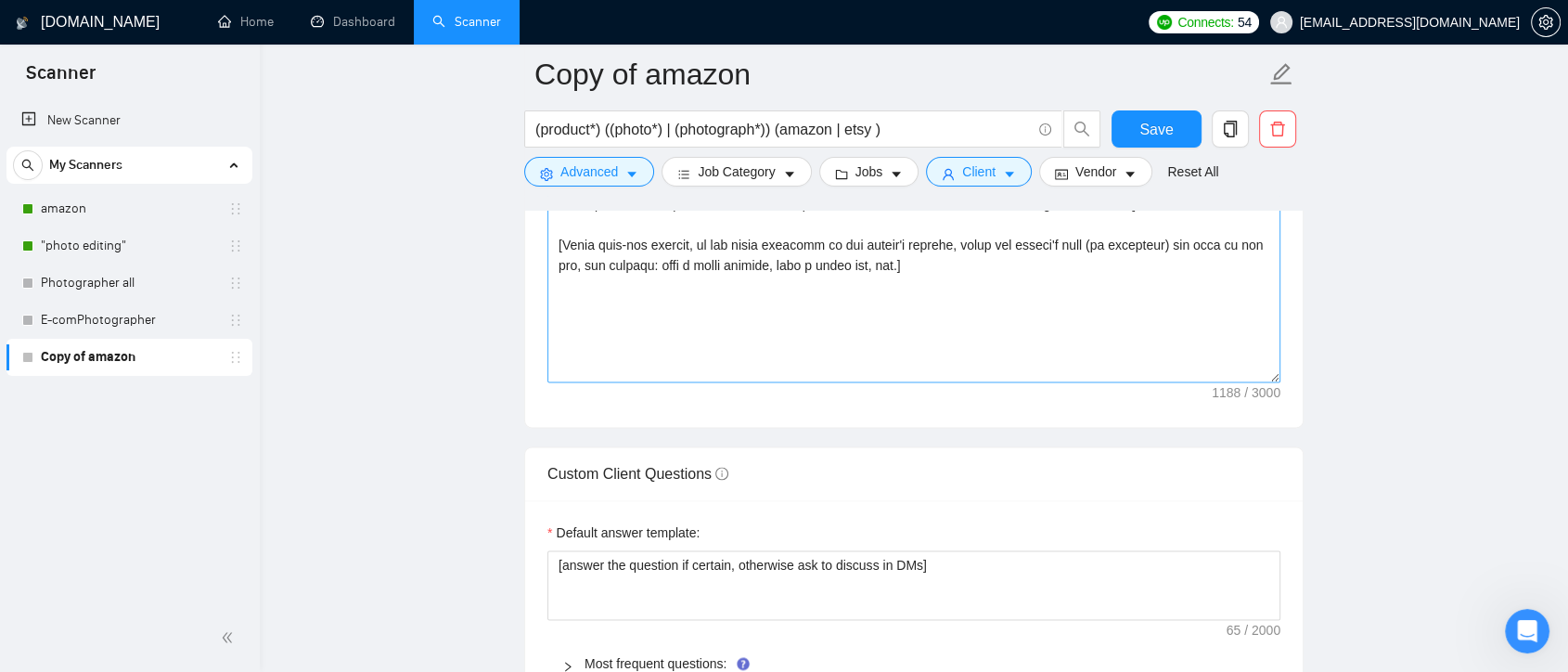
scroll to position [2578, 0]
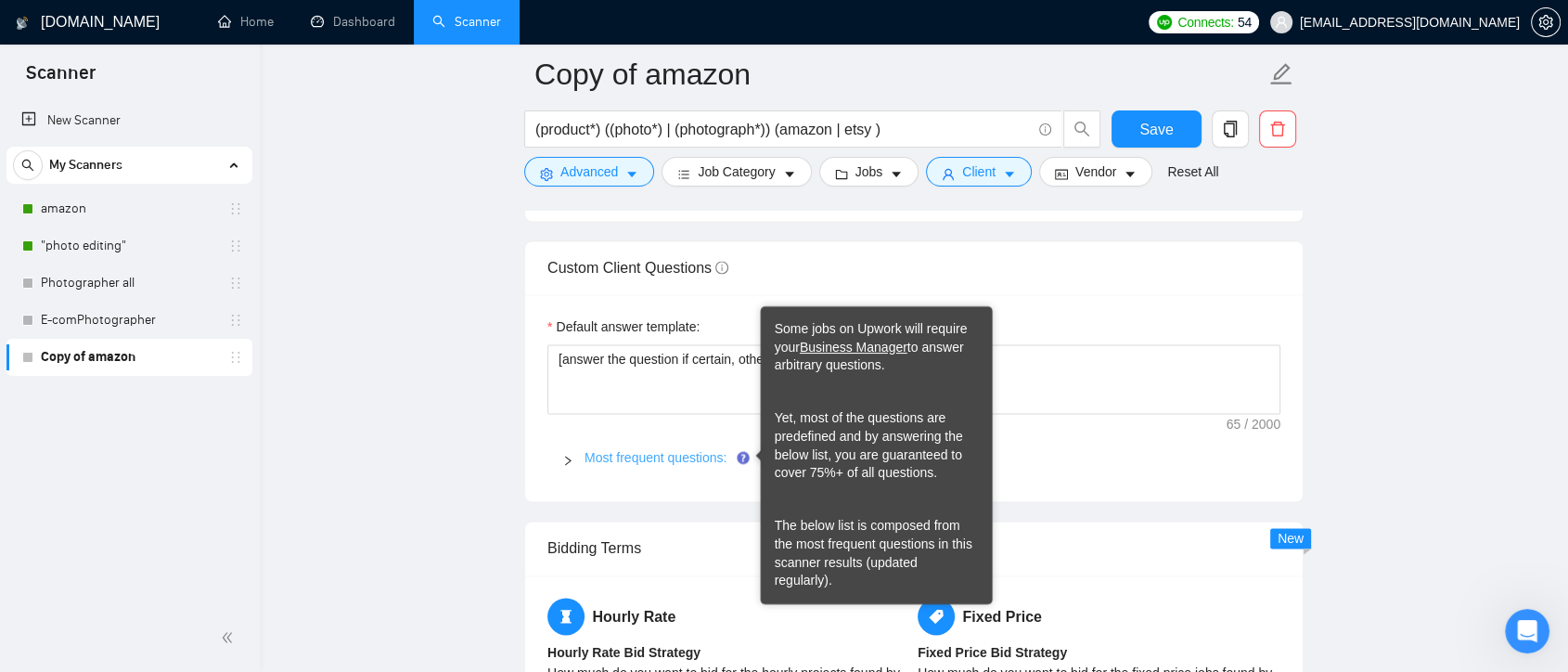
click at [727, 450] on link "Most frequent questions:" at bounding box center [656, 457] width 142 height 15
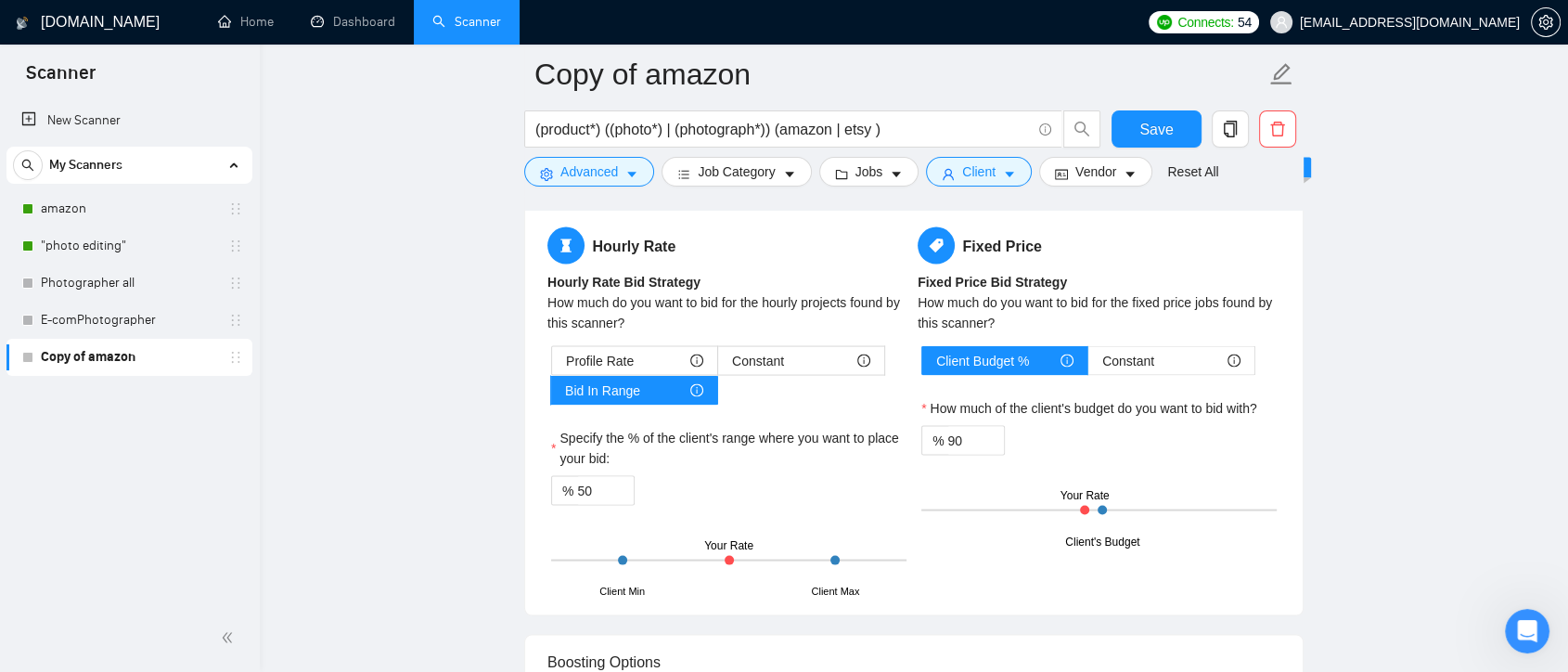
scroll to position [3920, 0]
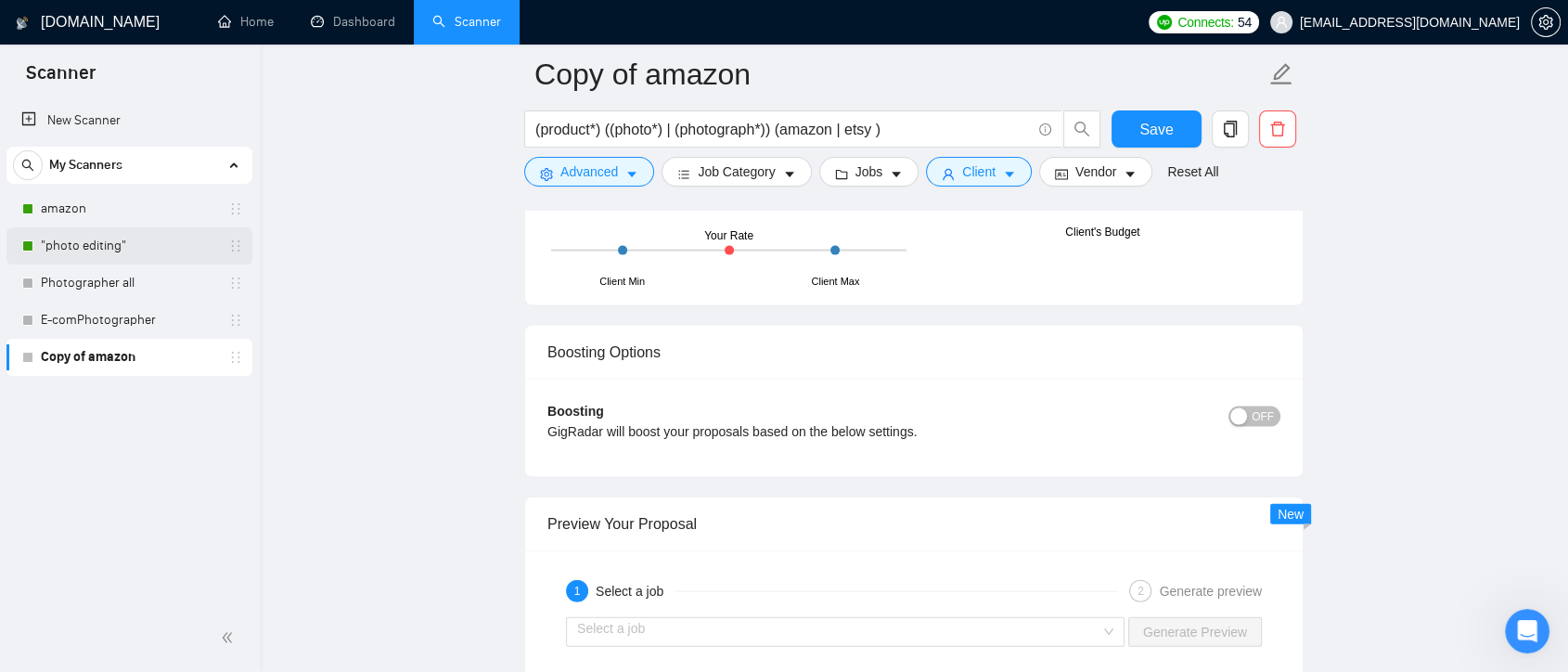
click at [115, 245] on link ""photo editing"" at bounding box center [128, 247] width 177 height 37
click at [1165, 118] on span "Save" at bounding box center [1157, 130] width 34 height 24
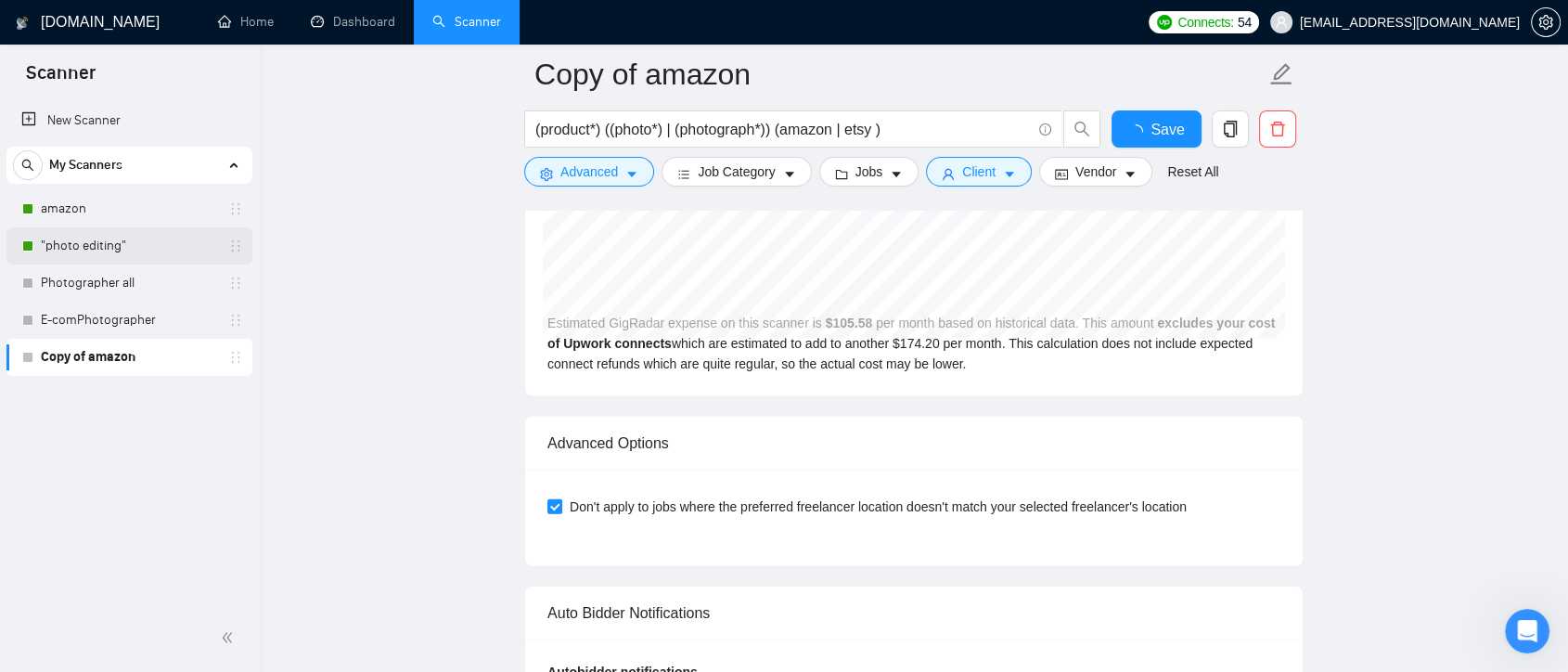
click at [136, 244] on link ""photo editing"" at bounding box center [128, 247] width 177 height 37
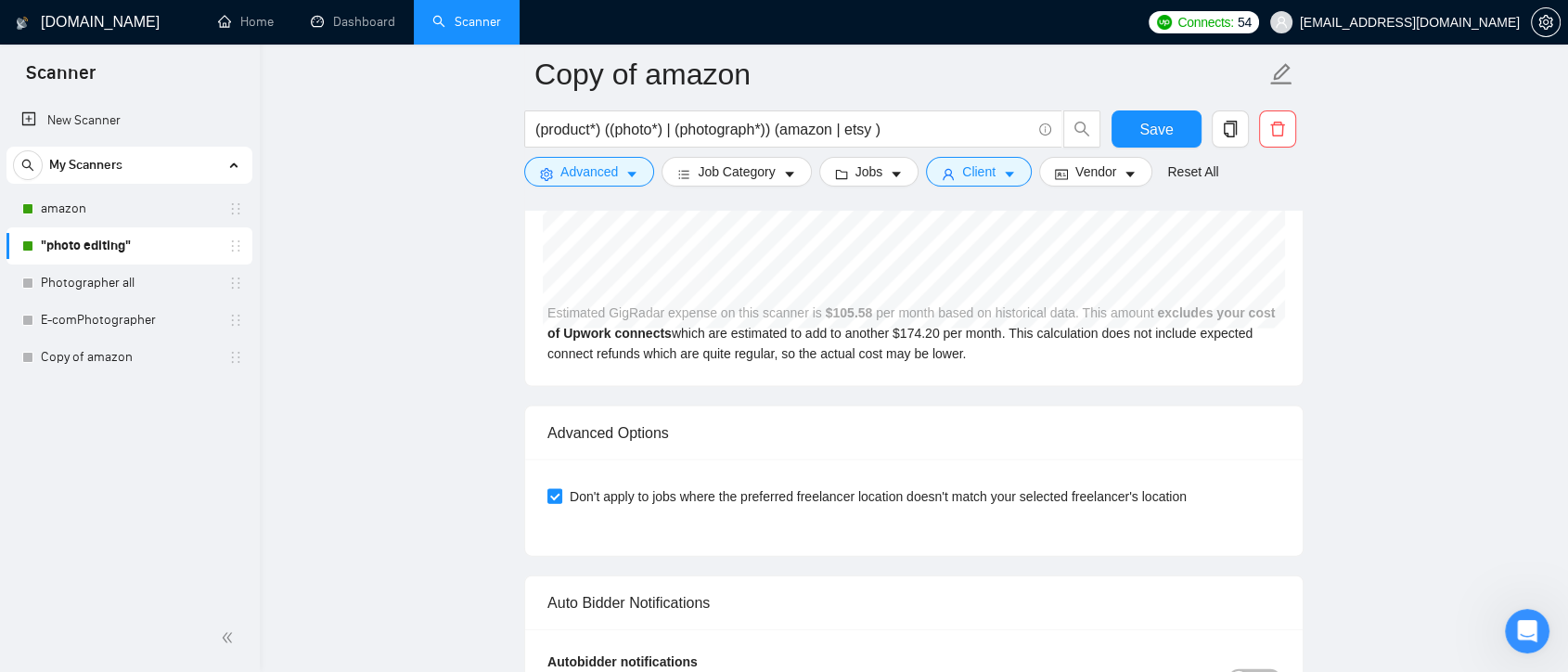
scroll to position [5, 0]
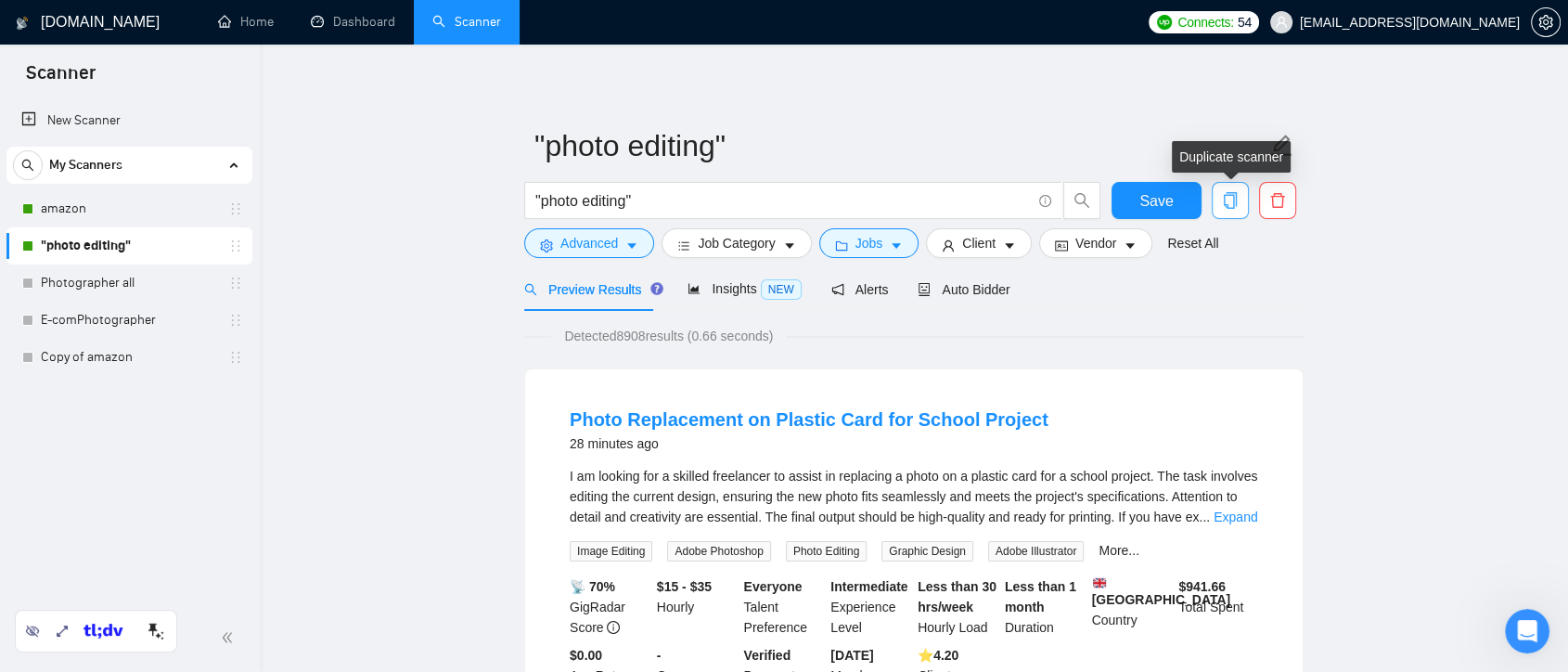
click at [1232, 203] on icon "copy" at bounding box center [1230, 200] width 17 height 17
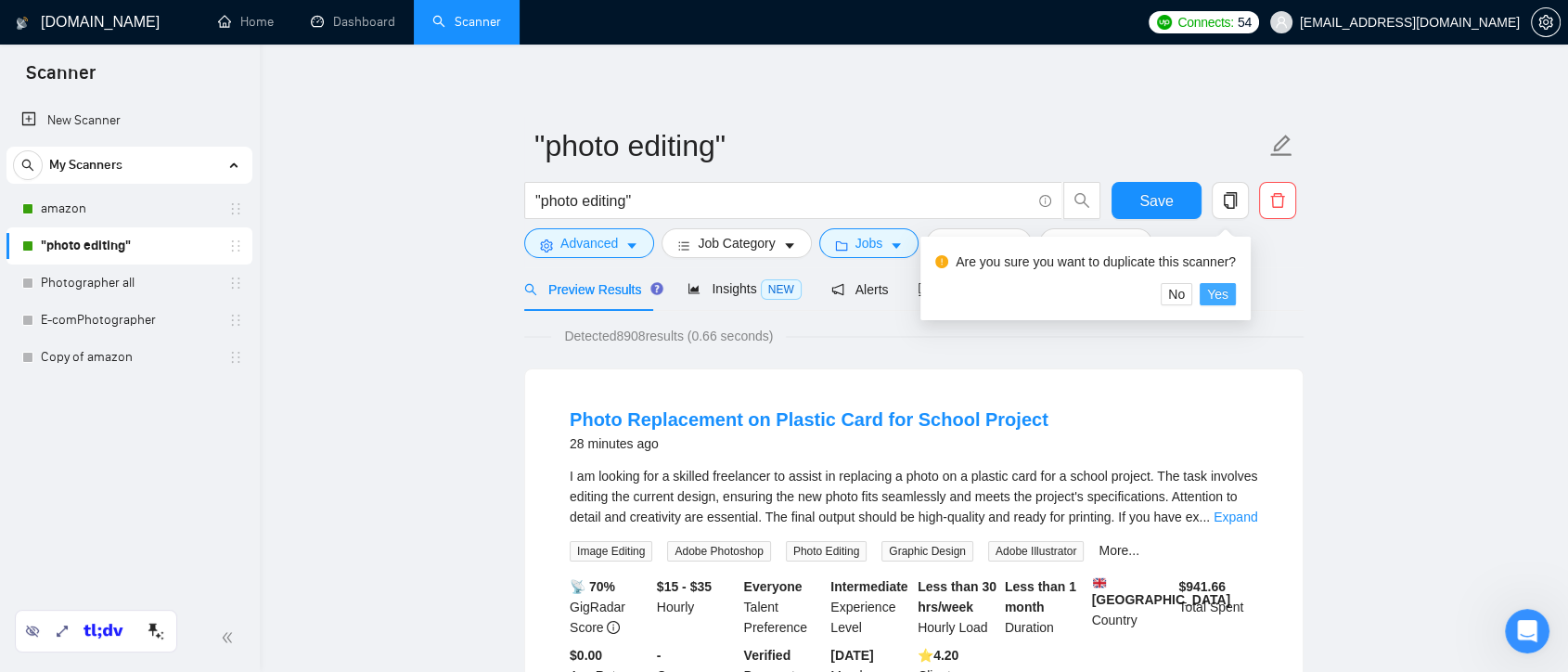
click at [1218, 289] on span "Yes" at bounding box center [1218, 294] width 22 height 21
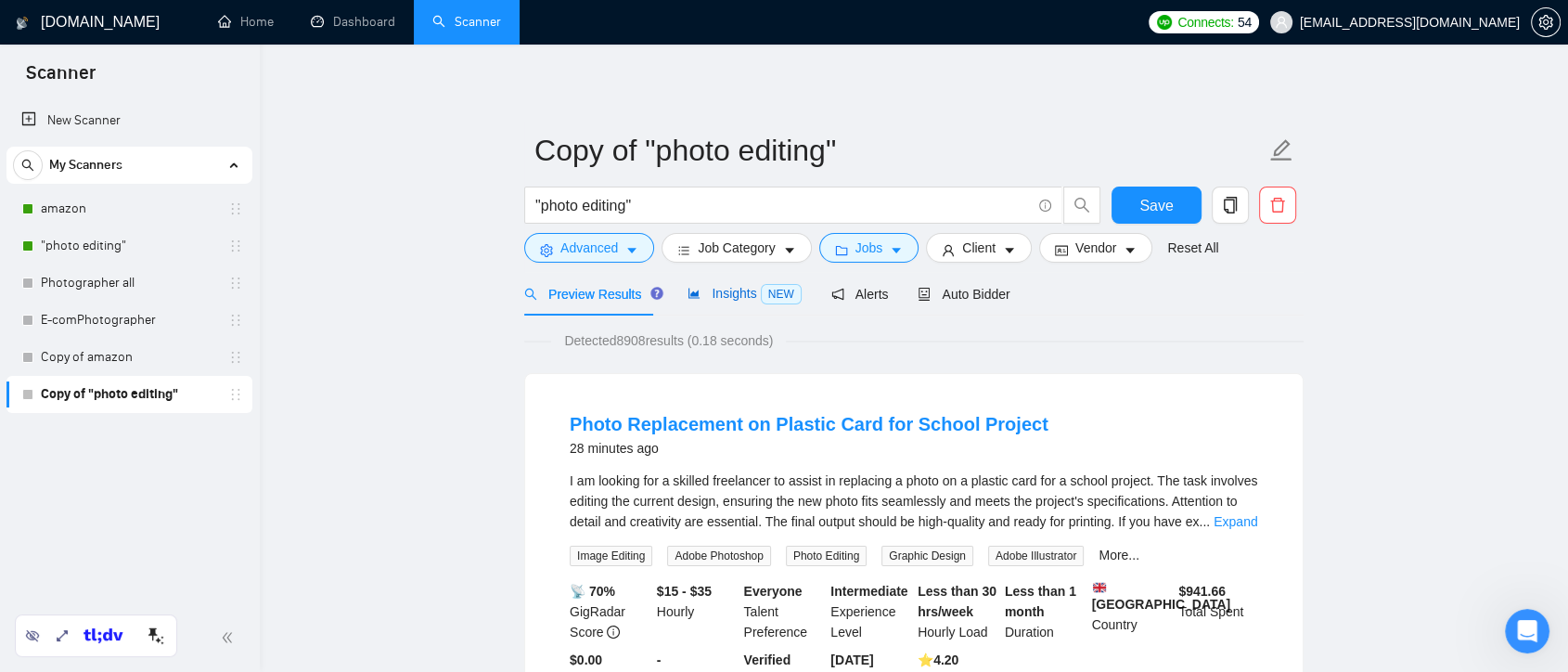
click at [718, 299] on span "Insights NEW" at bounding box center [744, 293] width 113 height 15
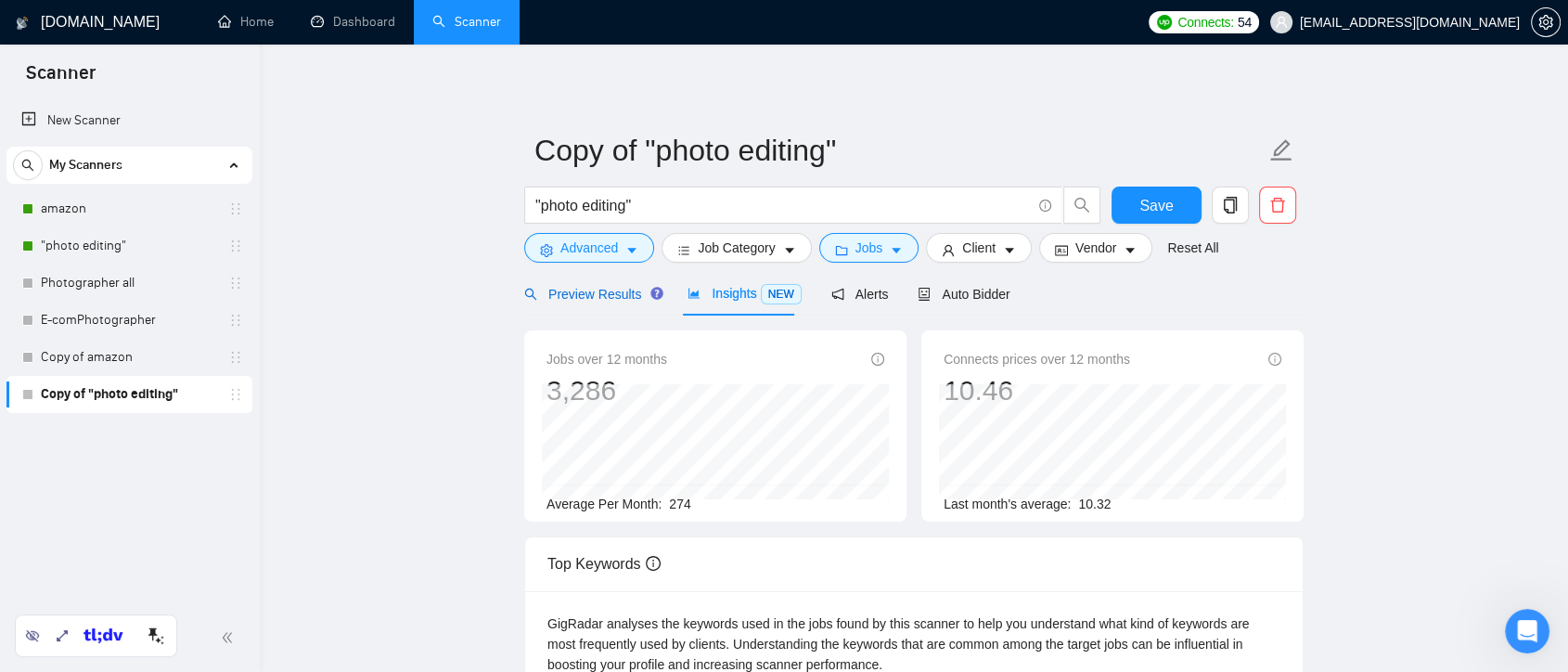
click at [579, 295] on span "Preview Results" at bounding box center [592, 294] width 134 height 15
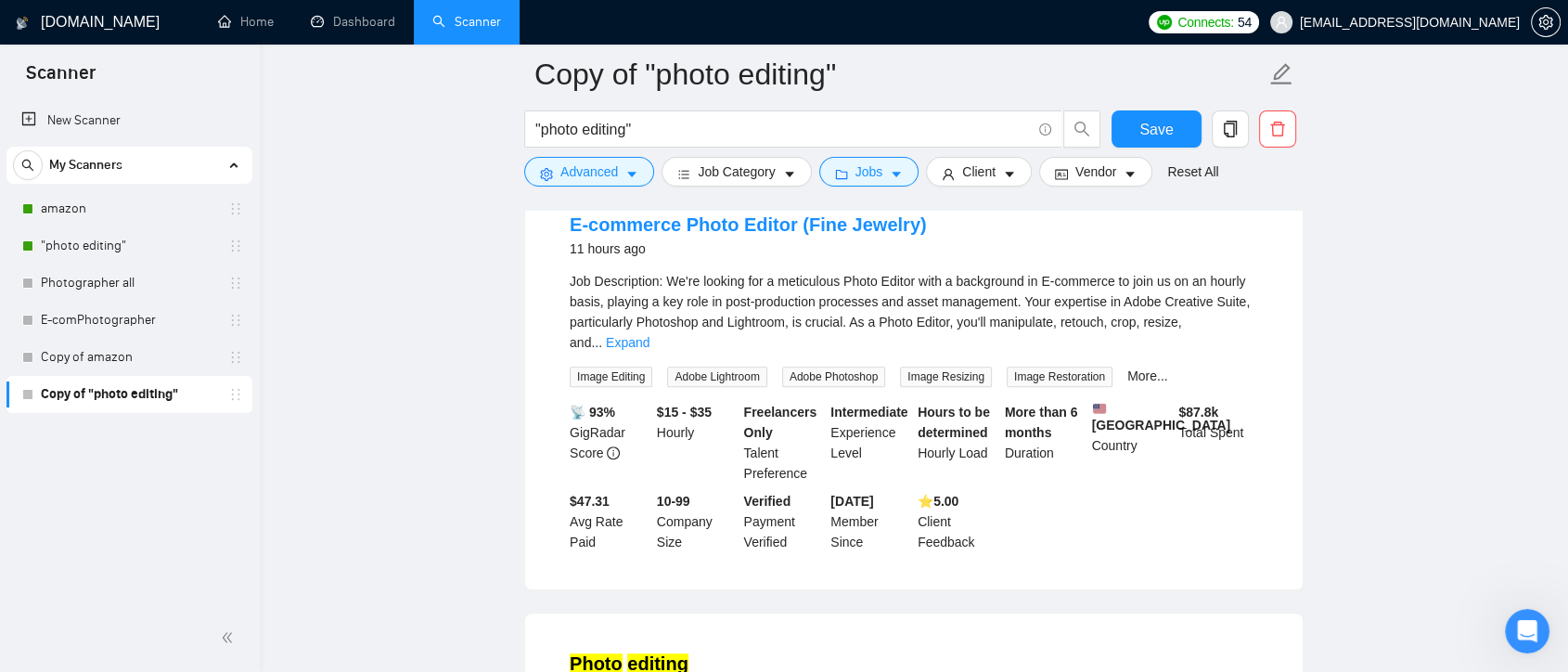
scroll to position [929, 0]
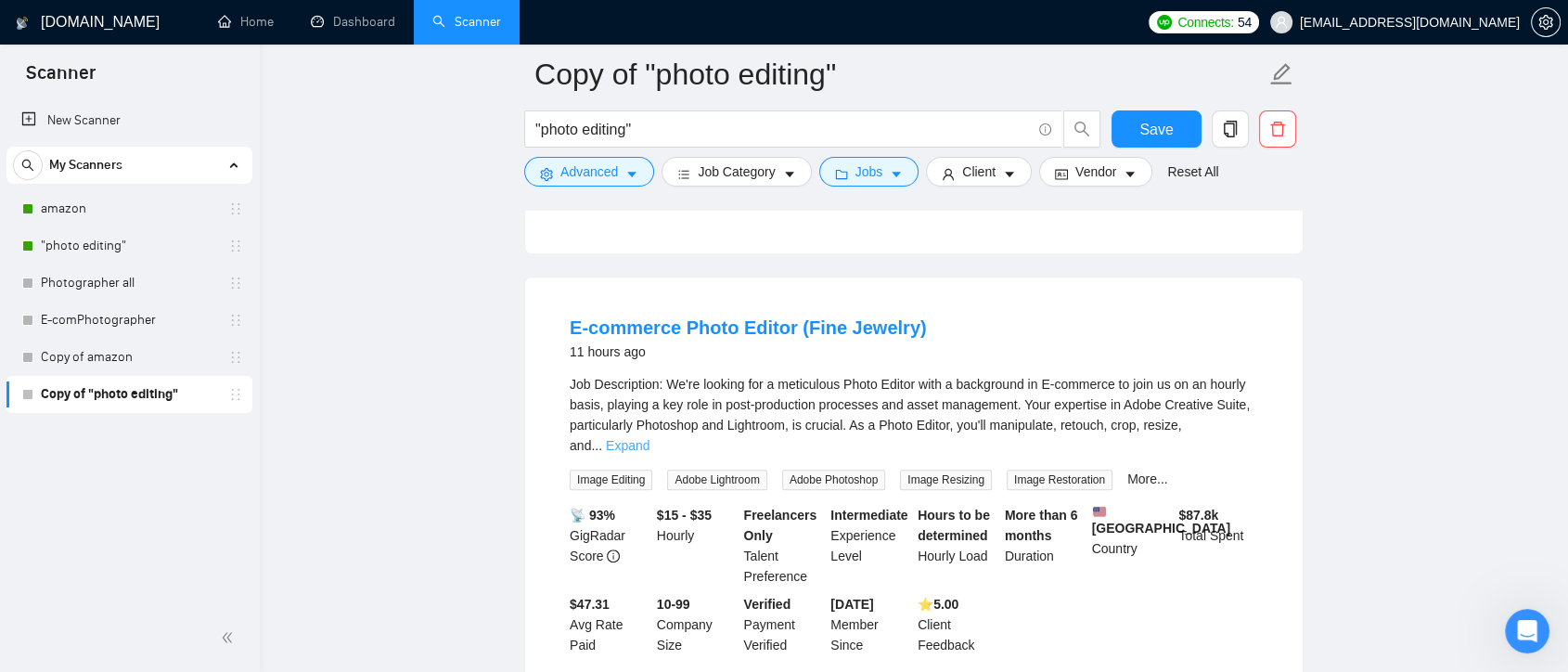
click at [650, 438] on link "Expand" at bounding box center [627, 445] width 43 height 15
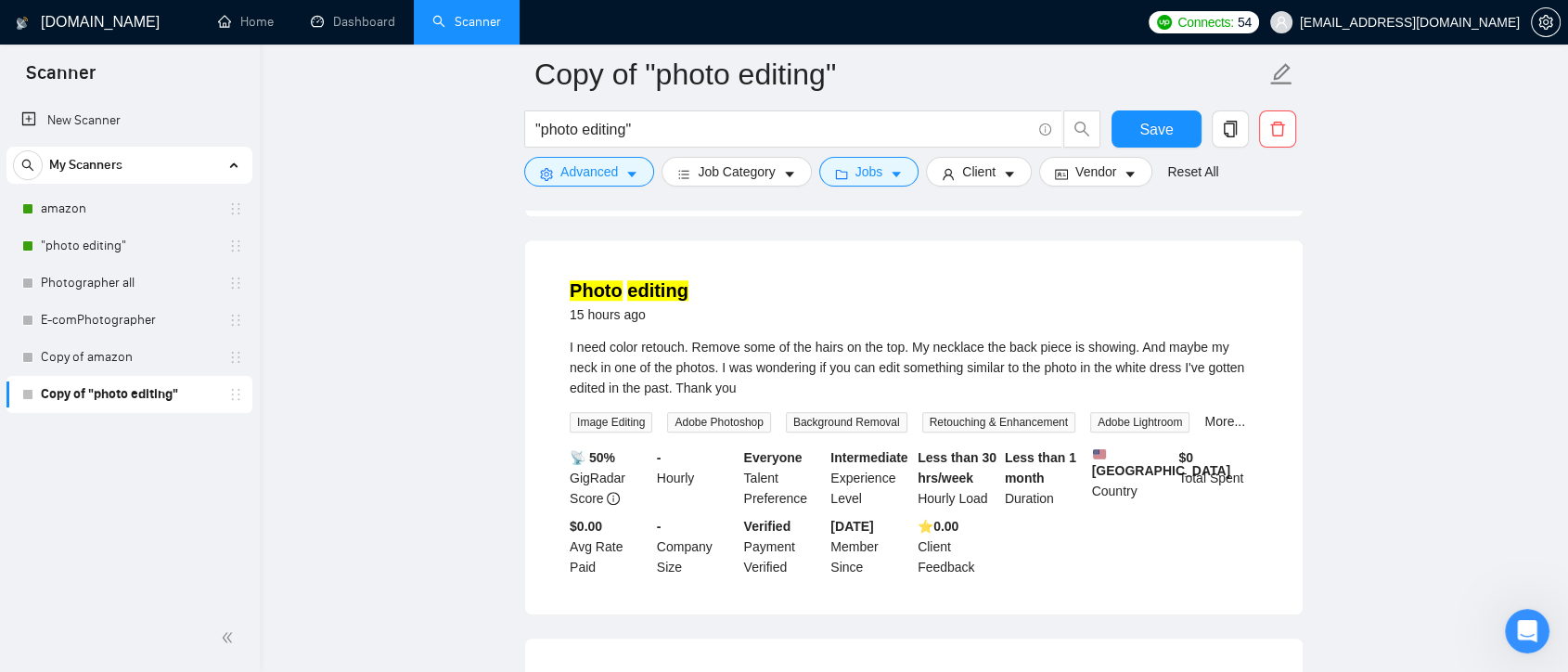
scroll to position [1961, 0]
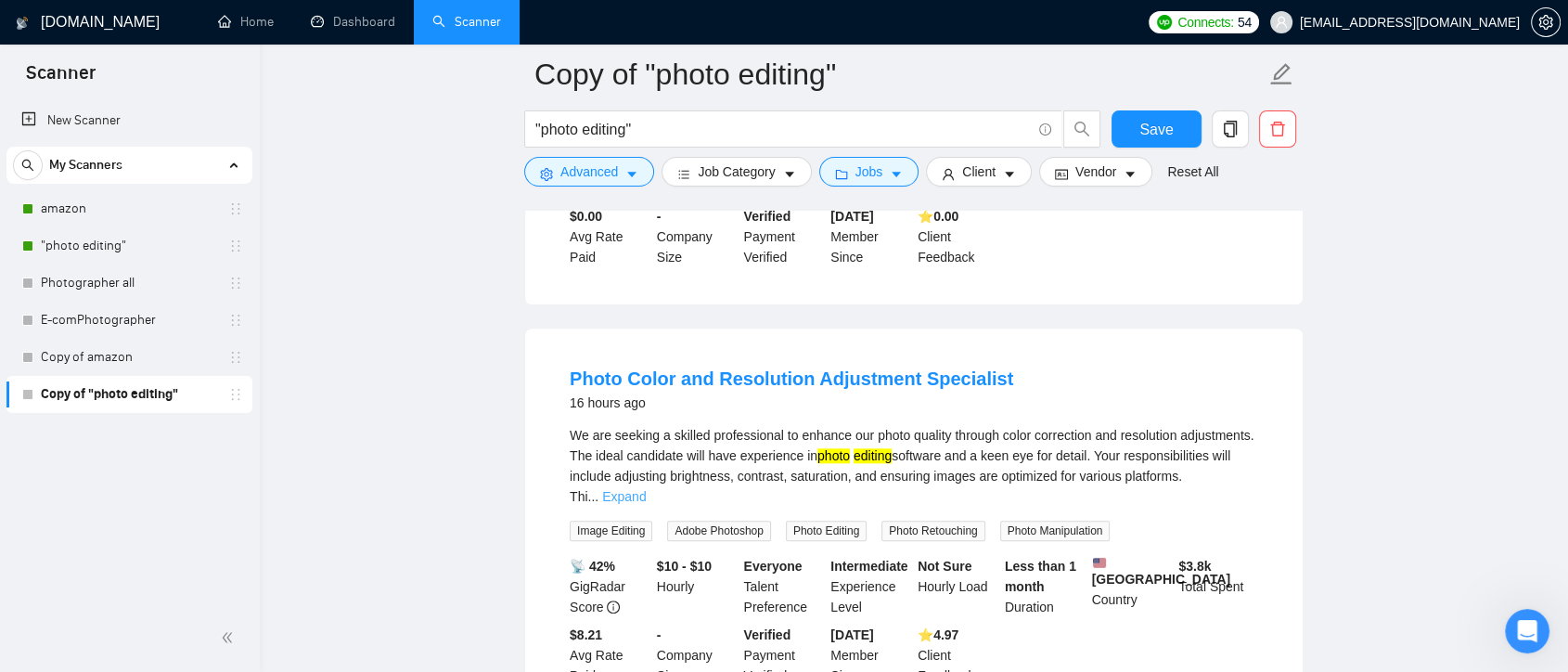
click at [646, 489] on link "Expand" at bounding box center [624, 496] width 43 height 15
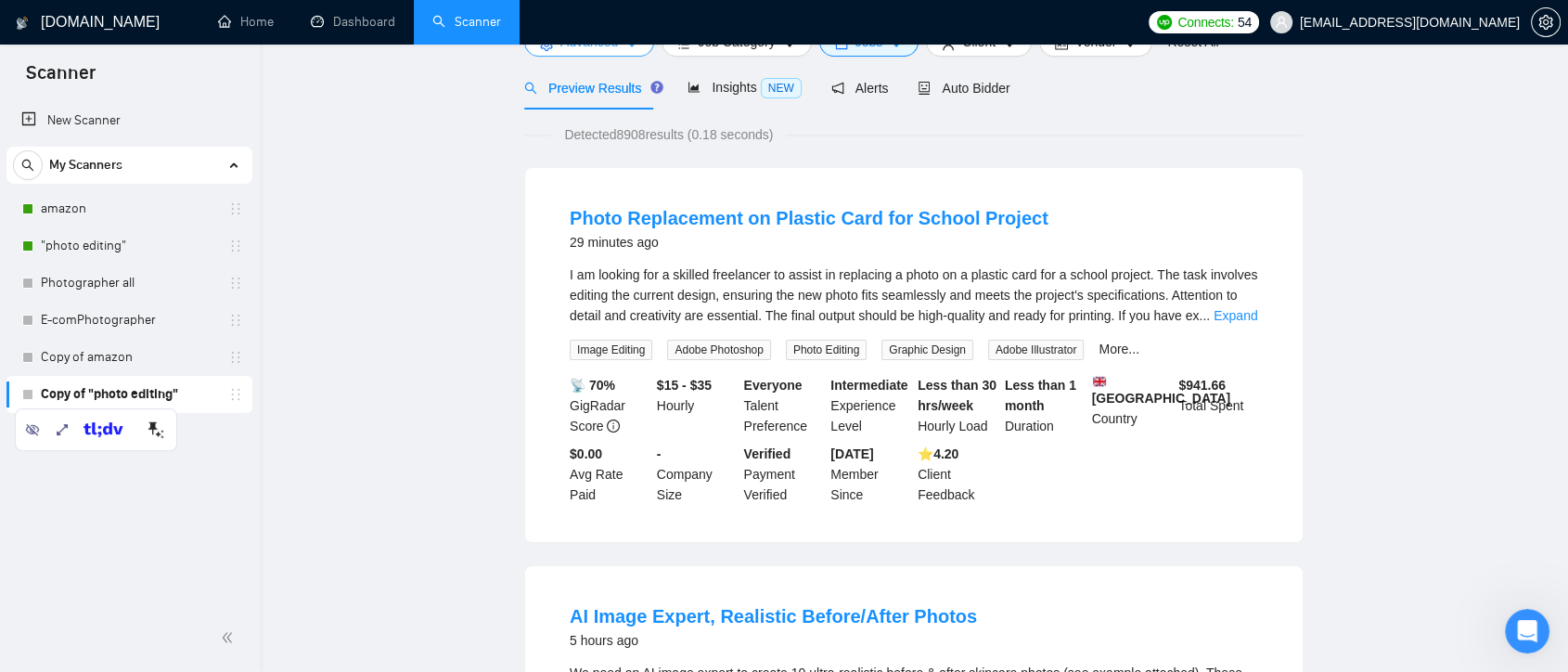
scroll to position [0, 0]
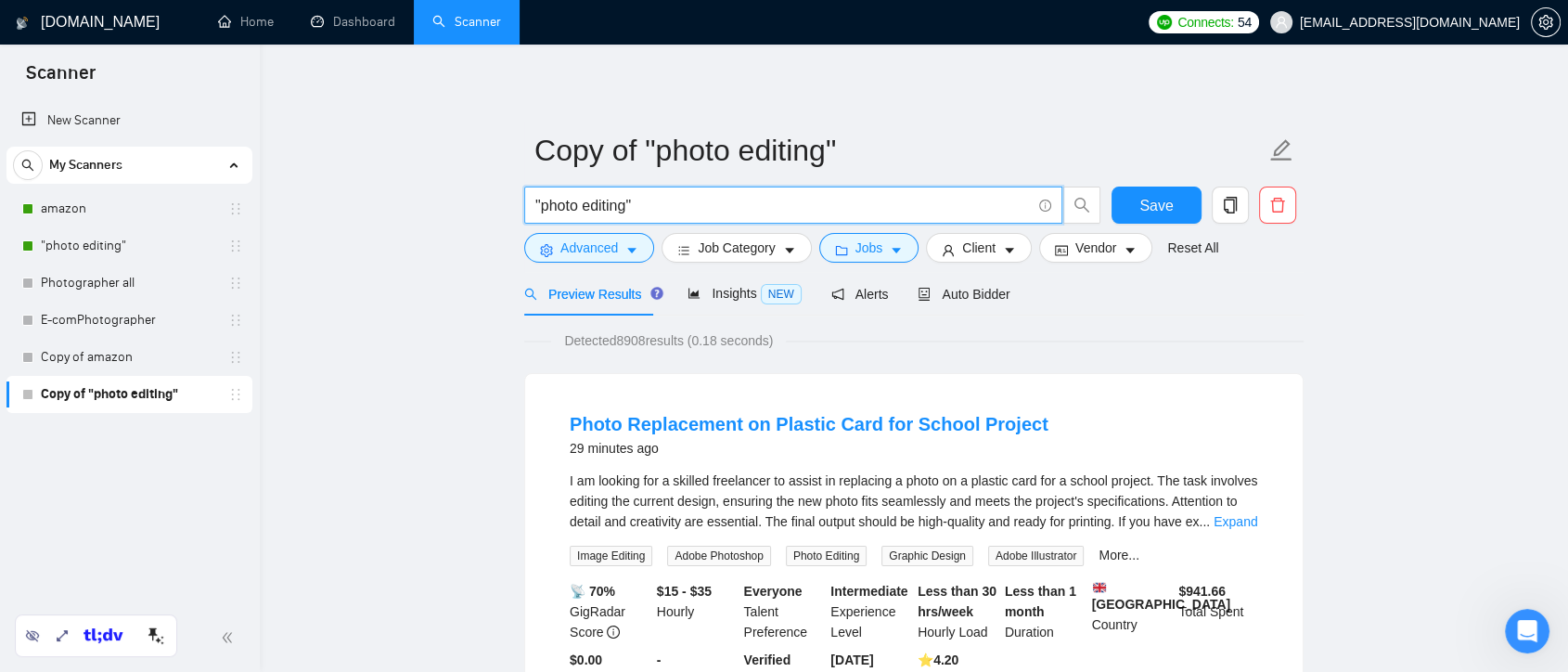
click at [586, 210] on input ""photo editing"" at bounding box center [783, 206] width 496 height 24
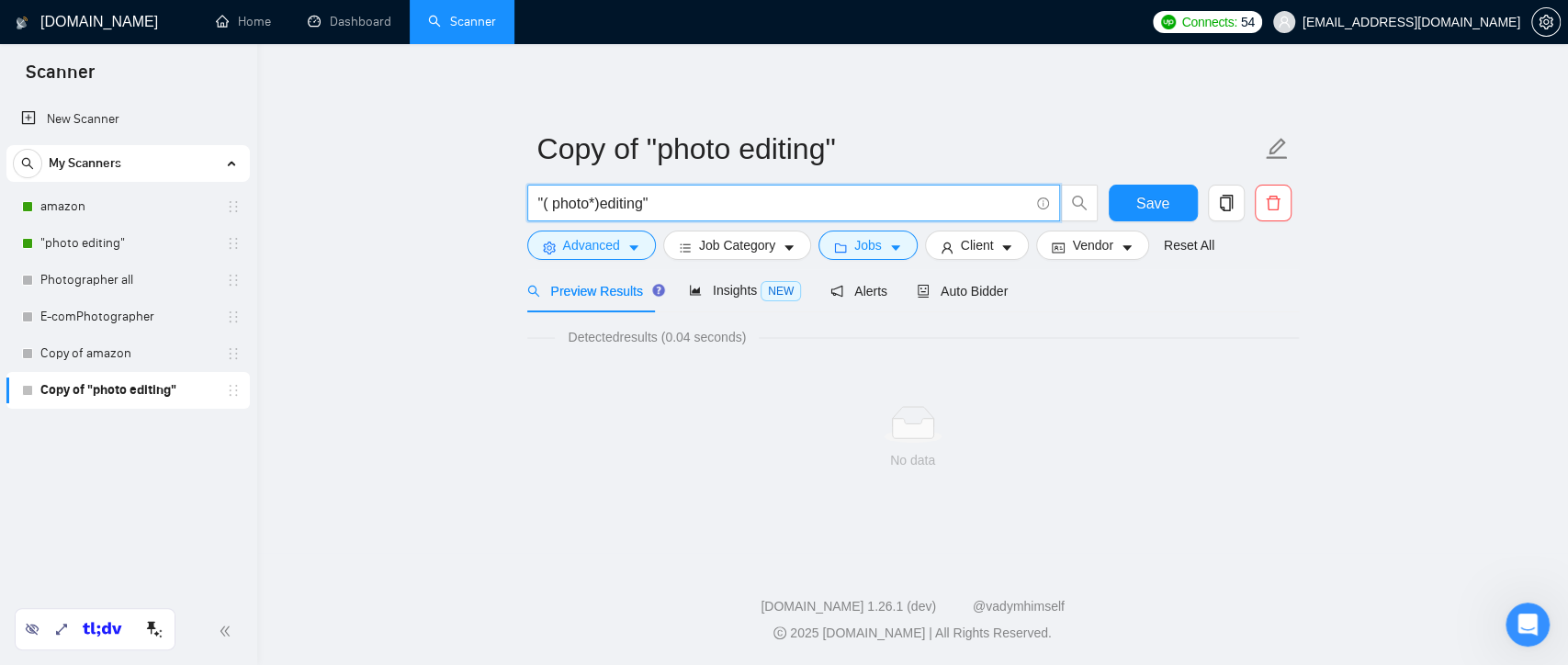
click at [539, 204] on input ""( photo*)editing"" at bounding box center [783, 204] width 491 height 23
click at [596, 203] on input "( photo*)editing"" at bounding box center [783, 204] width 491 height 23
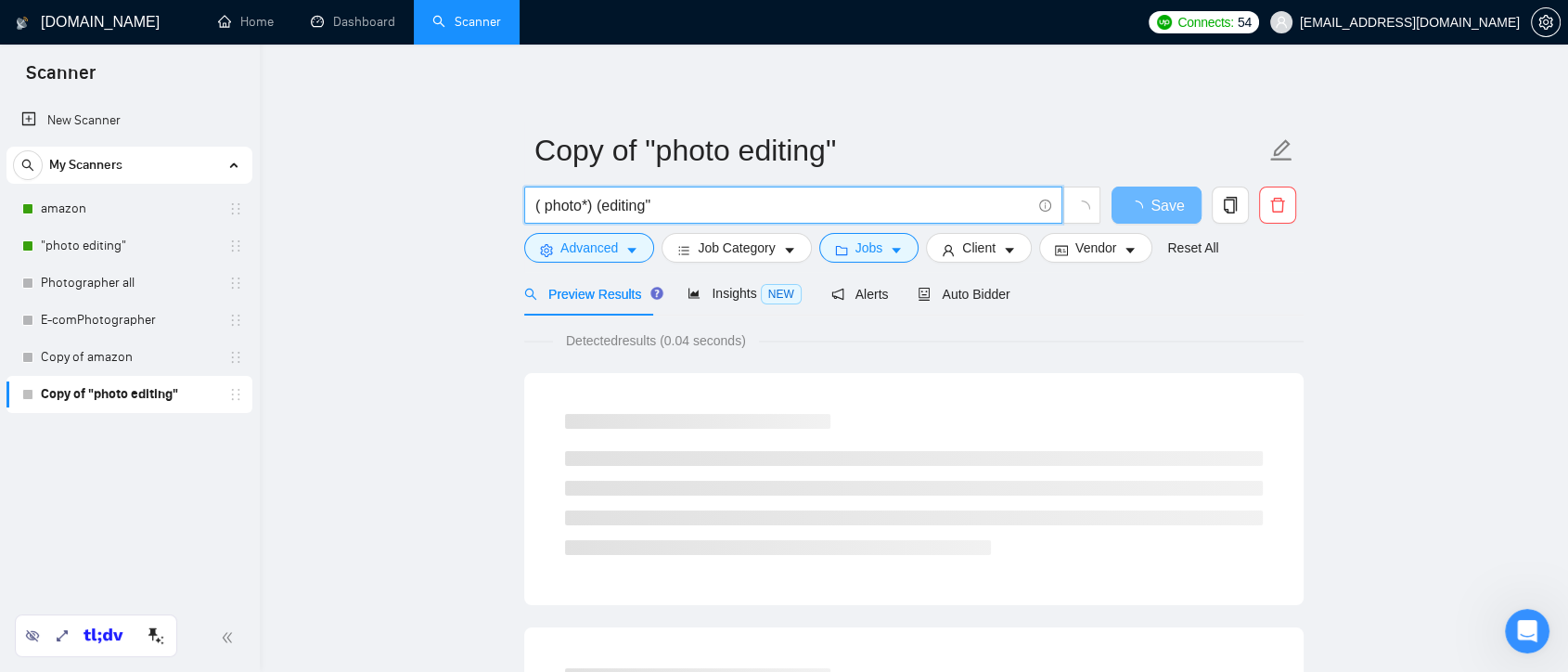
click at [663, 206] on input "( photo*) (editing"" at bounding box center [783, 206] width 496 height 24
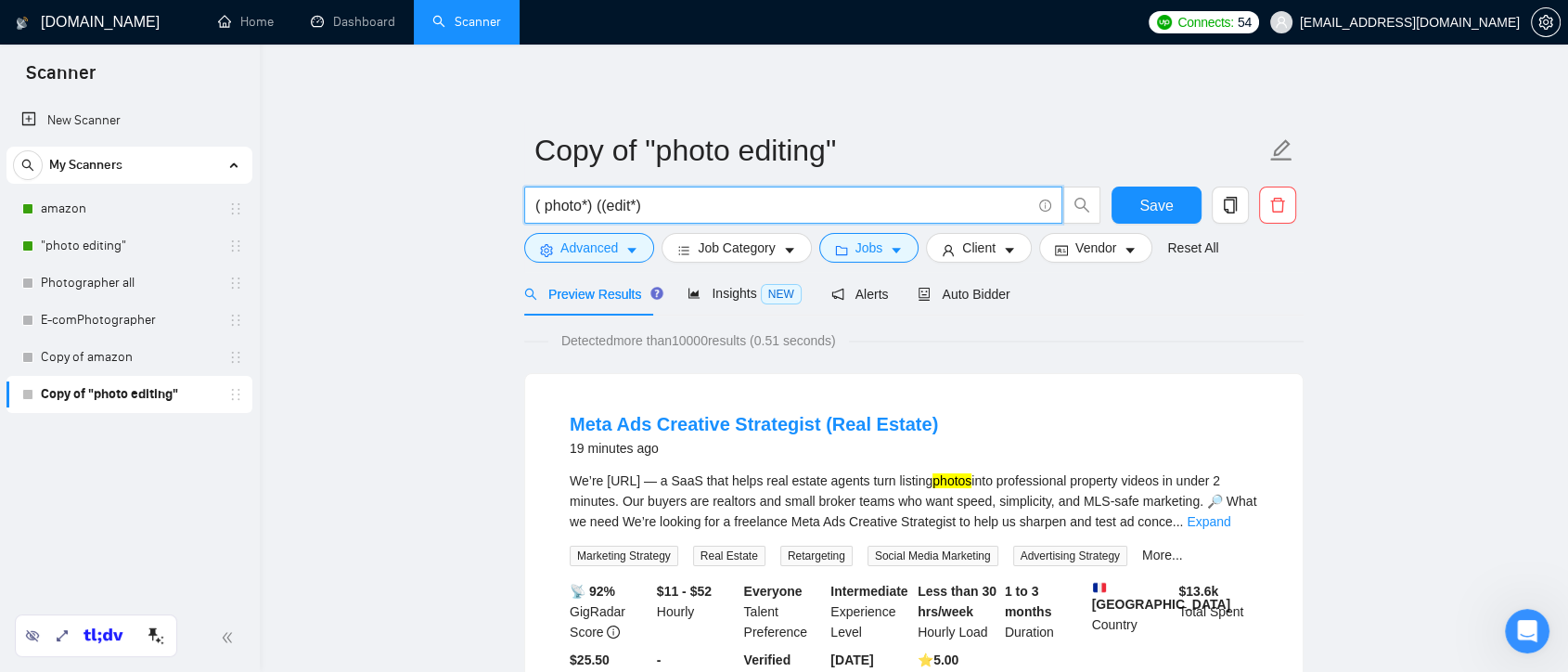
paste input "((Shopify*) | "(Shopify)" | "(Shopify" | "/Shopify")"
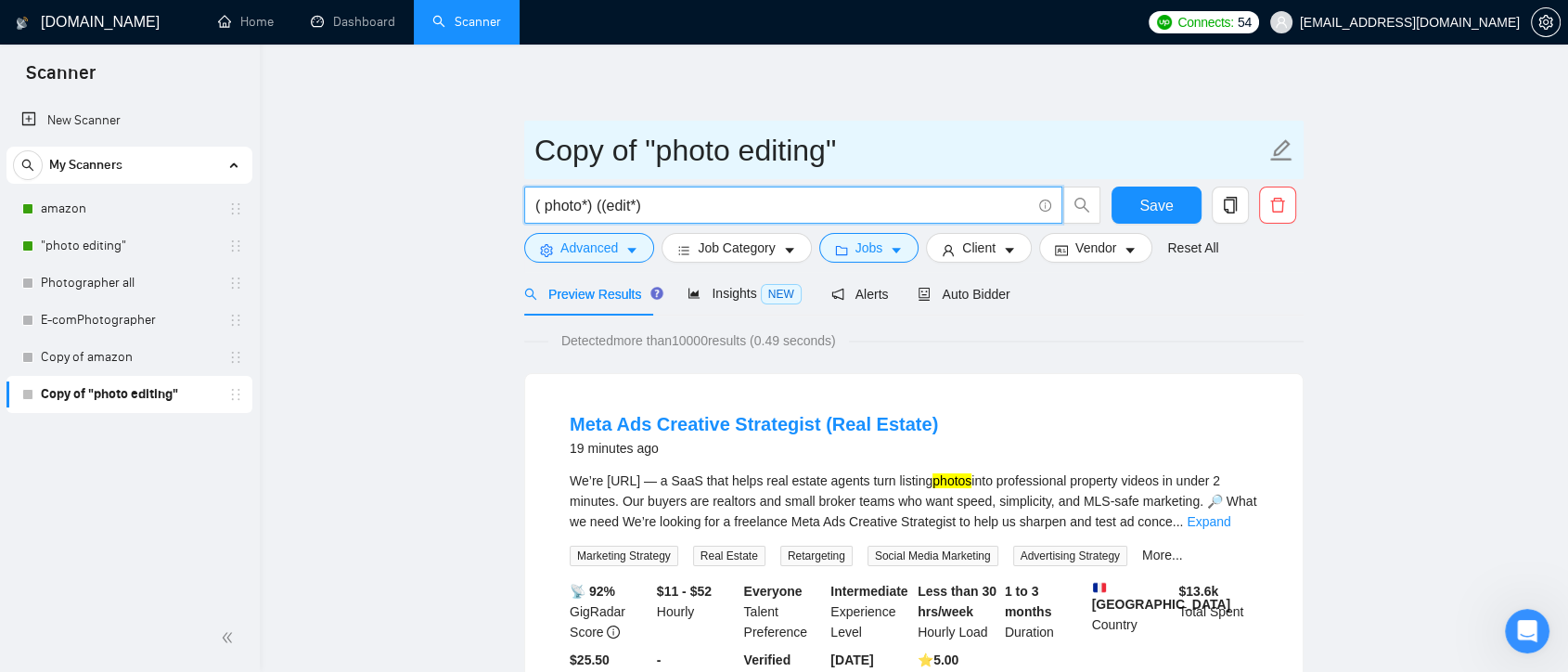
paste input "|"
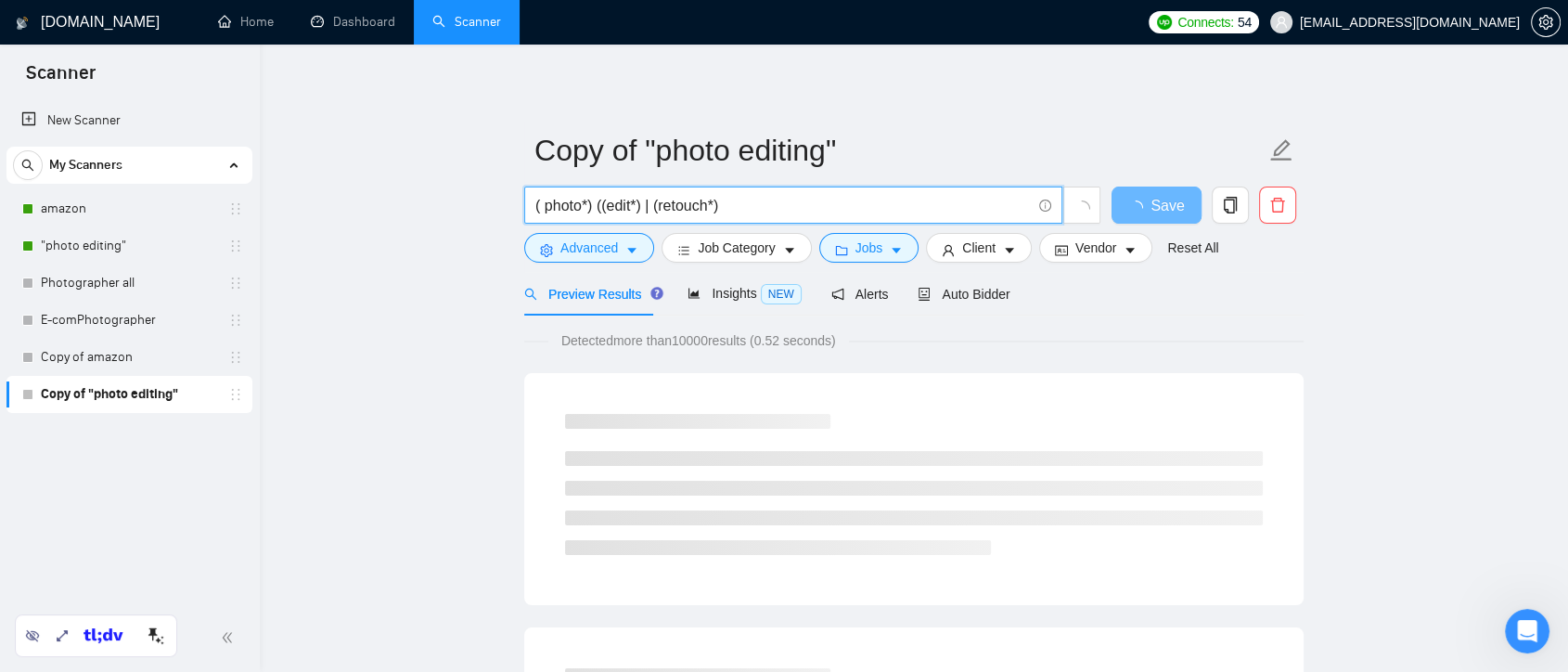
paste input "|"
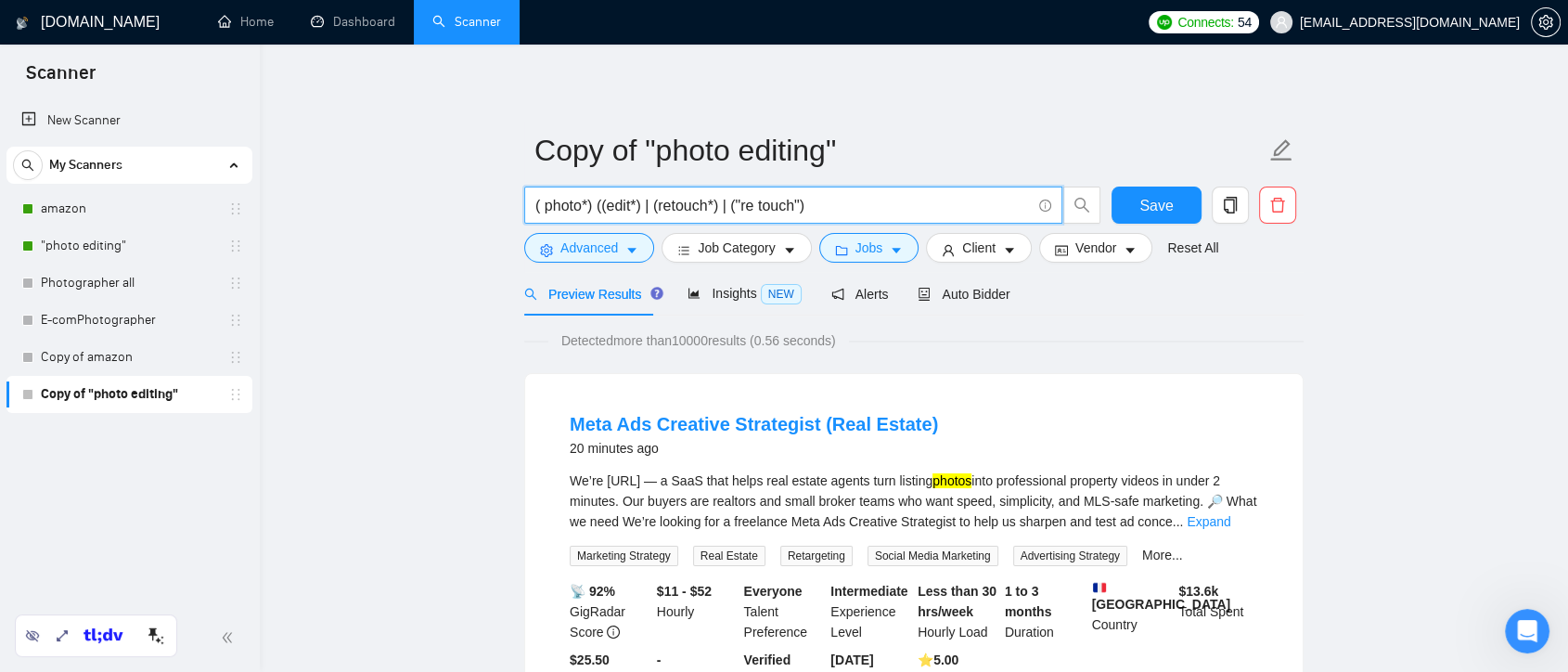
click at [829, 209] on input "( photo*) ((edit*) | (retouch*) | ("re touch")" at bounding box center [783, 206] width 496 height 24
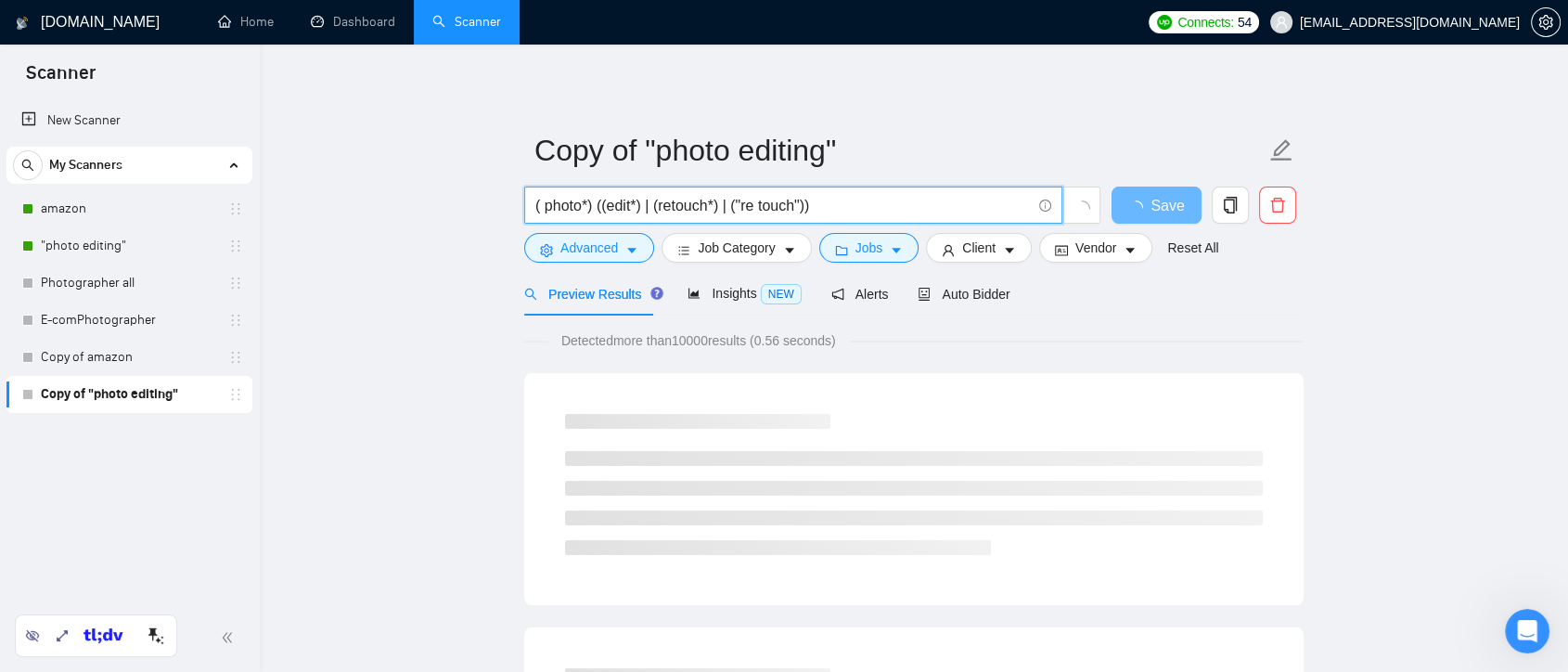
click at [807, 205] on input "( photo*) ((edit*) | (retouch*) | ("re touch"))" at bounding box center [783, 206] width 496 height 24
paste input "|"
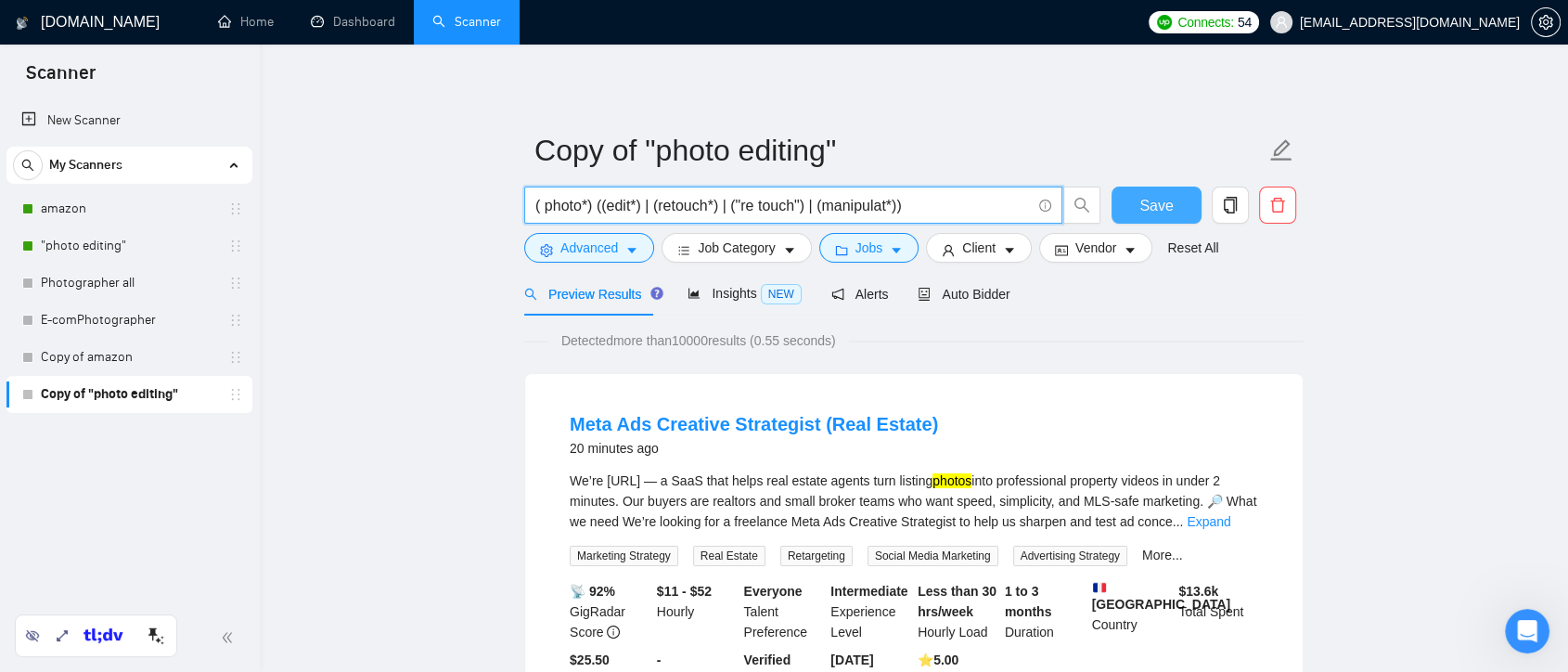
type input "( photo*) ((edit*) | (retouch*) | ("re touch") | (manipulat*))"
click at [1158, 213] on span "Save" at bounding box center [1157, 206] width 34 height 24
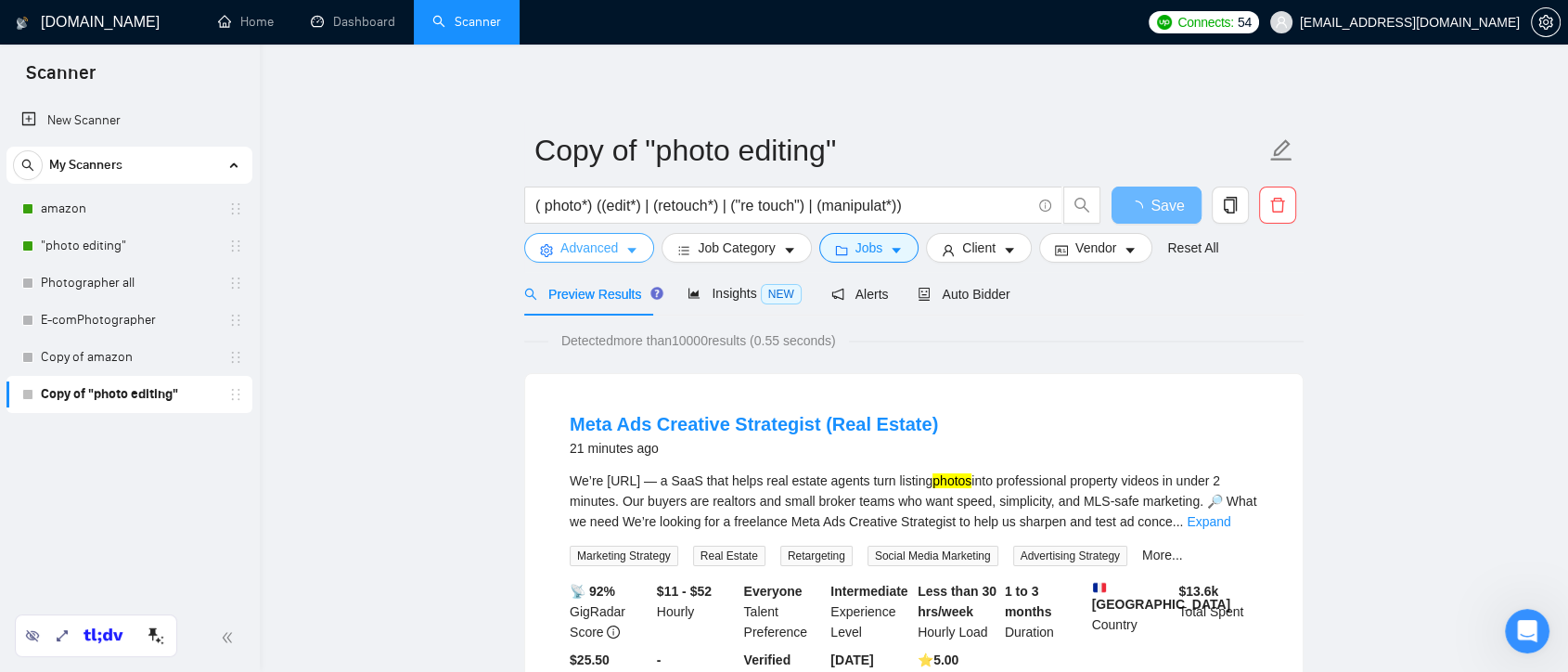
click at [602, 259] on span "Advanced" at bounding box center [589, 248] width 57 height 21
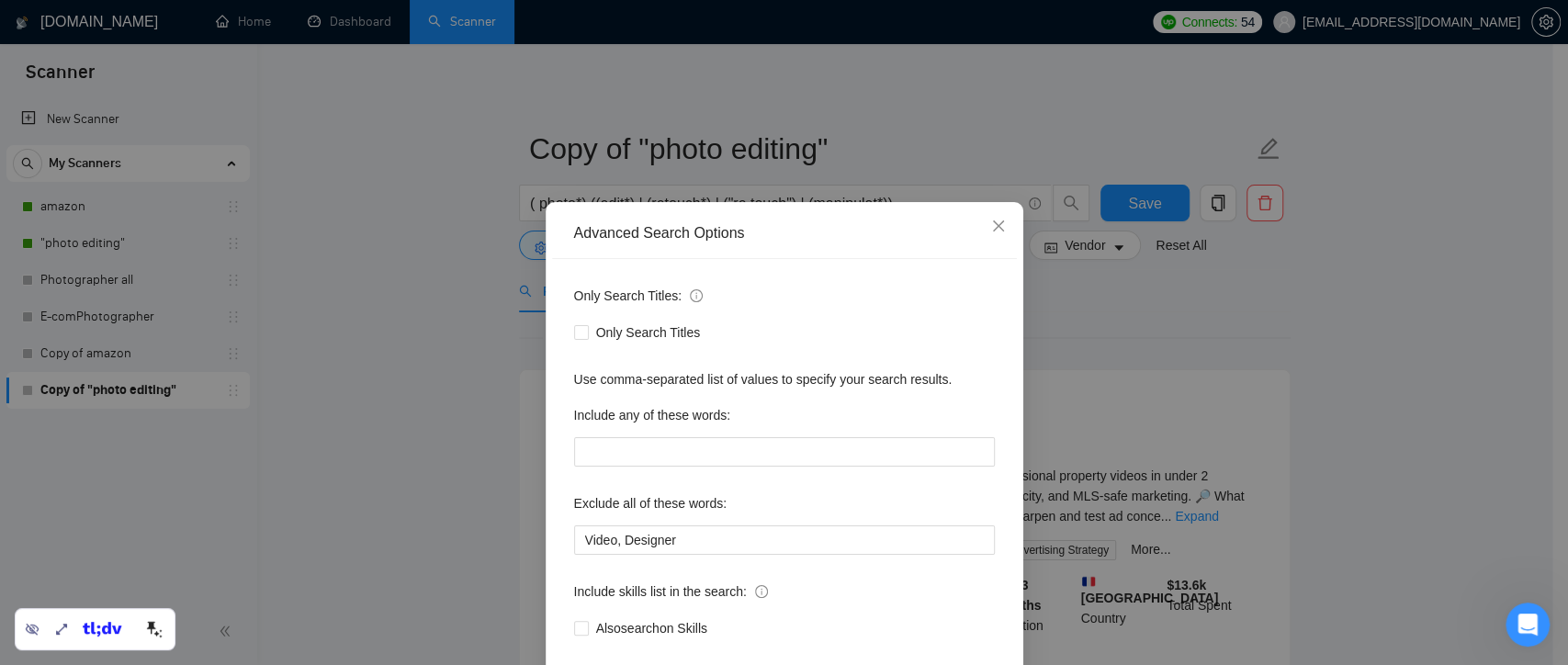
scroll to position [100, 0]
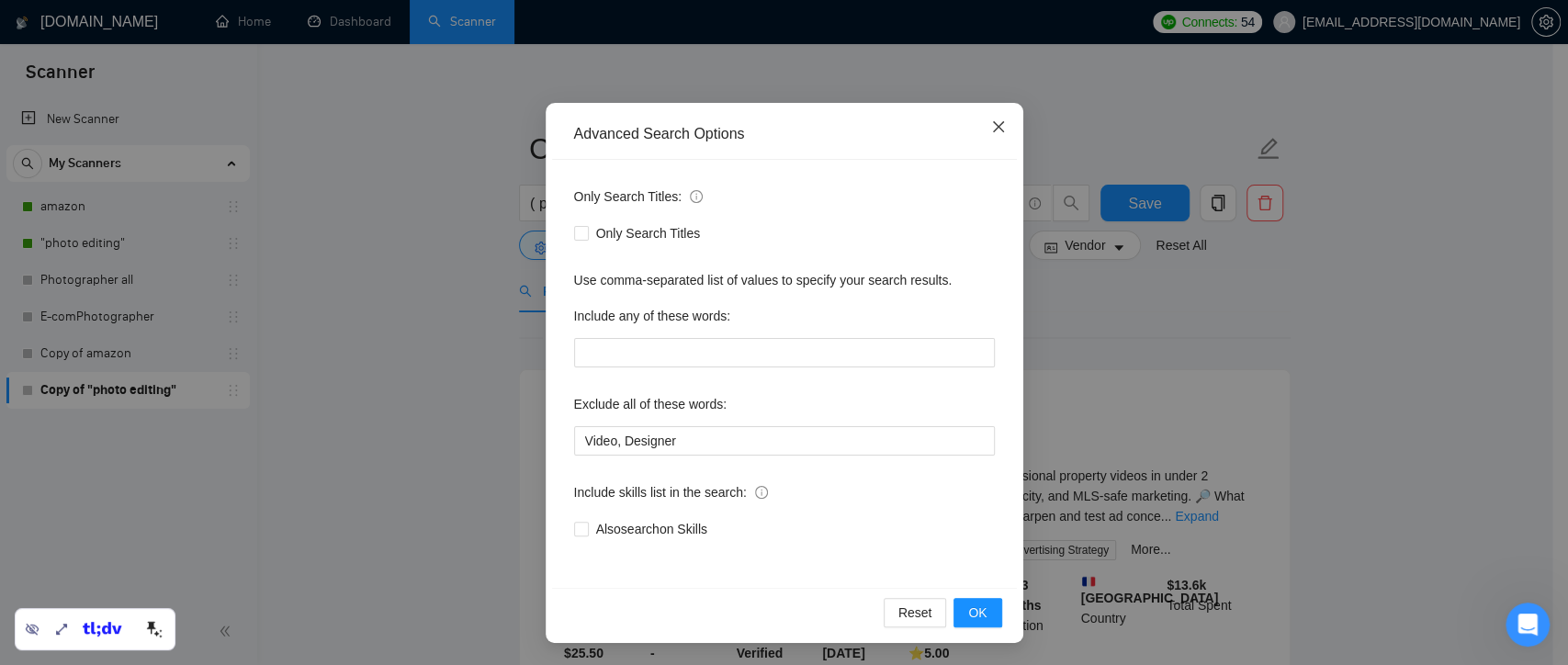
click at [976, 124] on span "Close" at bounding box center [998, 127] width 50 height 50
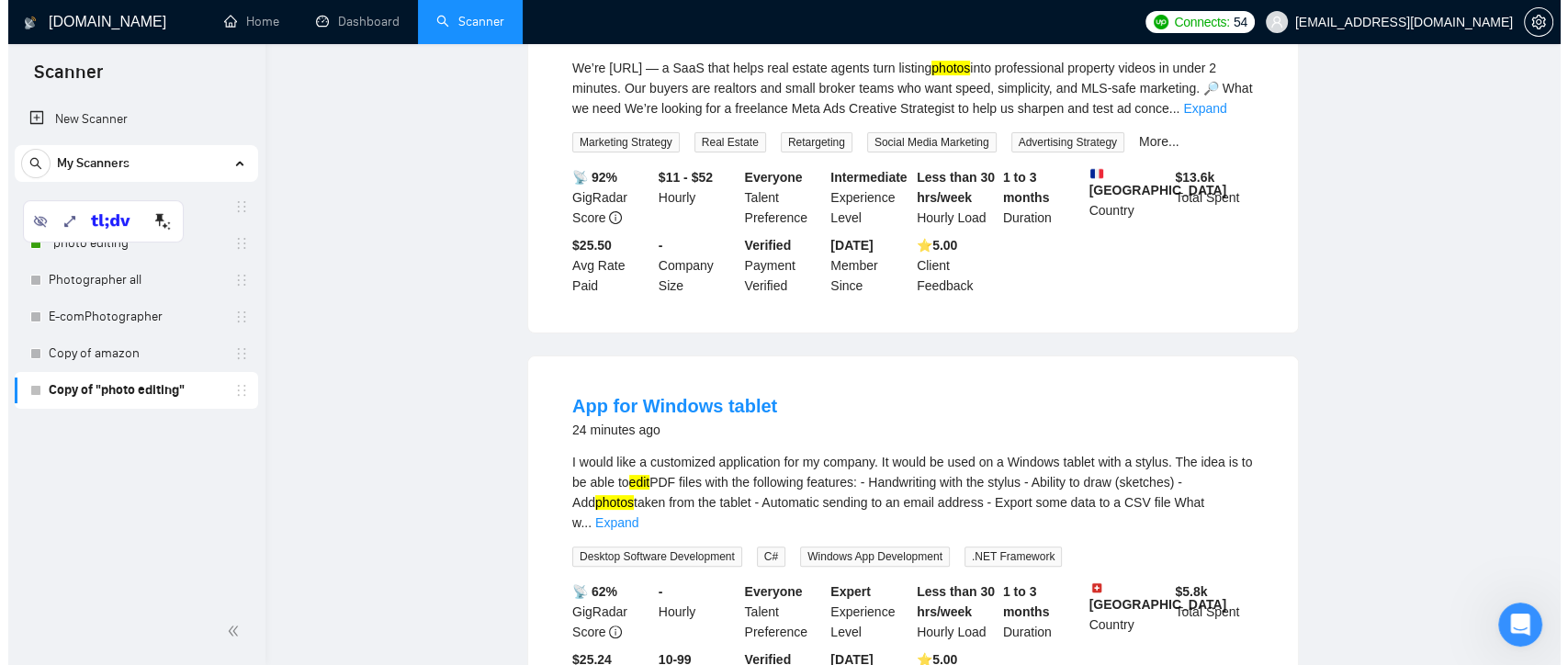
scroll to position [0, 0]
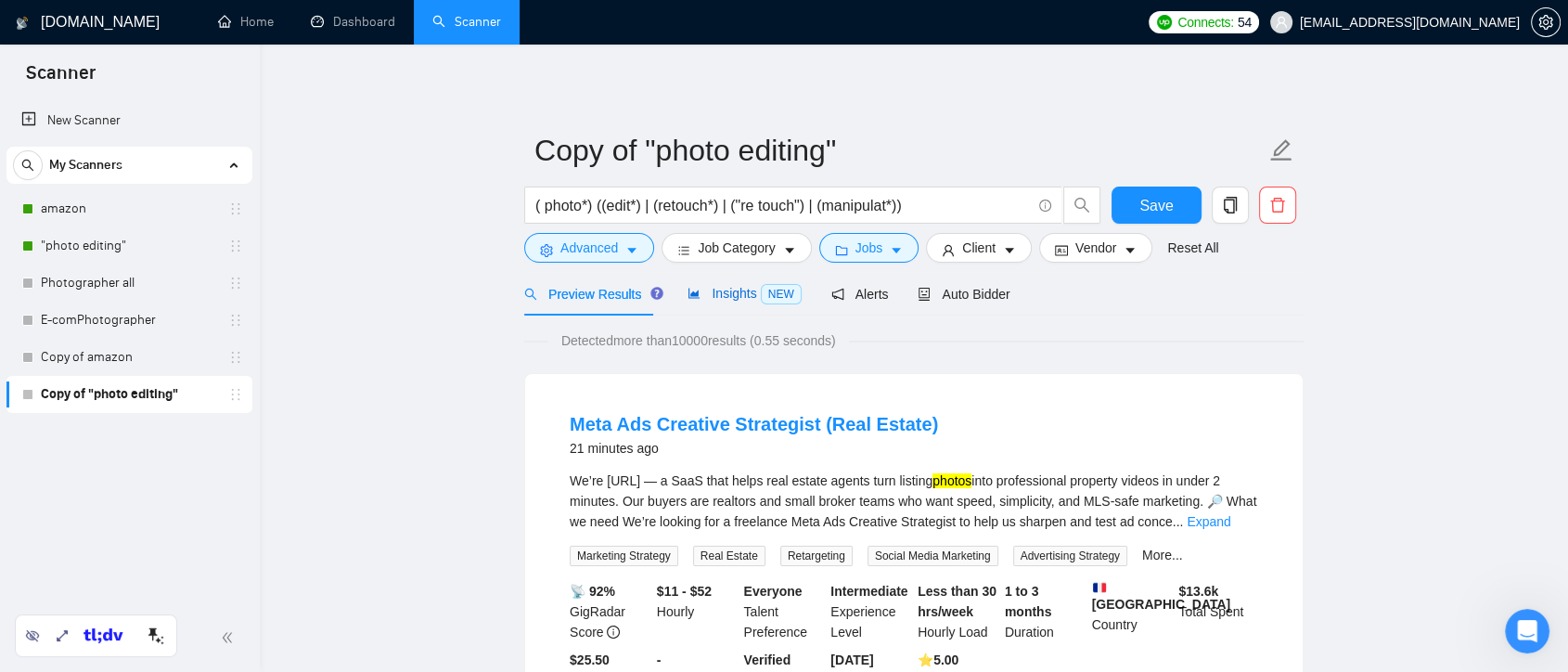
click at [719, 301] on span "Insights NEW" at bounding box center [744, 293] width 113 height 15
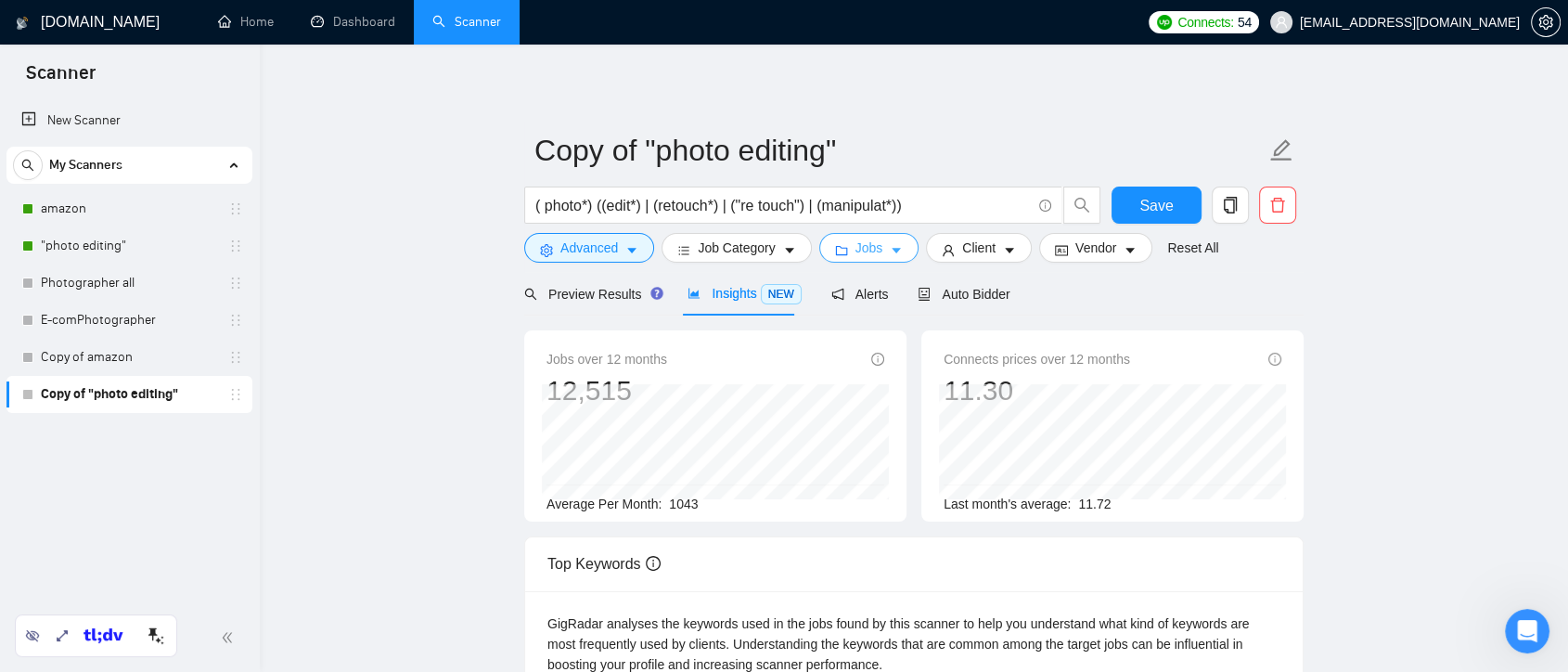
click at [878, 253] on button "Jobs" at bounding box center [870, 248] width 101 height 30
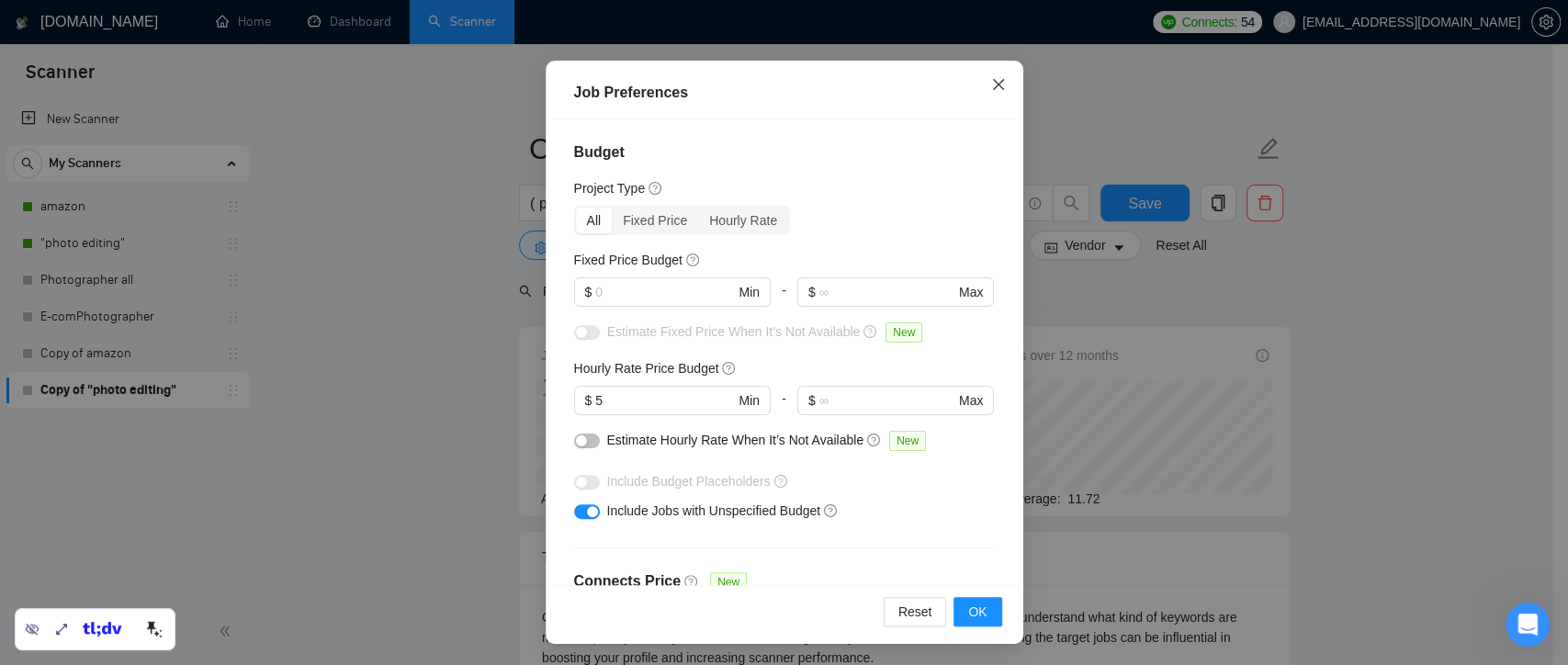
click at [981, 91] on span "Close" at bounding box center [998, 85] width 50 height 50
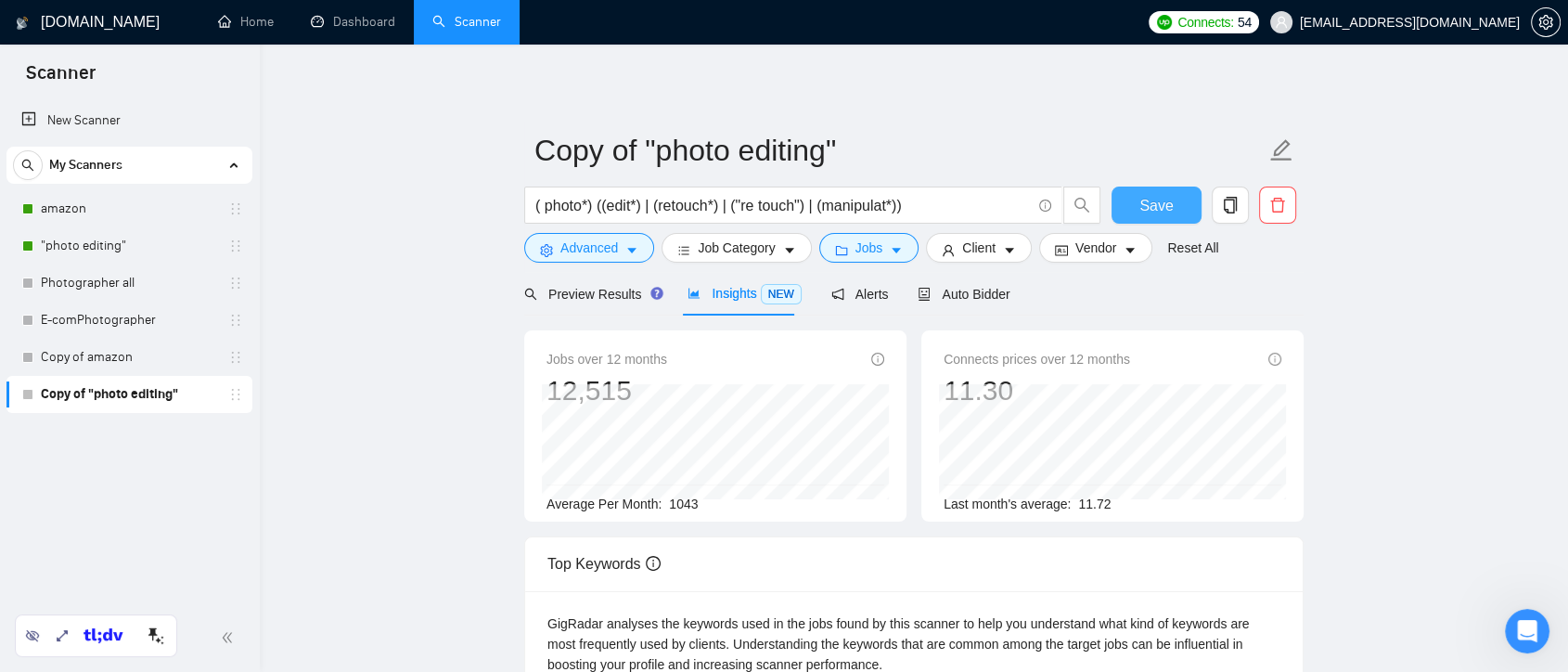
click at [1158, 206] on span "Save" at bounding box center [1157, 206] width 34 height 24
click at [593, 280] on div "Preview Results" at bounding box center [592, 294] width 134 height 43
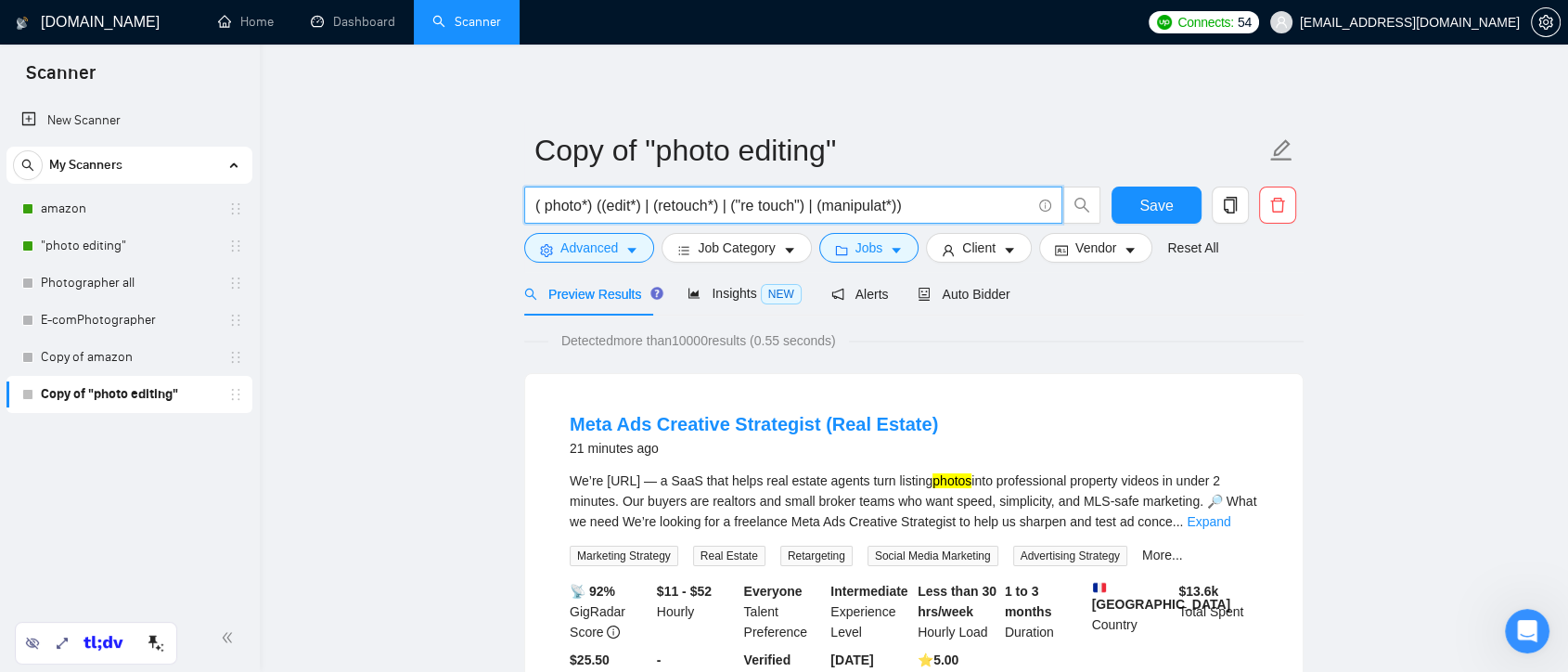
drag, startPoint x: 594, startPoint y: 206, endPoint x: 530, endPoint y: 204, distance: 64.0
click at [530, 204] on span "( photo*) ((edit*) | (retouch*) | ("re touch") | (manipulat*))" at bounding box center [794, 205] width 538 height 37
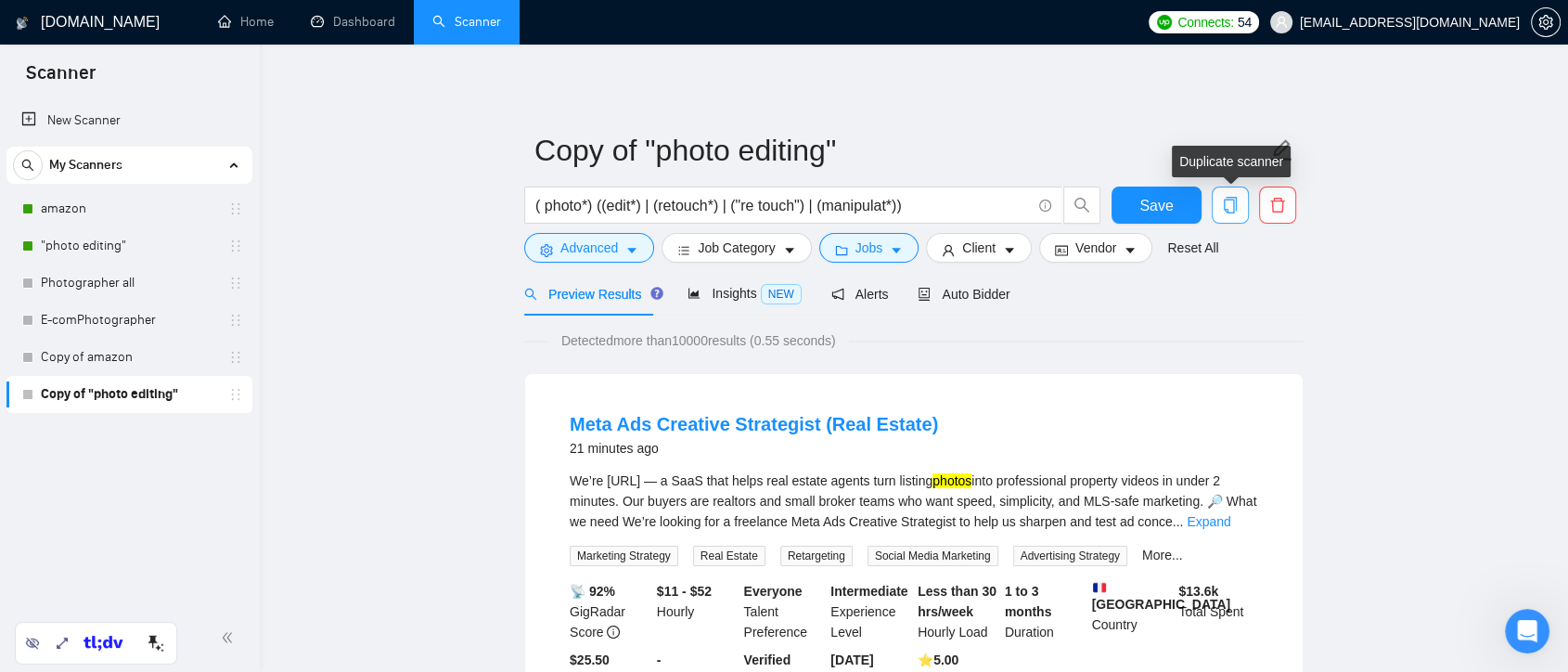
click at [1224, 209] on icon "copy" at bounding box center [1230, 204] width 13 height 17
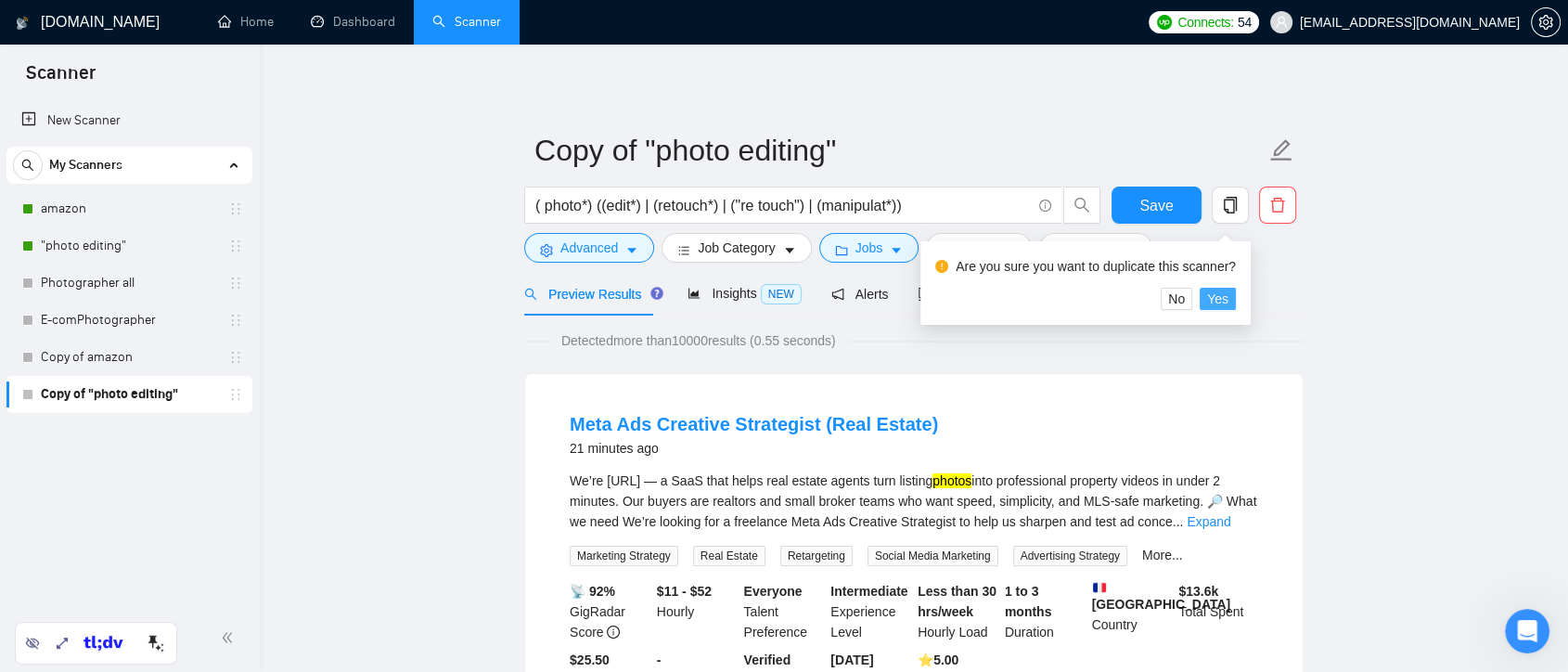
click at [1228, 302] on button "Yes" at bounding box center [1218, 299] width 36 height 23
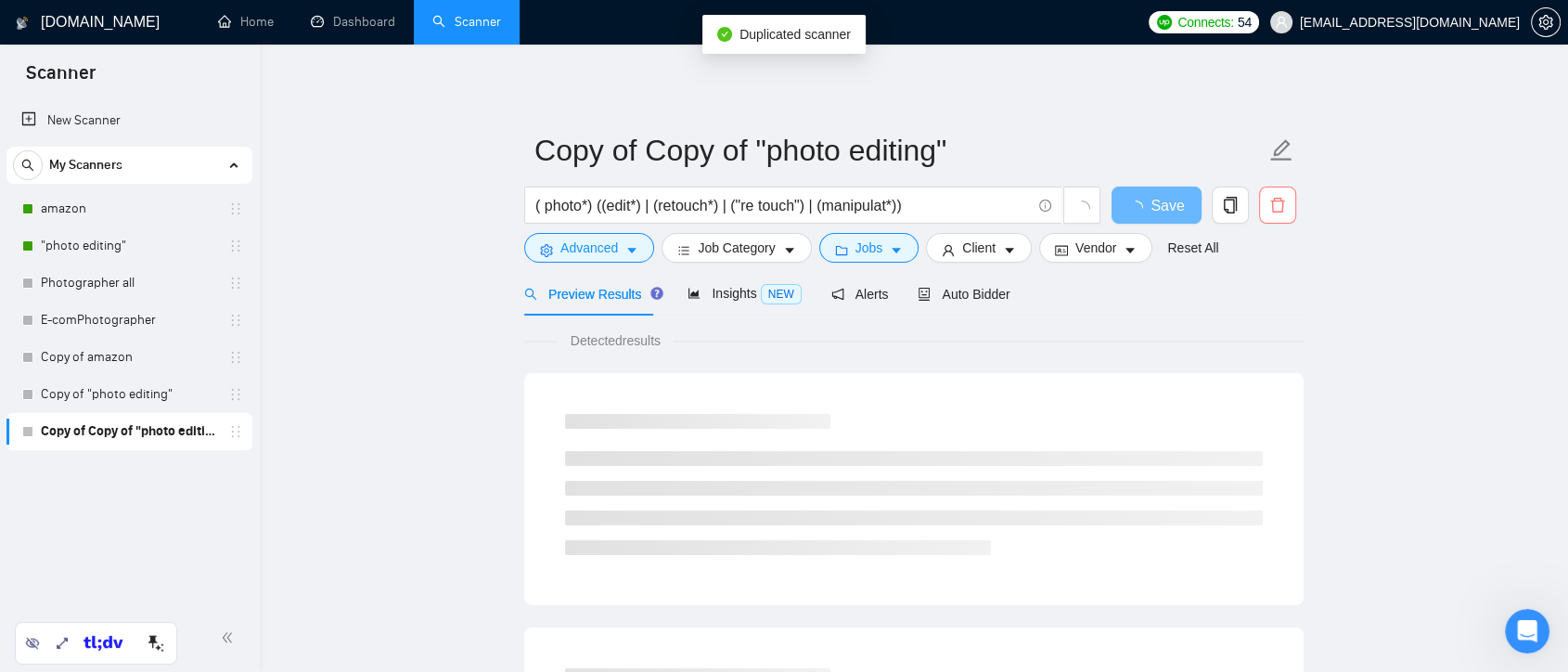
click at [1277, 211] on icon "delete" at bounding box center [1277, 204] width 17 height 17
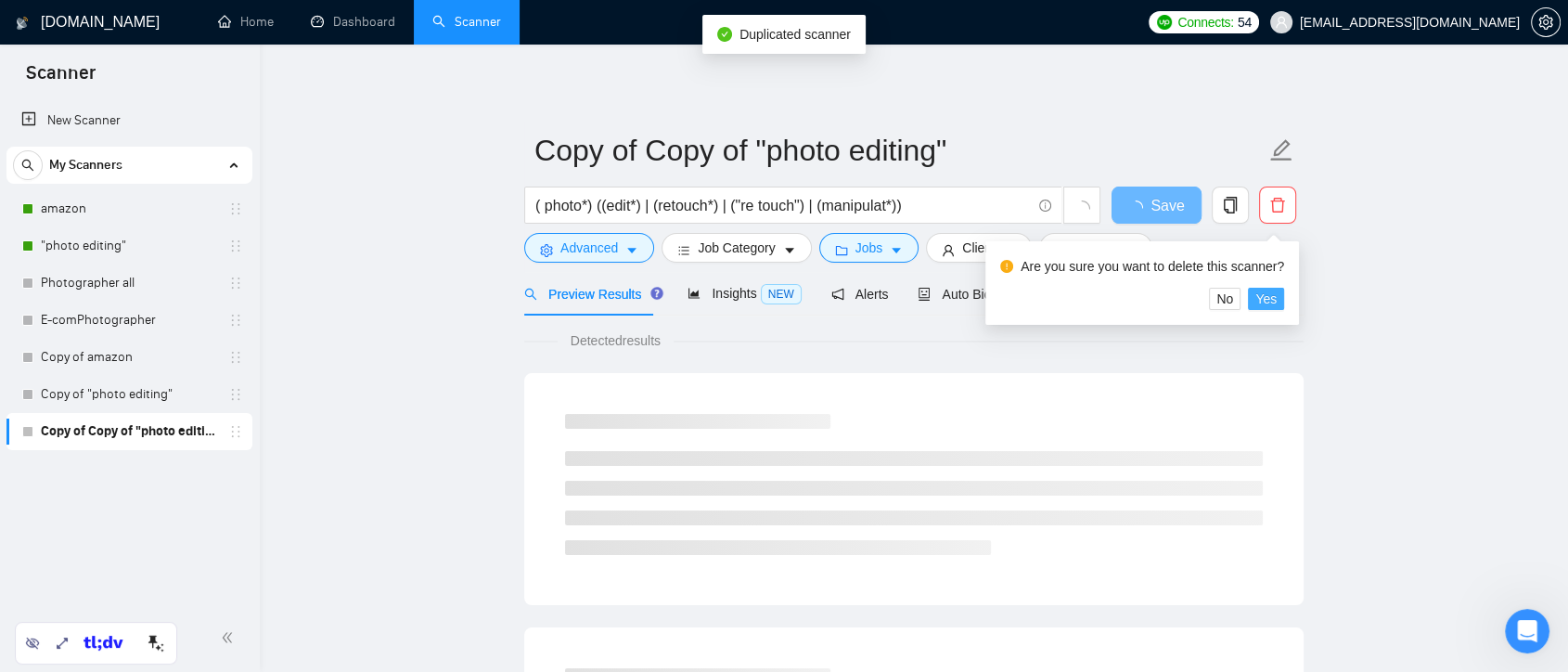
click at [1270, 289] on span "Yes" at bounding box center [1266, 299] width 22 height 21
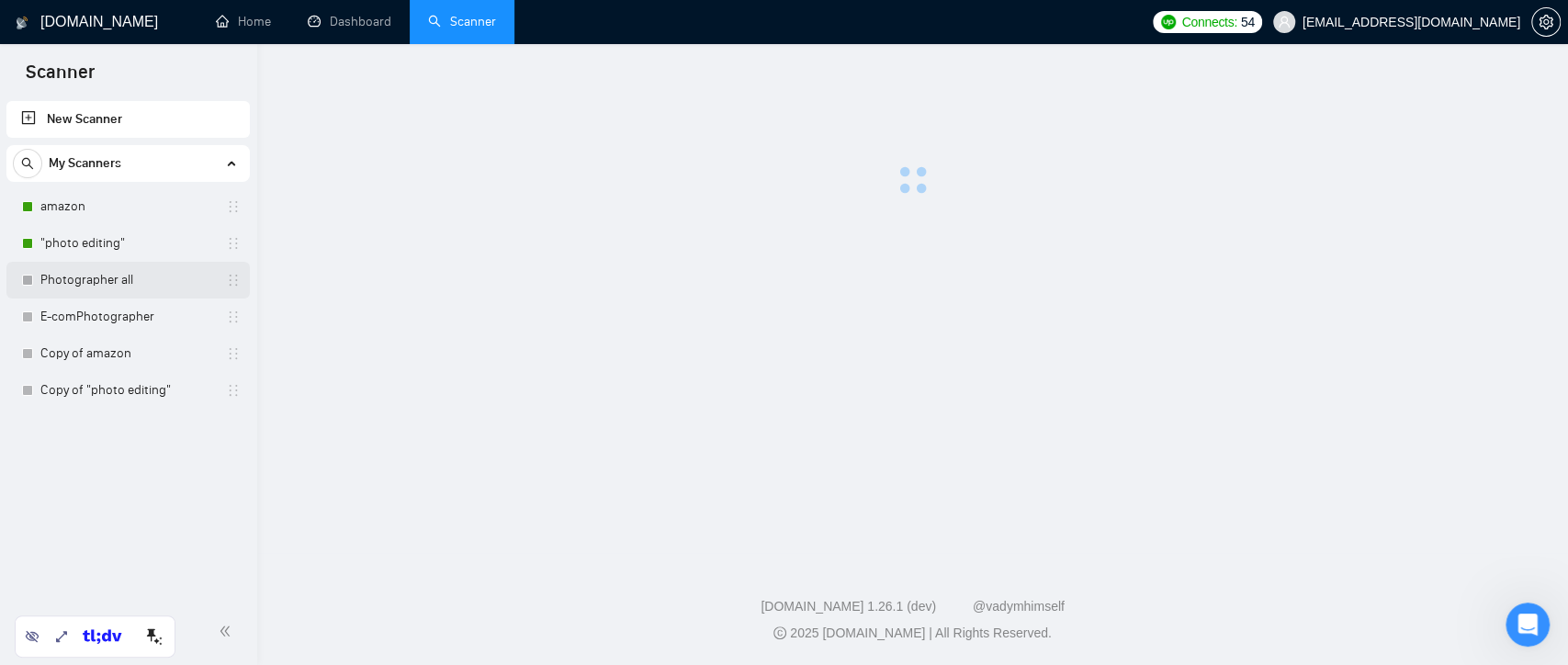
click at [89, 276] on link "Photographer all" at bounding box center [127, 280] width 175 height 37
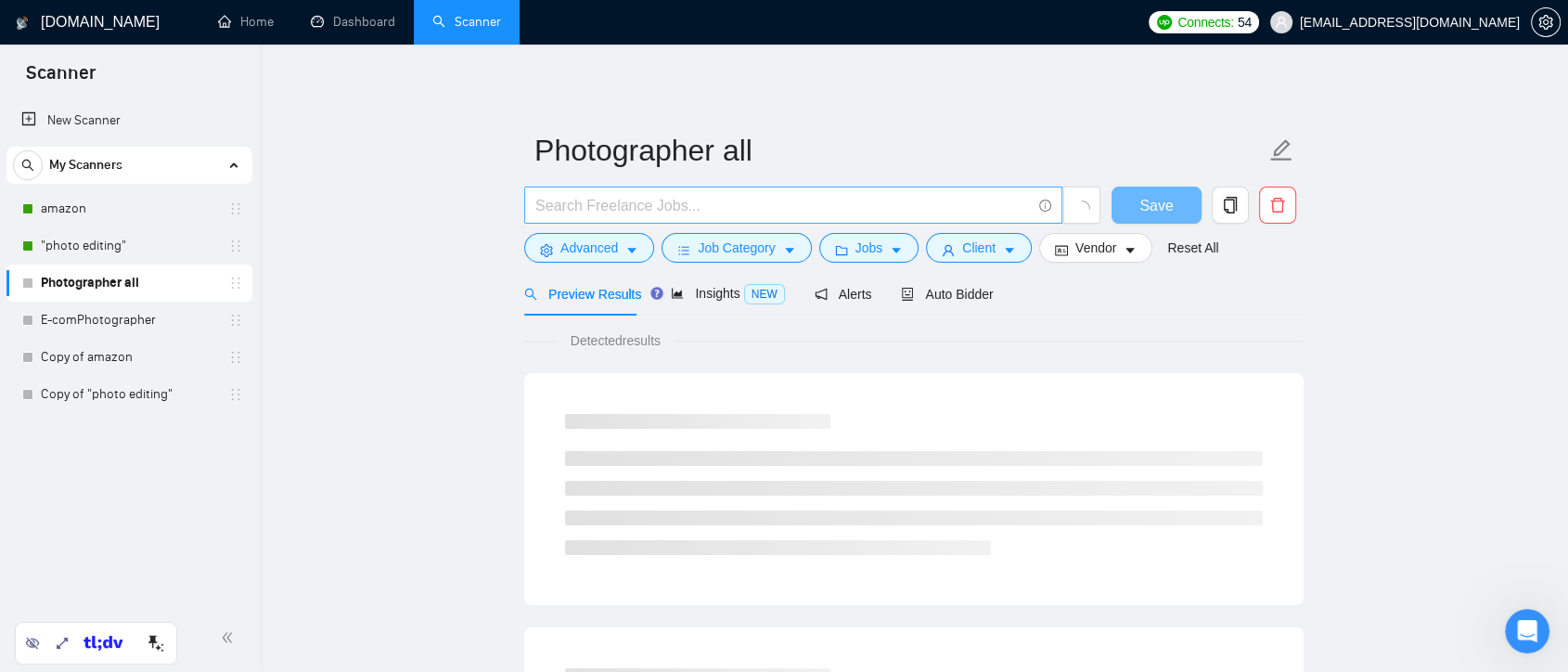
drag, startPoint x: 90, startPoint y: 279, endPoint x: 632, endPoint y: 200, distance: 547.7
click at [632, 200] on input "text" at bounding box center [783, 206] width 496 height 24
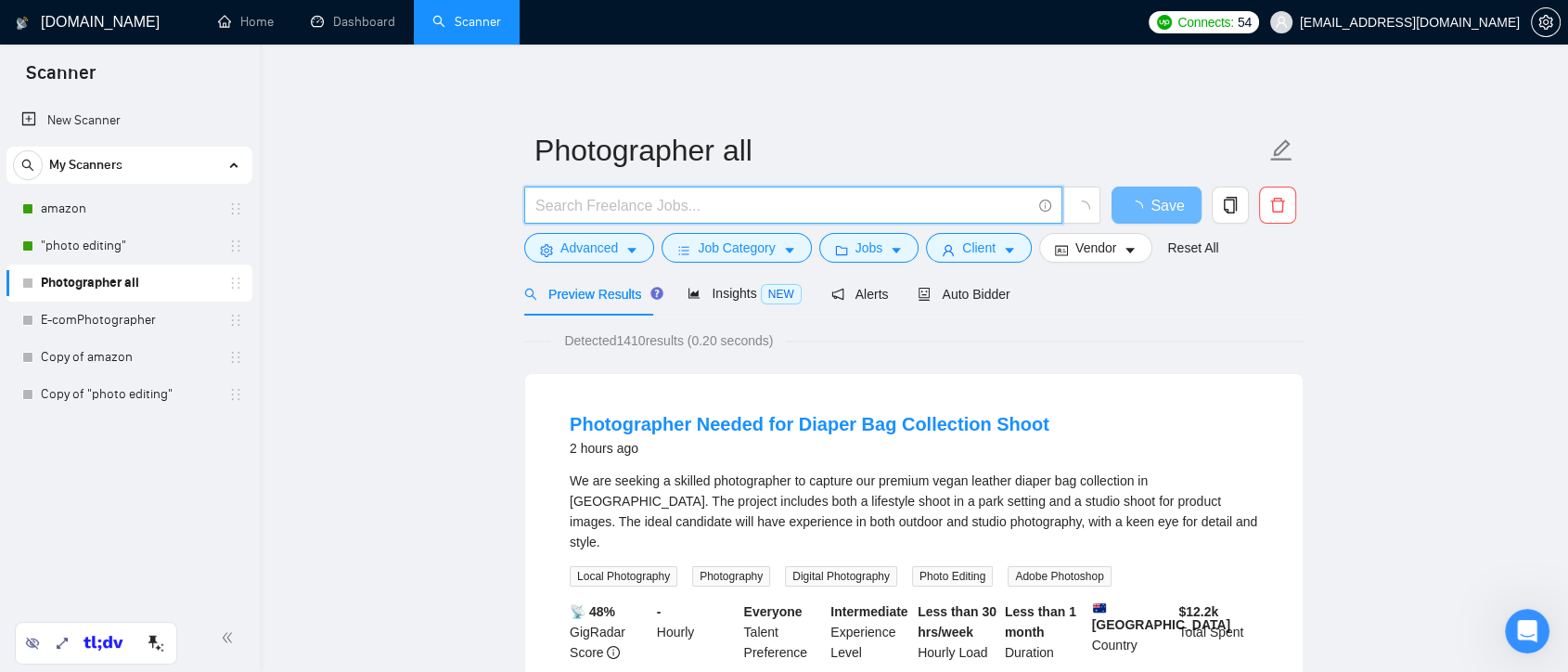
click at [629, 206] on input "text" at bounding box center [783, 206] width 496 height 24
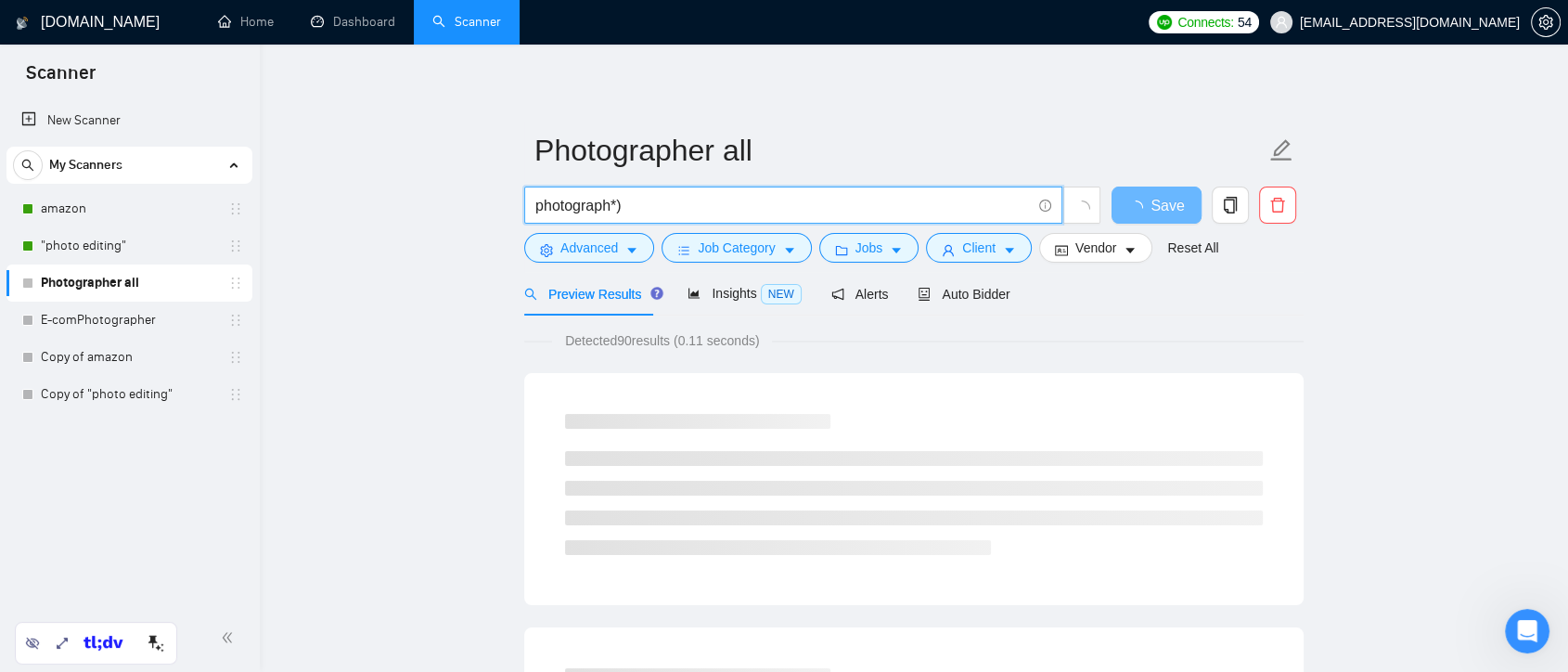
click at [536, 205] on input "photograph*)" at bounding box center [783, 206] width 496 height 24
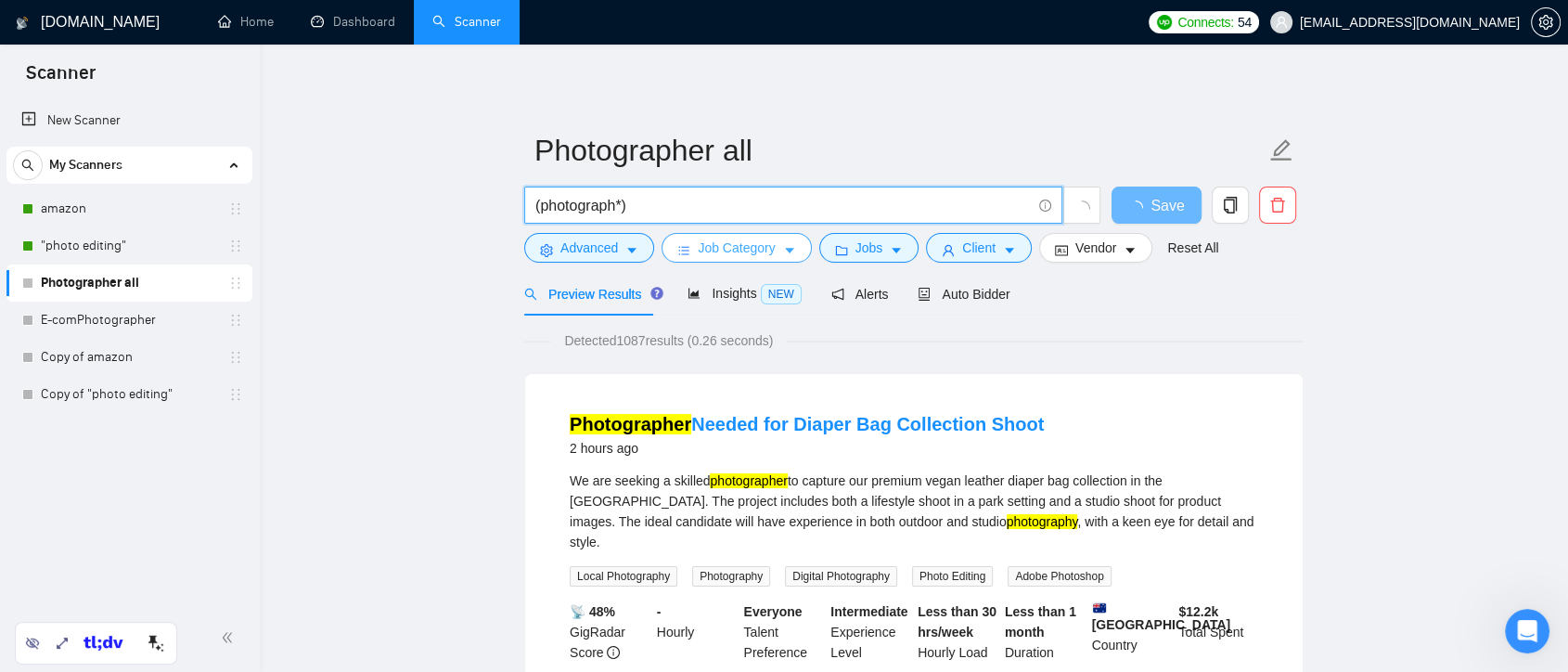
type input "(photograph*)"
click at [751, 250] on span "Job Category" at bounding box center [737, 248] width 77 height 21
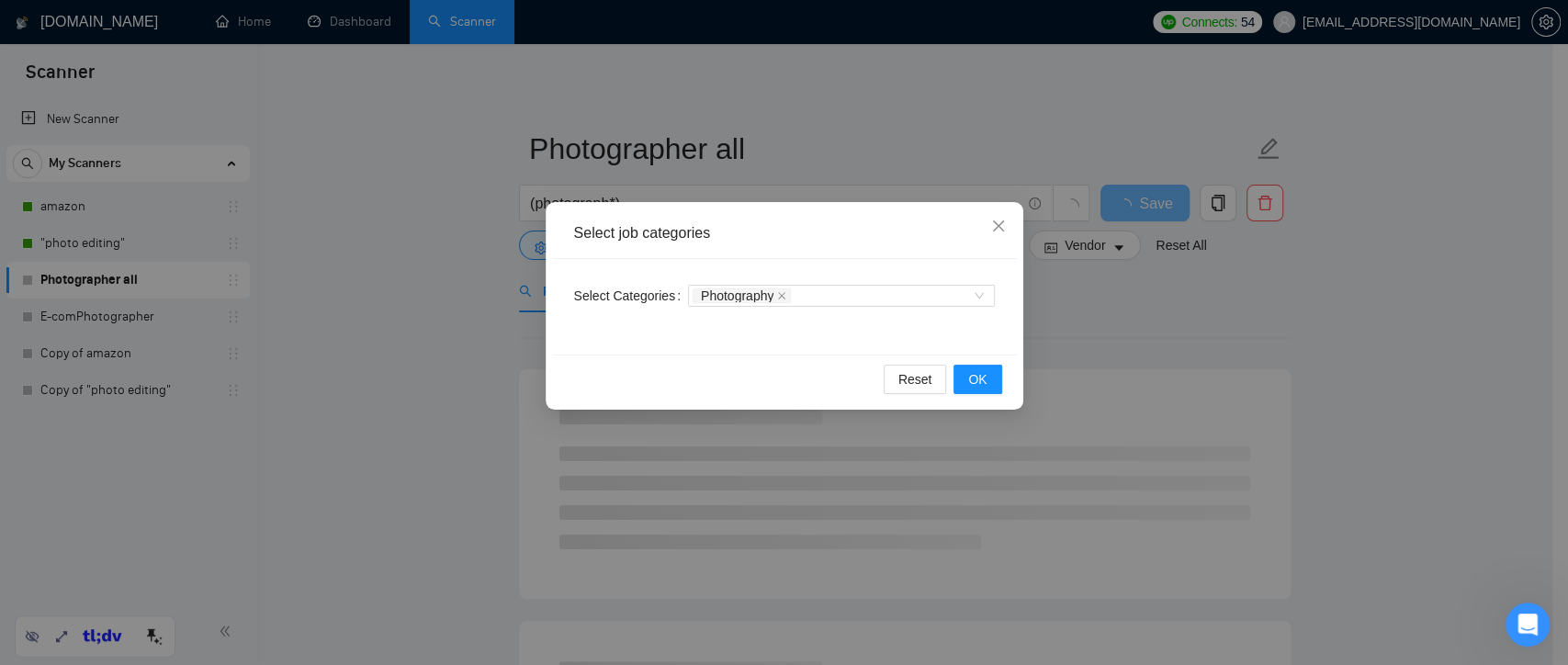
click at [1186, 332] on div "Select job categories Select Categories Photography Reset OK" at bounding box center [784, 332] width 1568 height 665
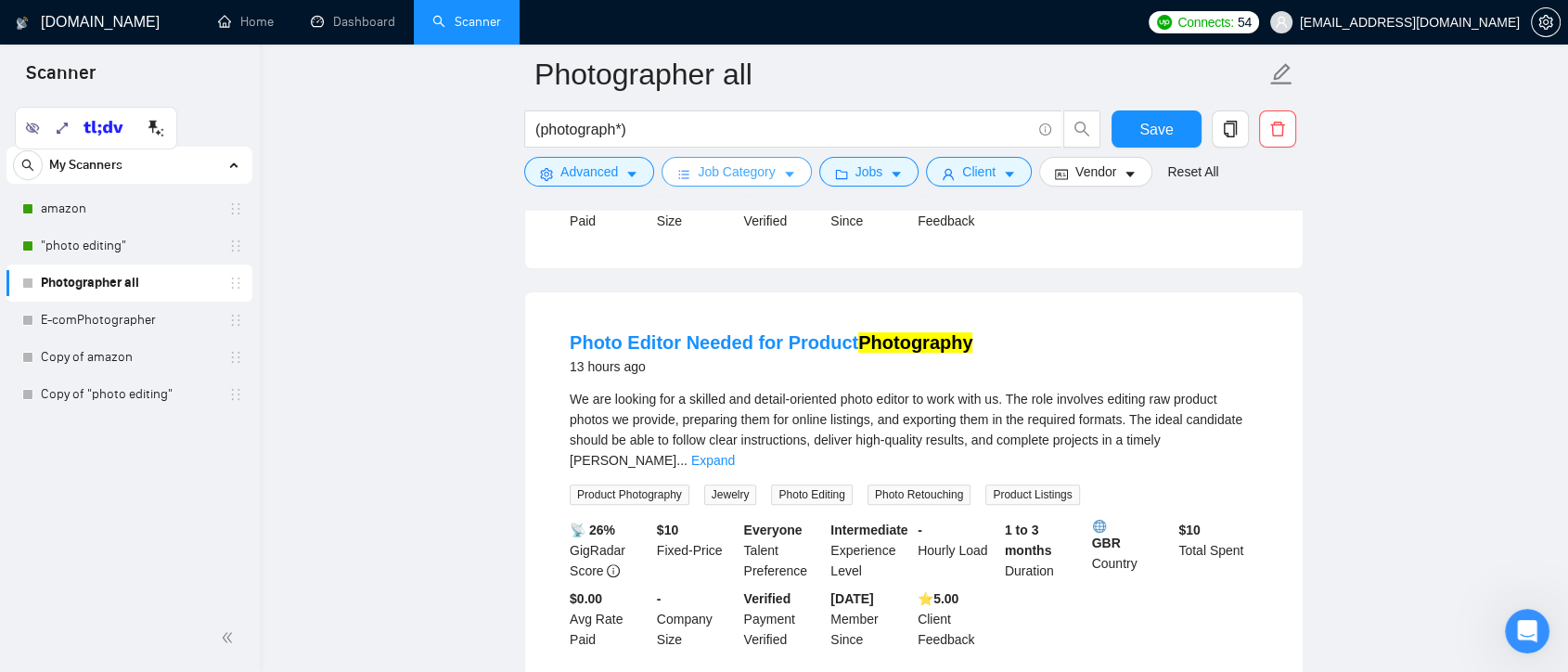
scroll to position [1031, 0]
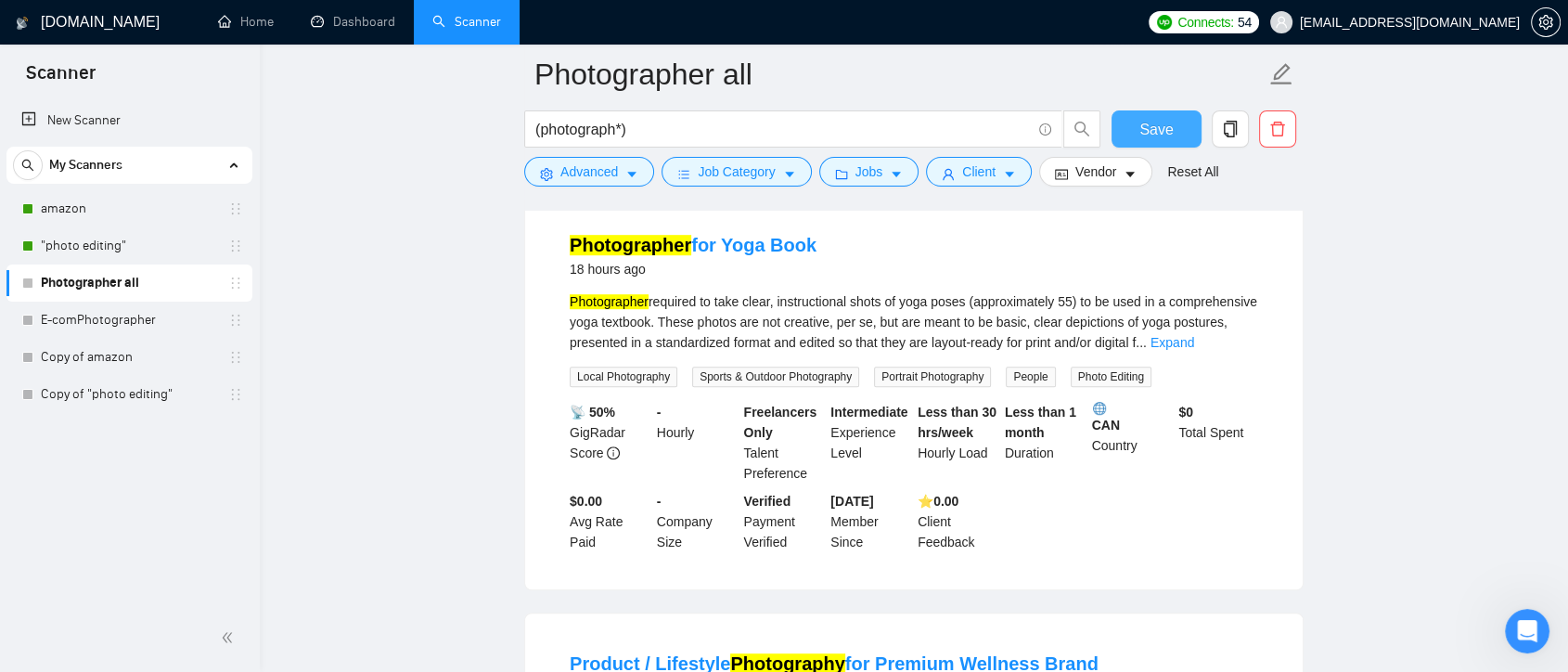
click at [1164, 126] on span "Save" at bounding box center [1157, 130] width 34 height 24
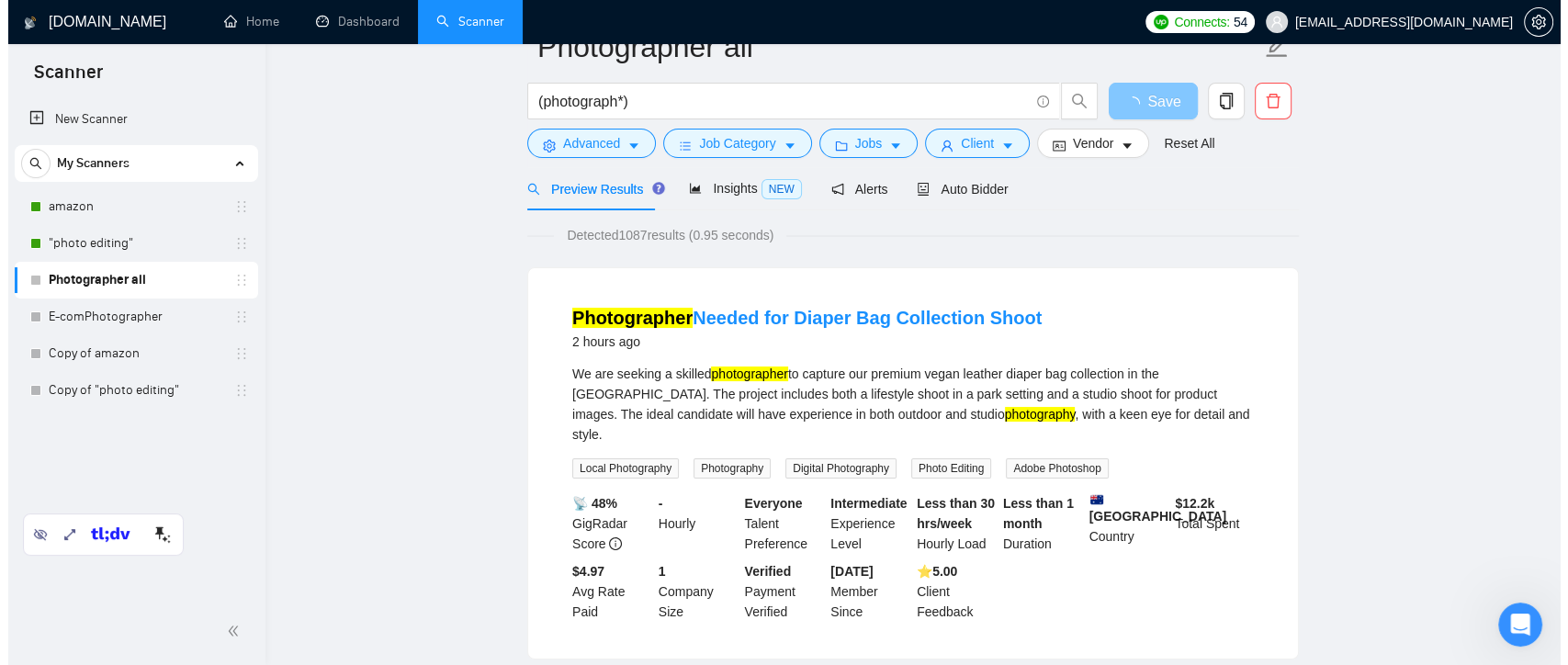
scroll to position [0, 0]
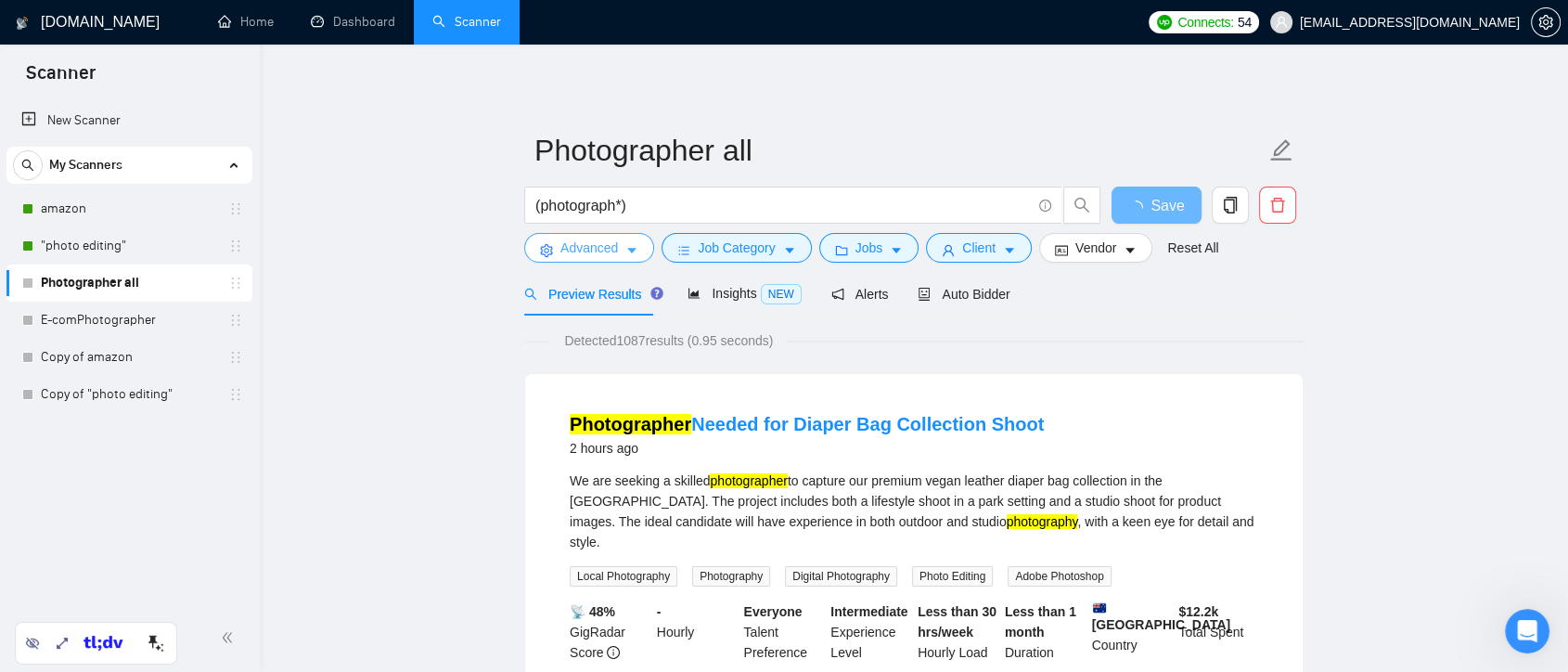
click at [614, 245] on span "Advanced" at bounding box center [589, 248] width 57 height 21
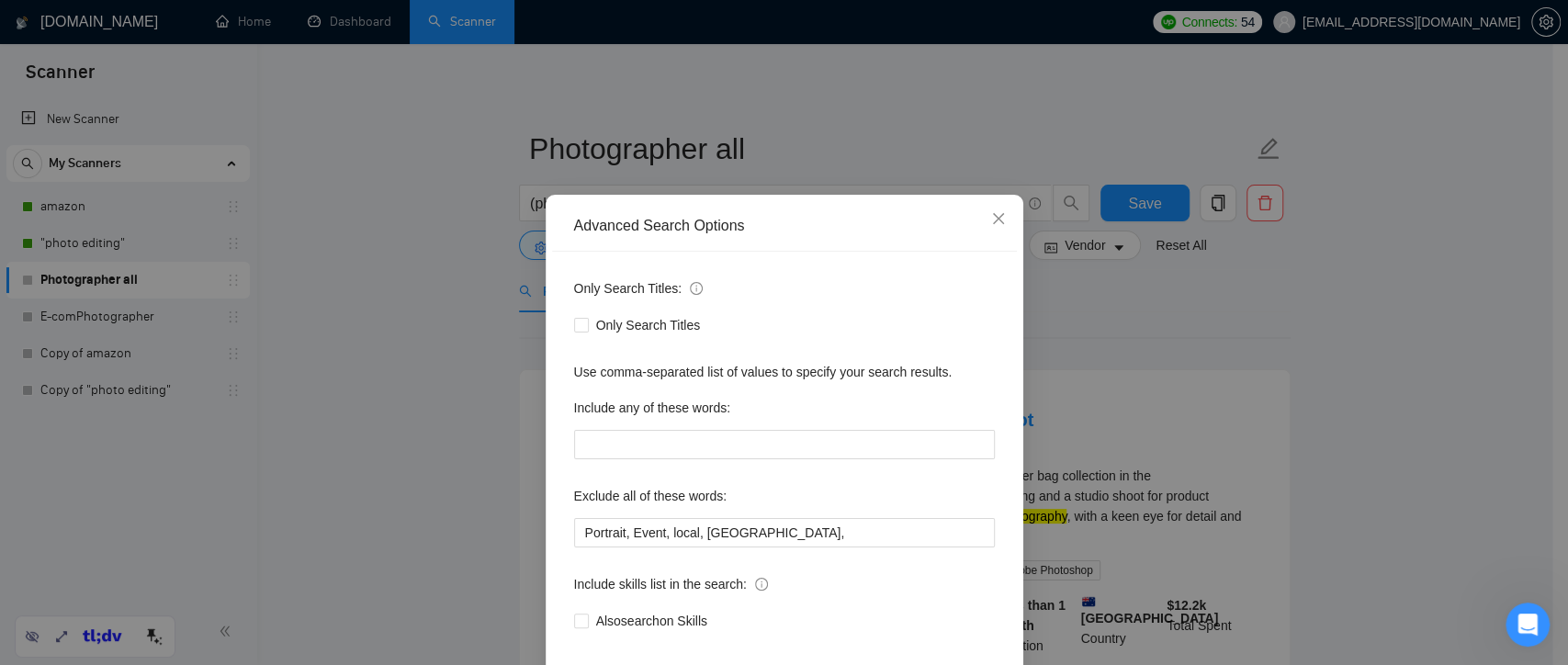
scroll to position [100, 0]
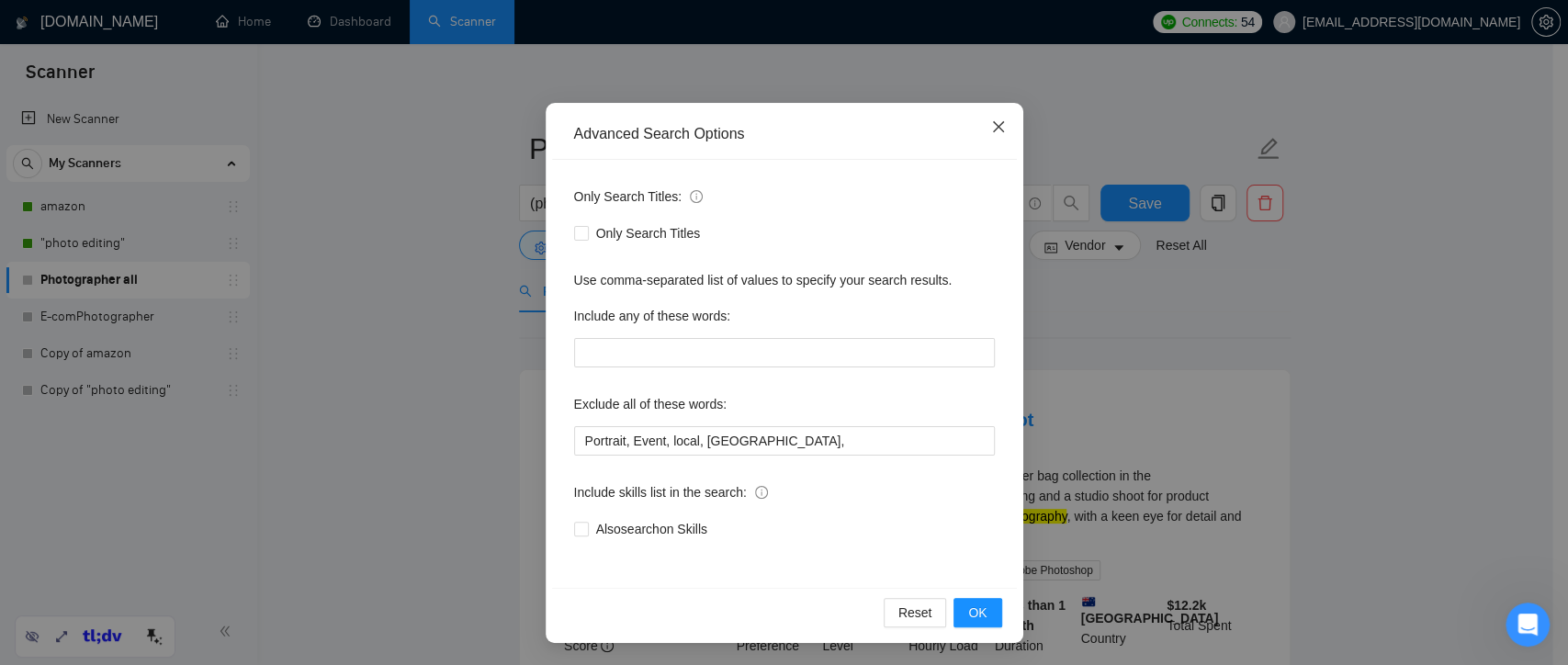
click at [995, 132] on icon "close" at bounding box center [997, 126] width 11 height 11
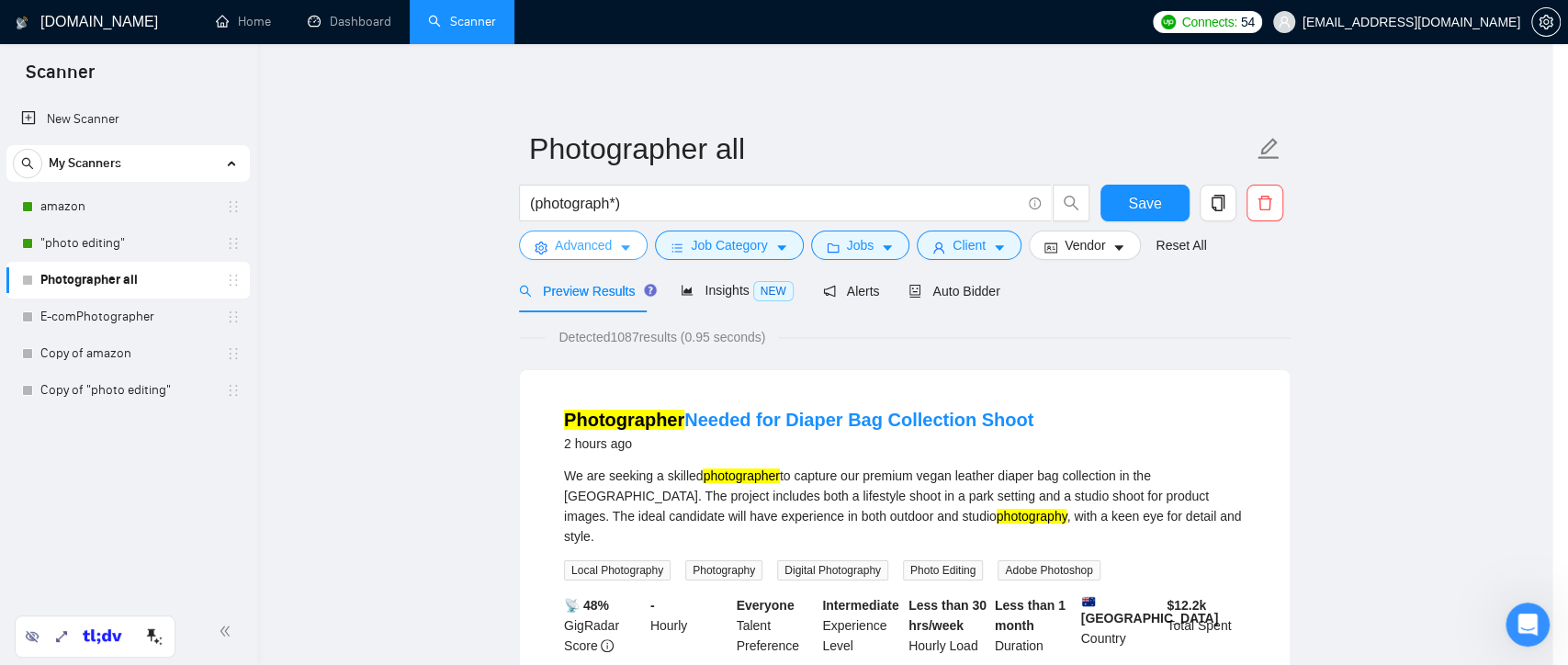
scroll to position [0, 0]
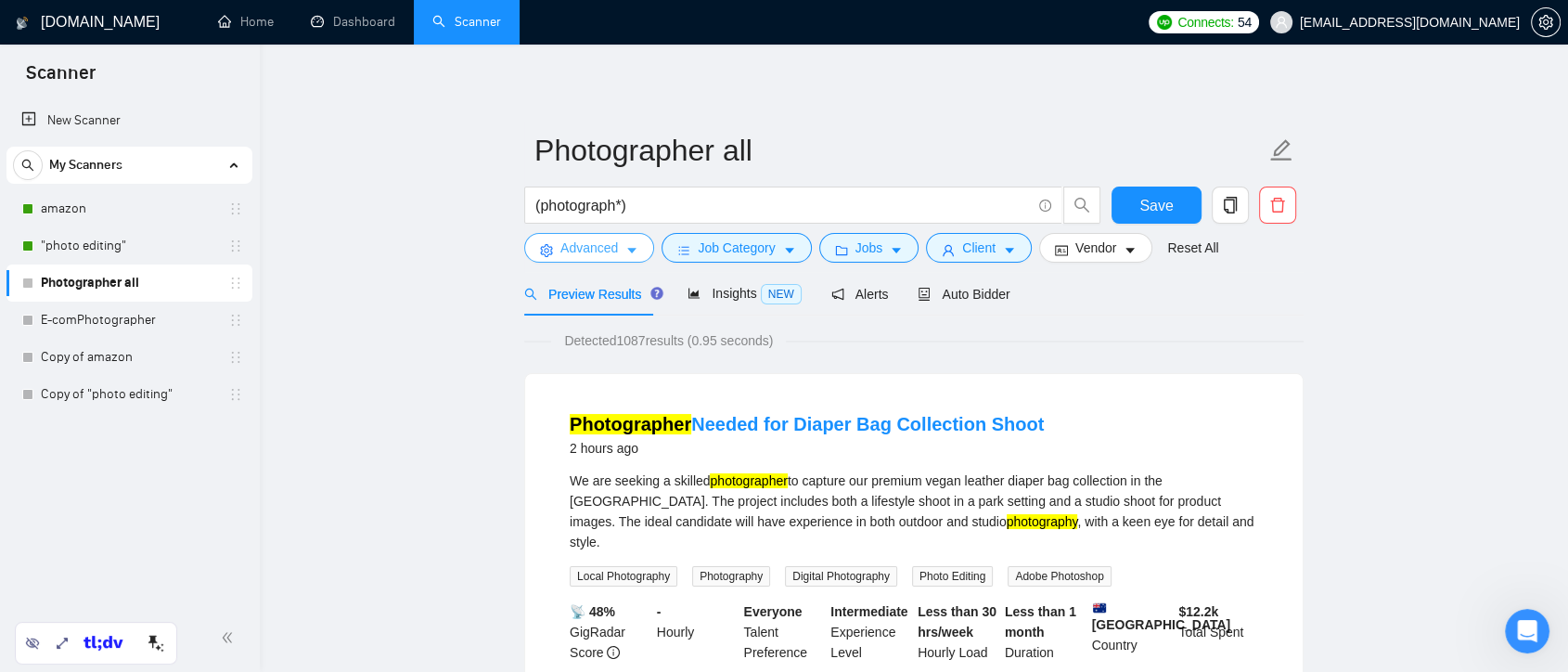
click at [619, 244] on button "Advanced" at bounding box center [590, 248] width 130 height 30
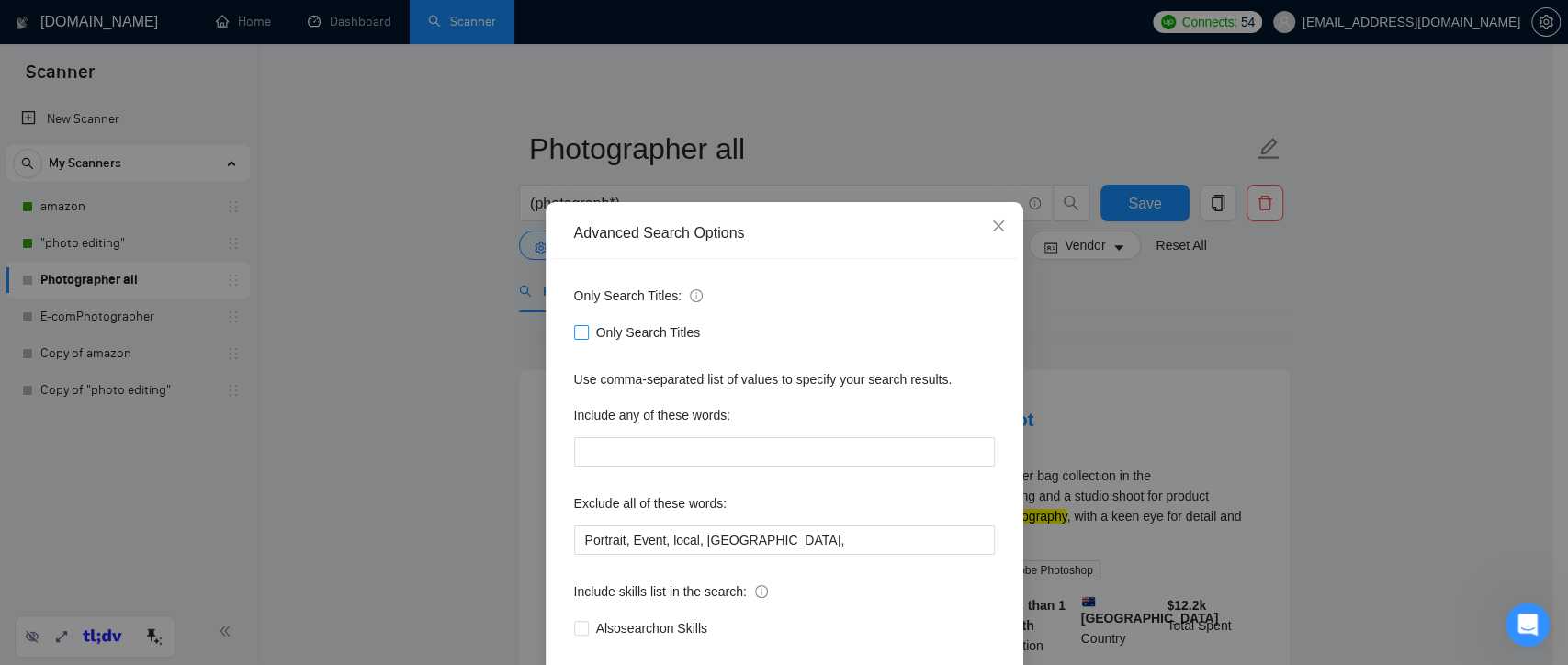
click at [574, 329] on input "Only Search Titles" at bounding box center [580, 331] width 13 height 13
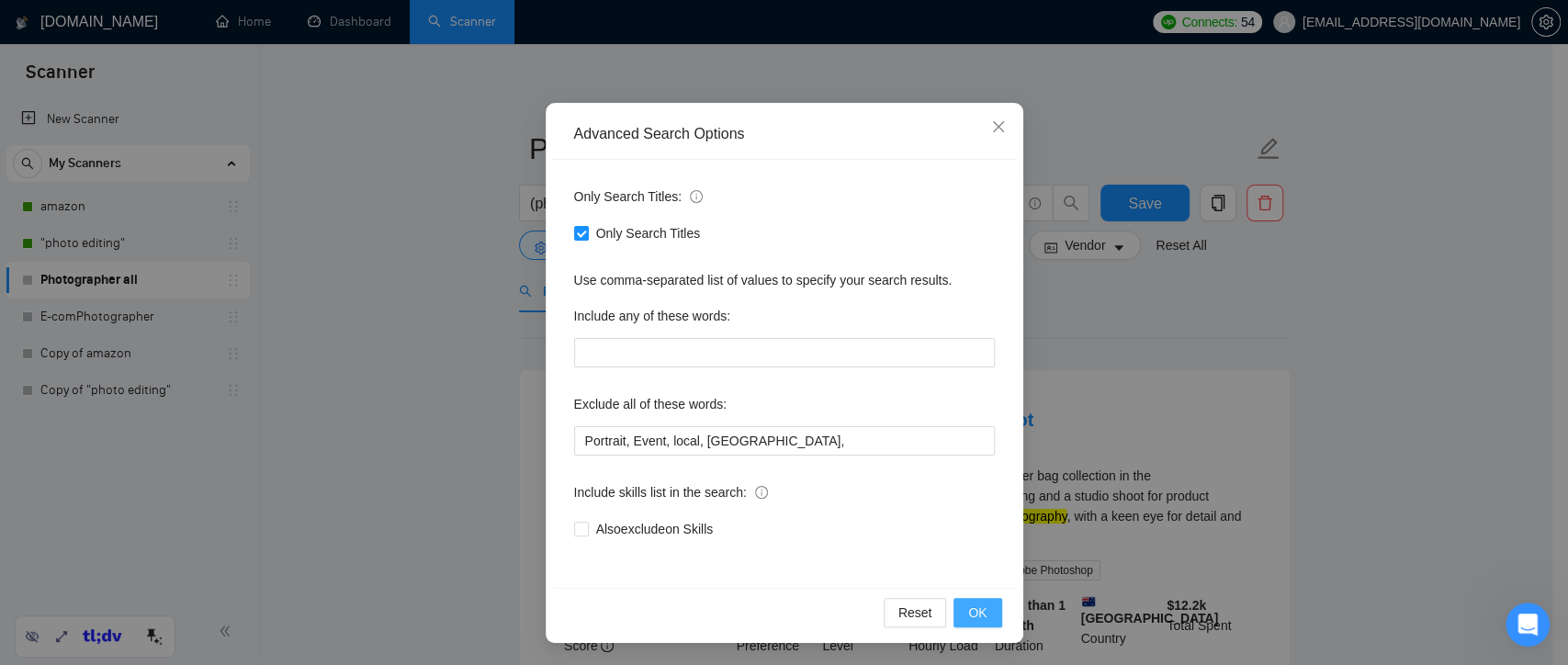
click at [970, 618] on span "OK" at bounding box center [977, 612] width 19 height 21
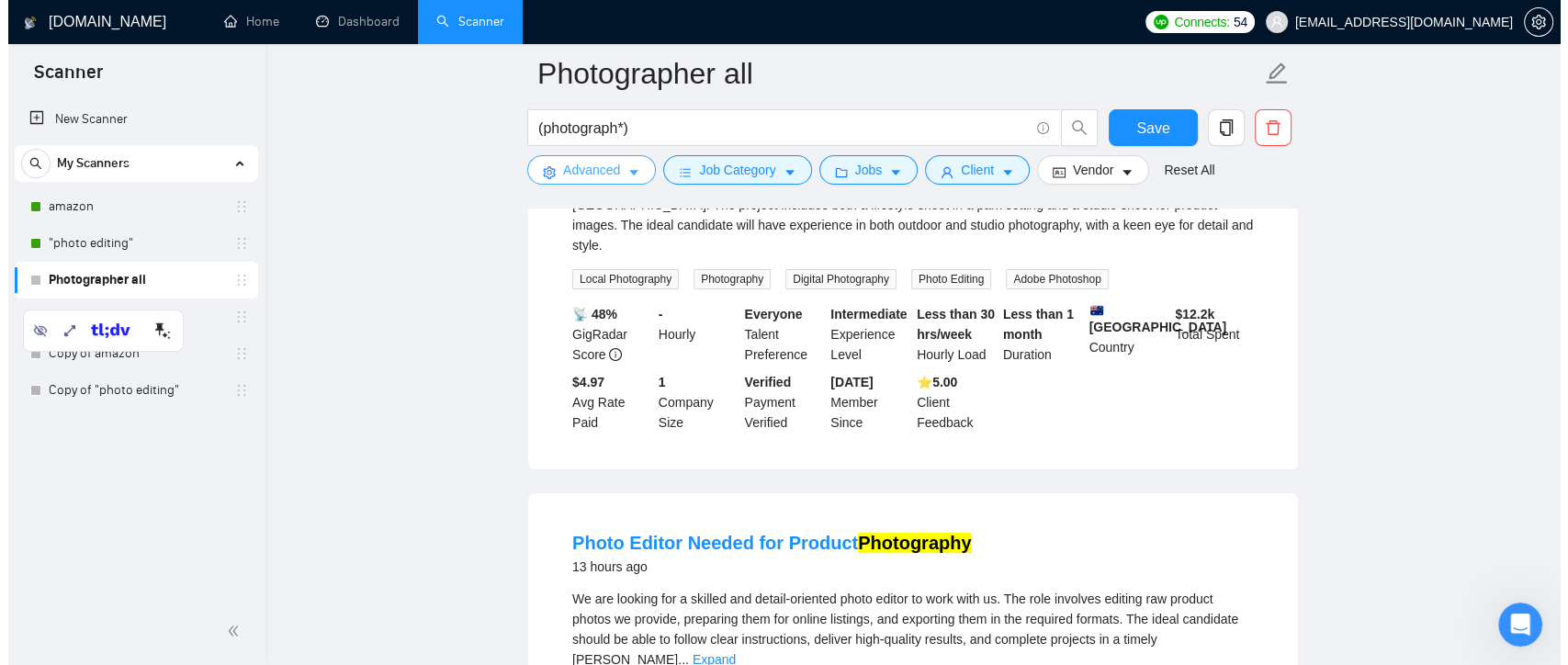
scroll to position [510, 0]
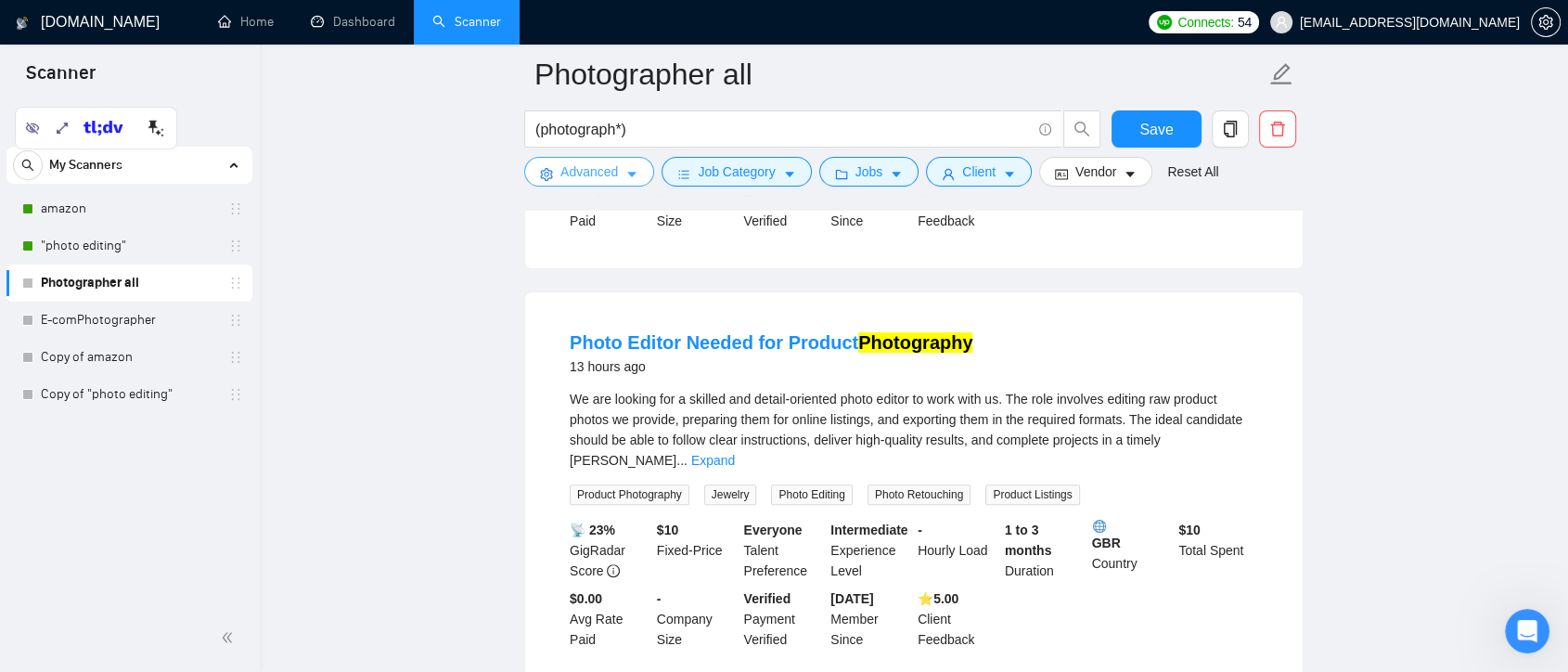
click at [605, 175] on span "Advanced" at bounding box center [589, 172] width 57 height 21
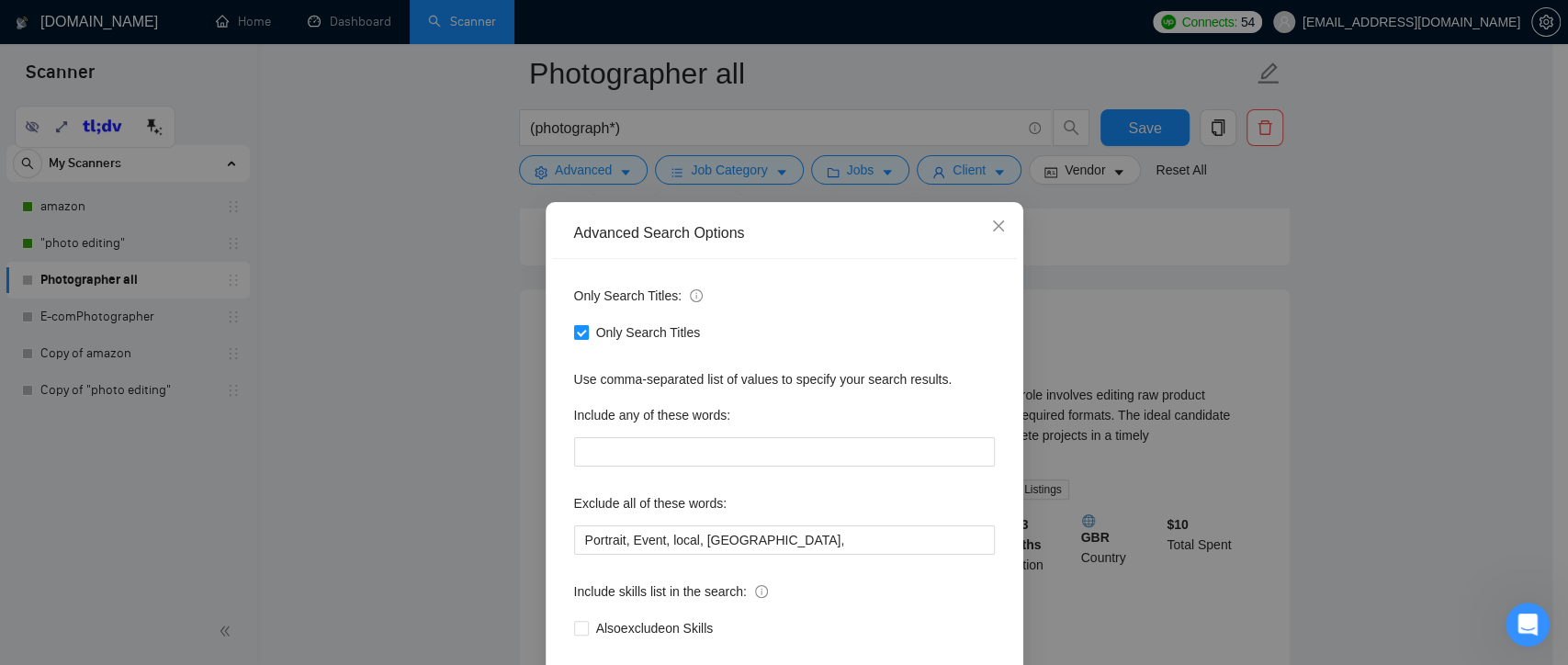
click at [577, 322] on label "Only Search Titles" at bounding box center [640, 332] width 134 height 21
click at [577, 325] on input "Only Search Titles" at bounding box center [580, 331] width 13 height 13
checkbox input "false"
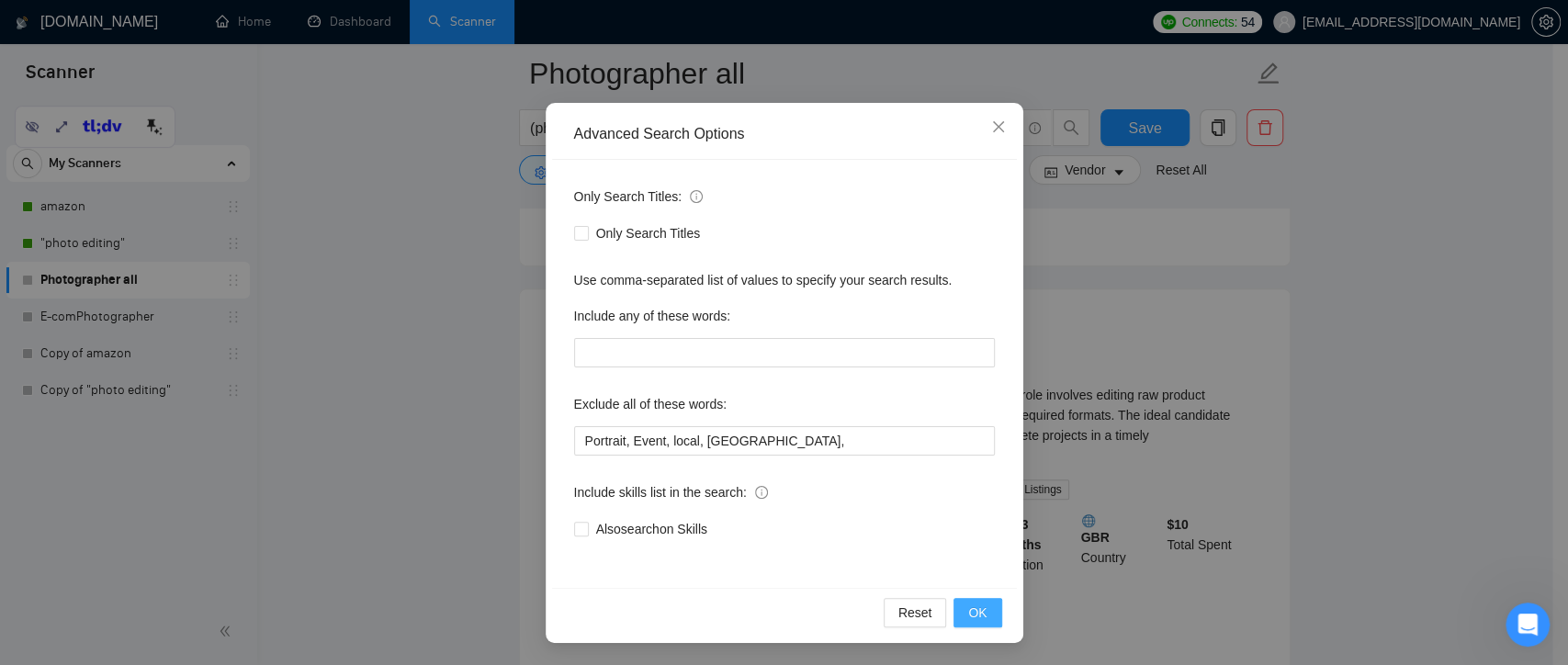
click at [977, 609] on span "OK" at bounding box center [977, 612] width 19 height 21
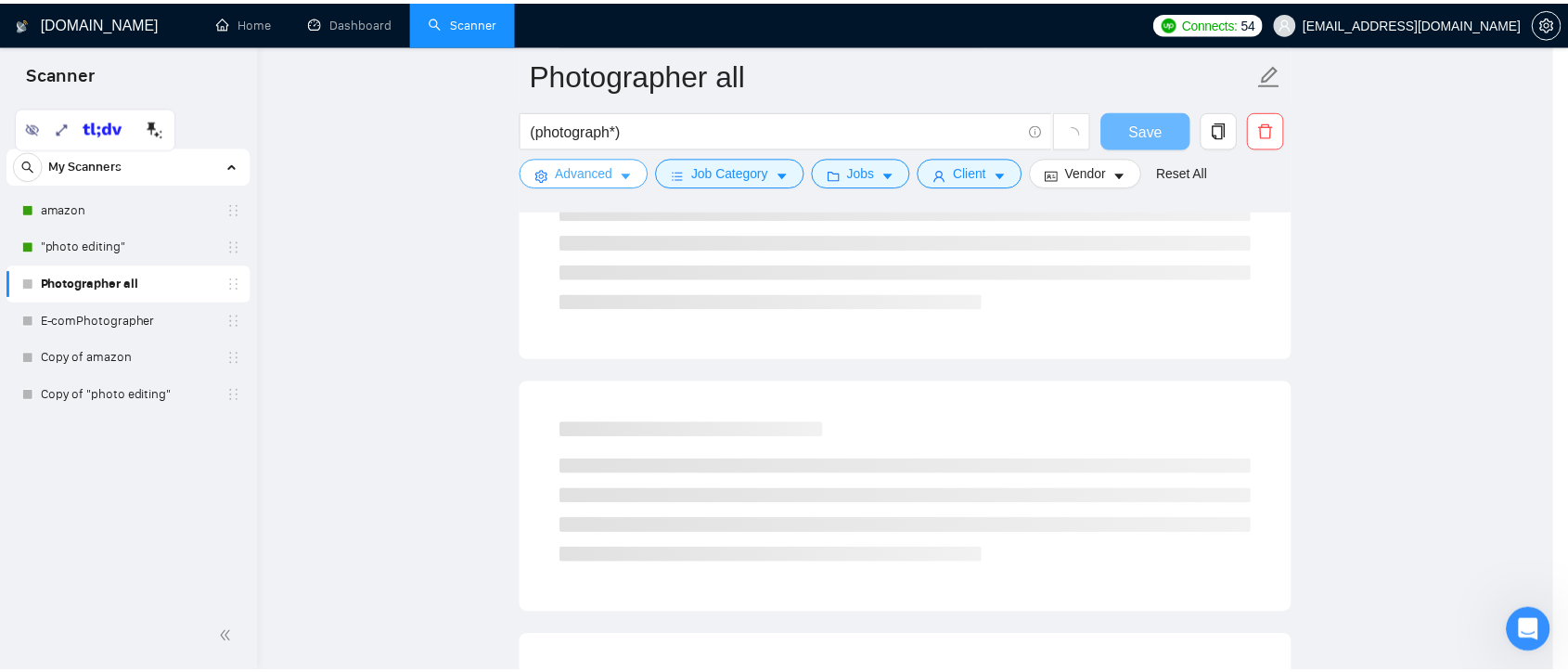
scroll to position [0, 0]
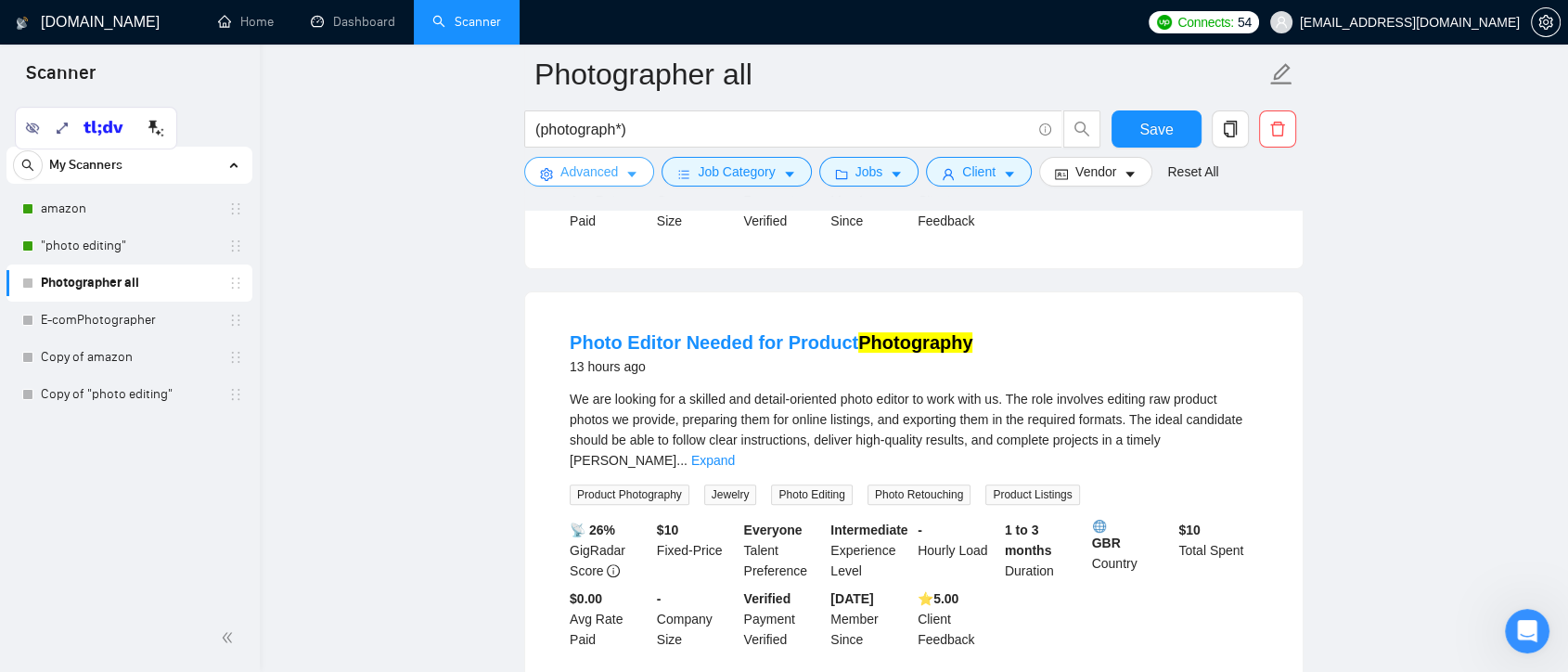
click at [621, 184] on button "Advanced" at bounding box center [590, 172] width 130 height 30
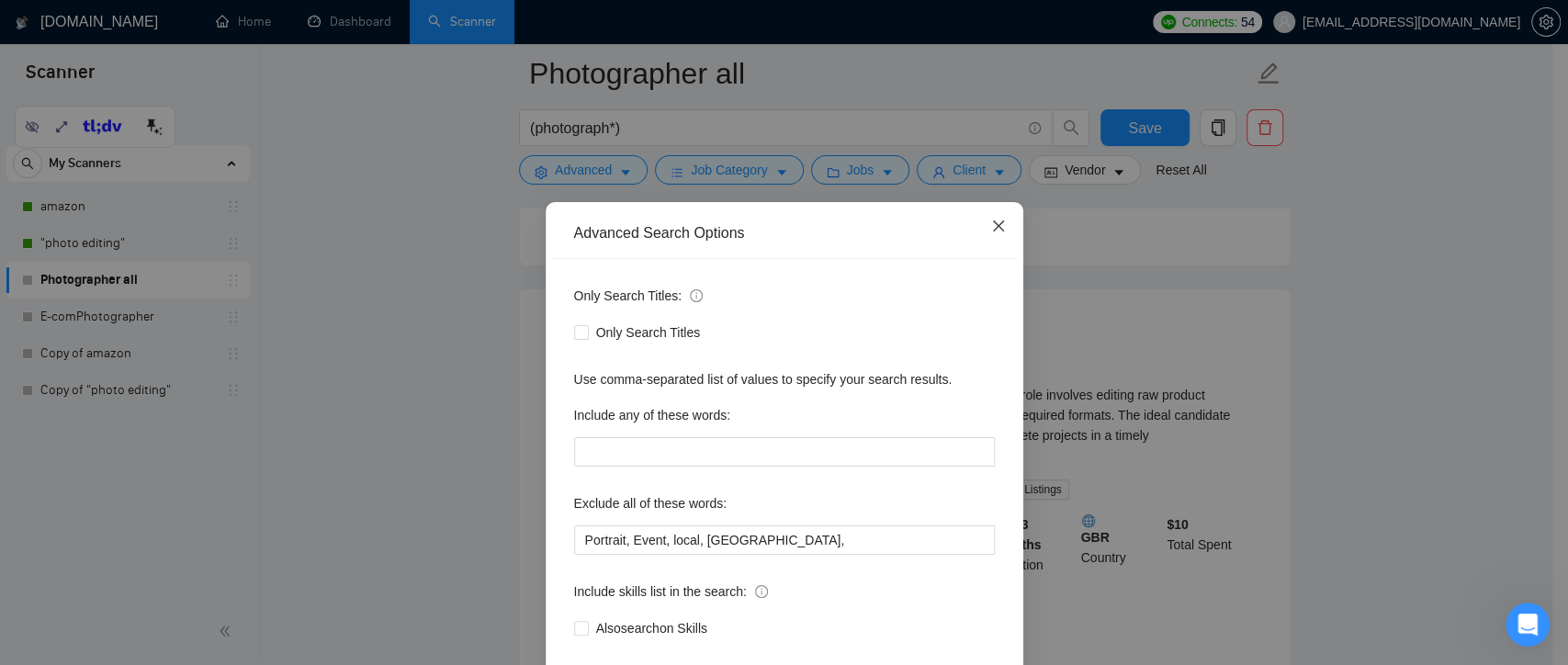
click at [991, 220] on icon "close" at bounding box center [998, 226] width 15 height 15
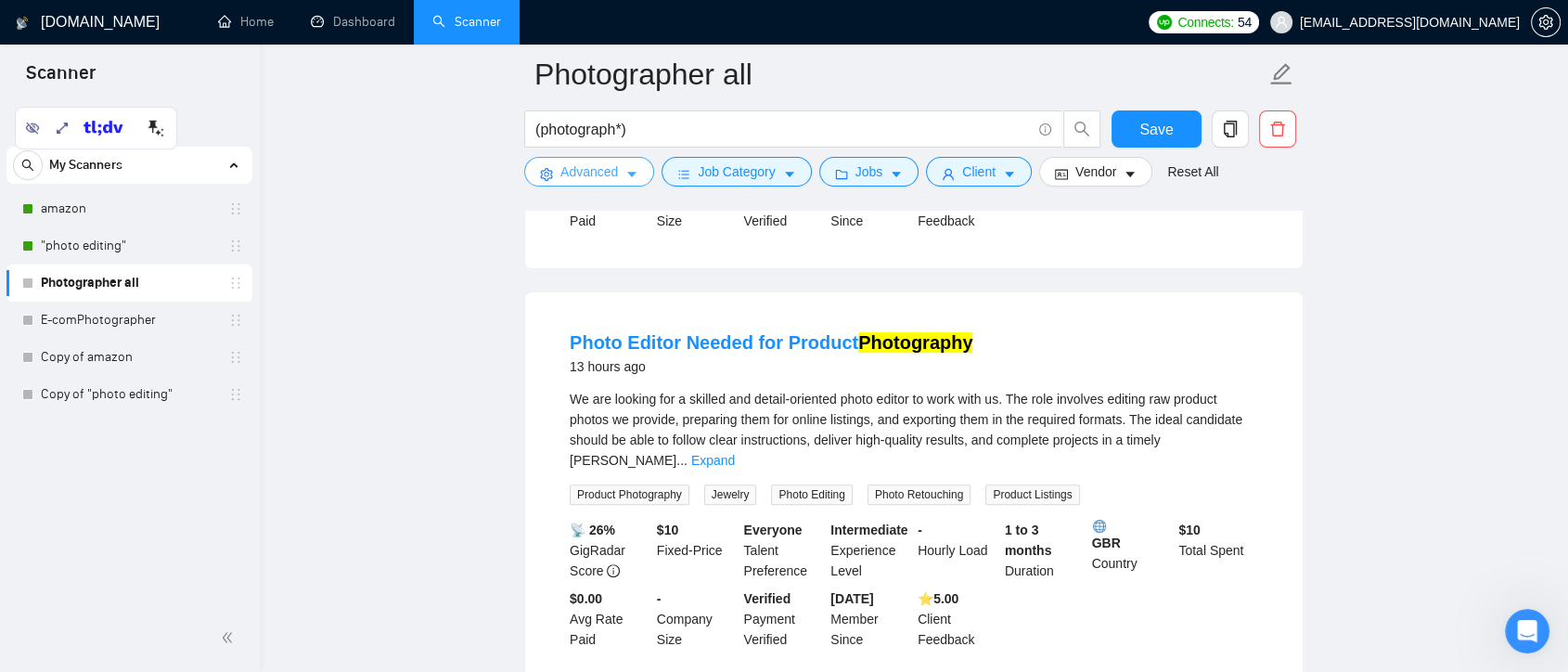
scroll to position [103, 0]
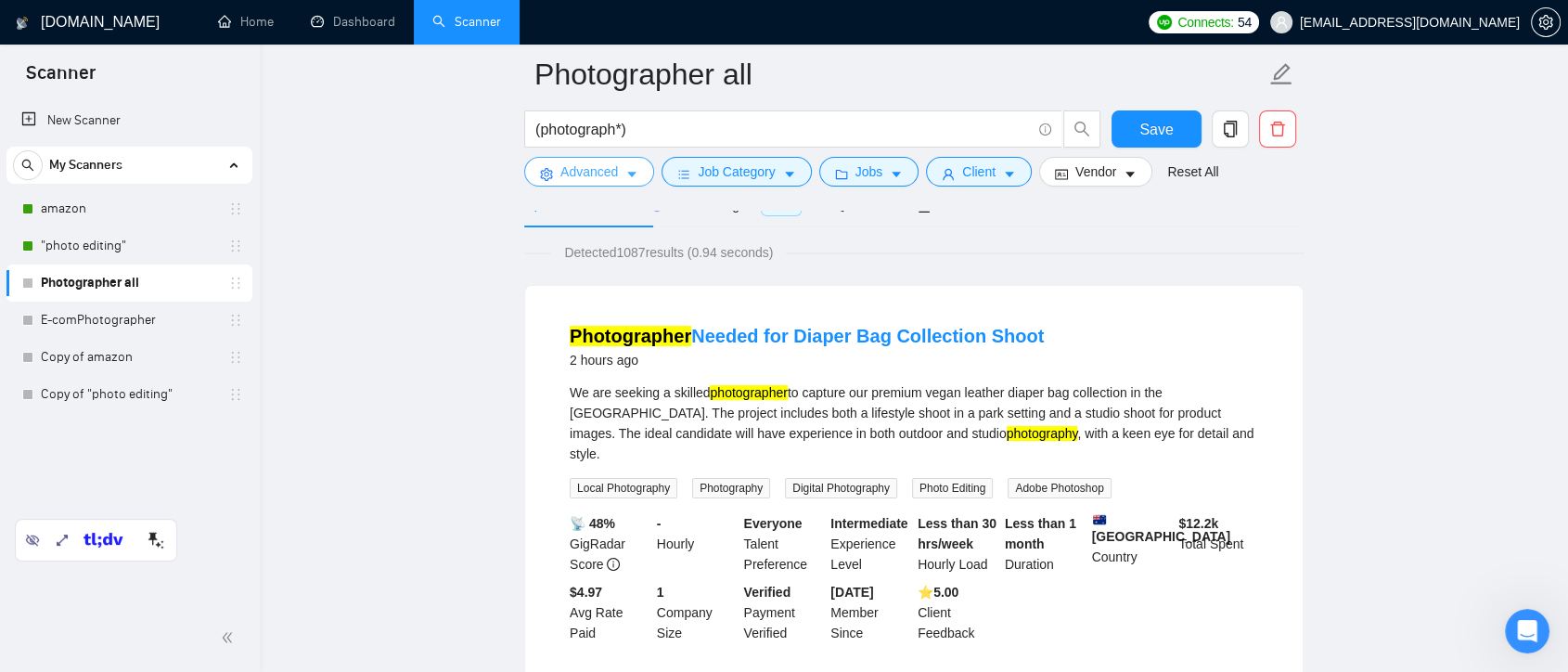
click at [619, 172] on button "Advanced" at bounding box center [590, 172] width 130 height 30
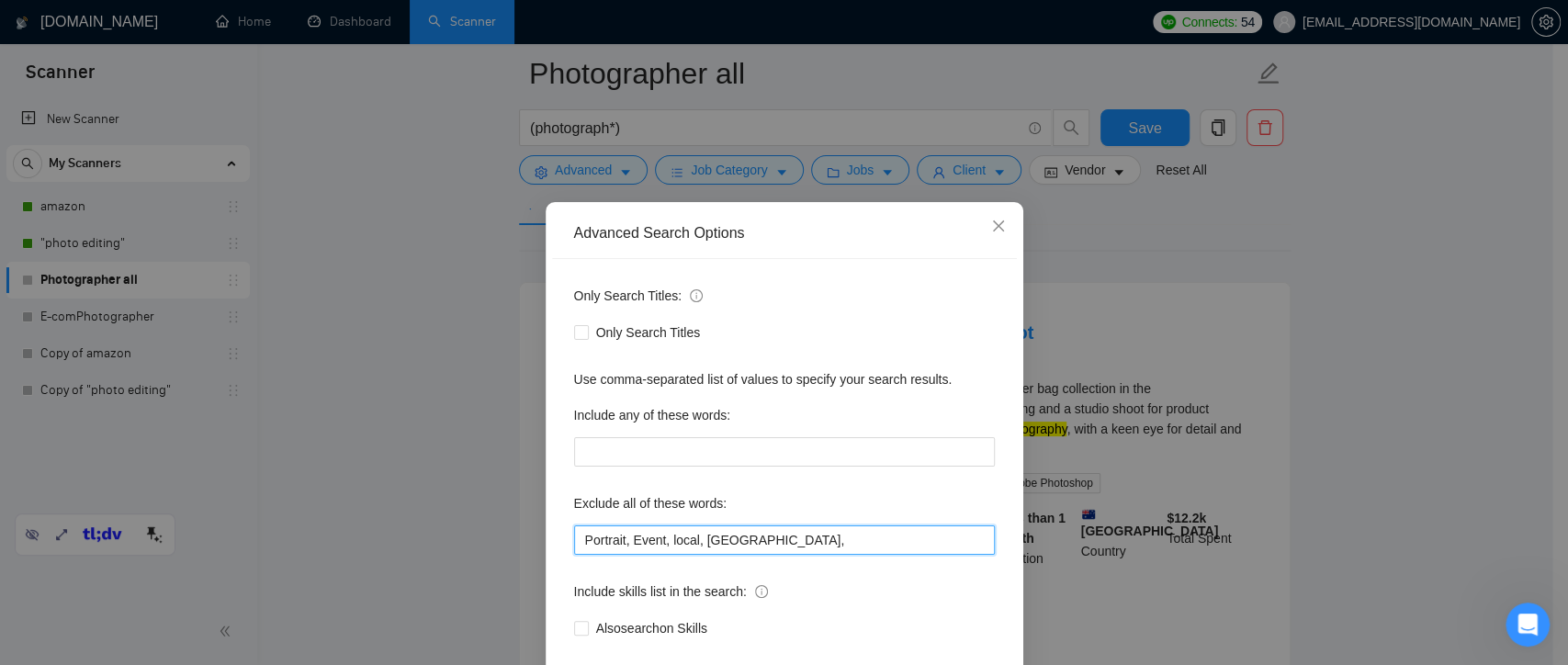
click at [770, 540] on input "Portrait, Event, local, [GEOGRAPHIC_DATA]," at bounding box center [784, 540] width 421 height 29
type input "Portrait, Event, local, [GEOGRAPHIC_DATA],"
click at [991, 220] on icon "close" at bounding box center [998, 226] width 15 height 15
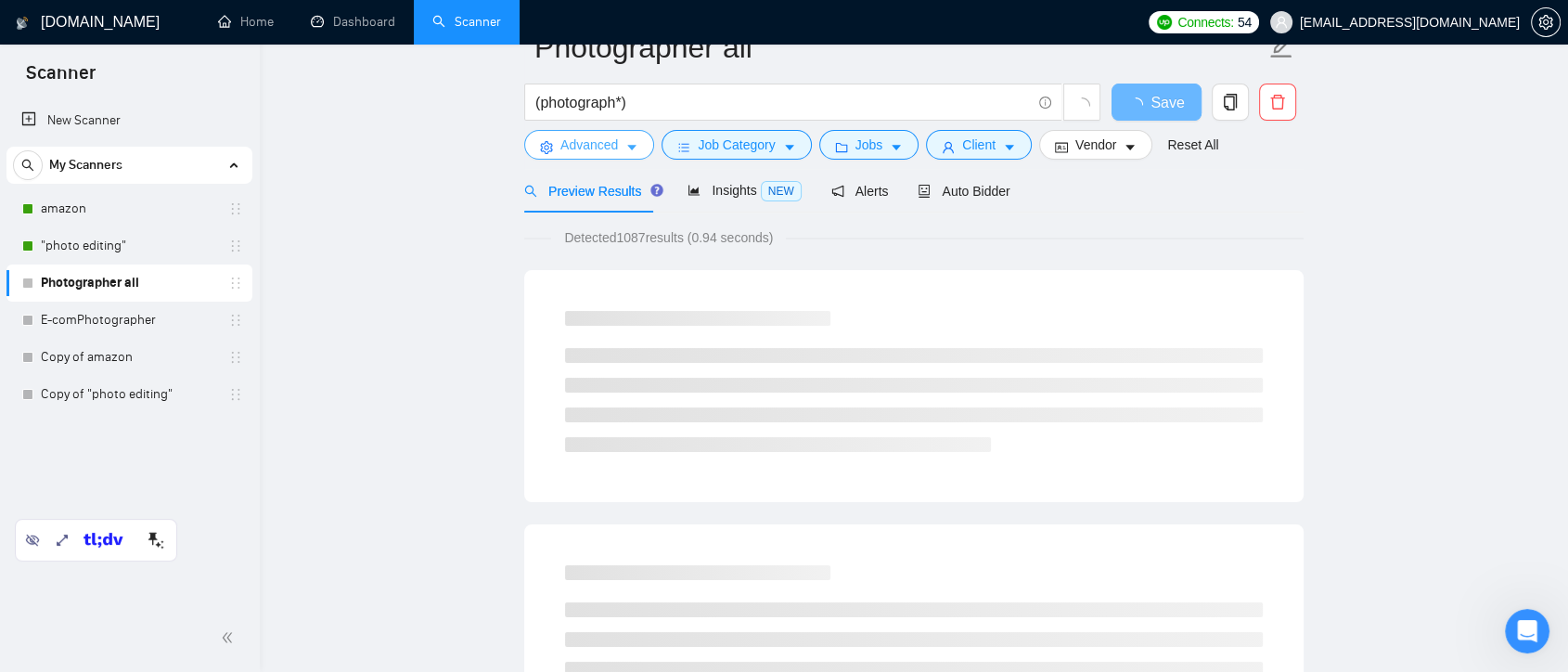
scroll to position [0, 0]
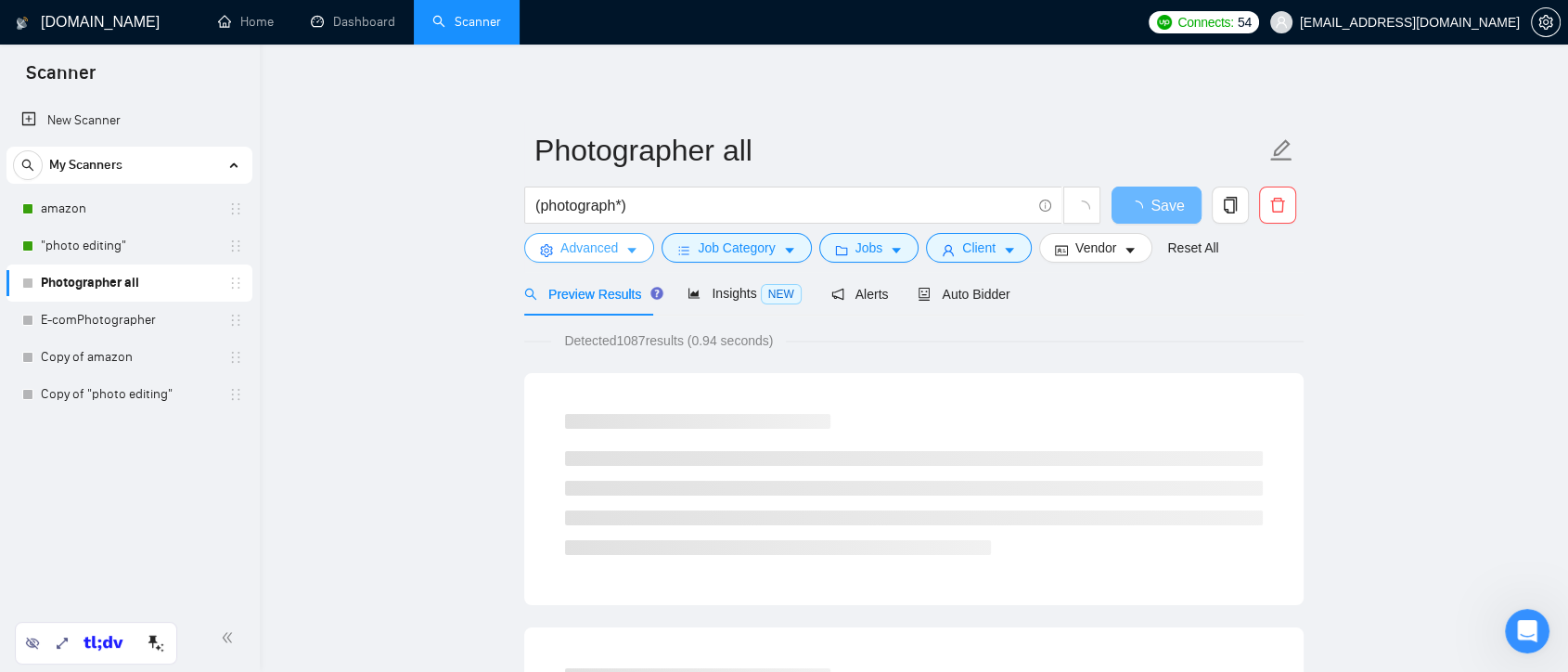
click at [606, 248] on span "Advanced" at bounding box center [589, 248] width 57 height 21
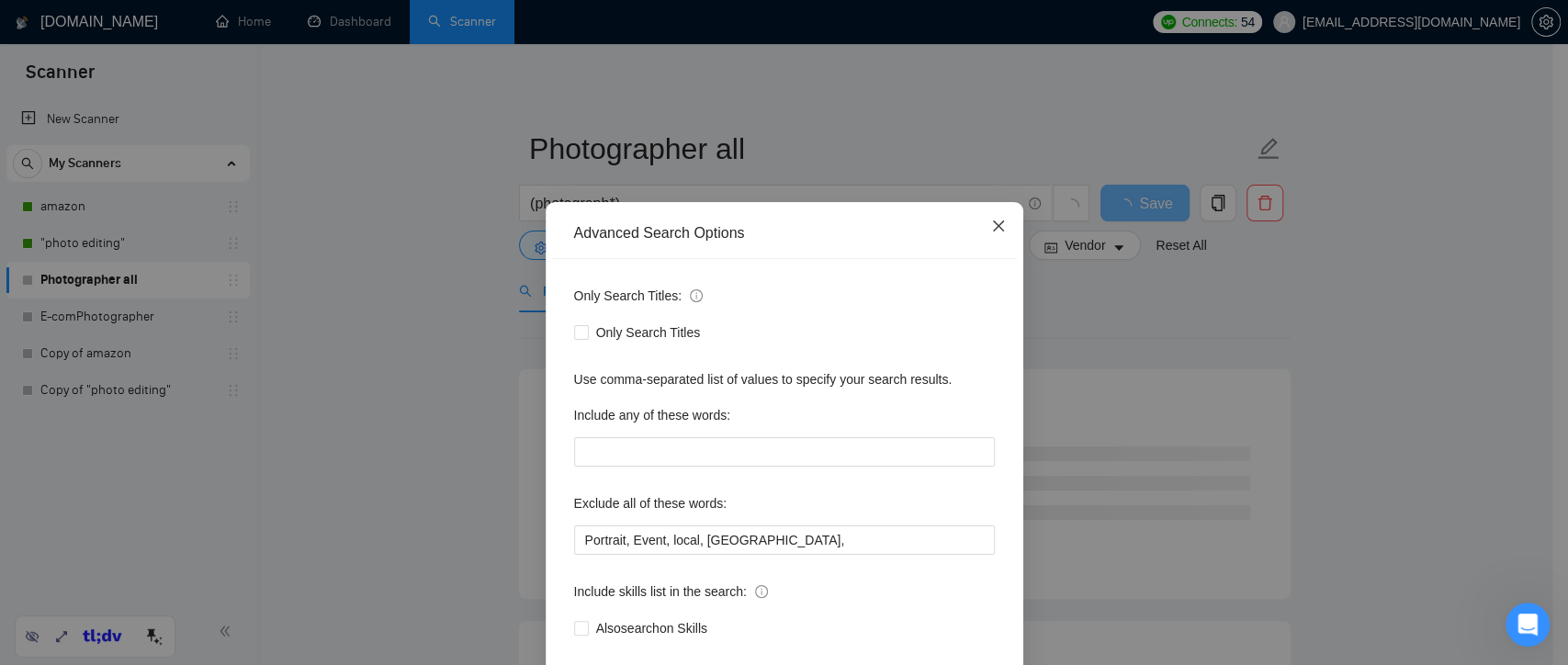
click at [991, 229] on icon "close" at bounding box center [998, 226] width 15 height 15
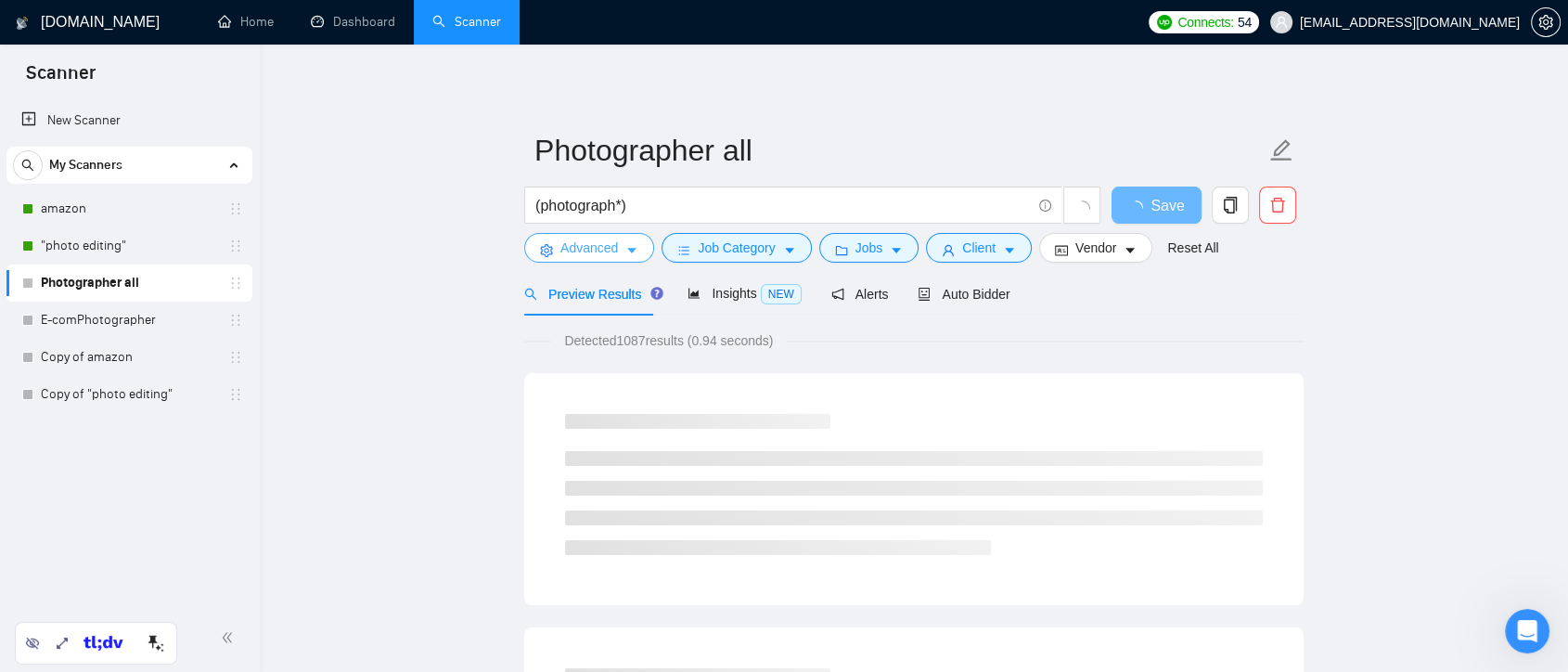
click at [615, 244] on span "Advanced" at bounding box center [589, 248] width 57 height 21
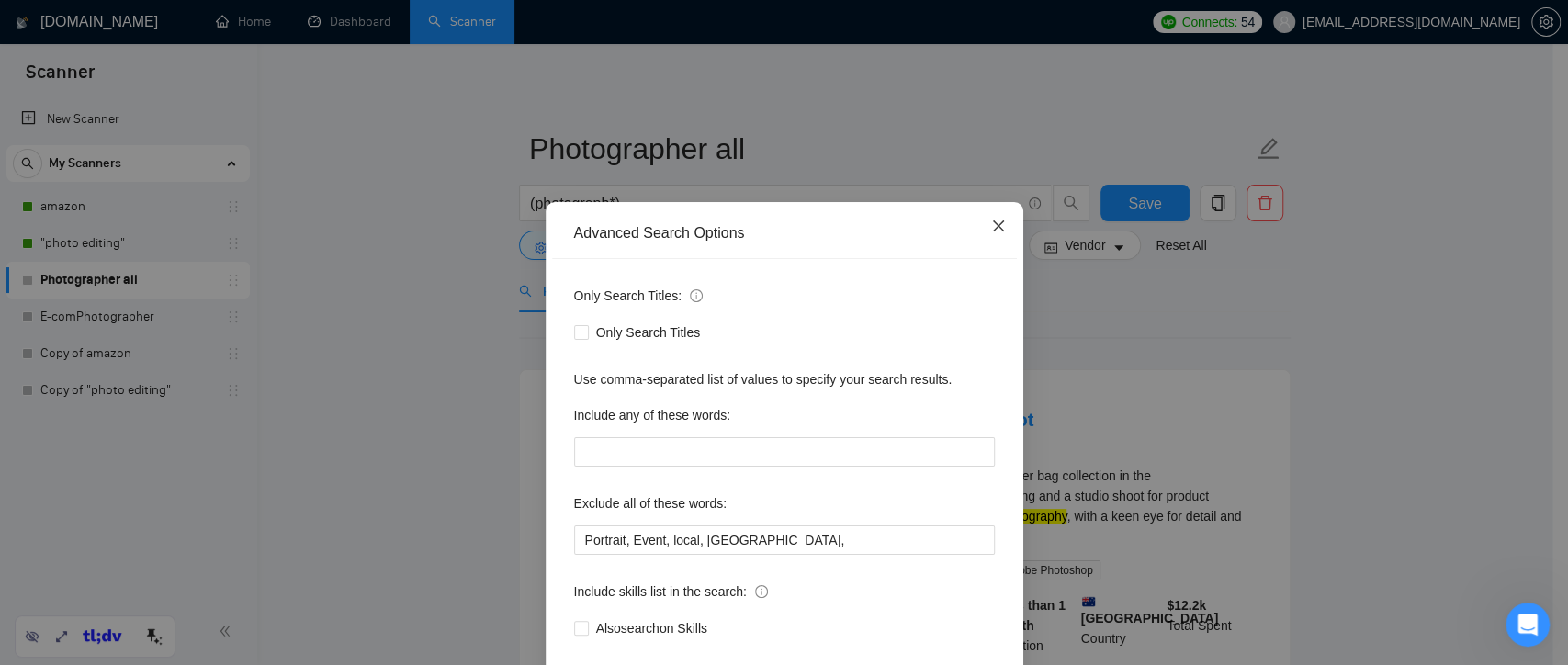
click at [1003, 226] on span "Close" at bounding box center [998, 227] width 50 height 50
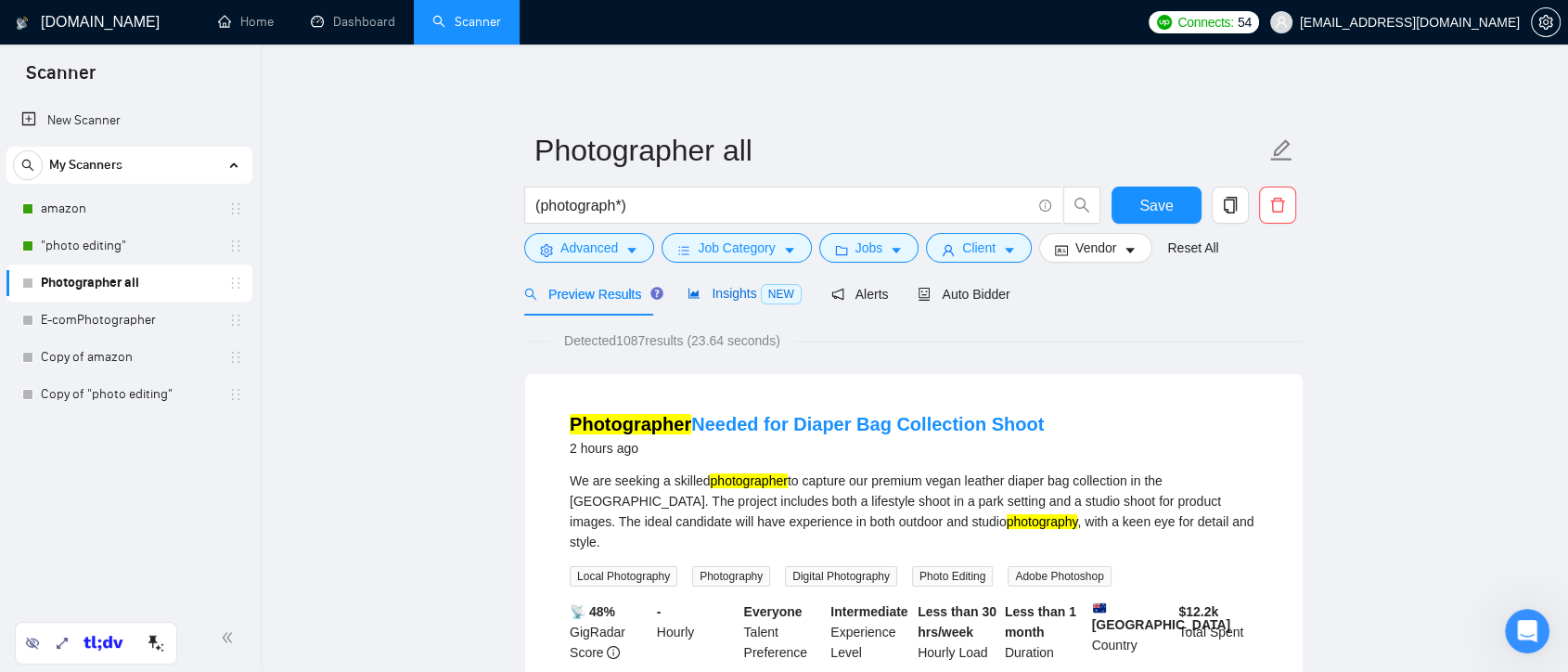
click at [734, 283] on div "Insights NEW" at bounding box center [744, 294] width 113 height 22
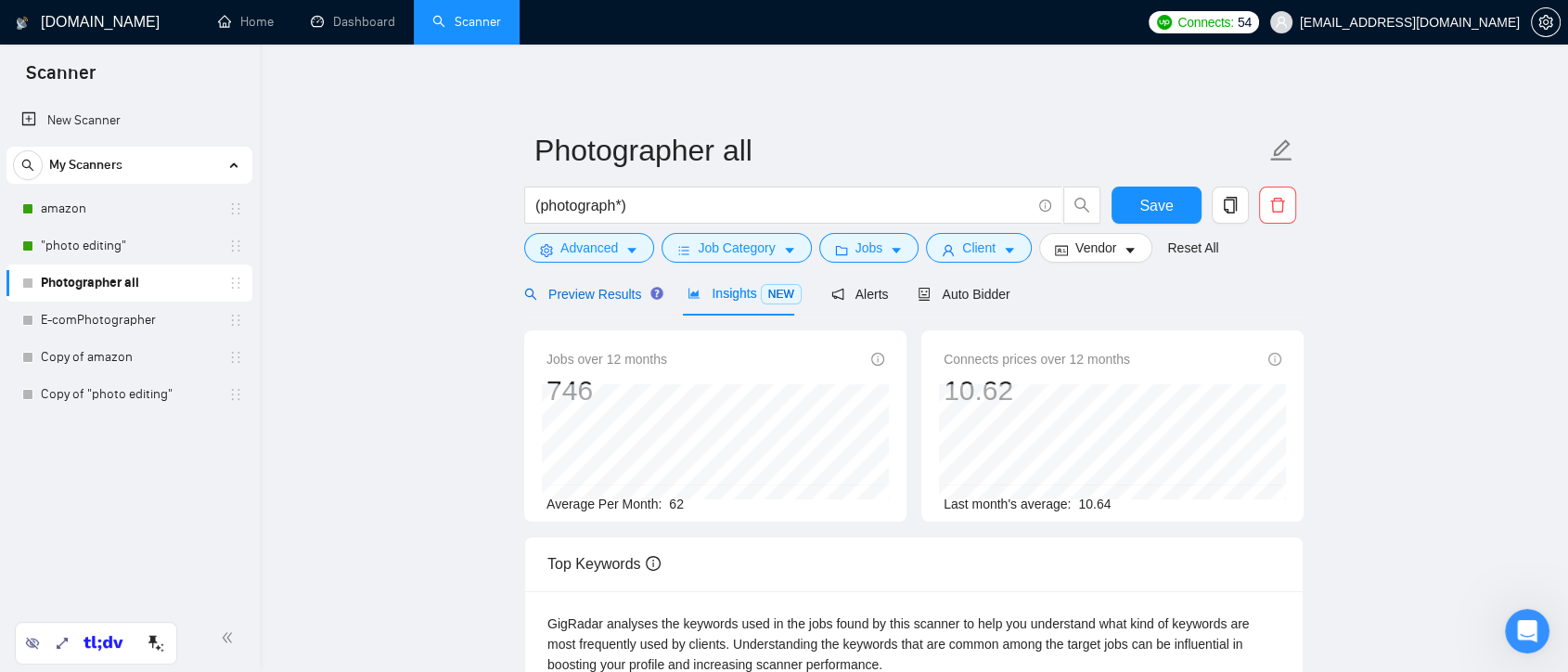
click at [613, 295] on span "Preview Results" at bounding box center [592, 294] width 134 height 15
